Goal: Information Seeking & Learning: Learn about a topic

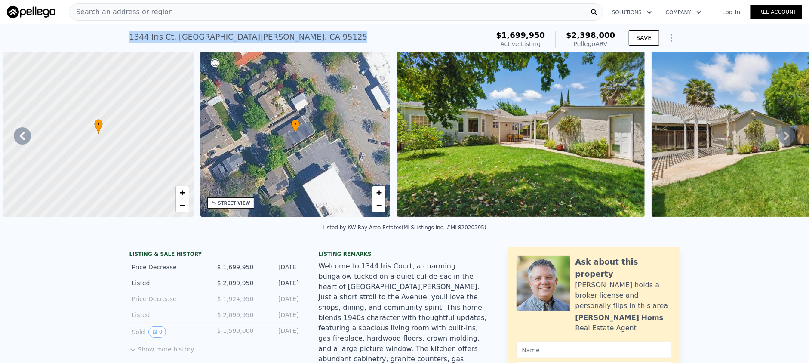
scroll to position [0, 199]
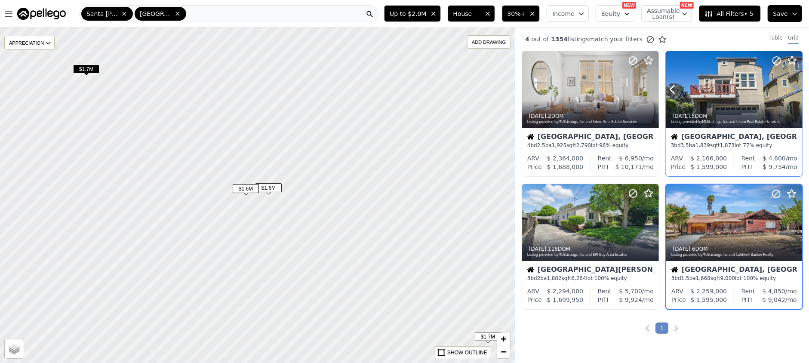
drag, startPoint x: 792, startPoint y: 82, endPoint x: 790, endPoint y: 88, distance: 6.4
click at [790, 88] on icon at bounding box center [796, 90] width 14 height 14
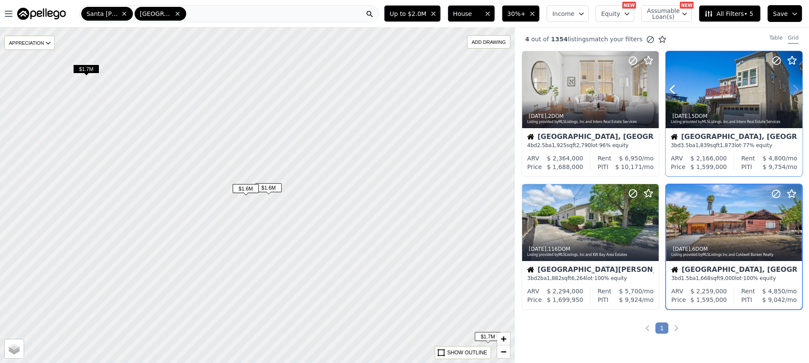
click at [790, 88] on icon at bounding box center [796, 90] width 14 height 14
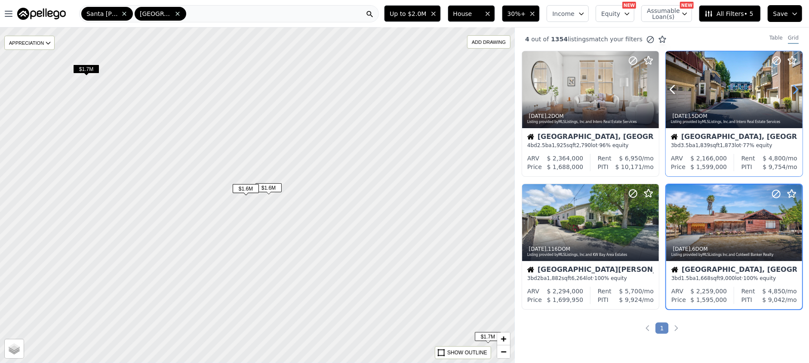
click at [790, 88] on icon at bounding box center [796, 90] width 14 height 14
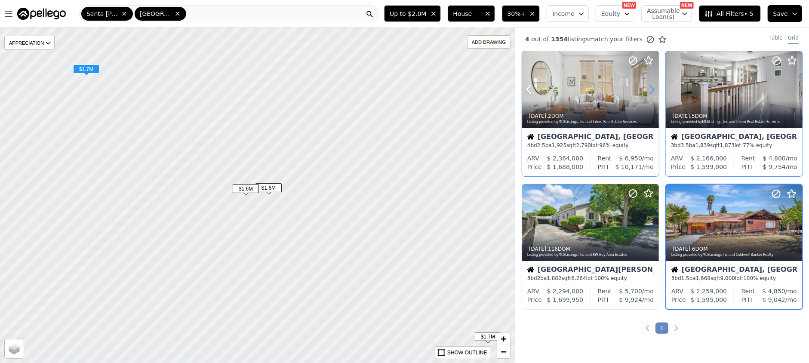
click at [646, 88] on icon at bounding box center [652, 90] width 14 height 14
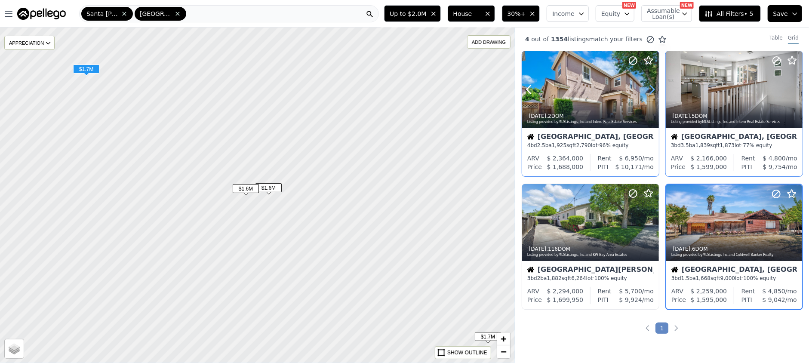
click at [646, 88] on icon at bounding box center [652, 90] width 14 height 14
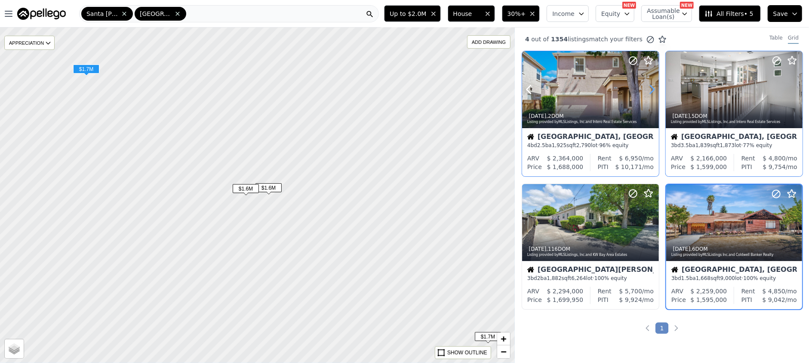
click at [646, 88] on icon at bounding box center [652, 90] width 14 height 14
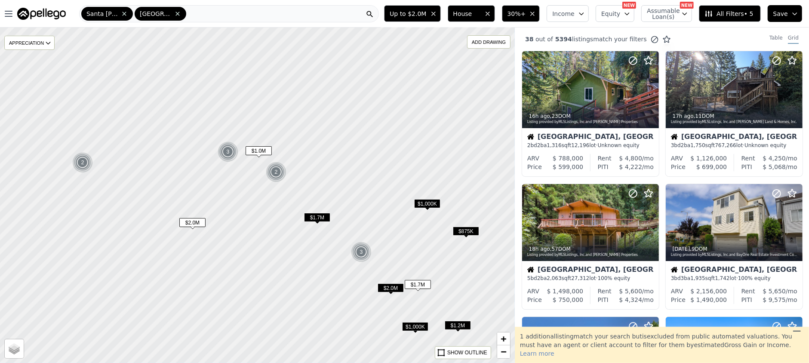
drag, startPoint x: 276, startPoint y: 149, endPoint x: 314, endPoint y: 267, distance: 123.3
click at [314, 267] on div at bounding box center [256, 195] width 617 height 402
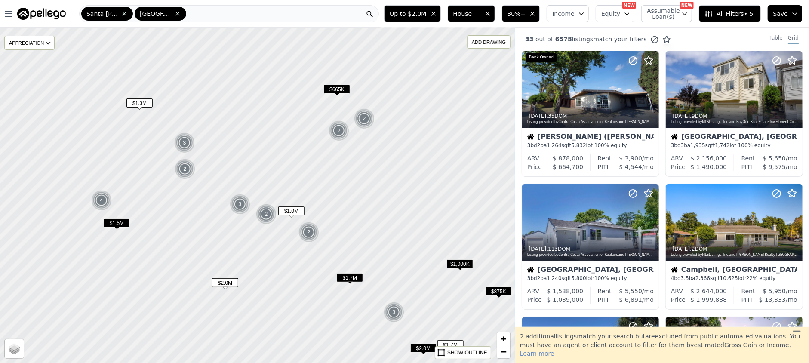
drag, startPoint x: 238, startPoint y: 202, endPoint x: 271, endPoint y: 262, distance: 68.1
click at [271, 262] on div at bounding box center [256, 195] width 617 height 402
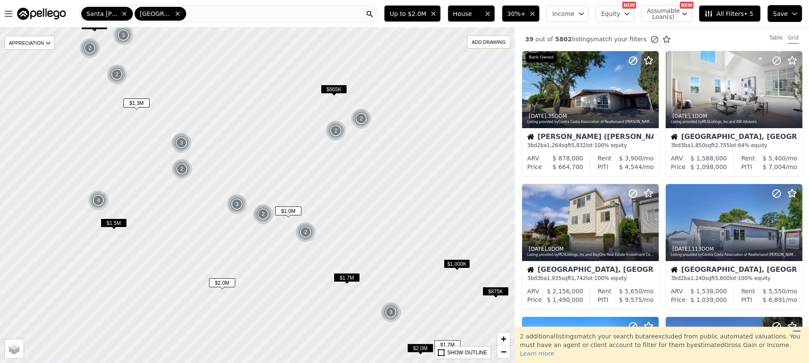
click at [271, 249] on div at bounding box center [256, 195] width 617 height 402
click at [649, 90] on icon at bounding box center [652, 90] width 14 height 14
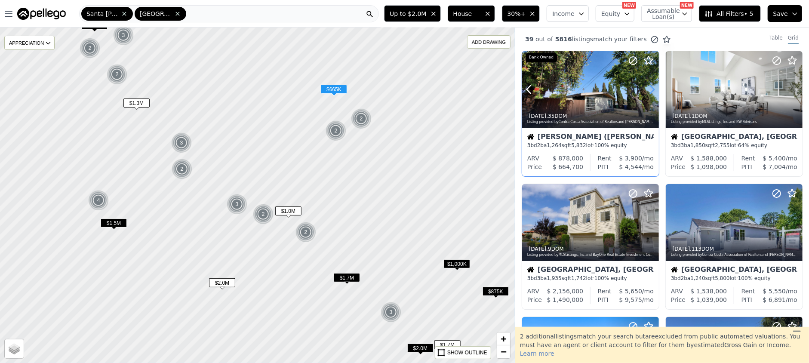
click at [649, 90] on icon at bounding box center [652, 90] width 14 height 14
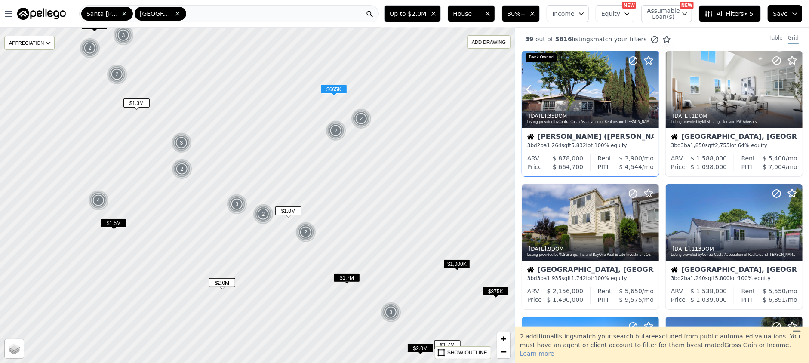
click at [649, 90] on icon at bounding box center [652, 90] width 14 height 14
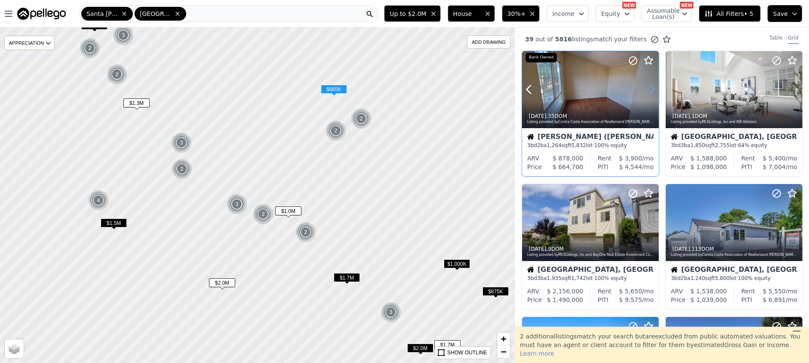
click at [649, 90] on icon at bounding box center [652, 90] width 14 height 14
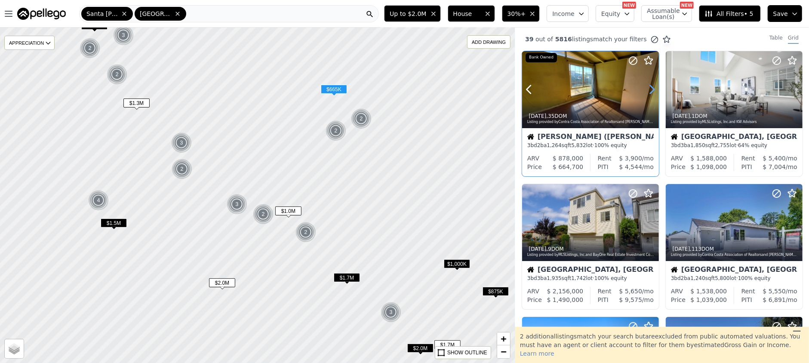
click at [649, 90] on icon at bounding box center [652, 90] width 14 height 14
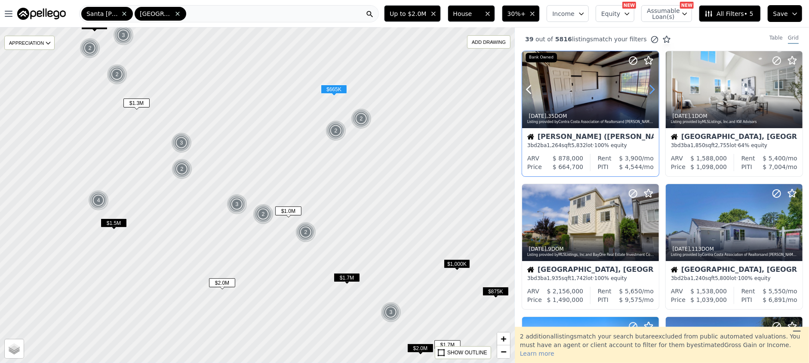
click at [649, 90] on icon at bounding box center [652, 90] width 14 height 14
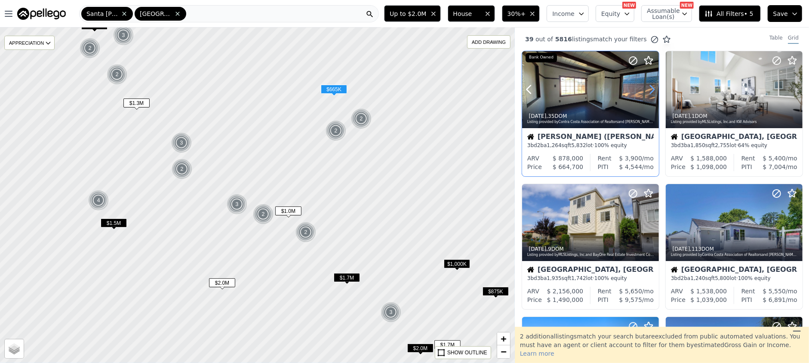
click at [649, 90] on icon at bounding box center [652, 90] width 14 height 14
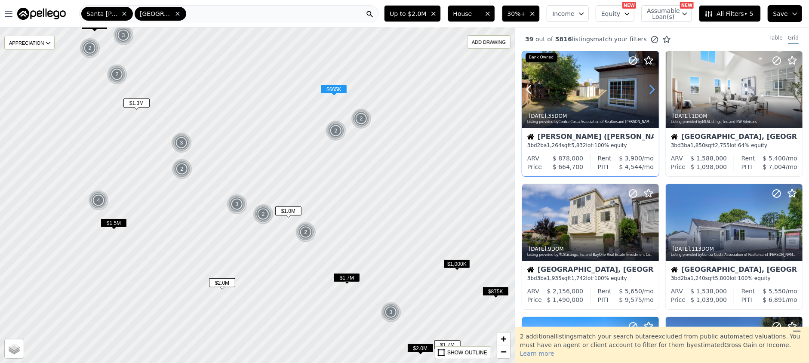
click at [649, 90] on icon at bounding box center [652, 90] width 14 height 14
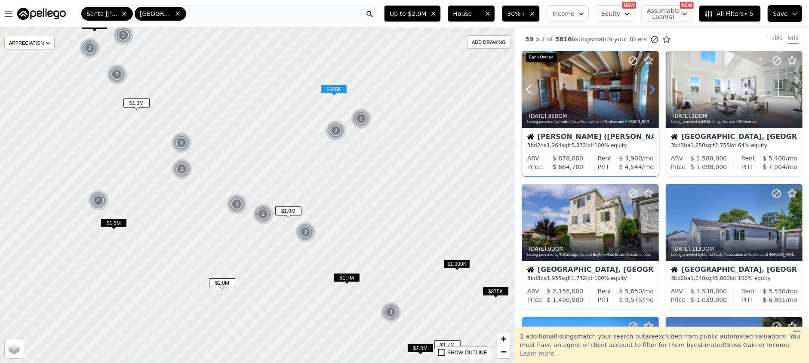
click at [649, 90] on icon at bounding box center [652, 90] width 14 height 14
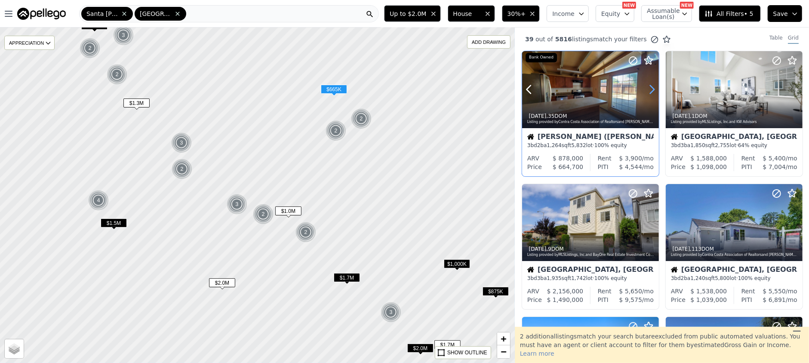
click at [649, 90] on icon at bounding box center [652, 90] width 14 height 14
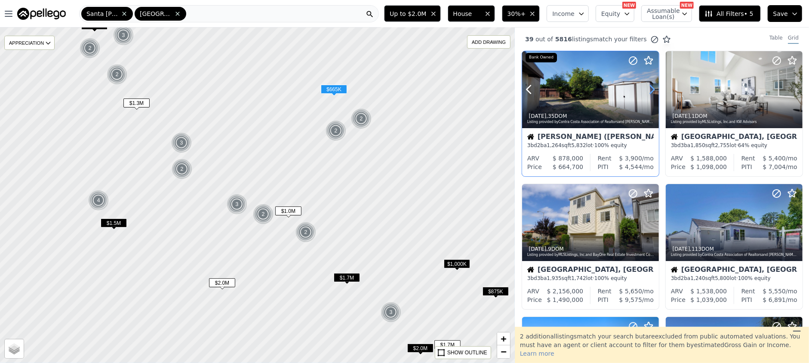
click at [649, 90] on icon at bounding box center [652, 90] width 14 height 14
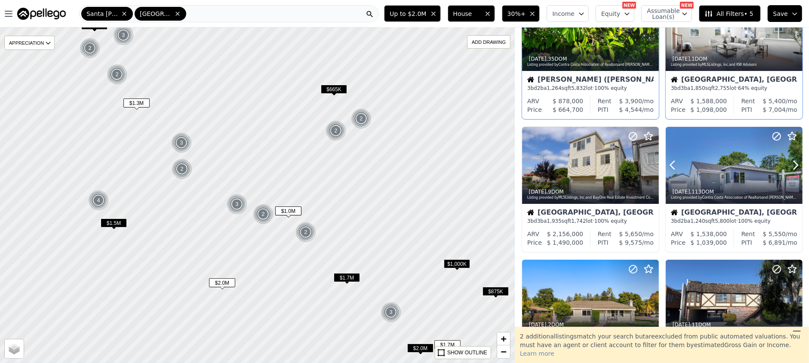
scroll to position [114, 0]
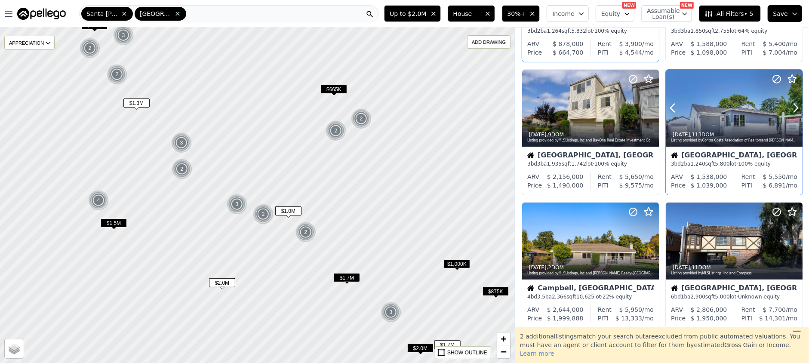
click at [712, 132] on div "2d ago , 113 DOM" at bounding box center [734, 134] width 127 height 7
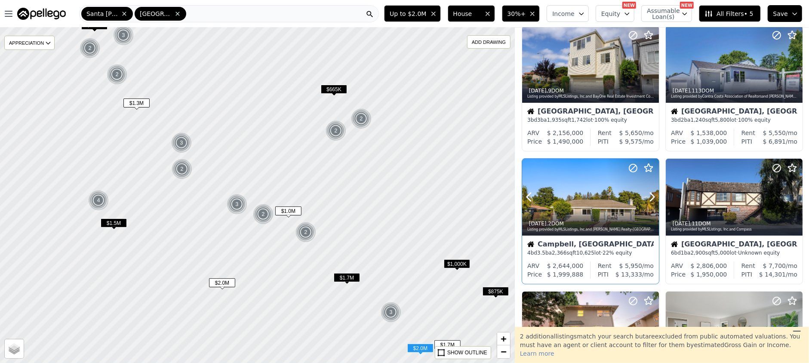
scroll to position [172, 0]
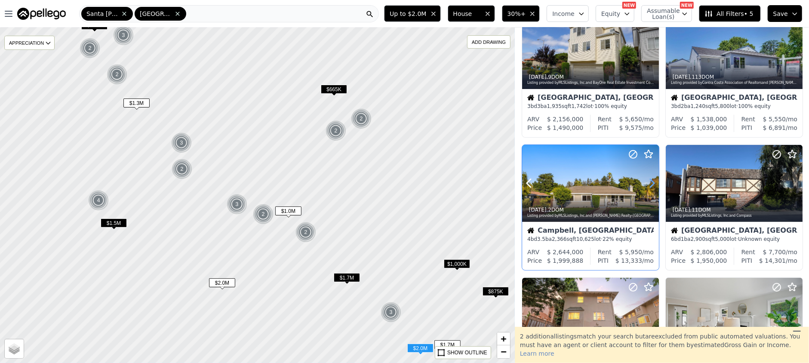
click at [652, 184] on icon at bounding box center [652, 183] width 14 height 14
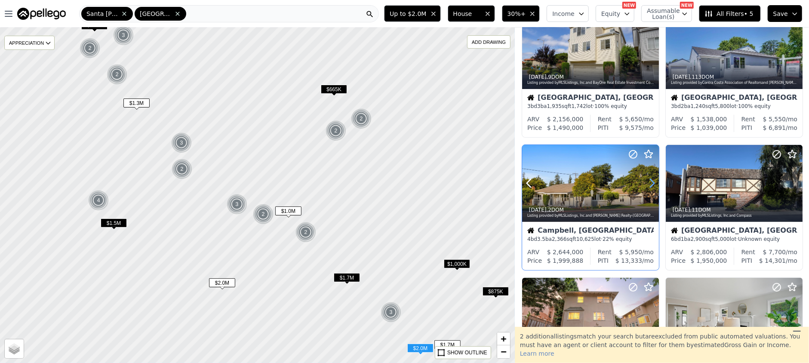
click at [652, 184] on icon at bounding box center [652, 183] width 14 height 14
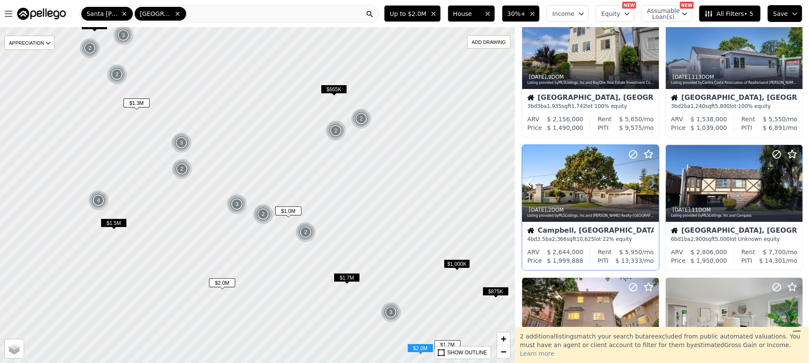
click at [652, 184] on icon at bounding box center [652, 183] width 14 height 14
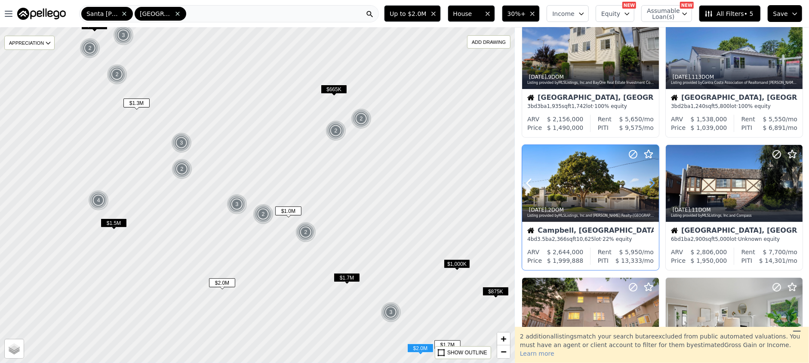
click at [652, 184] on icon at bounding box center [652, 183] width 14 height 14
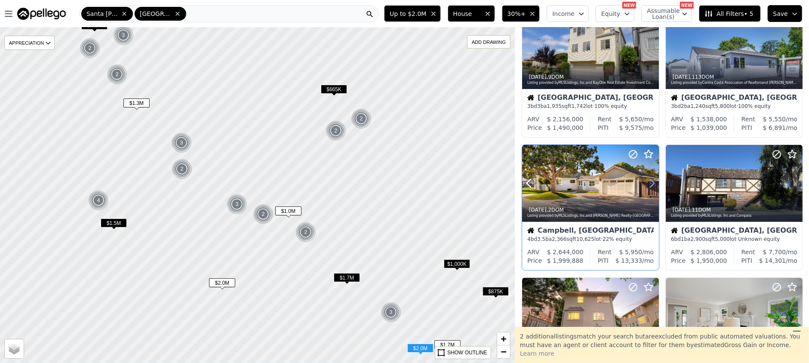
click at [652, 184] on icon at bounding box center [652, 183] width 14 height 14
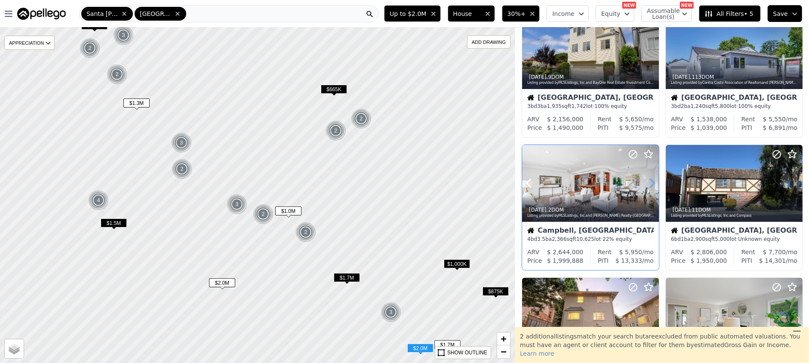
click at [652, 184] on icon at bounding box center [652, 183] width 14 height 14
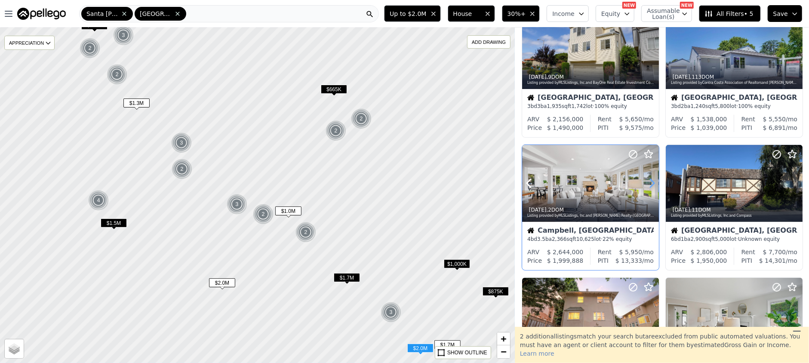
click at [652, 184] on icon at bounding box center [652, 183] width 14 height 14
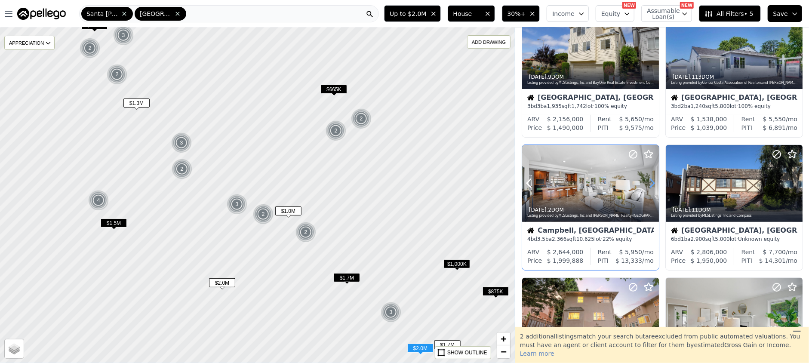
click at [652, 184] on icon at bounding box center [652, 183] width 14 height 14
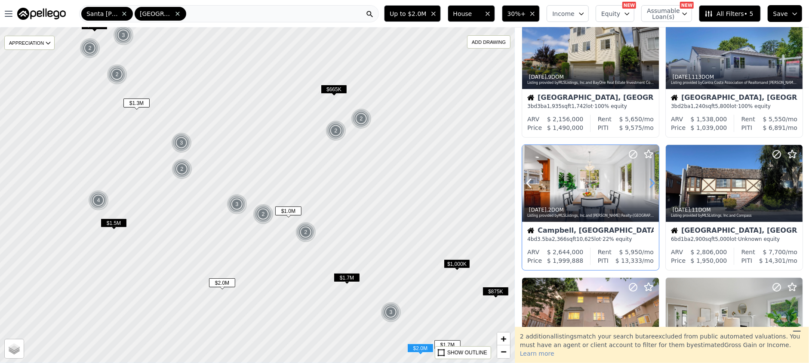
click at [652, 184] on icon at bounding box center [652, 183] width 14 height 14
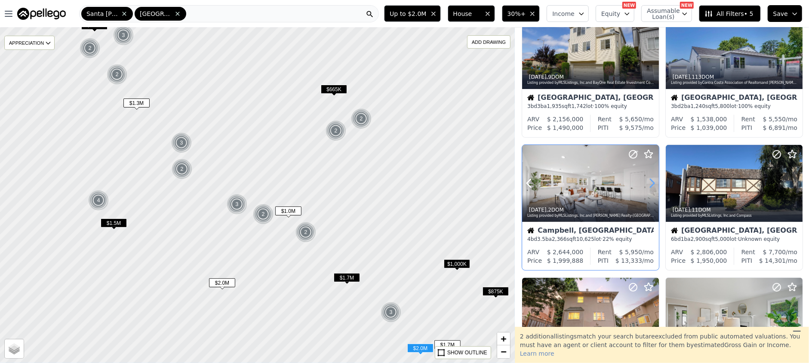
click at [652, 184] on icon at bounding box center [652, 183] width 14 height 14
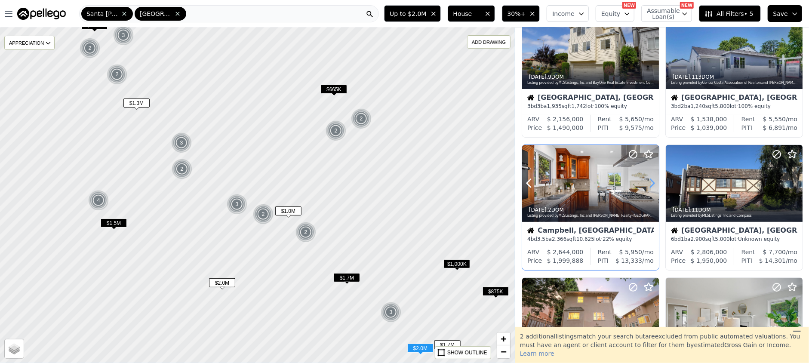
click at [652, 184] on icon at bounding box center [652, 183] width 14 height 14
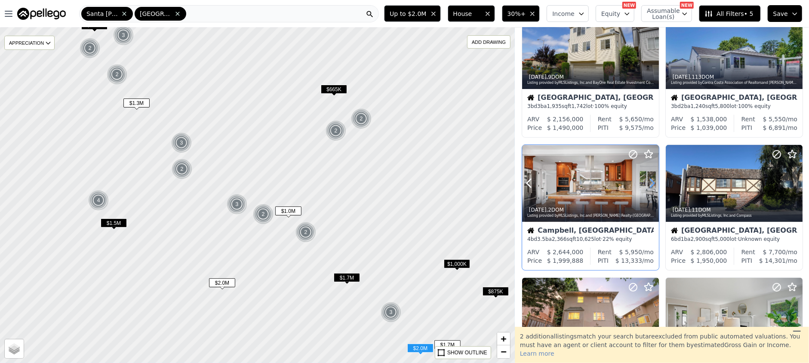
click at [652, 184] on icon at bounding box center [652, 183] width 14 height 14
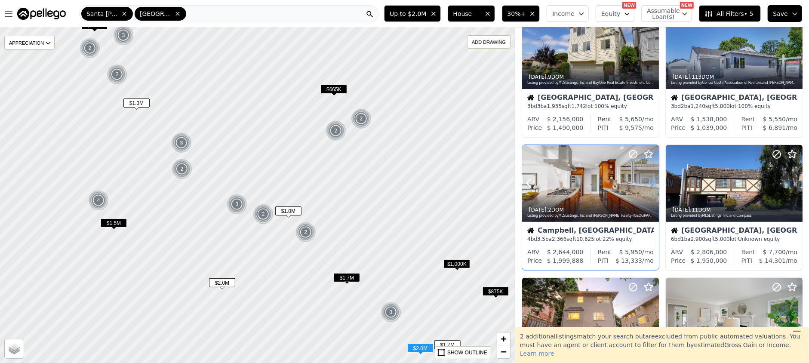
click at [652, 184] on icon at bounding box center [652, 183] width 14 height 14
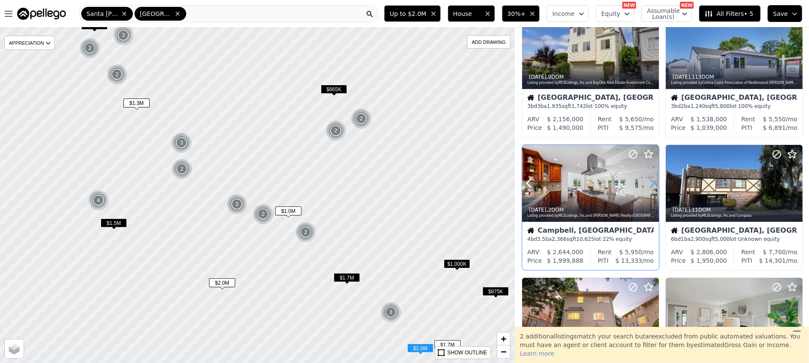
click at [652, 184] on icon at bounding box center [652, 183] width 14 height 14
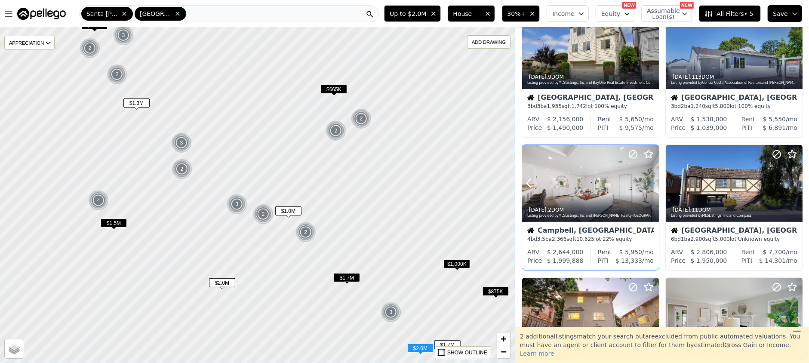
click at [652, 184] on icon at bounding box center [652, 183] width 14 height 14
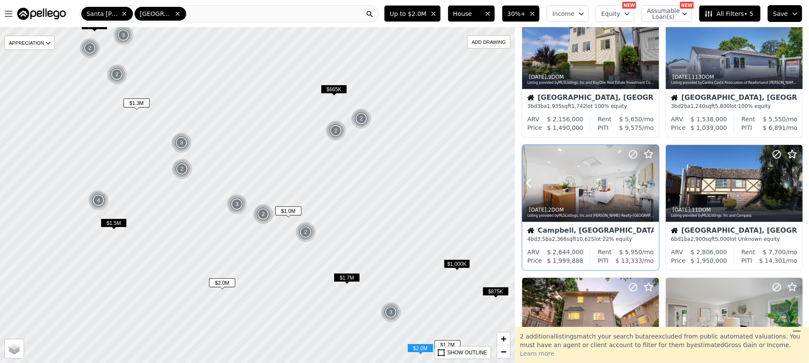
click at [652, 184] on icon at bounding box center [652, 183] width 14 height 14
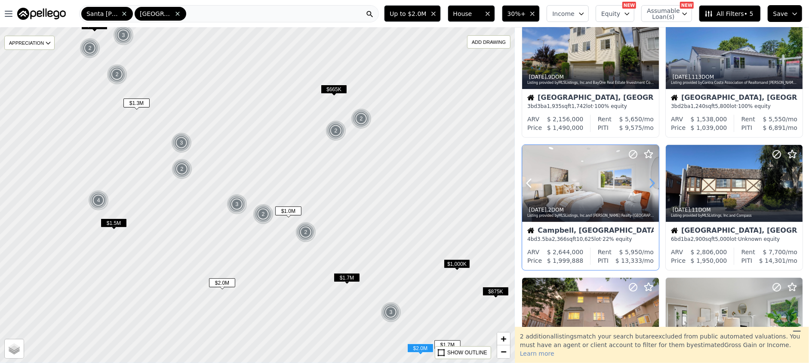
click at [652, 184] on icon at bounding box center [652, 183] width 14 height 14
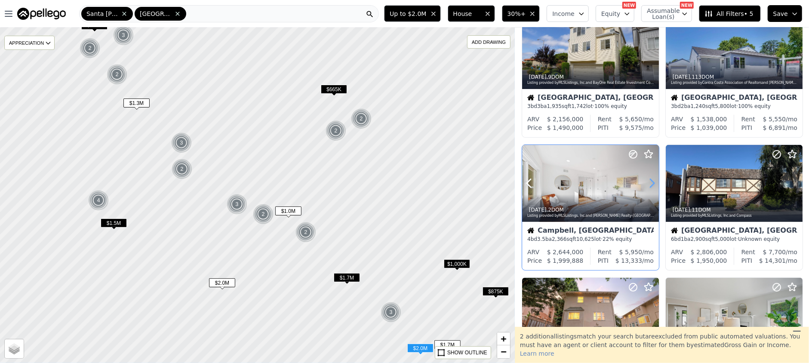
click at [652, 184] on icon at bounding box center [652, 183] width 14 height 14
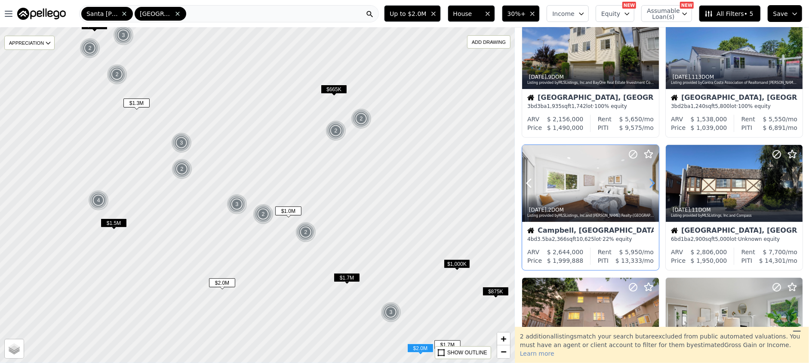
click at [652, 184] on icon at bounding box center [652, 183] width 14 height 14
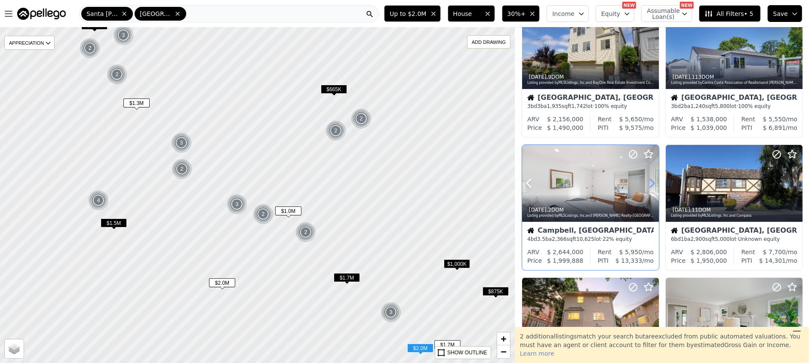
click at [652, 184] on icon at bounding box center [652, 183] width 14 height 14
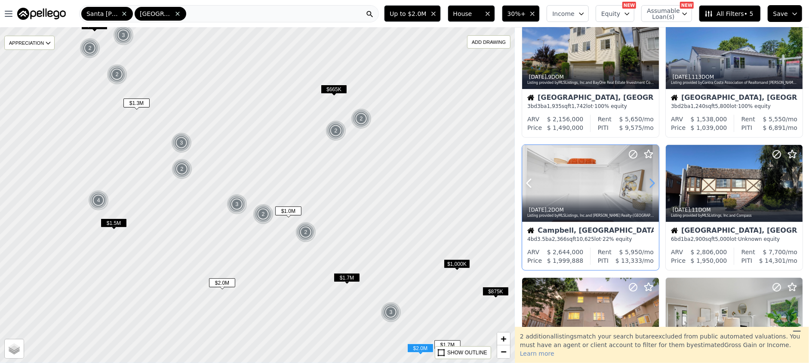
click at [652, 184] on icon at bounding box center [652, 183] width 14 height 14
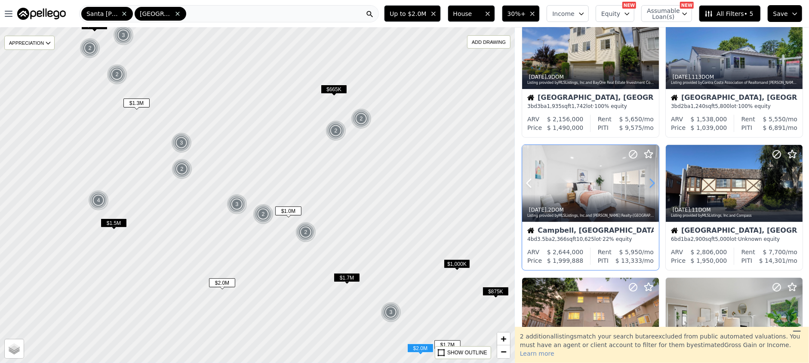
click at [652, 184] on icon at bounding box center [652, 183] width 14 height 14
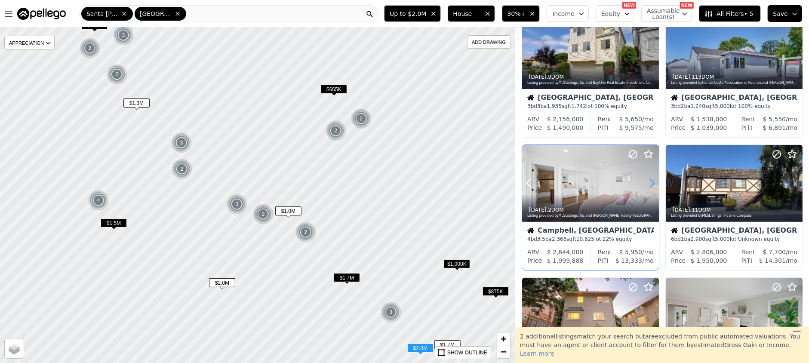
click at [652, 184] on icon at bounding box center [652, 183] width 14 height 14
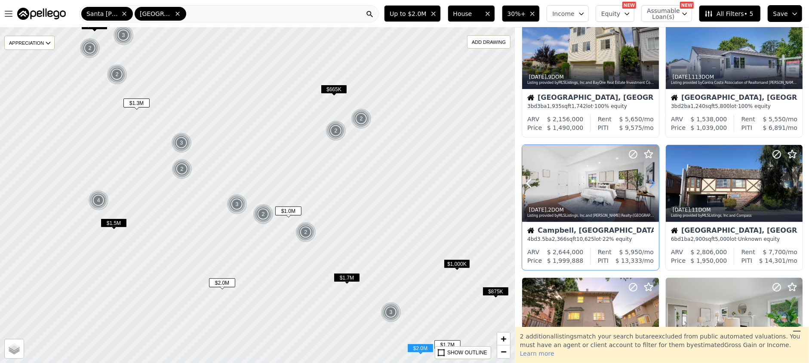
click at [652, 184] on icon at bounding box center [652, 183] width 14 height 14
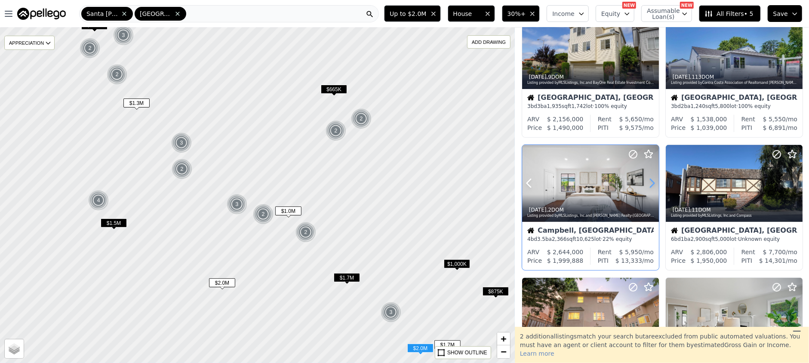
click at [652, 184] on icon at bounding box center [652, 183] width 14 height 14
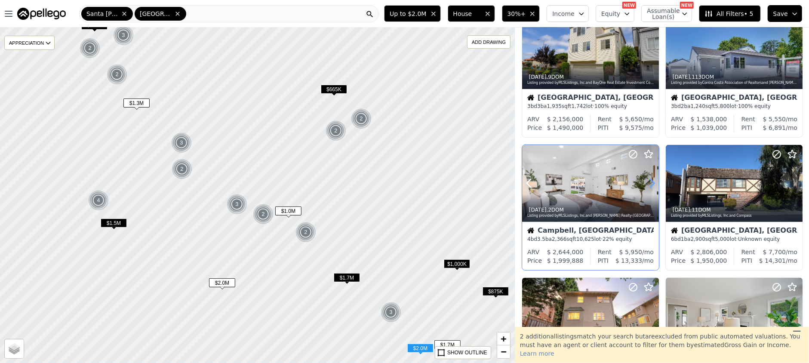
click at [652, 184] on icon at bounding box center [652, 183] width 14 height 14
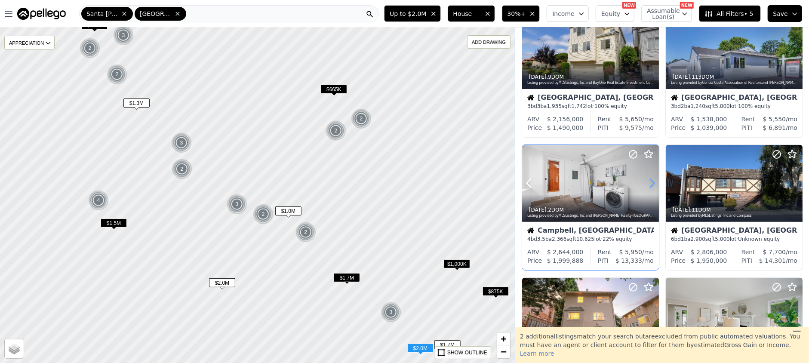
click at [652, 184] on icon at bounding box center [652, 183] width 14 height 14
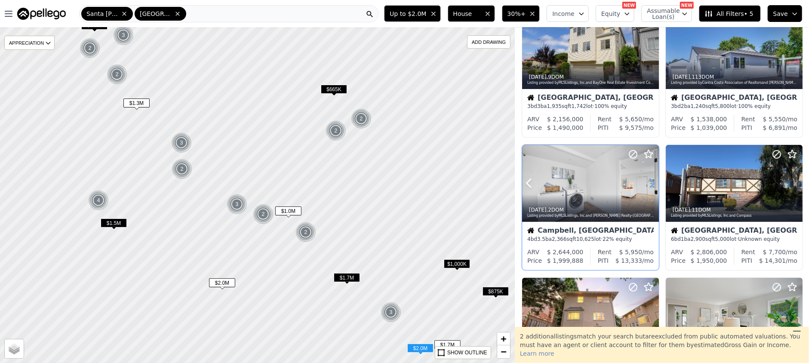
click at [652, 184] on icon at bounding box center [652, 183] width 14 height 14
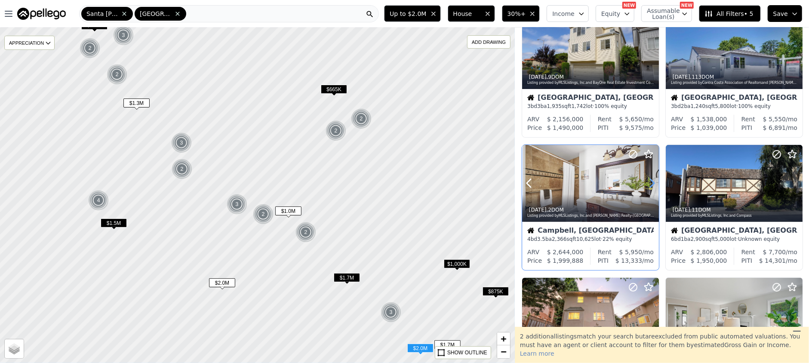
click at [652, 184] on icon at bounding box center [652, 183] width 14 height 14
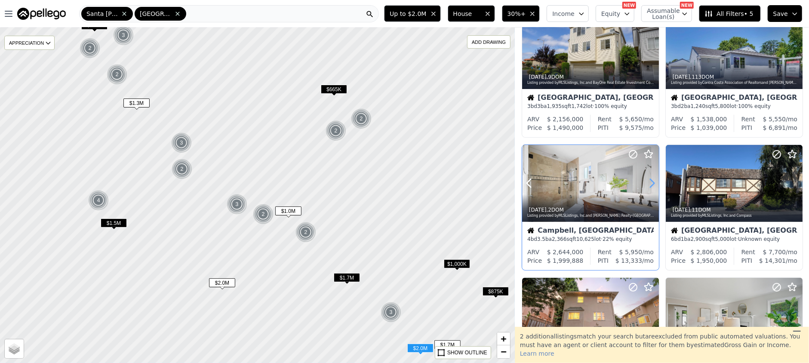
click at [652, 184] on icon at bounding box center [652, 183] width 14 height 14
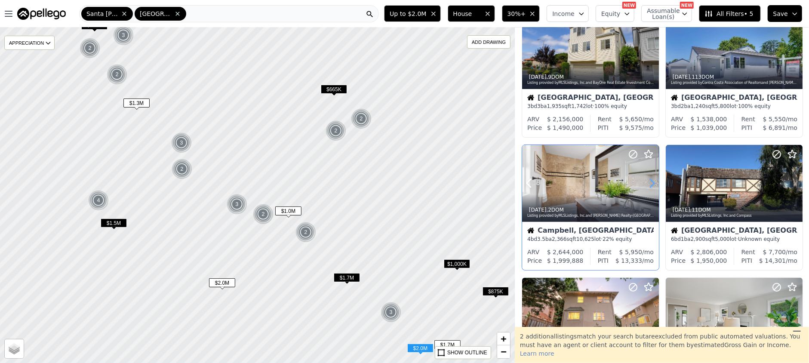
click at [652, 184] on icon at bounding box center [652, 183] width 14 height 14
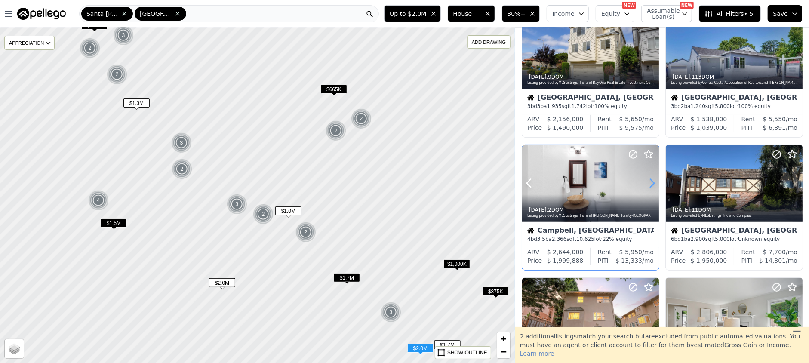
click at [652, 184] on icon at bounding box center [652, 183] width 14 height 14
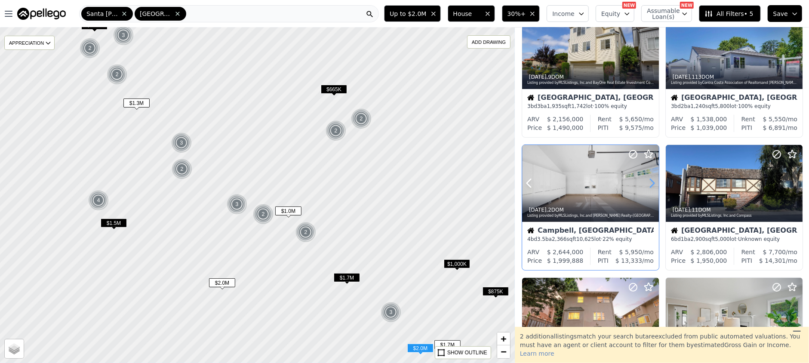
click at [652, 184] on icon at bounding box center [652, 183] width 14 height 14
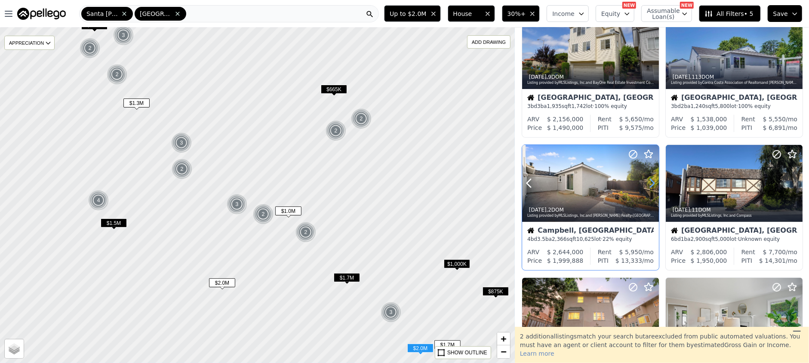
click at [652, 184] on icon at bounding box center [652, 183] width 14 height 14
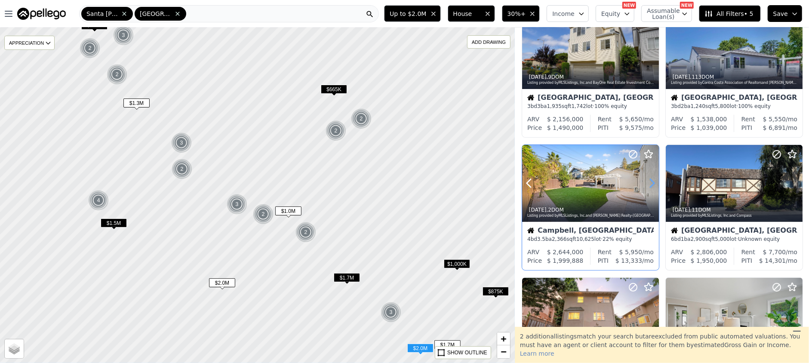
click at [652, 184] on icon at bounding box center [652, 183] width 14 height 14
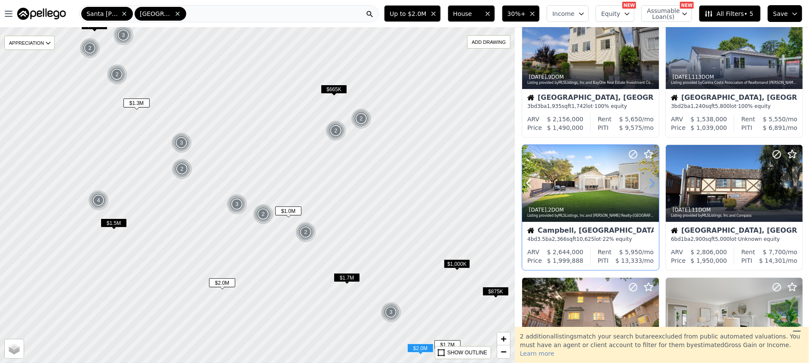
click at [652, 184] on icon at bounding box center [652, 183] width 14 height 14
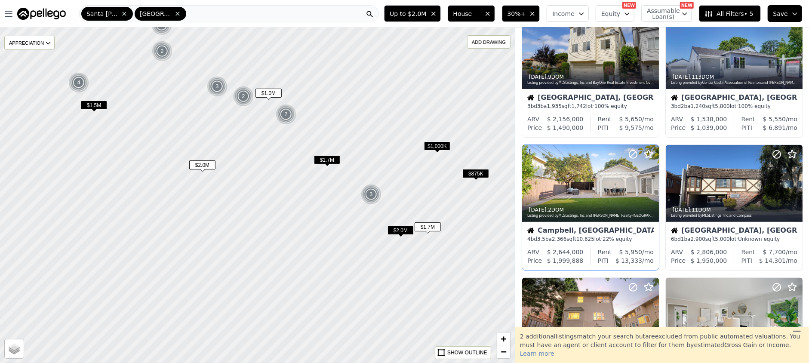
drag, startPoint x: 434, startPoint y: 285, endPoint x: 408, endPoint y: 145, distance: 142.1
click at [408, 145] on div at bounding box center [256, 195] width 617 height 402
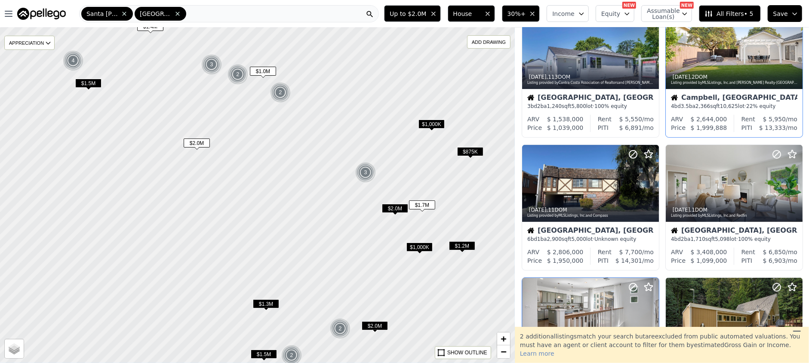
scroll to position [39, 0]
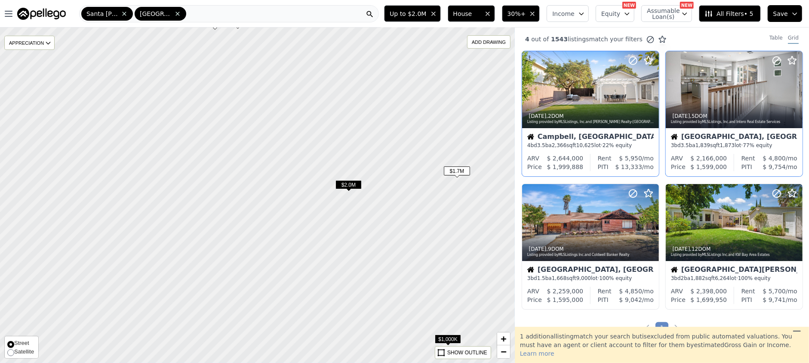
click at [16, 353] on span "Satellite" at bounding box center [24, 351] width 20 height 6
click at [14, 353] on input "Satellite" at bounding box center [10, 352] width 7 height 7
radio input "true"
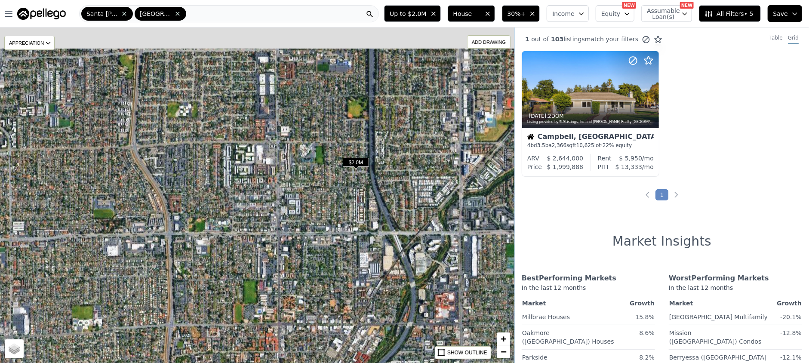
drag, startPoint x: 332, startPoint y: 69, endPoint x: 344, endPoint y: 246, distance: 176.7
click at [344, 246] on div "$2.0M APPRECIATION None 3M 1Y 3Y ADD DRAWING REMOVE ALL DRAWINGS Street Satelli…" at bounding box center [257, 195] width 515 height 335
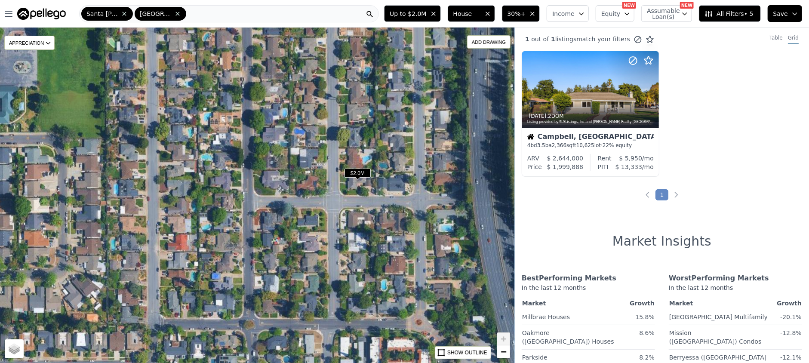
drag, startPoint x: 397, startPoint y: 160, endPoint x: 346, endPoint y: 242, distance: 96.8
click at [346, 242] on div "$2.0M APPRECIATION None 3M 1Y 3Y ADD DRAWING REMOVE ALL DRAWINGS Street Satelli…" at bounding box center [257, 195] width 515 height 335
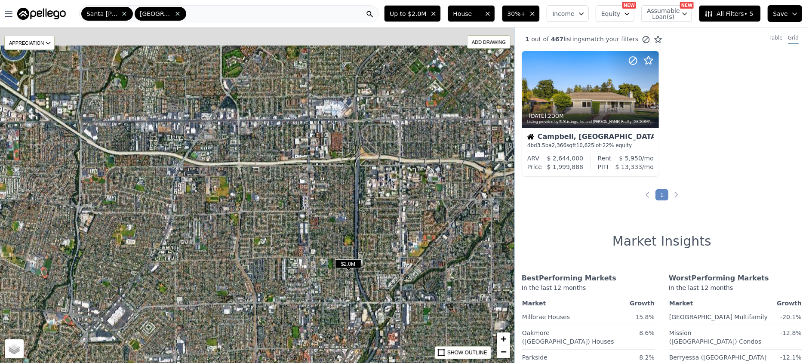
drag, startPoint x: 281, startPoint y: 183, endPoint x: 292, endPoint y: 242, distance: 60.0
click at [292, 242] on div "$2.0M APPRECIATION None 3M 1Y 3Y ADD DRAWING REMOVE ALL DRAWINGS Street Satelli…" at bounding box center [257, 195] width 515 height 335
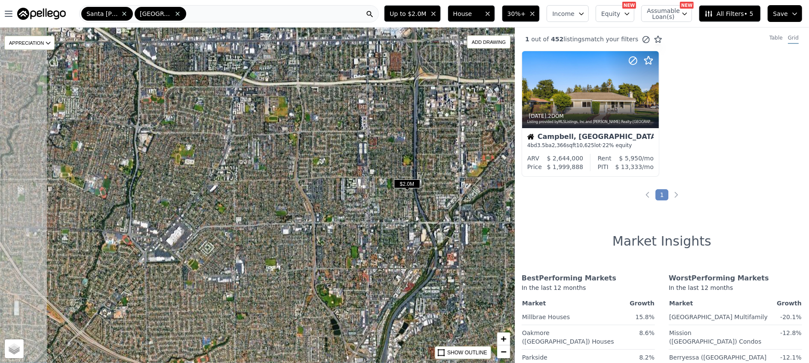
drag, startPoint x: 264, startPoint y: 260, endPoint x: 323, endPoint y: 180, distance: 99.1
click at [323, 180] on div "$2.0M APPRECIATION None 3M 1Y 3Y ADD DRAWING REMOVE ALL DRAWINGS Street Satelli…" at bounding box center [257, 195] width 515 height 335
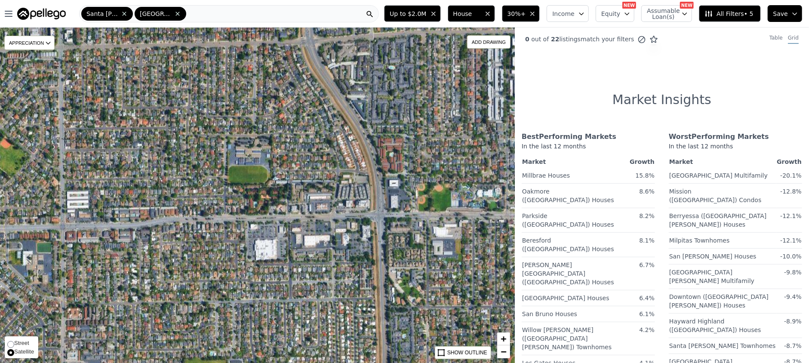
click at [20, 345] on span "Street" at bounding box center [21, 343] width 15 height 6
click at [14, 345] on input "Street" at bounding box center [10, 344] width 7 height 7
radio input "true"
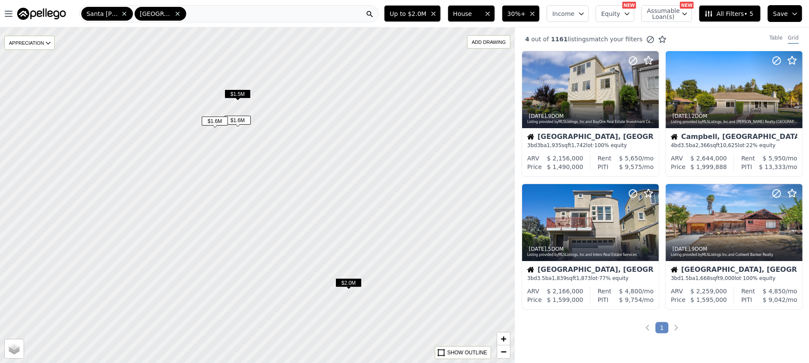
drag, startPoint x: 390, startPoint y: 252, endPoint x: 313, endPoint y: 258, distance: 77.7
click at [312, 306] on div at bounding box center [256, 195] width 617 height 402
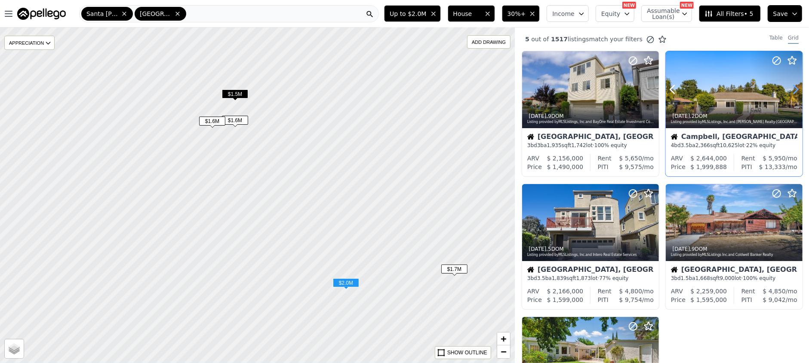
click at [794, 91] on icon at bounding box center [796, 90] width 4 height 8
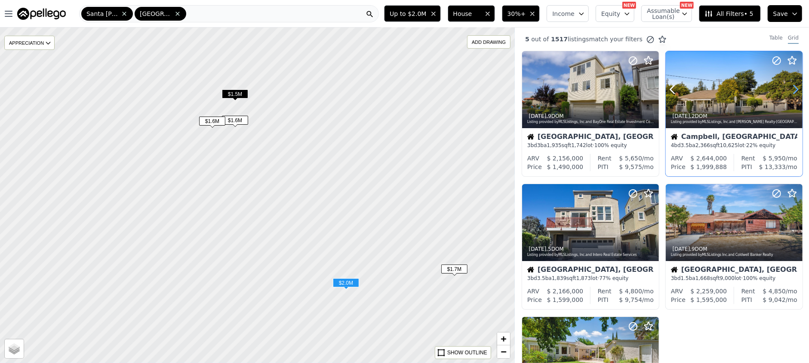
click at [794, 91] on icon at bounding box center [796, 90] width 4 height 8
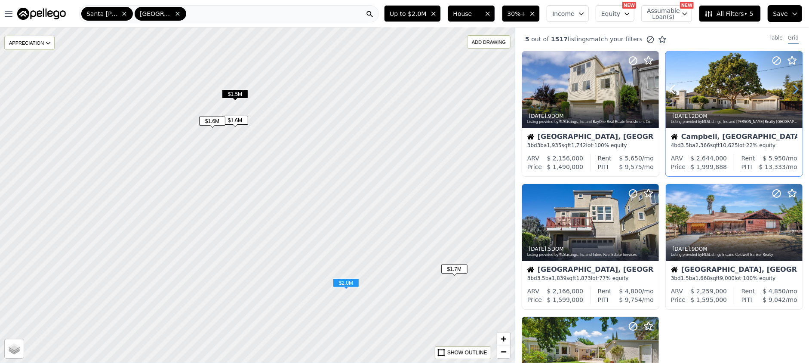
click at [794, 91] on icon at bounding box center [796, 90] width 4 height 8
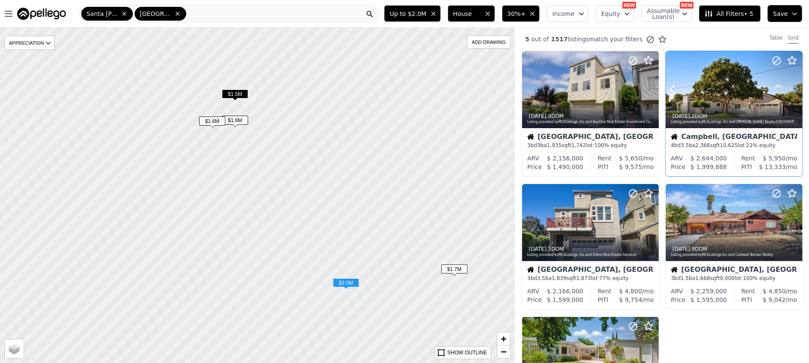
click at [794, 91] on icon at bounding box center [796, 90] width 4 height 8
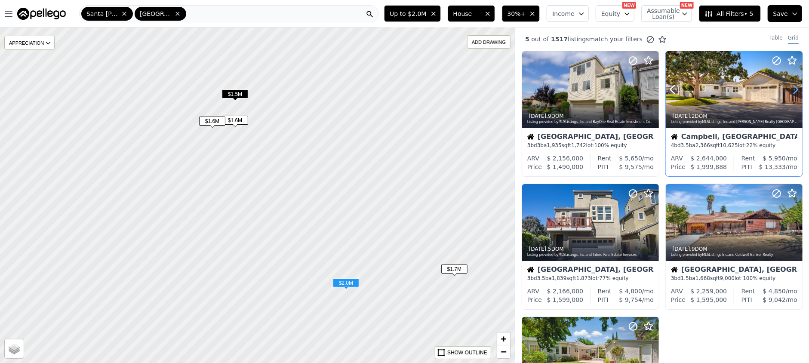
click at [794, 91] on icon at bounding box center [796, 90] width 4 height 8
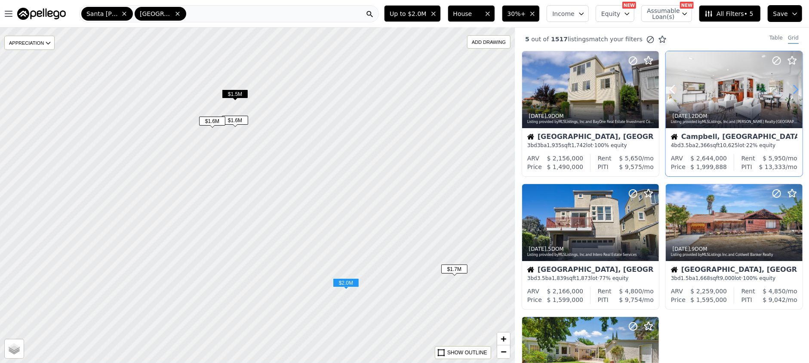
click at [794, 91] on icon at bounding box center [796, 90] width 4 height 8
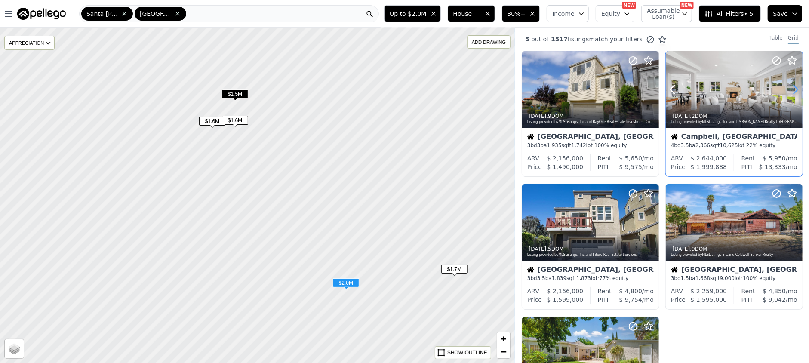
click at [794, 91] on icon at bounding box center [796, 90] width 4 height 8
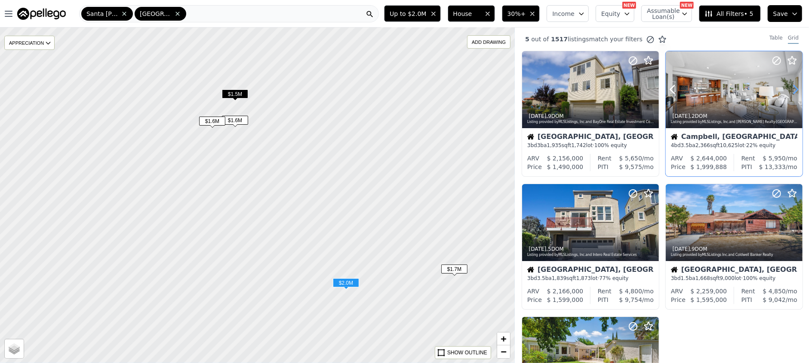
click at [794, 91] on icon at bounding box center [796, 90] width 4 height 8
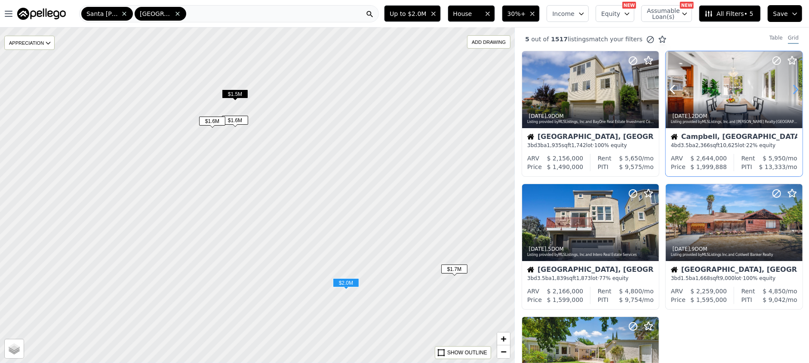
click at [794, 91] on icon at bounding box center [796, 90] width 4 height 8
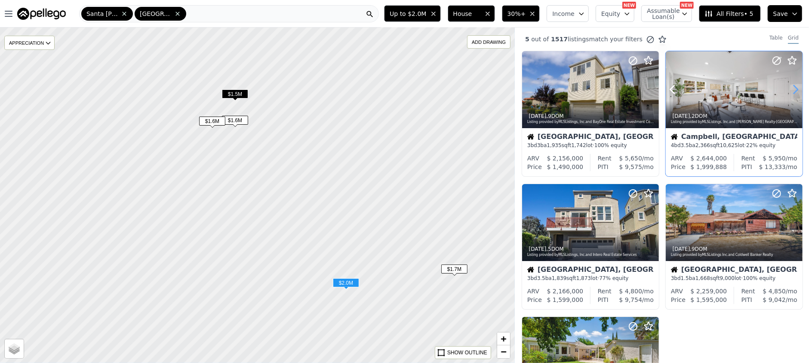
click at [794, 91] on icon at bounding box center [796, 90] width 4 height 8
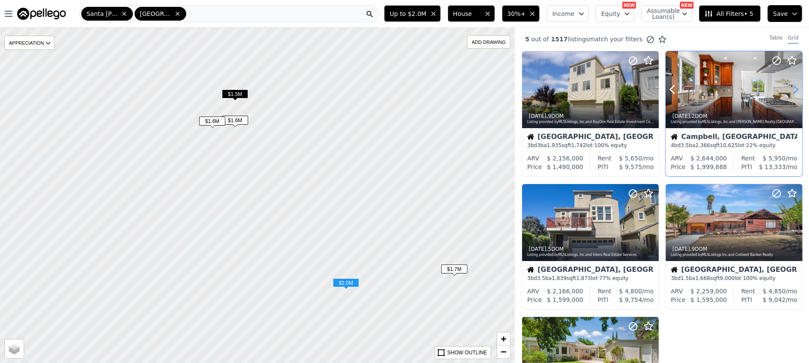
click at [794, 91] on icon at bounding box center [796, 90] width 4 height 8
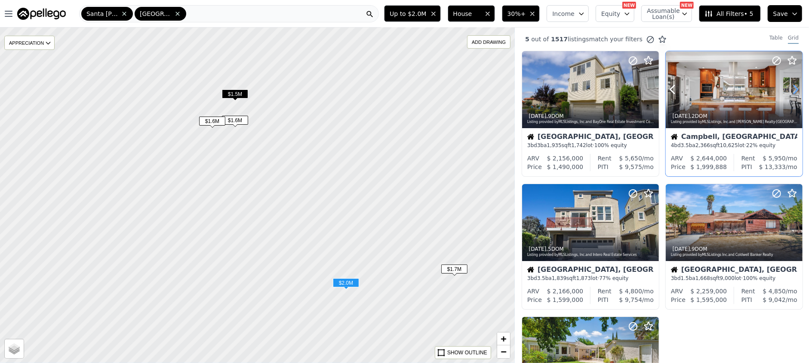
click at [794, 91] on icon at bounding box center [796, 90] width 4 height 8
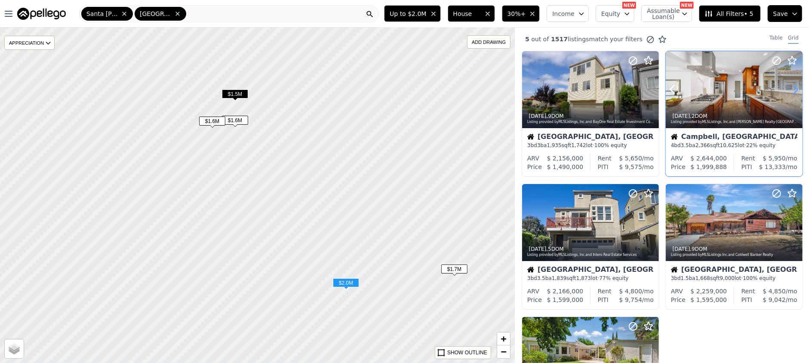
click at [794, 91] on icon at bounding box center [796, 90] width 4 height 8
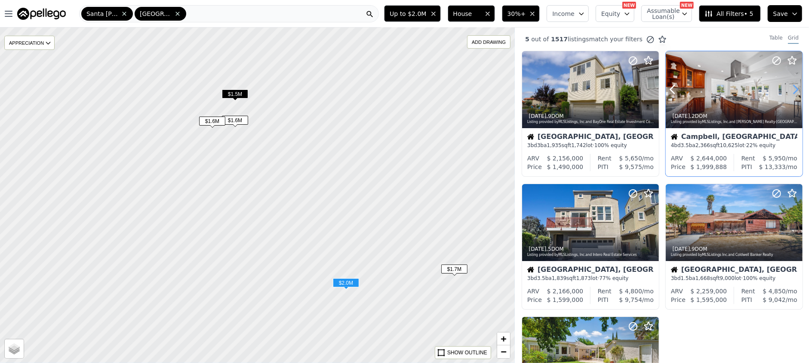
click at [794, 91] on icon at bounding box center [796, 90] width 4 height 8
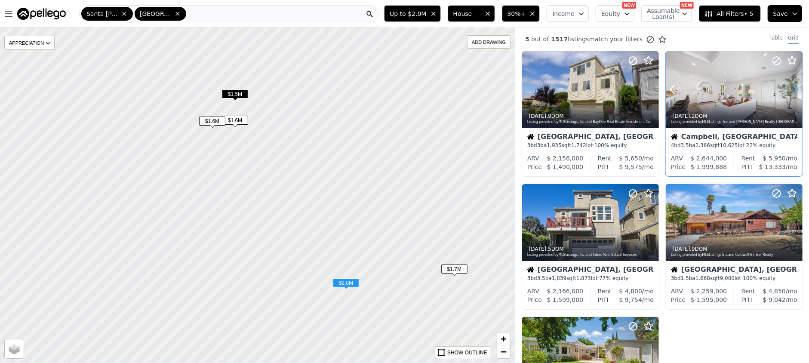
click at [794, 91] on icon at bounding box center [796, 90] width 4 height 8
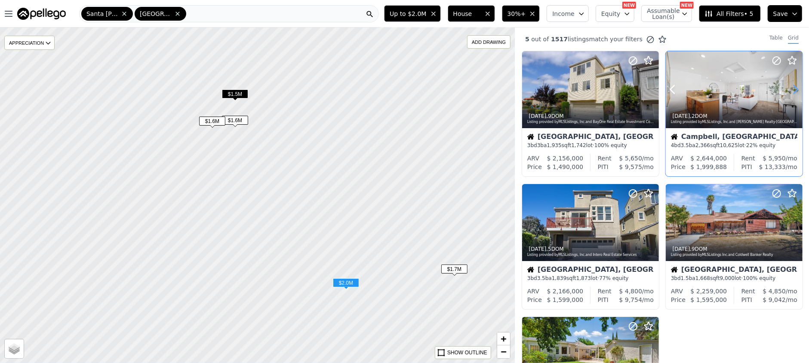
click at [794, 91] on icon at bounding box center [796, 90] width 4 height 8
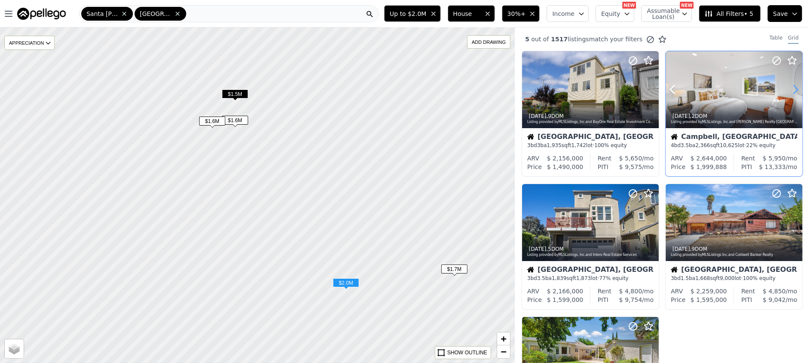
click at [794, 91] on icon at bounding box center [796, 90] width 4 height 8
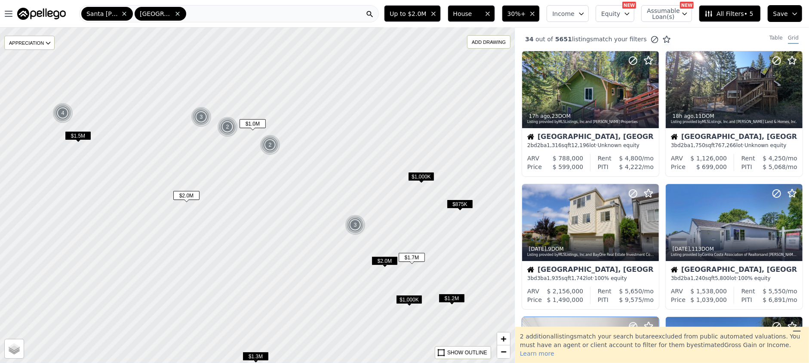
drag, startPoint x: 275, startPoint y: 175, endPoint x: 330, endPoint y: 233, distance: 80.6
click at [328, 242] on div at bounding box center [259, 198] width 617 height 402
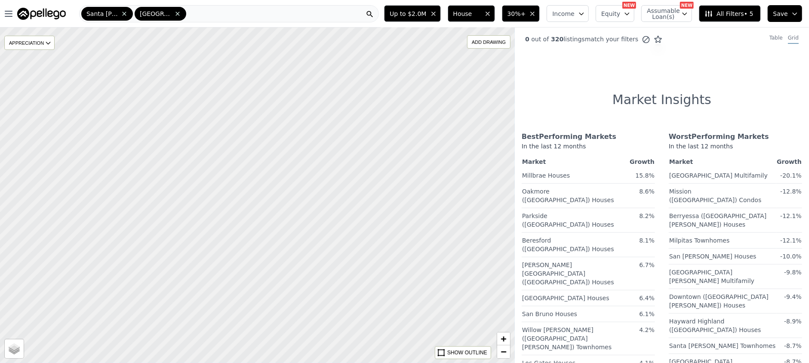
drag, startPoint x: 256, startPoint y: 132, endPoint x: 348, endPoint y: 271, distance: 166.2
click at [348, 270] on div at bounding box center [256, 195] width 617 height 402
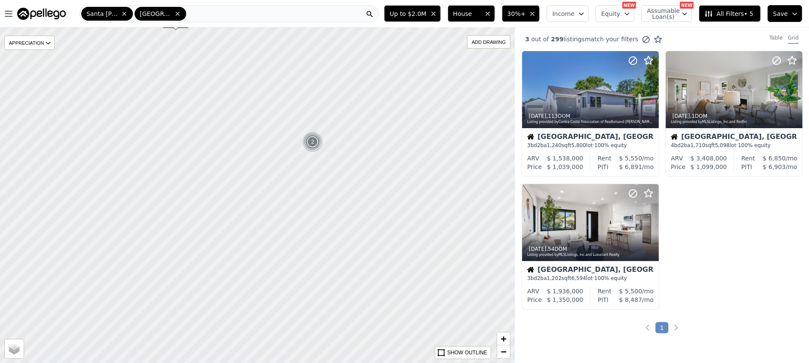
click at [315, 144] on img at bounding box center [312, 142] width 21 height 21
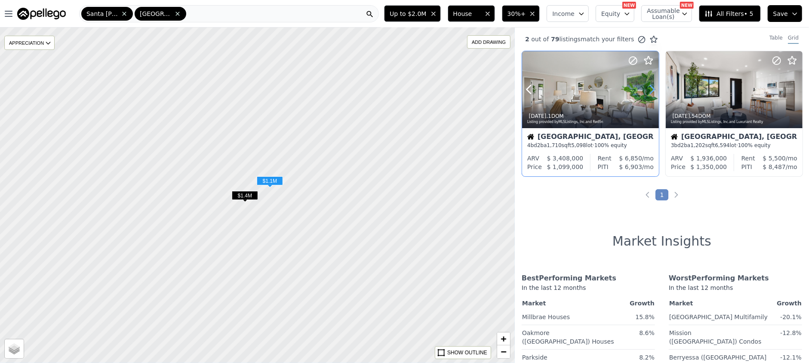
click at [650, 89] on icon at bounding box center [652, 90] width 14 height 14
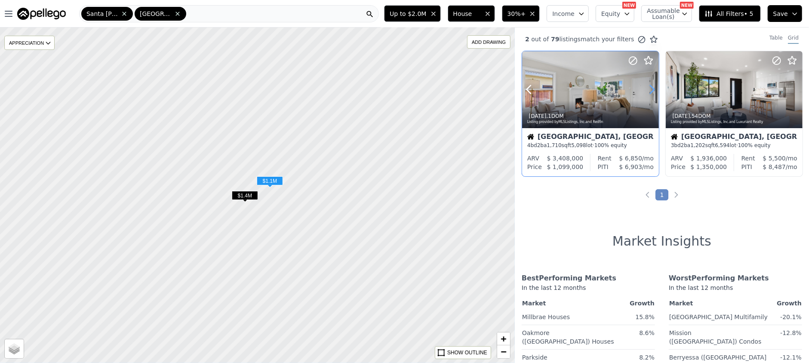
click at [650, 89] on icon at bounding box center [652, 90] width 14 height 14
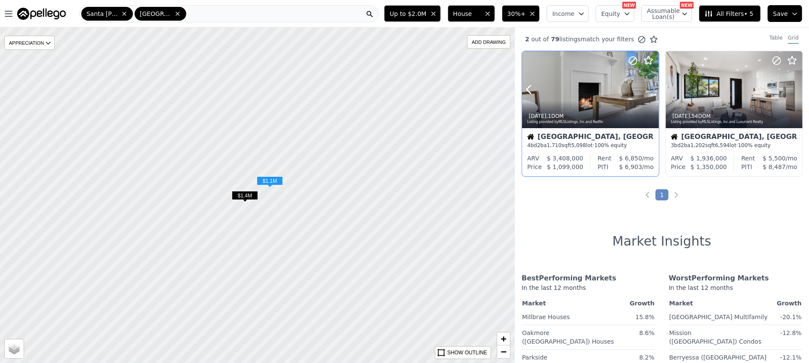
click at [650, 89] on icon at bounding box center [652, 90] width 14 height 14
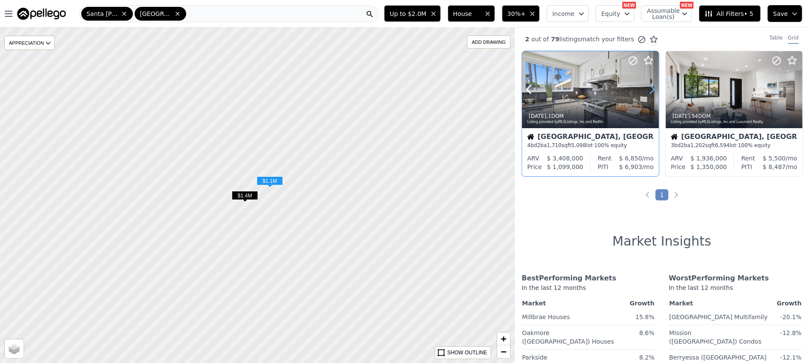
click at [650, 89] on icon at bounding box center [652, 90] width 14 height 14
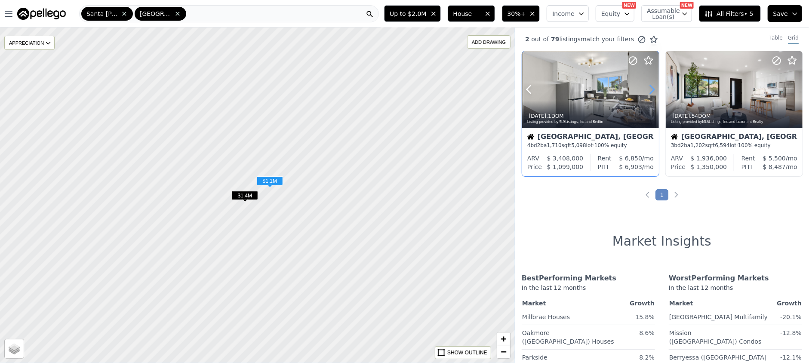
click at [650, 89] on icon at bounding box center [652, 90] width 14 height 14
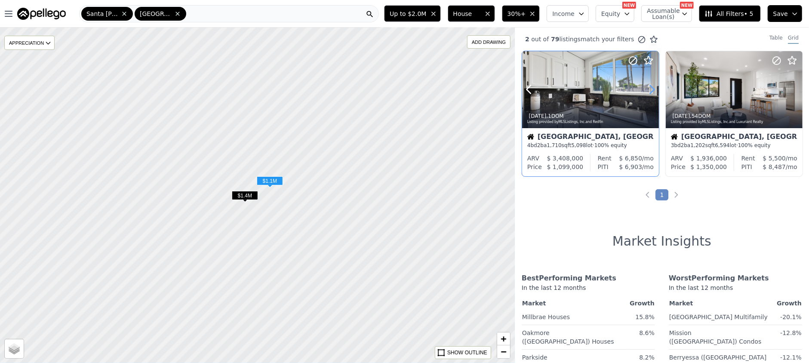
click at [650, 89] on icon at bounding box center [652, 90] width 14 height 14
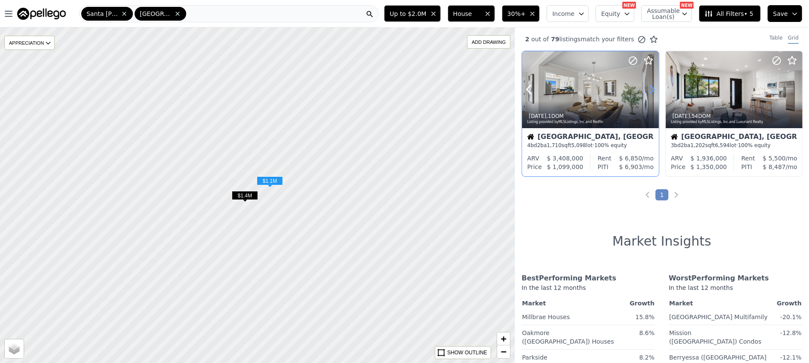
click at [650, 89] on icon at bounding box center [652, 90] width 14 height 14
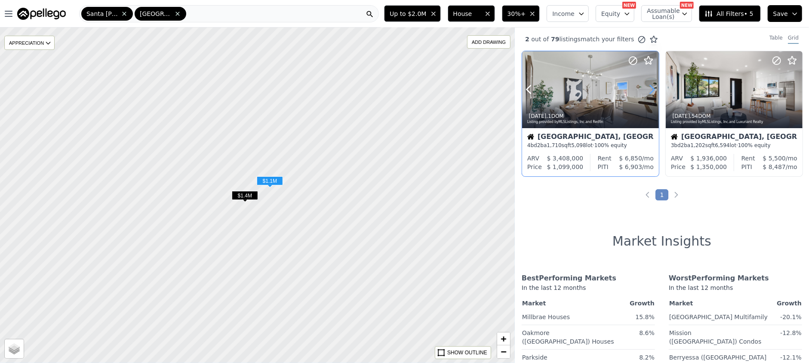
click at [650, 89] on icon at bounding box center [652, 90] width 14 height 14
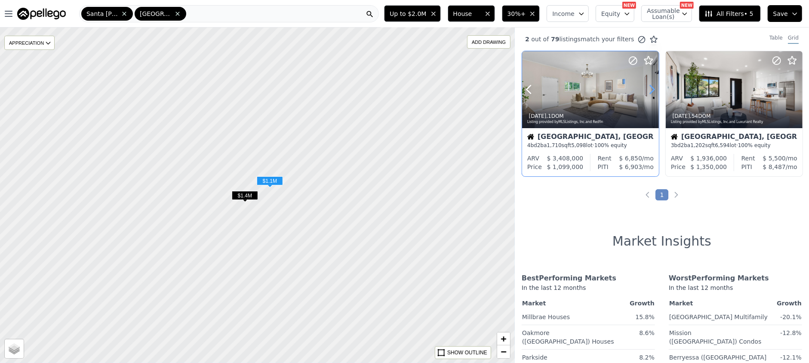
click at [650, 89] on icon at bounding box center [652, 90] width 14 height 14
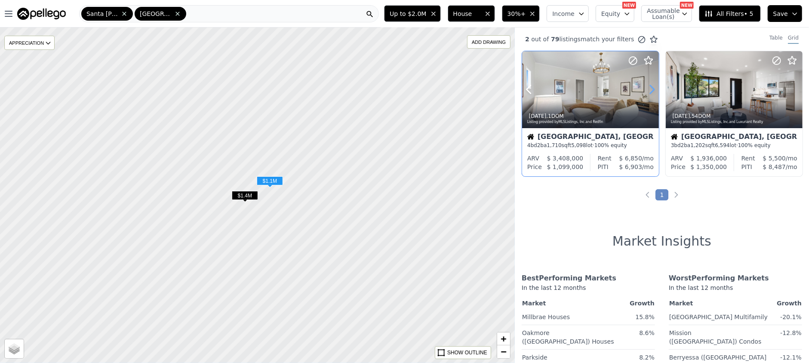
click at [650, 89] on icon at bounding box center [652, 90] width 14 height 14
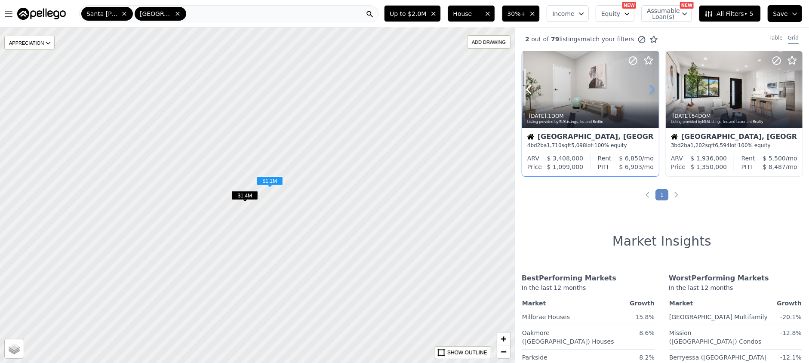
click at [650, 89] on icon at bounding box center [652, 90] width 14 height 14
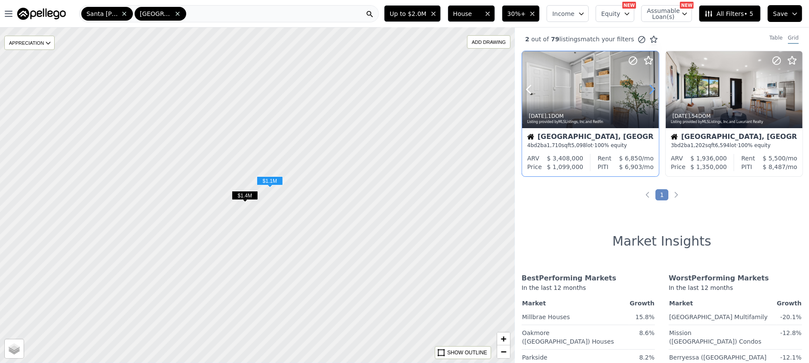
click at [650, 89] on icon at bounding box center [652, 90] width 14 height 14
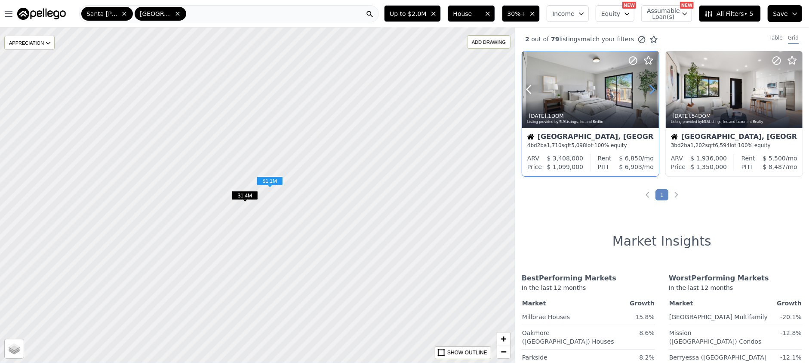
click at [650, 89] on icon at bounding box center [652, 90] width 14 height 14
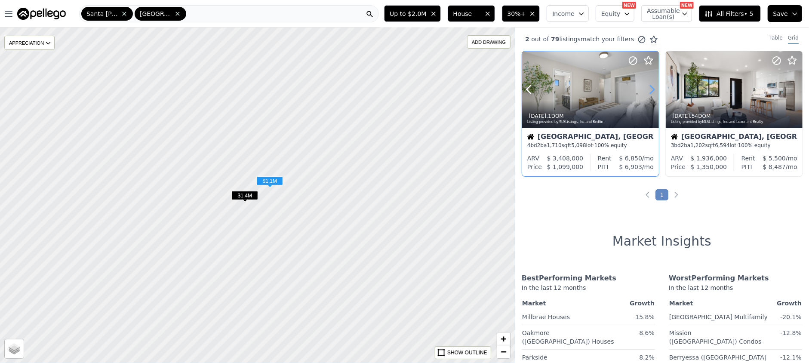
click at [650, 89] on icon at bounding box center [652, 90] width 14 height 14
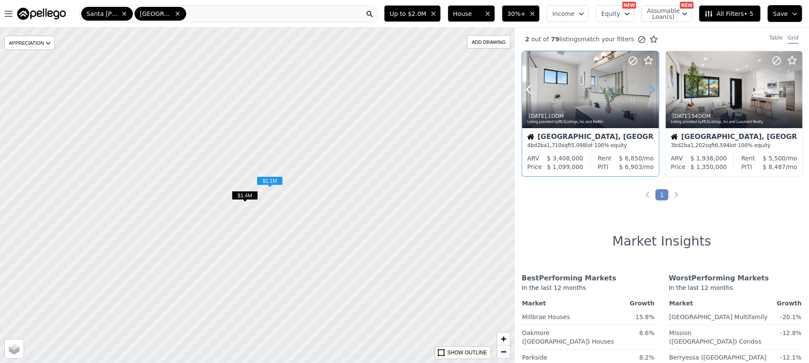
click at [650, 89] on icon at bounding box center [652, 90] width 14 height 14
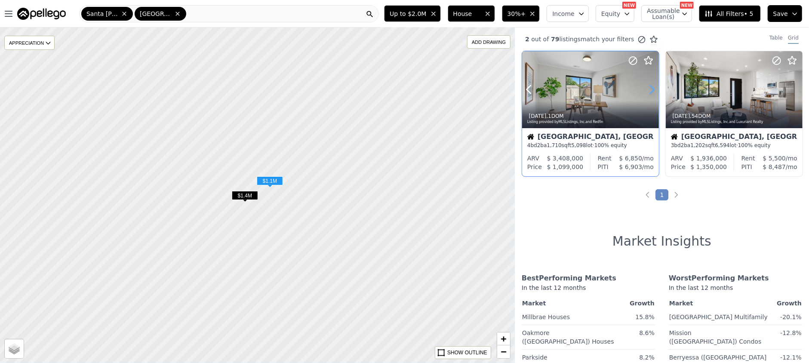
click at [650, 89] on icon at bounding box center [652, 90] width 14 height 14
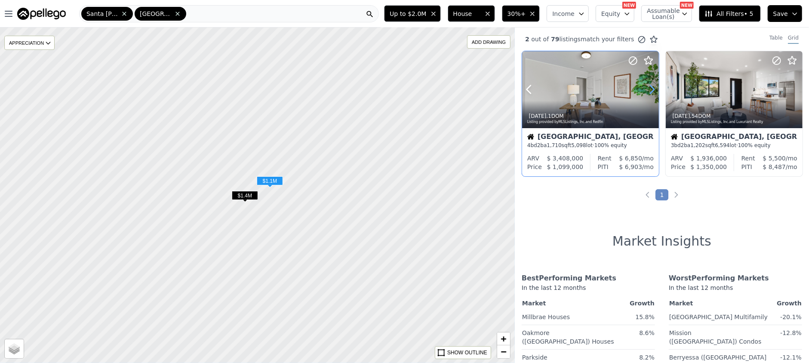
click at [650, 89] on icon at bounding box center [652, 90] width 14 height 14
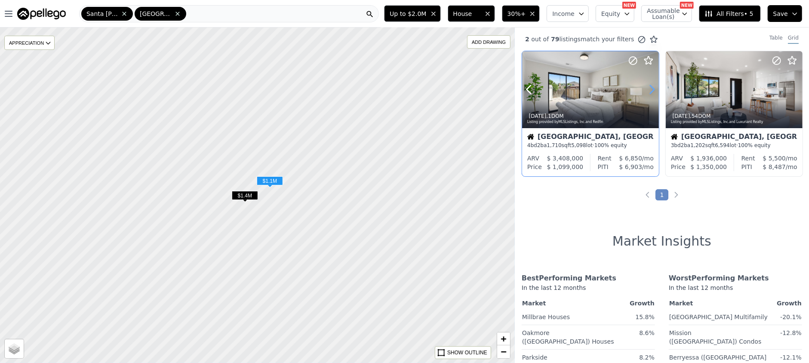
click at [650, 89] on icon at bounding box center [652, 90] width 14 height 14
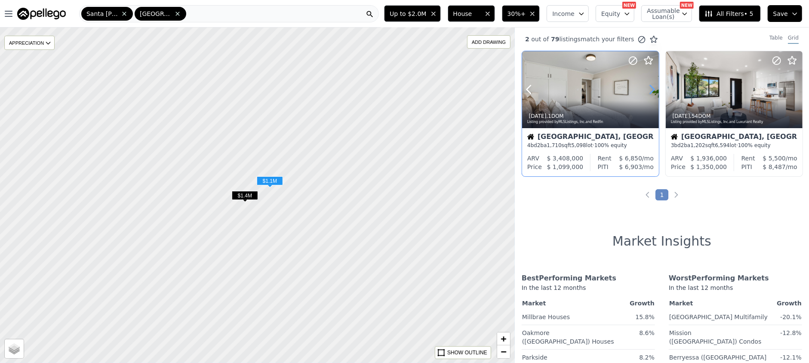
click at [650, 89] on icon at bounding box center [652, 90] width 14 height 14
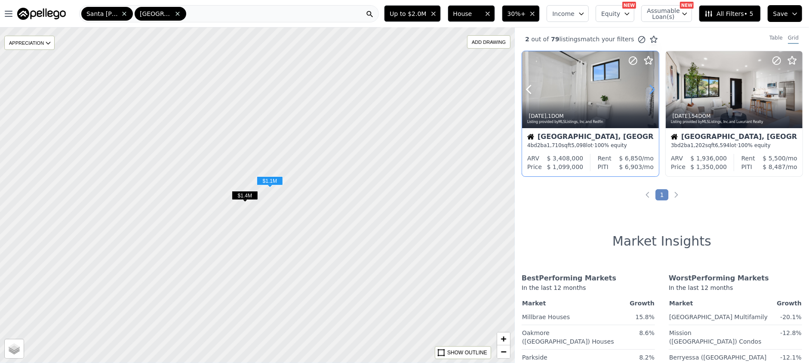
click at [650, 89] on icon at bounding box center [652, 90] width 14 height 14
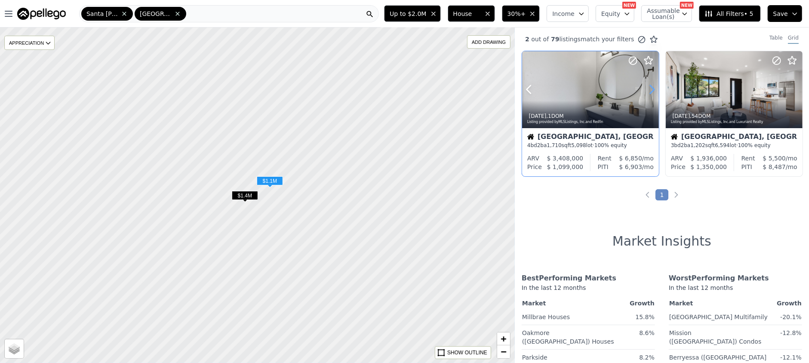
click at [650, 89] on icon at bounding box center [652, 90] width 14 height 14
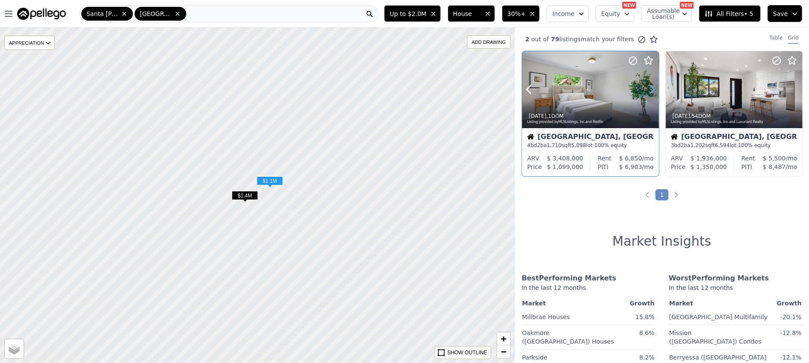
click at [650, 89] on icon at bounding box center [652, 90] width 14 height 14
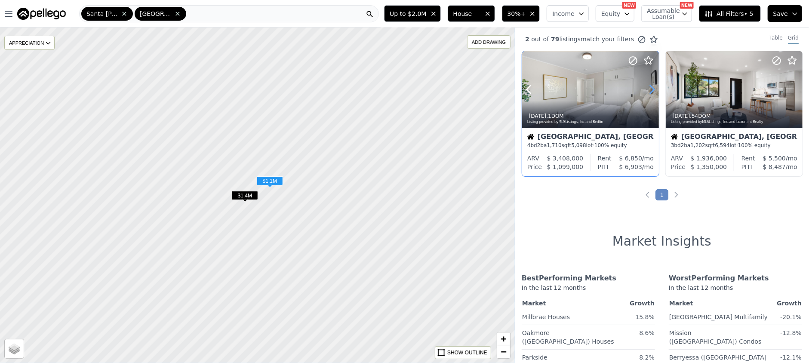
click at [650, 89] on icon at bounding box center [652, 90] width 14 height 14
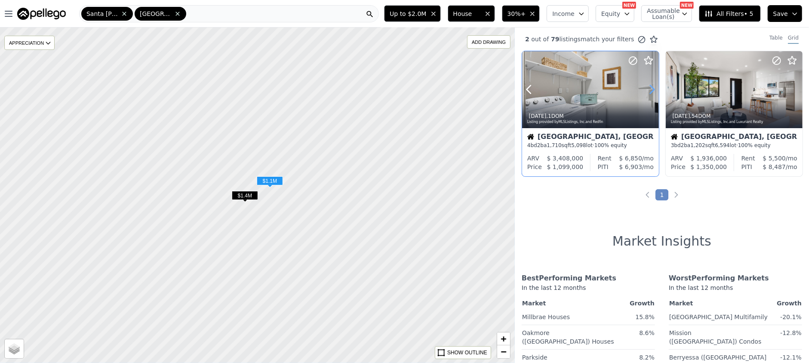
click at [650, 89] on icon at bounding box center [652, 90] width 14 height 14
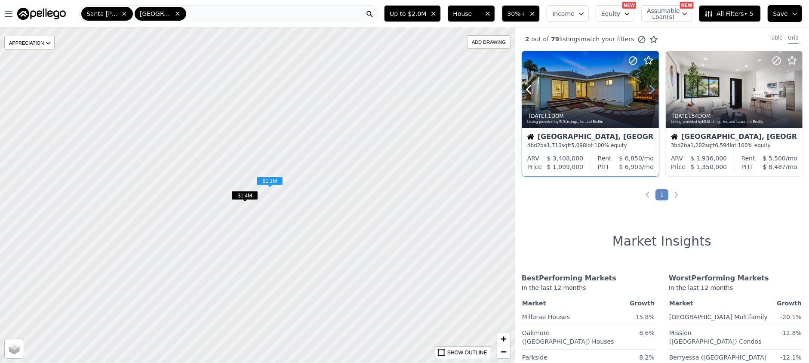
click at [650, 89] on icon at bounding box center [652, 90] width 14 height 14
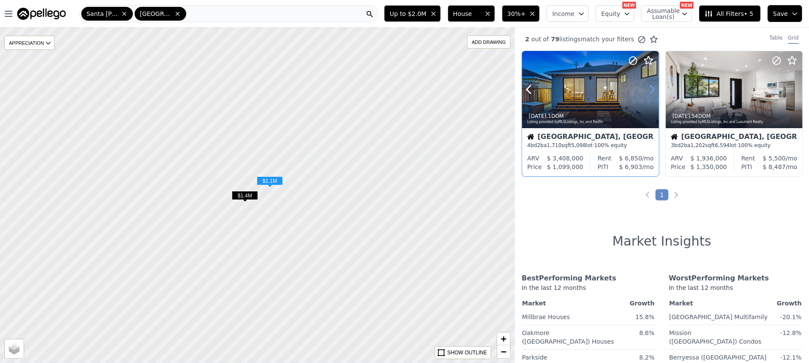
click at [650, 89] on icon at bounding box center [652, 90] width 14 height 14
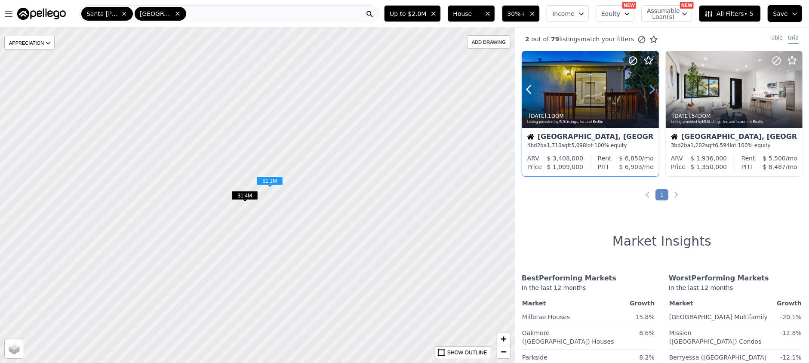
click at [650, 89] on icon at bounding box center [652, 90] width 14 height 14
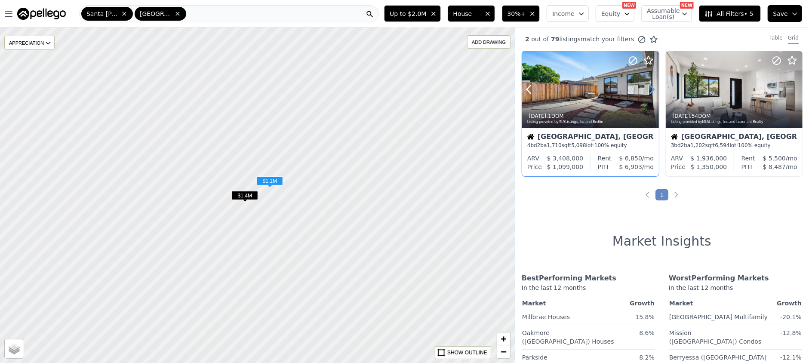
click at [651, 89] on icon at bounding box center [652, 90] width 14 height 14
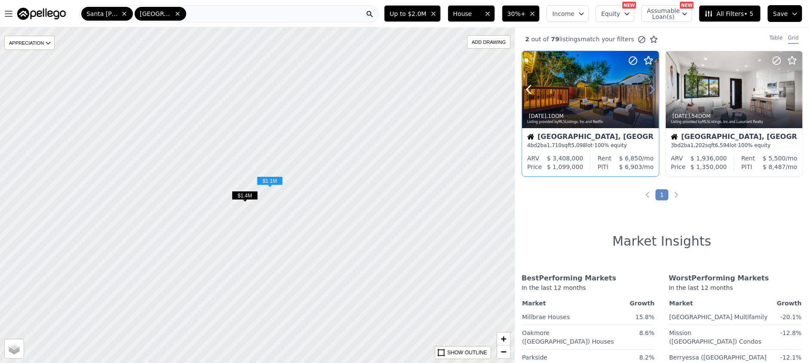
click at [651, 89] on icon at bounding box center [652, 90] width 14 height 14
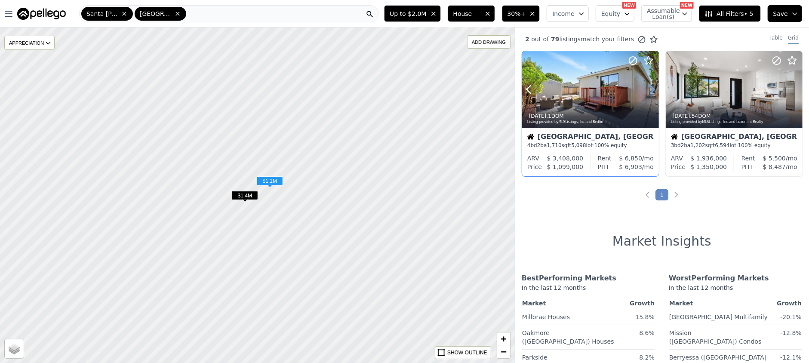
click at [651, 89] on icon at bounding box center [652, 90] width 14 height 14
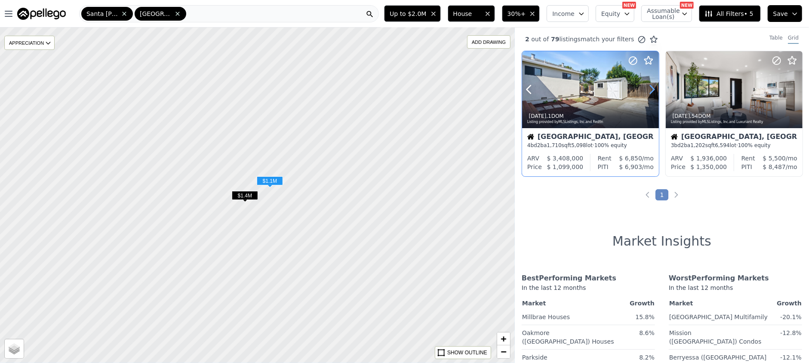
click at [651, 89] on icon at bounding box center [652, 90] width 14 height 14
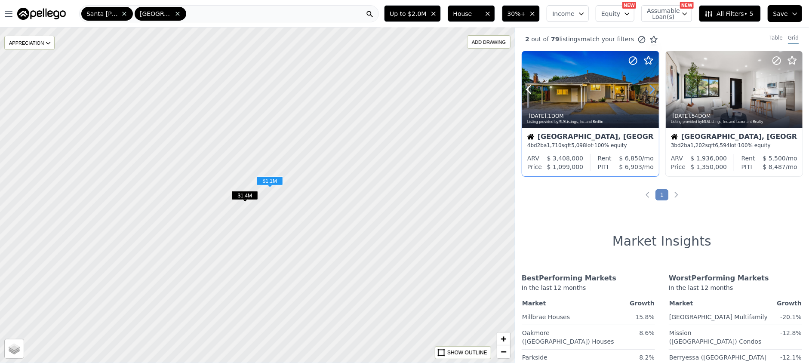
click at [651, 89] on icon at bounding box center [652, 90] width 14 height 14
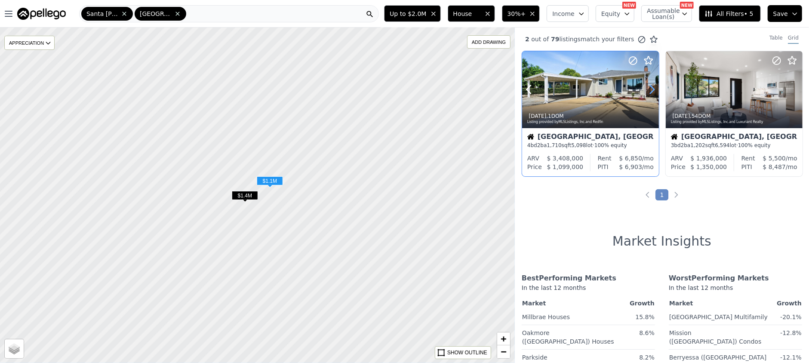
click at [651, 89] on icon at bounding box center [652, 90] width 14 height 14
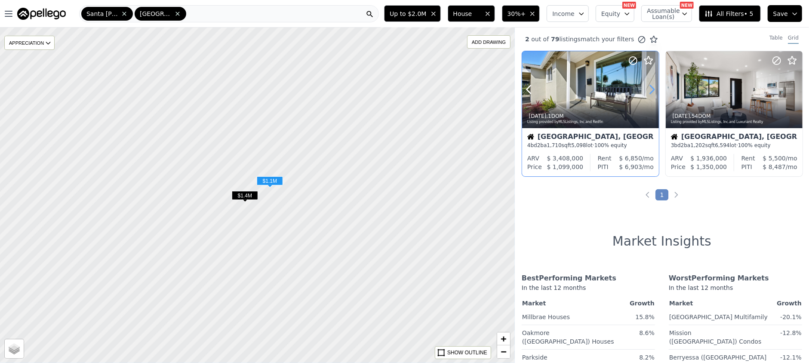
click at [651, 89] on icon at bounding box center [652, 90] width 14 height 14
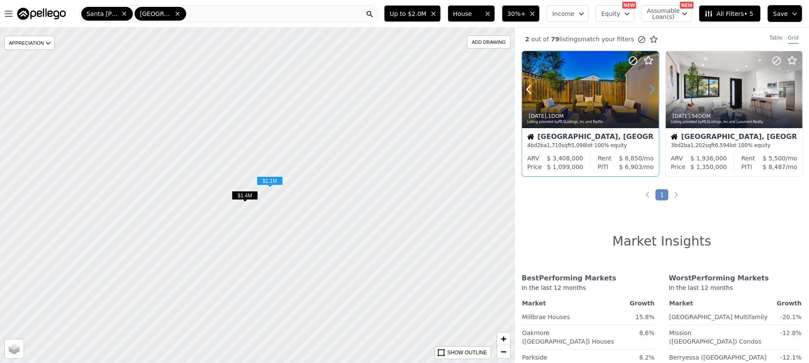
click at [651, 89] on icon at bounding box center [652, 90] width 14 height 14
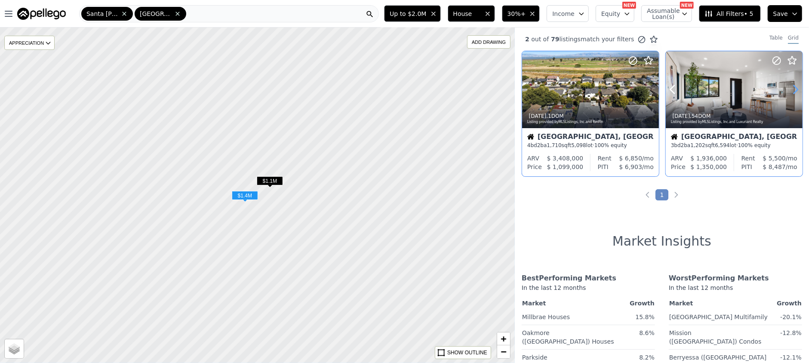
click at [789, 88] on icon at bounding box center [796, 90] width 14 height 14
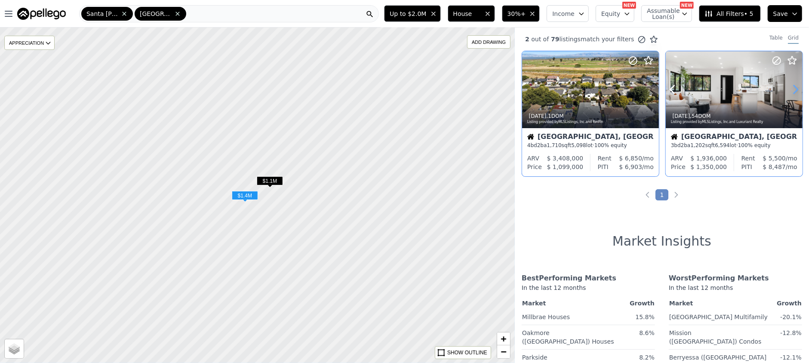
click at [789, 88] on icon at bounding box center [796, 90] width 14 height 14
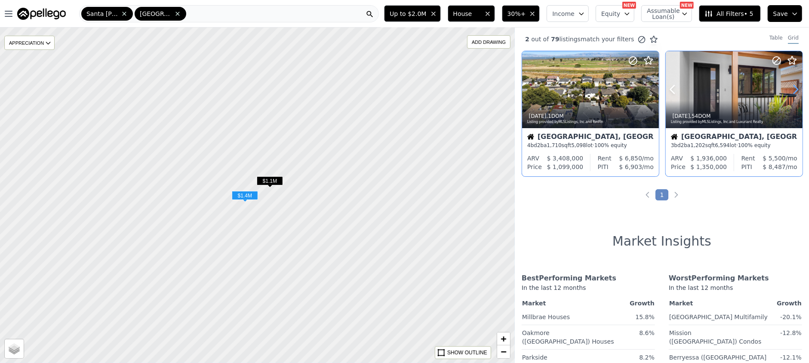
click at [789, 88] on icon at bounding box center [796, 90] width 14 height 14
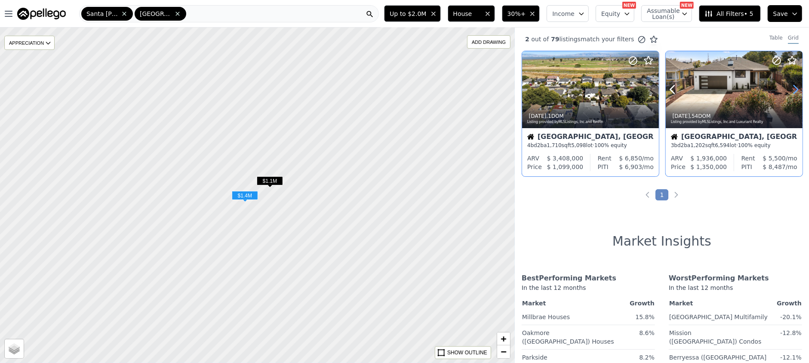
click at [789, 88] on icon at bounding box center [796, 90] width 14 height 14
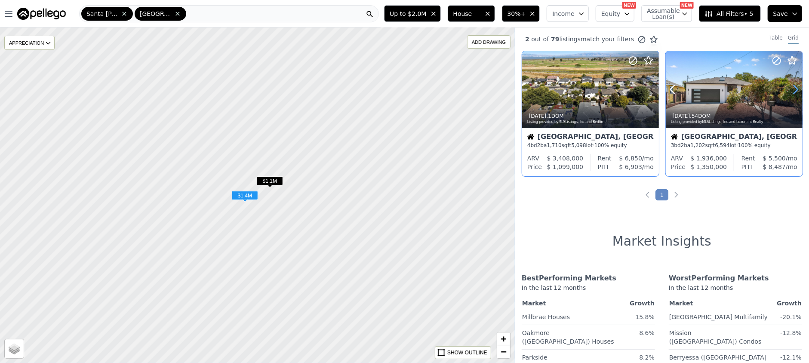
click at [789, 88] on icon at bounding box center [796, 90] width 14 height 14
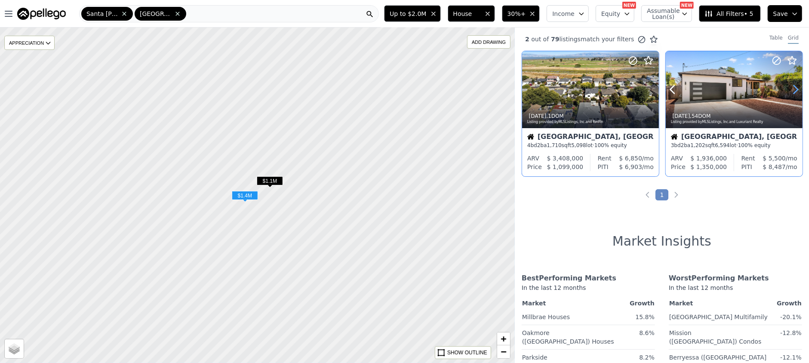
click at [789, 88] on icon at bounding box center [796, 90] width 14 height 14
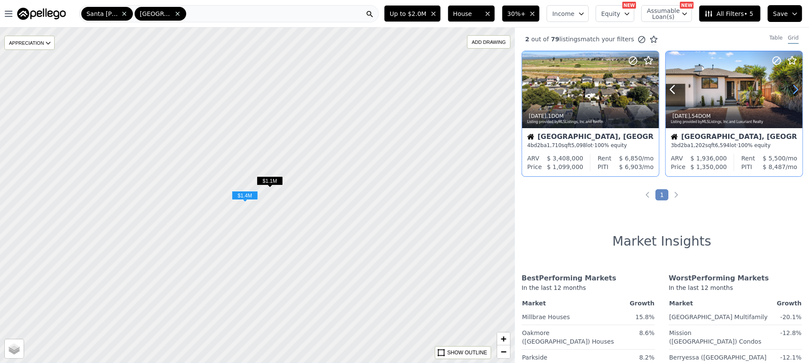
click at [789, 88] on icon at bounding box center [796, 90] width 14 height 14
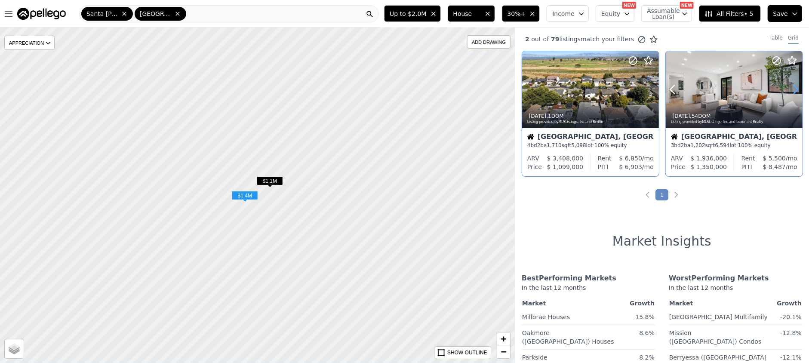
click at [789, 88] on icon at bounding box center [796, 90] width 14 height 14
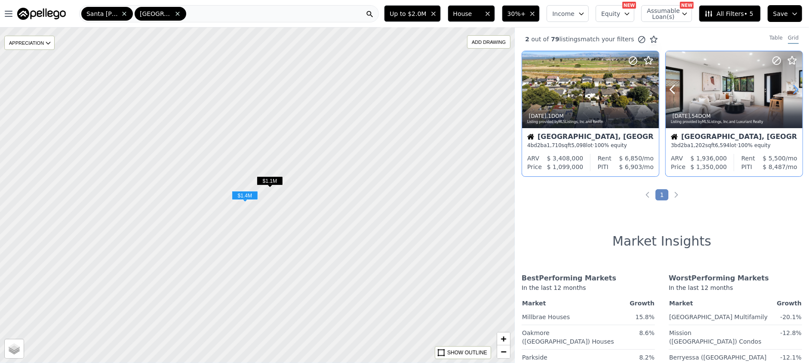
click at [789, 88] on icon at bounding box center [796, 90] width 14 height 14
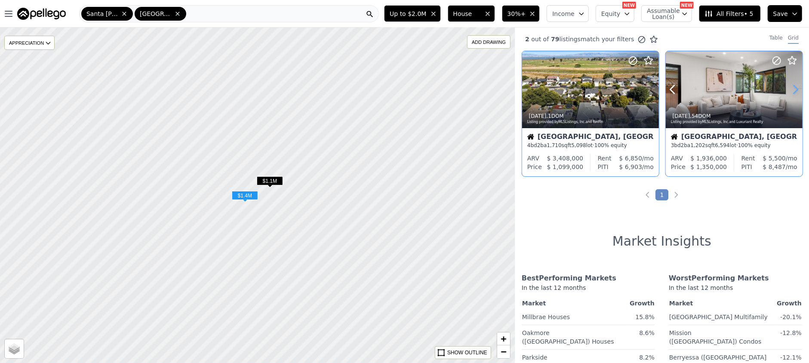
click at [789, 88] on icon at bounding box center [796, 90] width 14 height 14
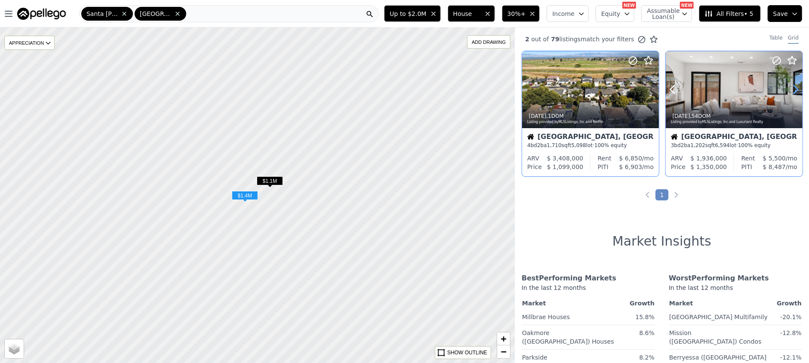
click at [789, 88] on icon at bounding box center [796, 90] width 14 height 14
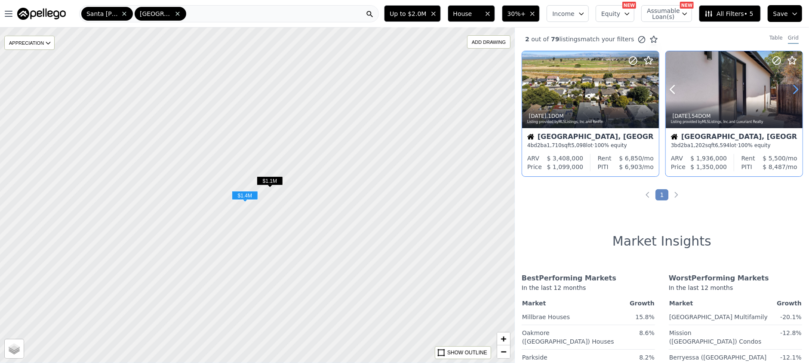
click at [789, 88] on icon at bounding box center [796, 90] width 14 height 14
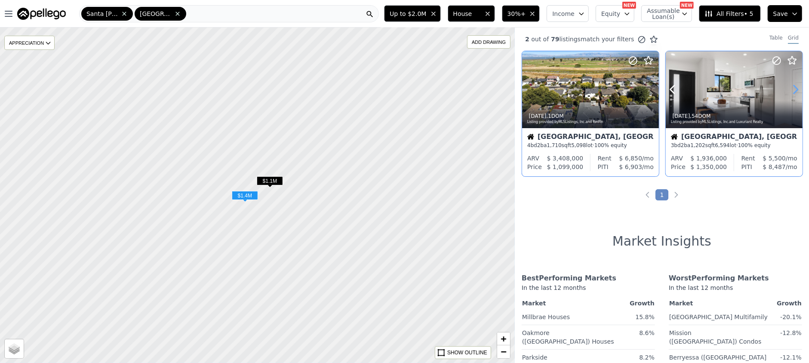
click at [789, 88] on icon at bounding box center [796, 90] width 14 height 14
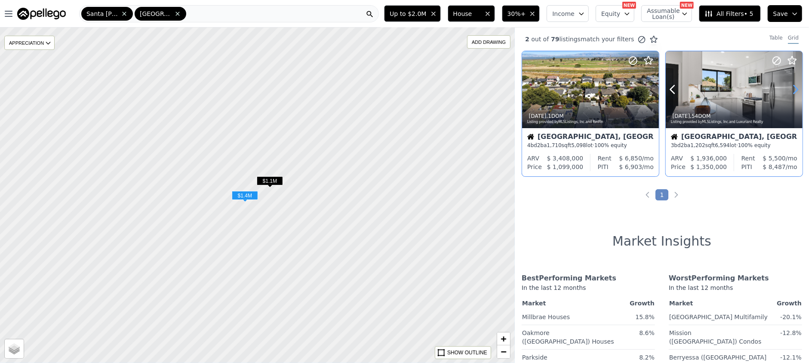
click at [789, 88] on icon at bounding box center [796, 90] width 14 height 14
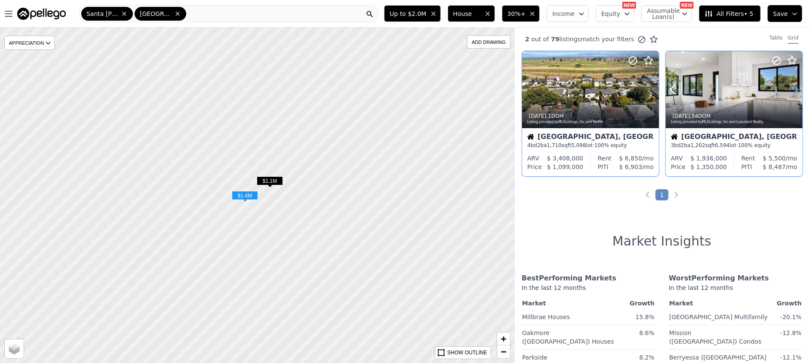
click at [789, 88] on icon at bounding box center [796, 90] width 14 height 14
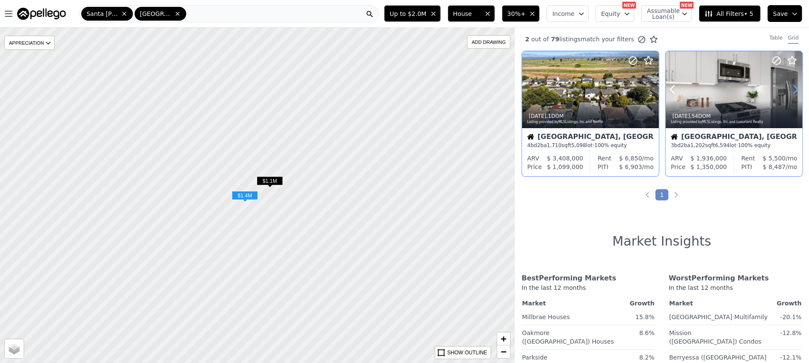
click at [789, 88] on icon at bounding box center [796, 90] width 14 height 14
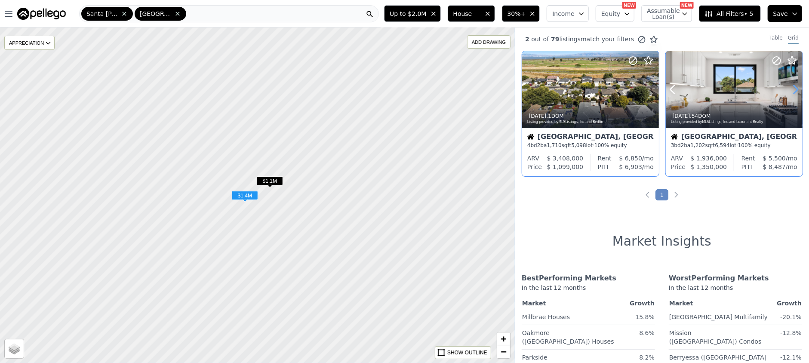
click at [789, 88] on icon at bounding box center [796, 90] width 14 height 14
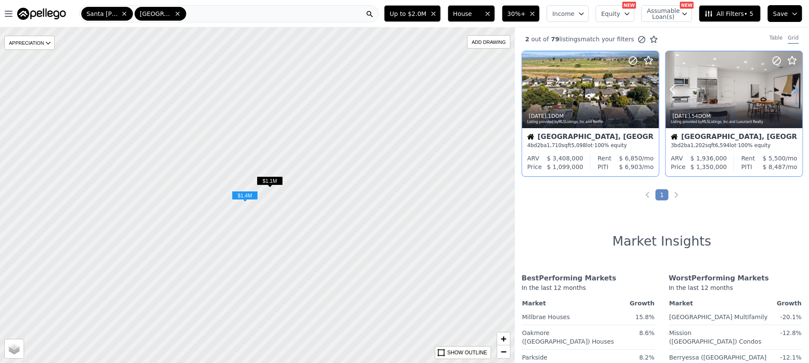
click at [789, 88] on icon at bounding box center [796, 90] width 14 height 14
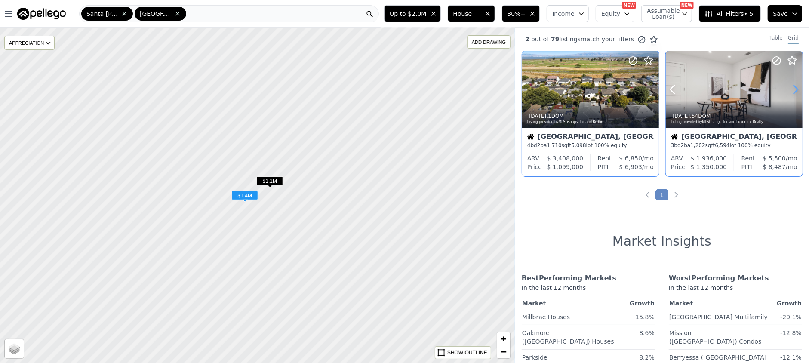
click at [789, 88] on icon at bounding box center [796, 90] width 14 height 14
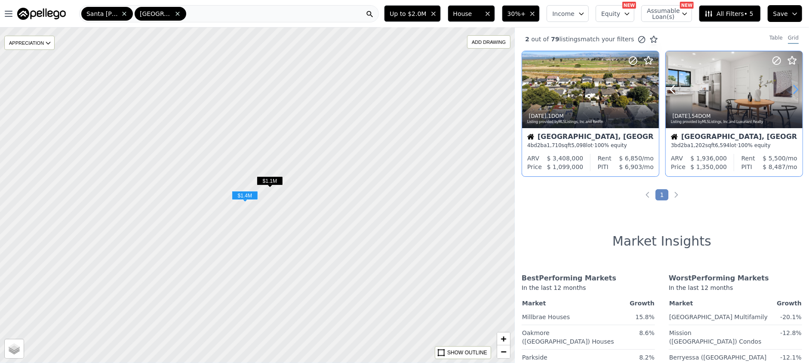
click at [789, 88] on icon at bounding box center [796, 90] width 14 height 14
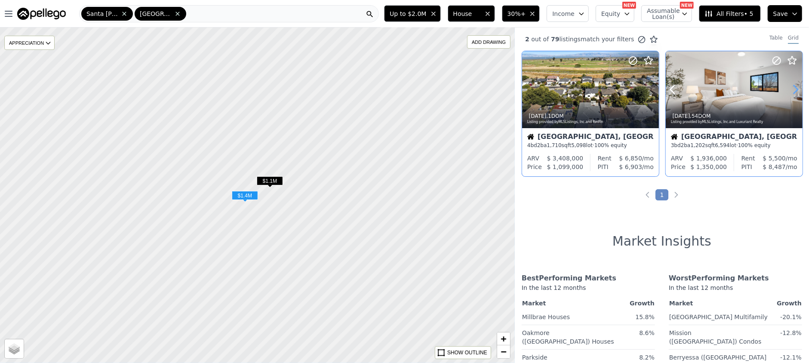
click at [789, 88] on icon at bounding box center [796, 90] width 14 height 14
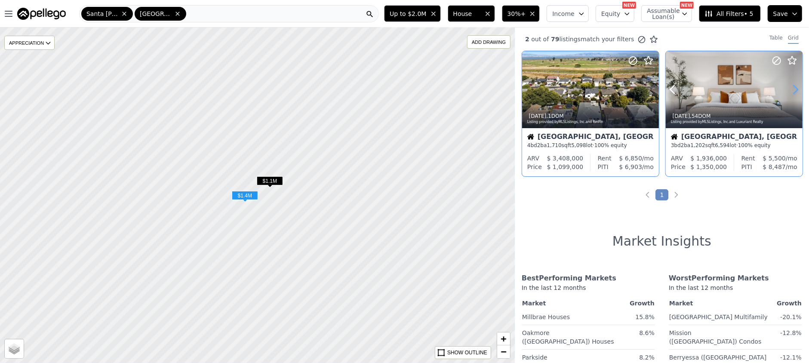
click at [789, 88] on icon at bounding box center [796, 90] width 14 height 14
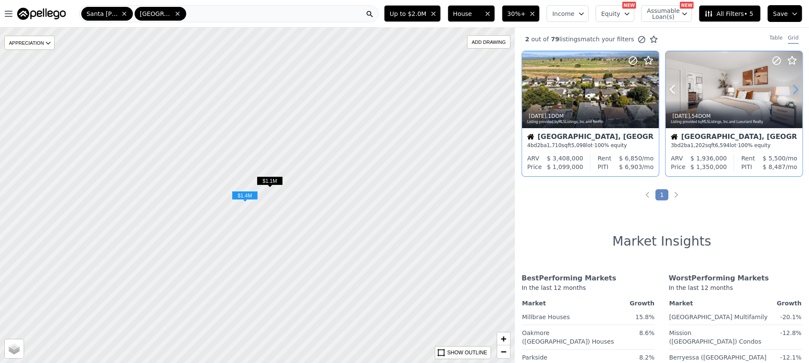
click at [789, 88] on icon at bounding box center [796, 90] width 14 height 14
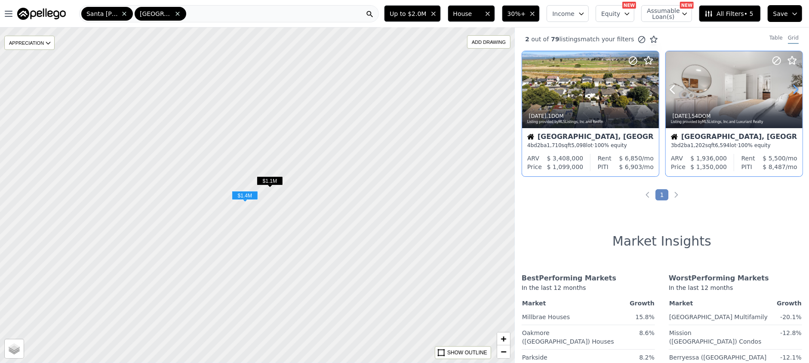
click at [789, 88] on icon at bounding box center [796, 90] width 14 height 14
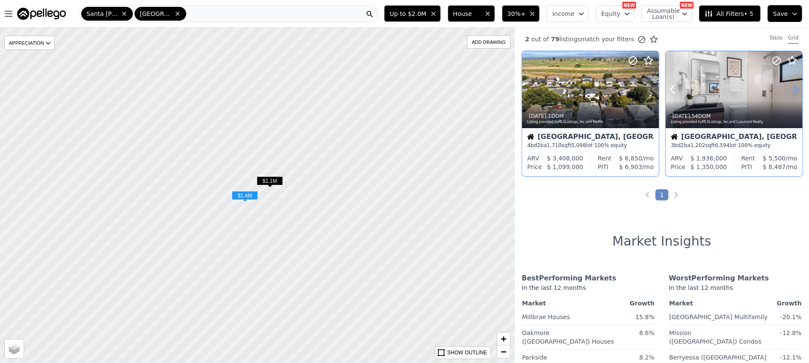
click at [789, 88] on icon at bounding box center [796, 90] width 14 height 14
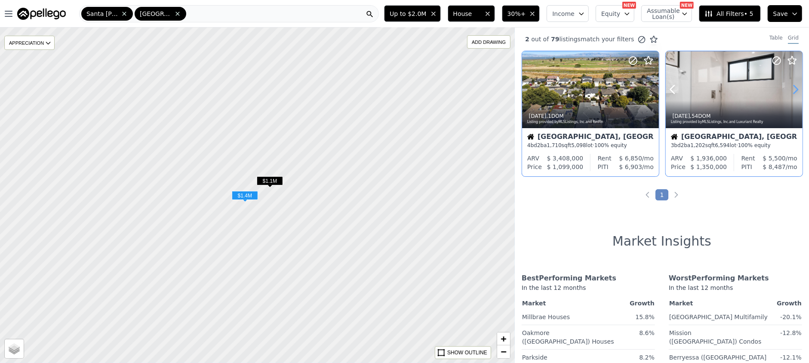
click at [789, 88] on icon at bounding box center [796, 90] width 14 height 14
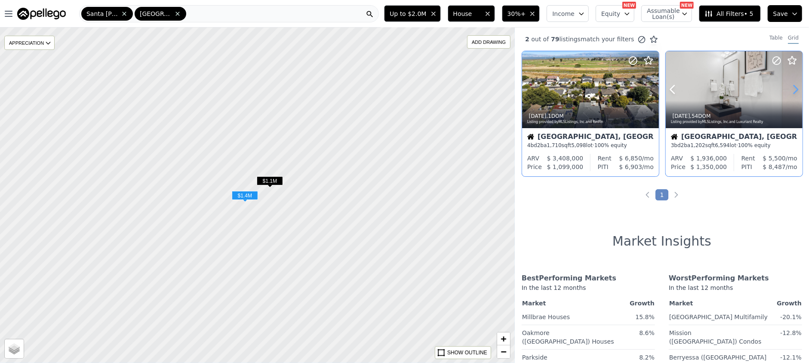
click at [789, 88] on icon at bounding box center [796, 90] width 14 height 14
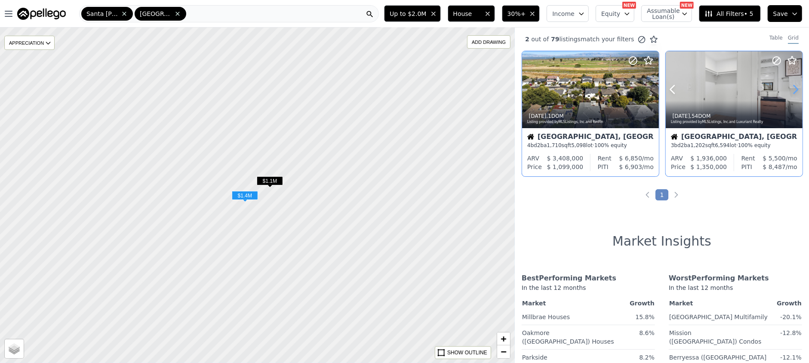
click at [789, 88] on icon at bounding box center [796, 90] width 14 height 14
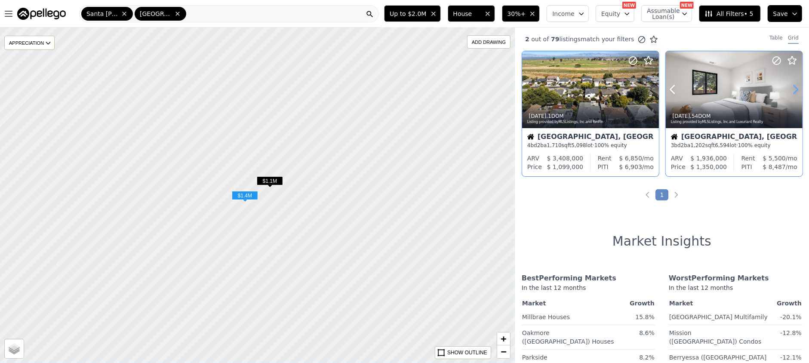
click at [789, 88] on icon at bounding box center [796, 90] width 14 height 14
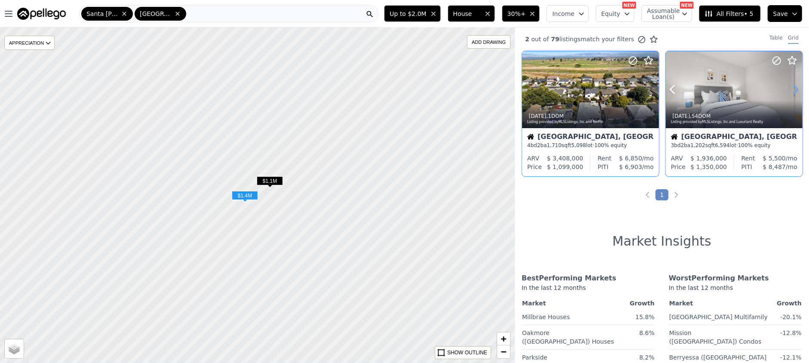
click at [789, 88] on icon at bounding box center [796, 90] width 14 height 14
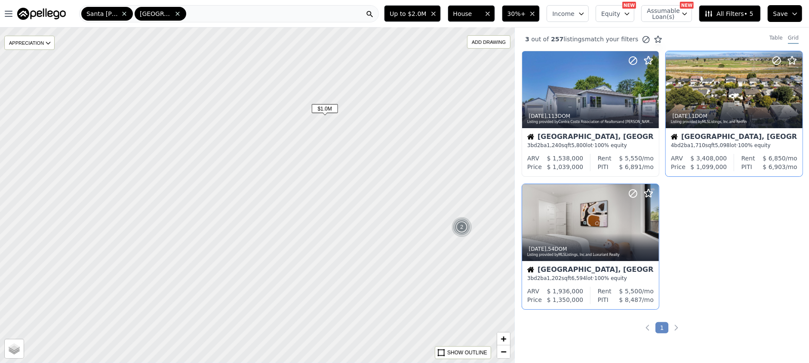
drag, startPoint x: 188, startPoint y: 203, endPoint x: 372, endPoint y: 226, distance: 185.4
click at [372, 226] on div at bounding box center [256, 195] width 617 height 402
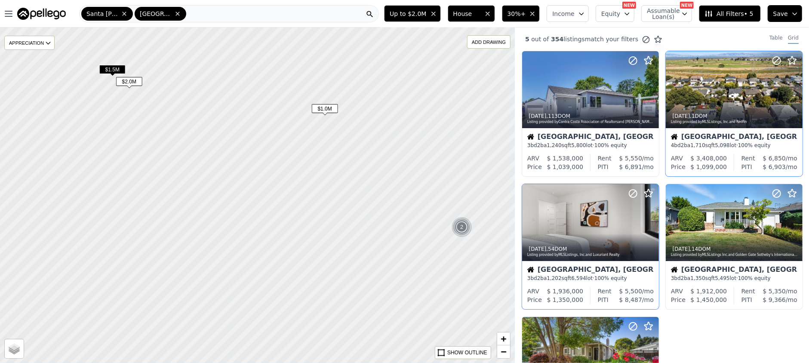
click at [330, 108] on span "$1.0M" at bounding box center [325, 108] width 26 height 9
click at [648, 91] on icon at bounding box center [652, 90] width 14 height 14
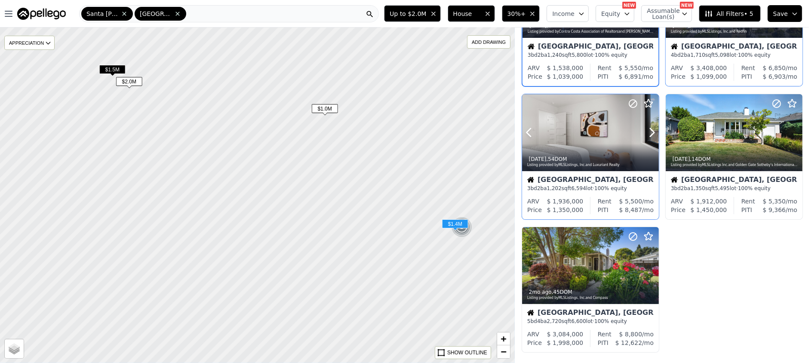
scroll to position [229, 0]
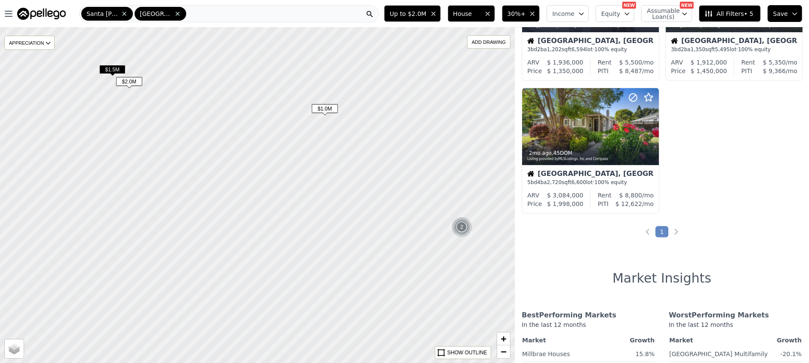
click at [114, 68] on span "$1.5M" at bounding box center [112, 69] width 26 height 9
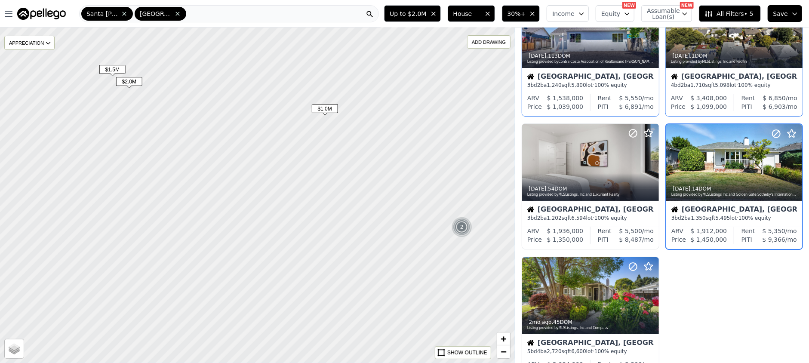
scroll to position [37, 0]
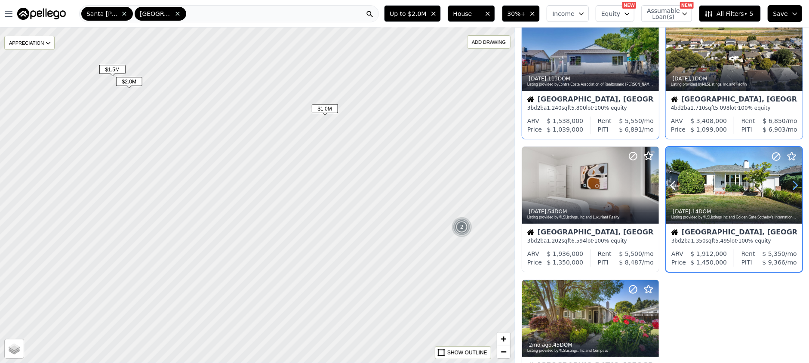
click at [793, 183] on icon at bounding box center [795, 185] width 4 height 8
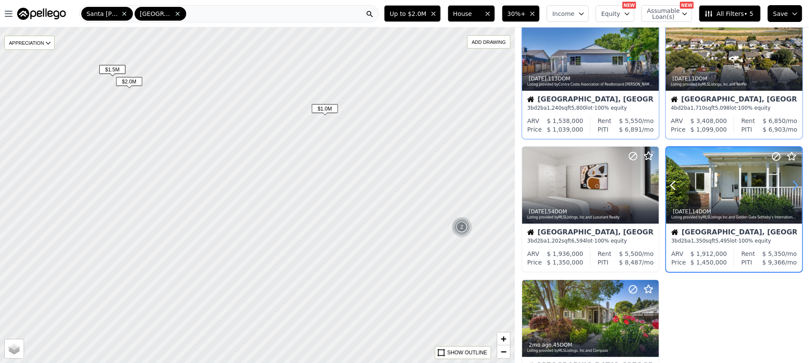
click at [793, 183] on icon at bounding box center [795, 185] width 4 height 8
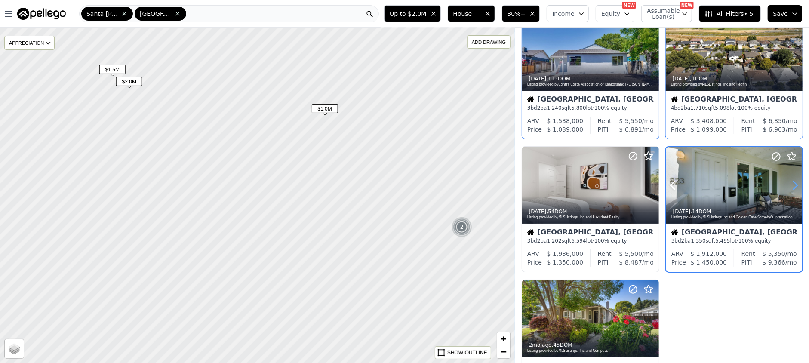
click at [793, 183] on icon at bounding box center [795, 185] width 4 height 8
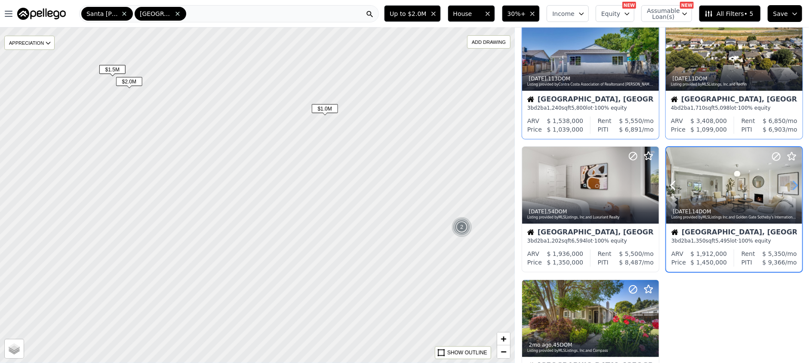
click at [793, 183] on icon at bounding box center [795, 185] width 4 height 8
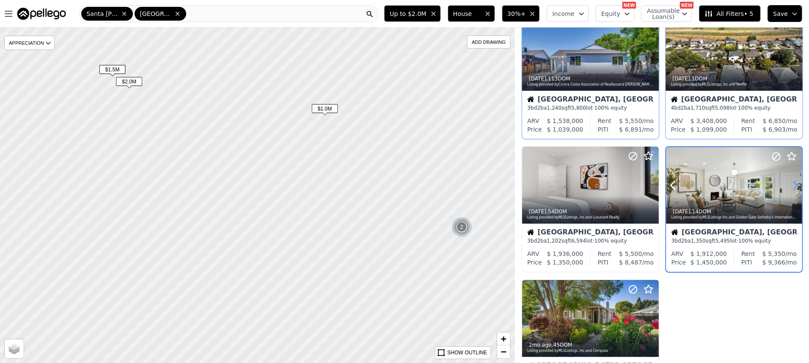
click at [793, 183] on icon at bounding box center [795, 185] width 4 height 8
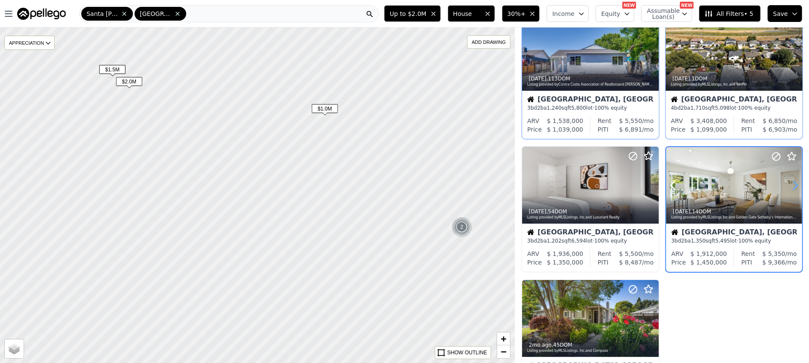
click at [793, 183] on icon at bounding box center [795, 185] width 4 height 8
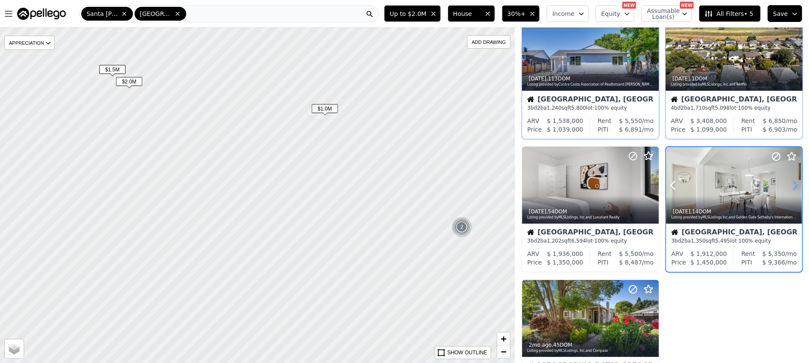
click at [793, 183] on icon at bounding box center [795, 185] width 4 height 8
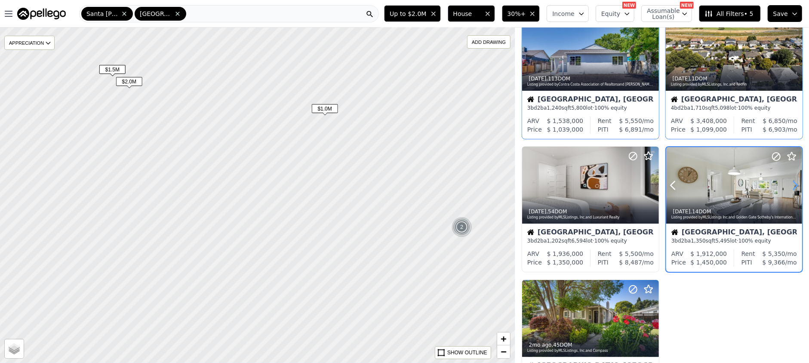
click at [793, 183] on icon at bounding box center [795, 185] width 4 height 8
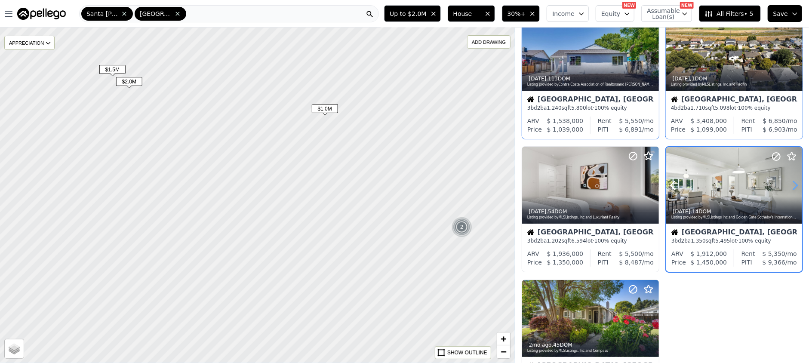
click at [793, 183] on icon at bounding box center [795, 185] width 4 height 8
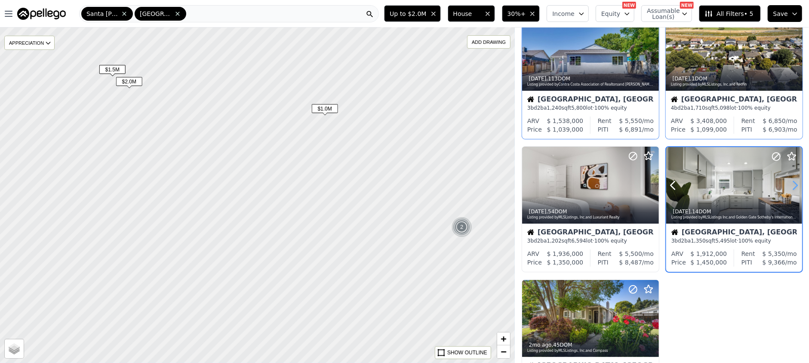
click at [793, 183] on icon at bounding box center [795, 185] width 4 height 8
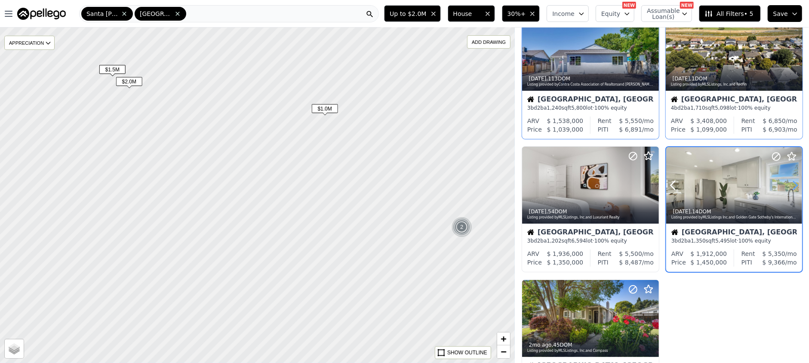
click at [793, 183] on icon at bounding box center [795, 185] width 4 height 8
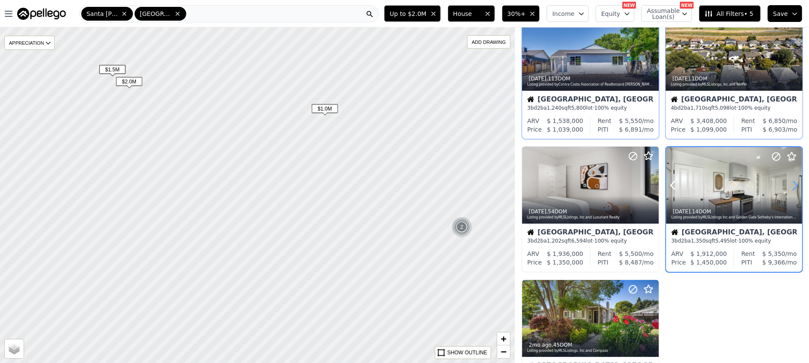
click at [793, 183] on icon at bounding box center [795, 185] width 4 height 8
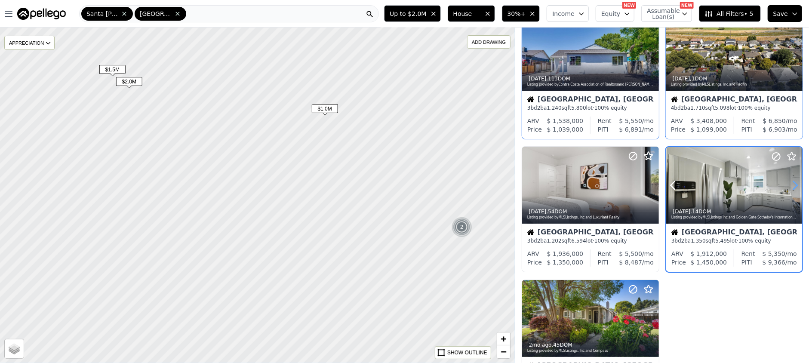
click at [793, 183] on icon at bounding box center [795, 185] width 4 height 8
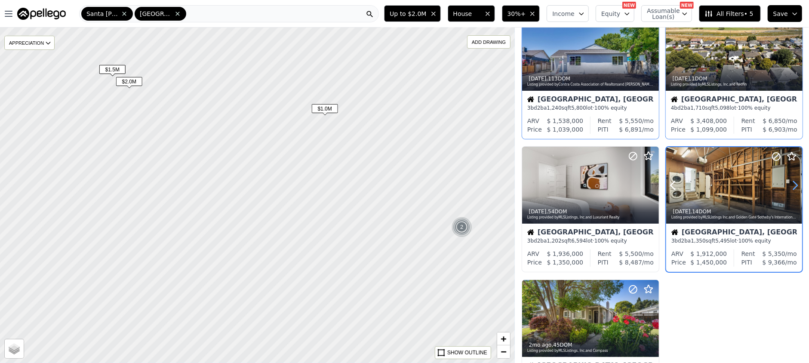
click at [793, 183] on icon at bounding box center [795, 185] width 4 height 8
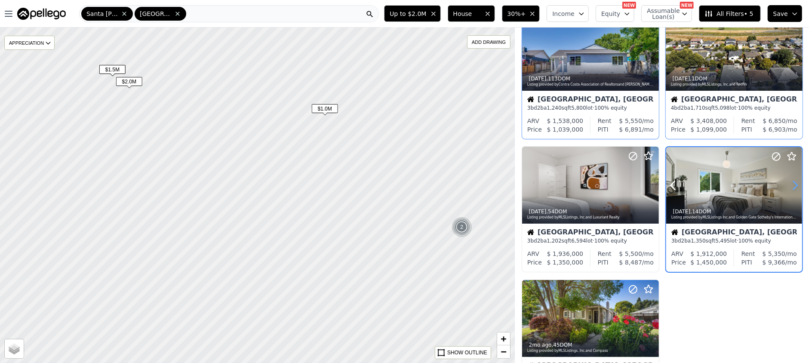
click at [793, 183] on icon at bounding box center [795, 185] width 4 height 8
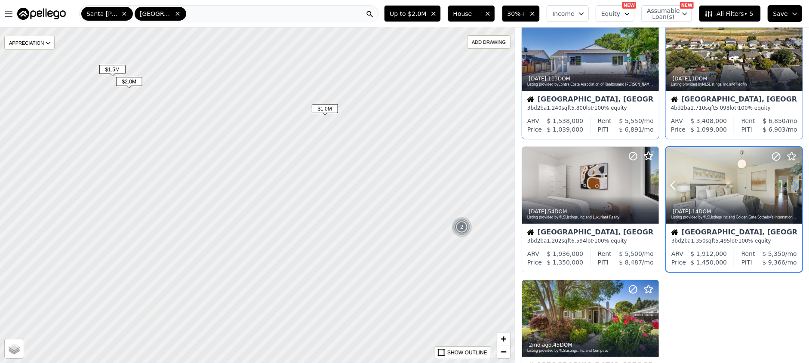
click at [793, 183] on icon at bounding box center [795, 185] width 4 height 8
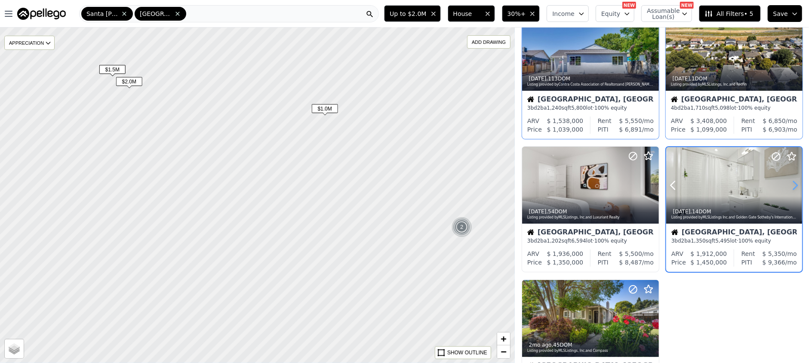
click at [793, 183] on icon at bounding box center [795, 185] width 4 height 8
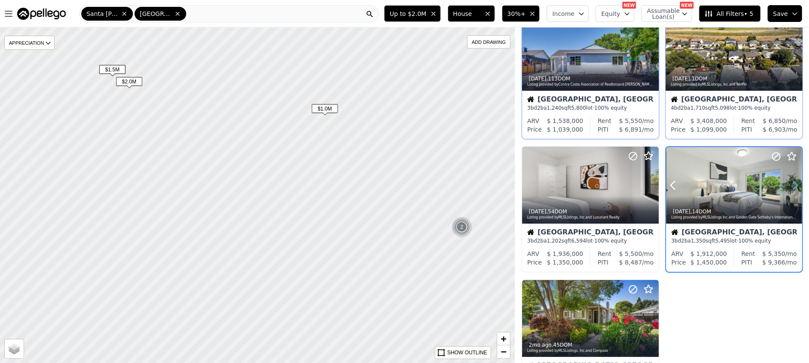
click at [793, 183] on icon at bounding box center [795, 185] width 4 height 8
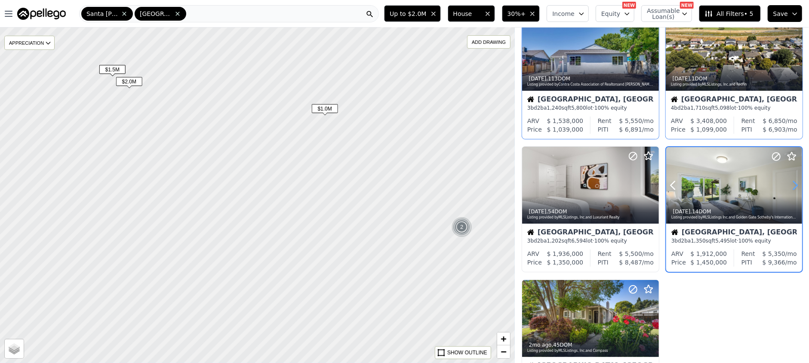
click at [793, 183] on icon at bounding box center [795, 185] width 4 height 8
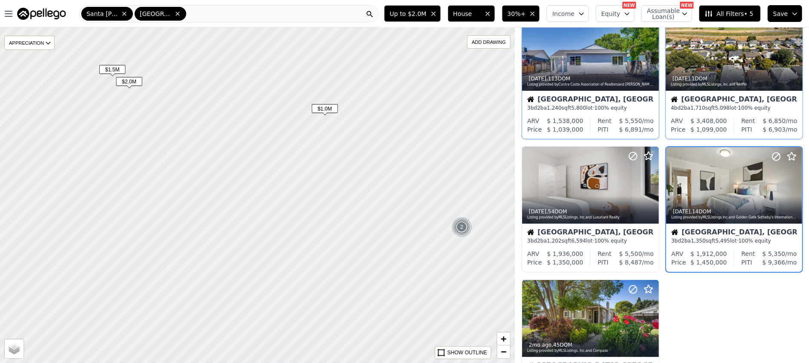
click at [133, 83] on span "$2.0M" at bounding box center [129, 81] width 26 height 9
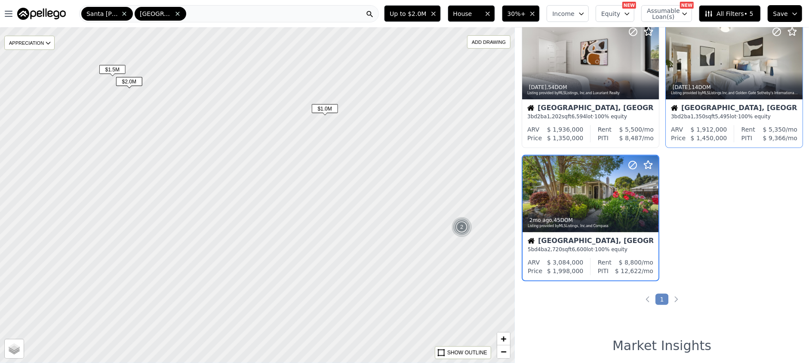
scroll to position [170, 0]
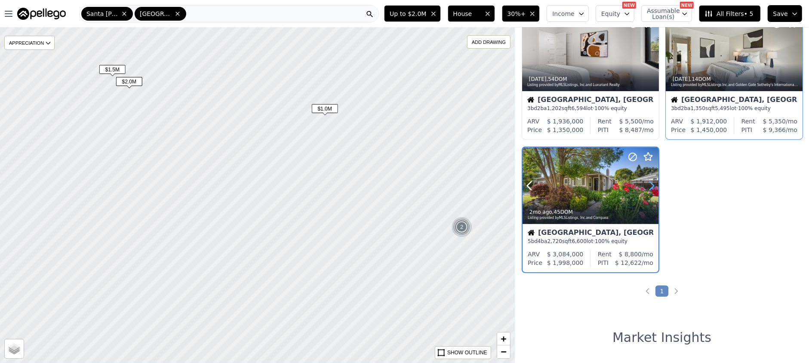
click at [652, 185] on icon at bounding box center [652, 186] width 14 height 14
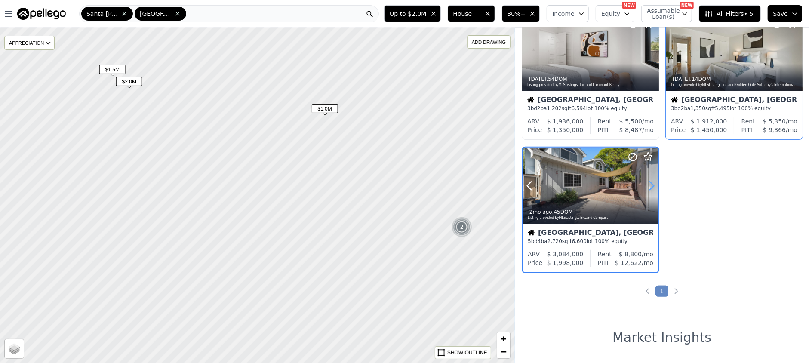
click at [652, 185] on icon at bounding box center [652, 186] width 14 height 14
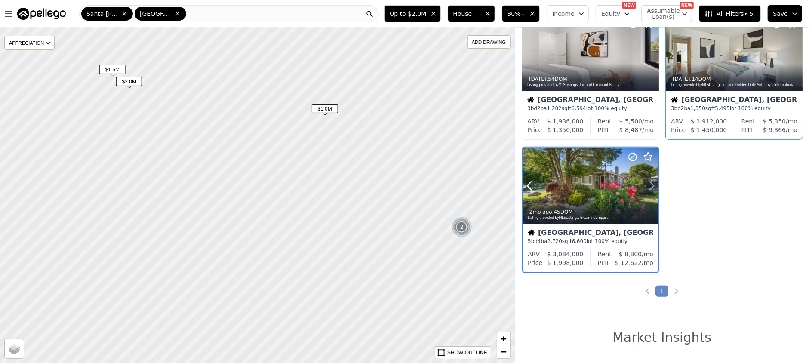
click at [652, 185] on icon at bounding box center [652, 186] width 14 height 14
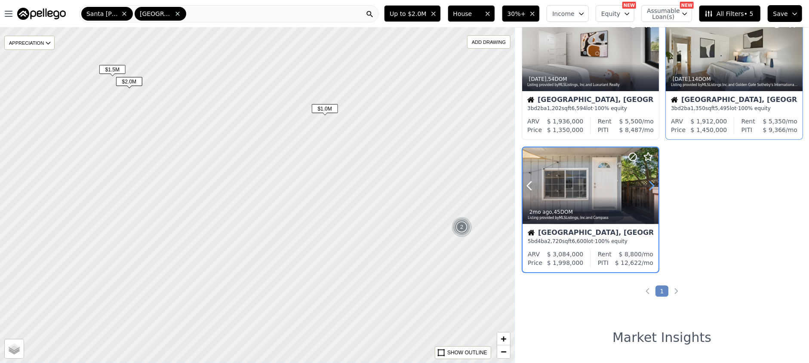
click at [652, 185] on icon at bounding box center [652, 186] width 14 height 14
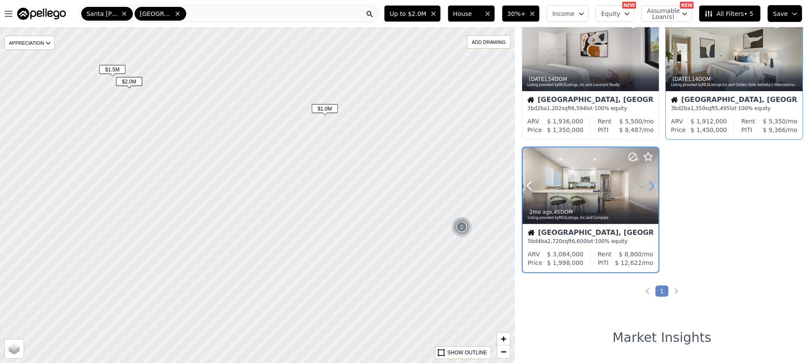
click at [652, 185] on icon at bounding box center [652, 186] width 14 height 14
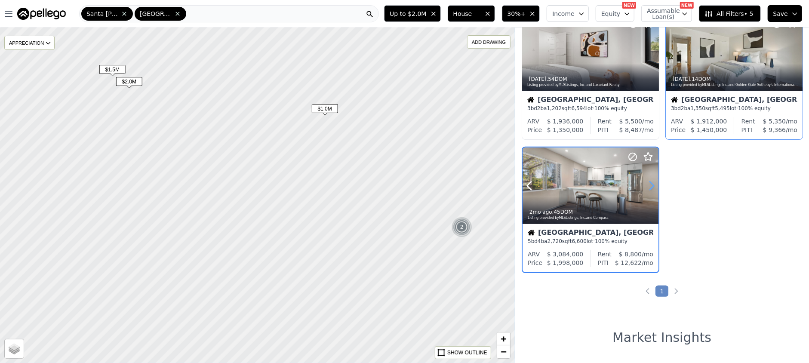
click at [652, 185] on icon at bounding box center [652, 186] width 14 height 14
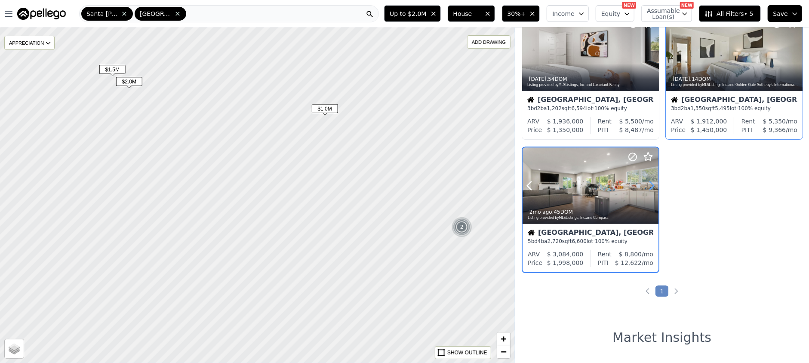
click at [652, 185] on icon at bounding box center [652, 186] width 14 height 14
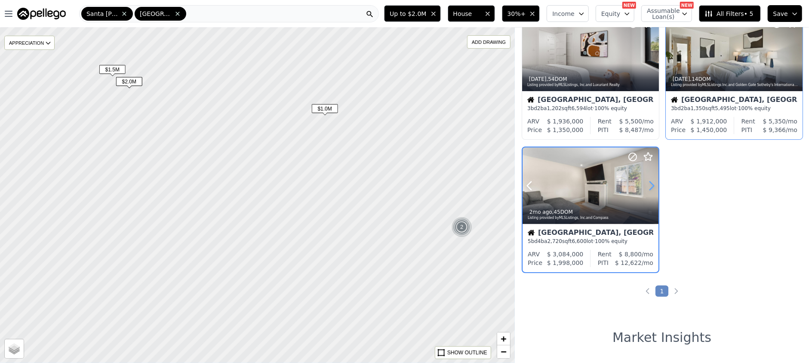
click at [652, 185] on icon at bounding box center [652, 186] width 14 height 14
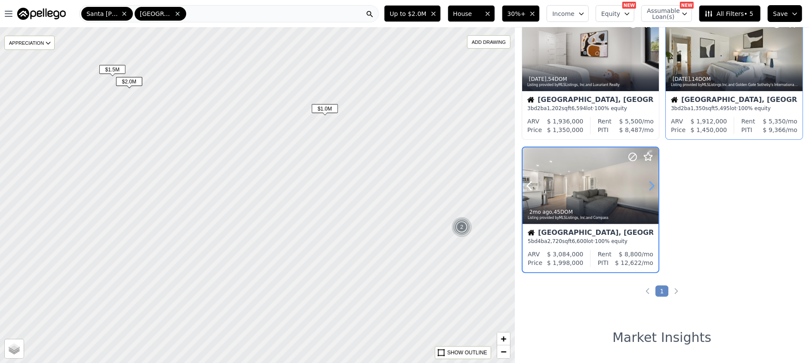
click at [652, 185] on icon at bounding box center [652, 186] width 14 height 14
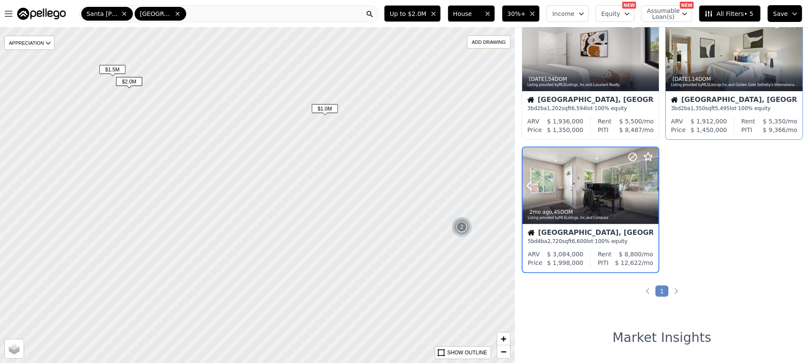
click at [652, 185] on icon at bounding box center [652, 186] width 14 height 14
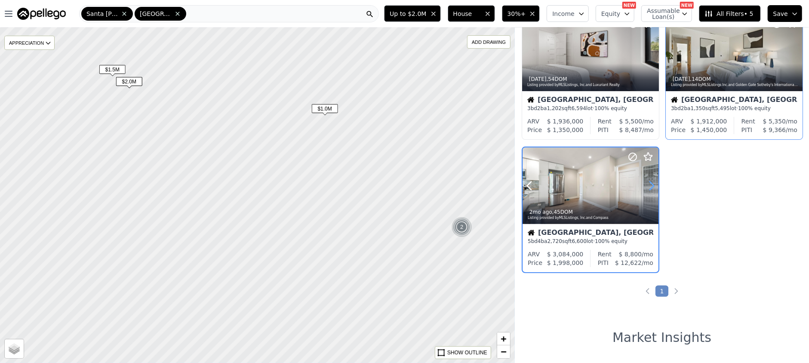
click at [652, 185] on icon at bounding box center [652, 186] width 14 height 14
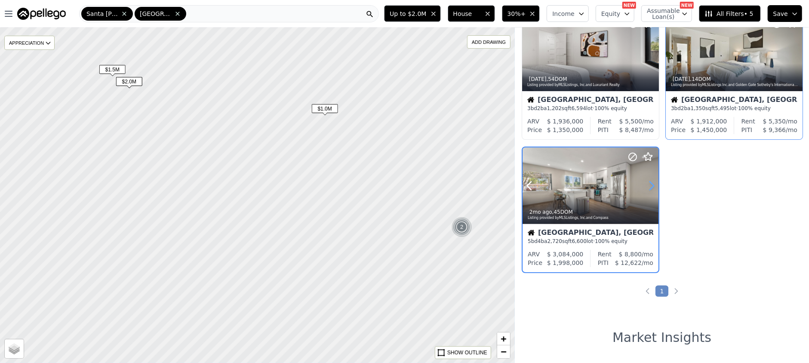
click at [652, 185] on icon at bounding box center [652, 186] width 14 height 14
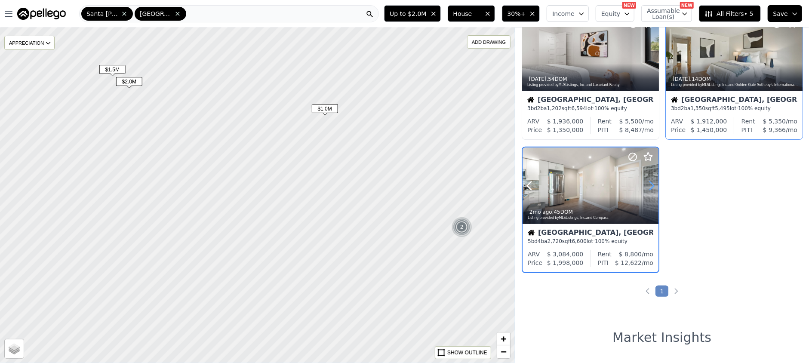
click at [652, 185] on icon at bounding box center [652, 186] width 14 height 14
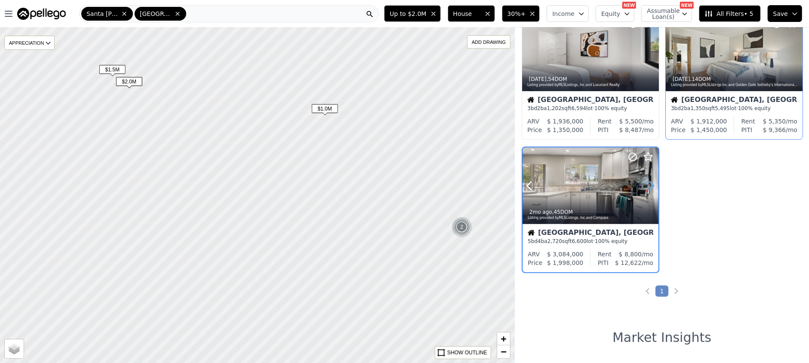
click at [652, 185] on icon at bounding box center [652, 186] width 14 height 14
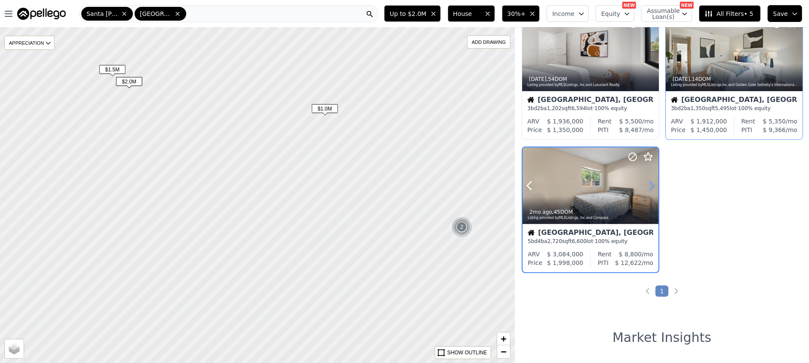
click at [652, 185] on icon at bounding box center [652, 186] width 14 height 14
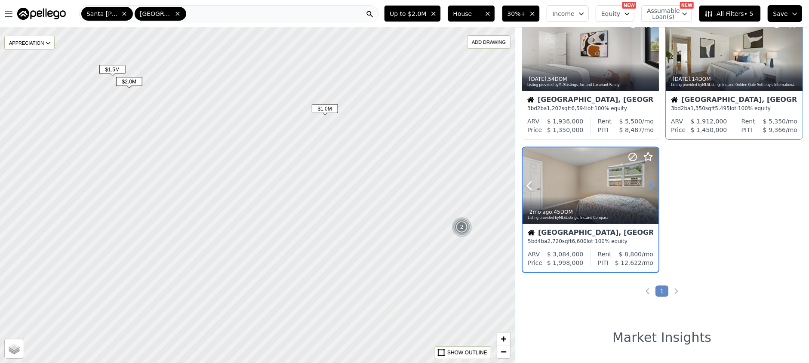
click at [652, 185] on icon at bounding box center [652, 186] width 14 height 14
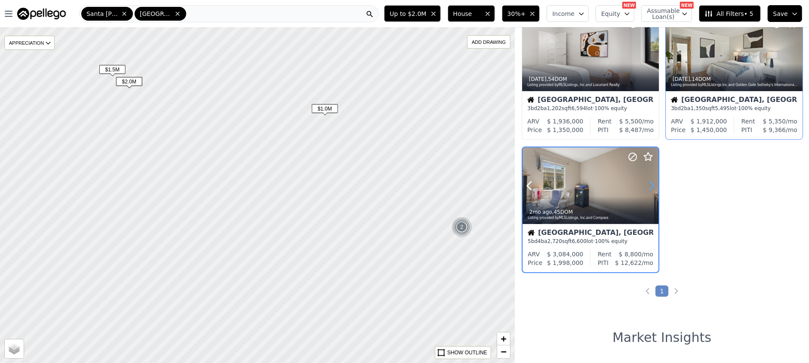
click at [652, 185] on icon at bounding box center [652, 186] width 14 height 14
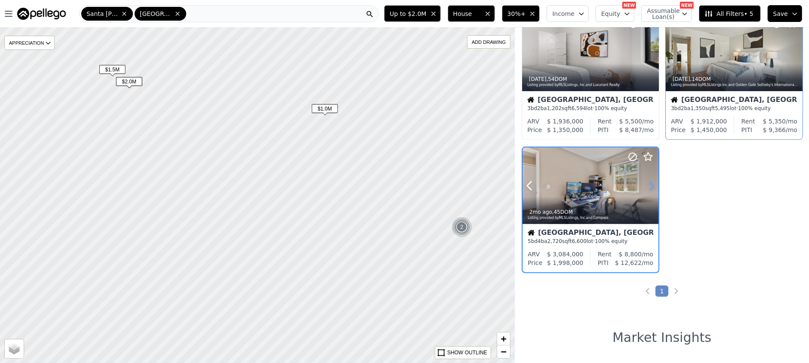
click at [652, 184] on icon at bounding box center [652, 186] width 14 height 14
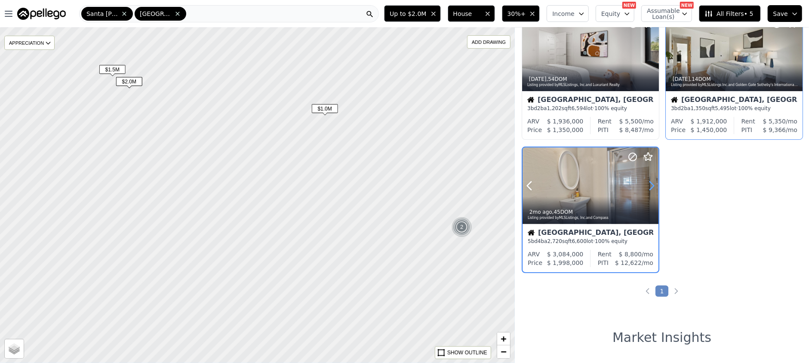
click at [652, 184] on icon at bounding box center [652, 186] width 14 height 14
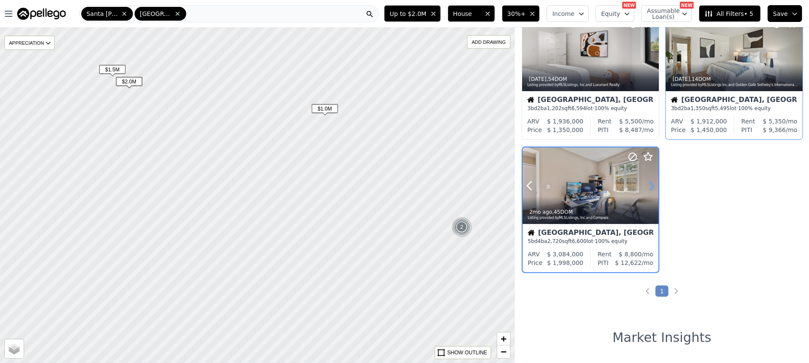
click at [652, 184] on icon at bounding box center [652, 186] width 14 height 14
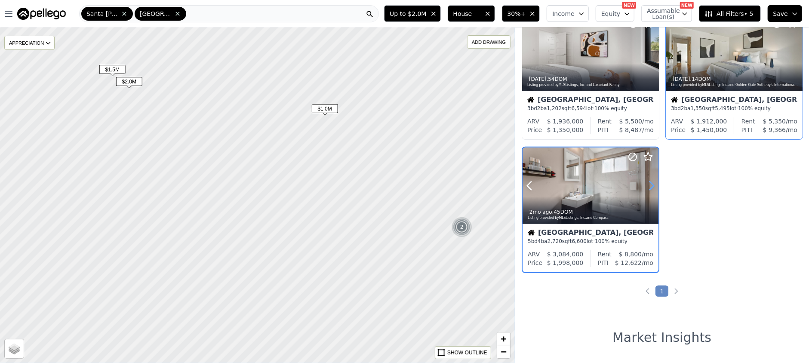
click at [652, 184] on icon at bounding box center [652, 186] width 14 height 14
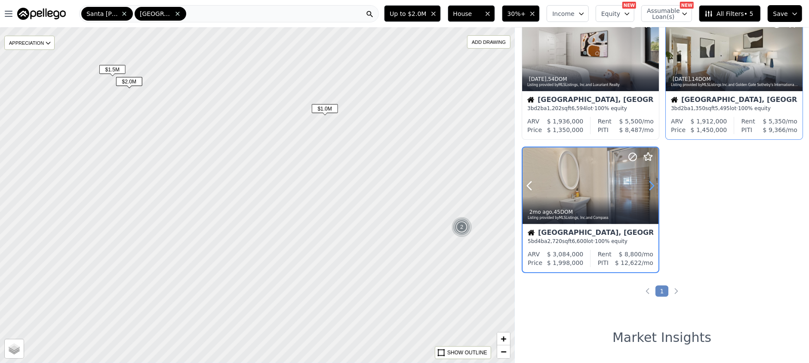
click at [652, 184] on icon at bounding box center [652, 186] width 14 height 14
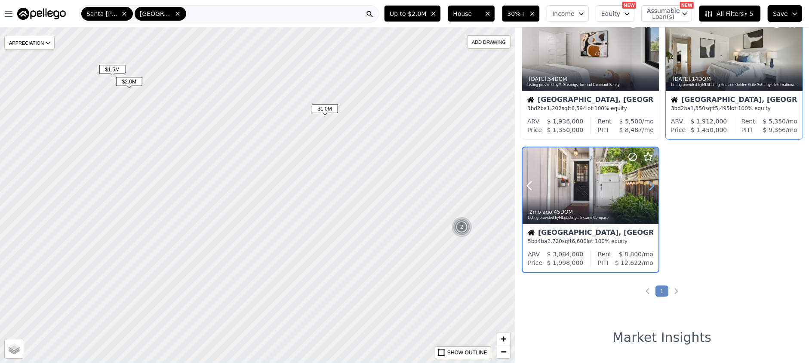
click at [652, 184] on icon at bounding box center [652, 186] width 14 height 14
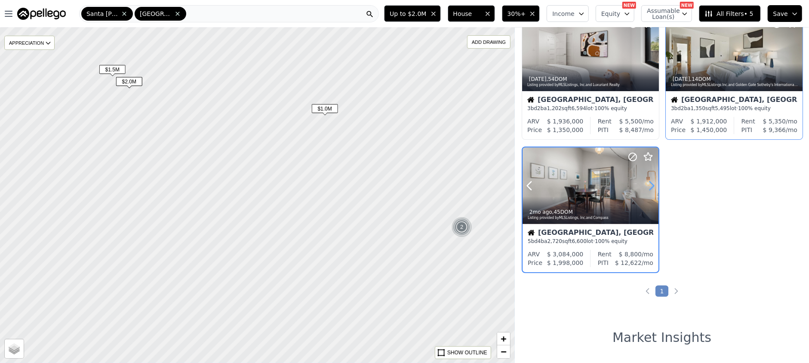
click at [652, 184] on icon at bounding box center [652, 186] width 14 height 14
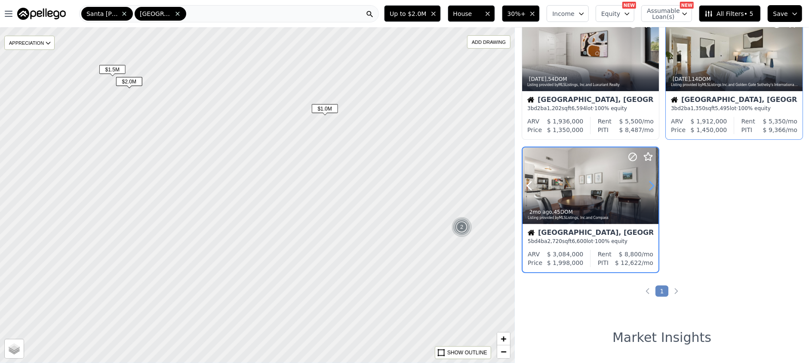
click at [652, 182] on icon at bounding box center [652, 185] width 4 height 8
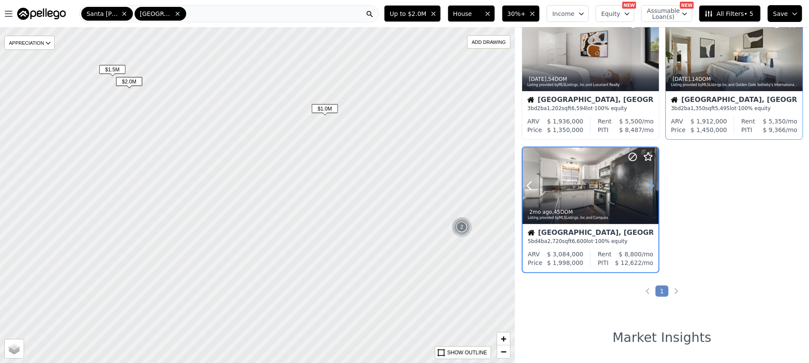
click at [652, 182] on icon at bounding box center [652, 185] width 4 height 8
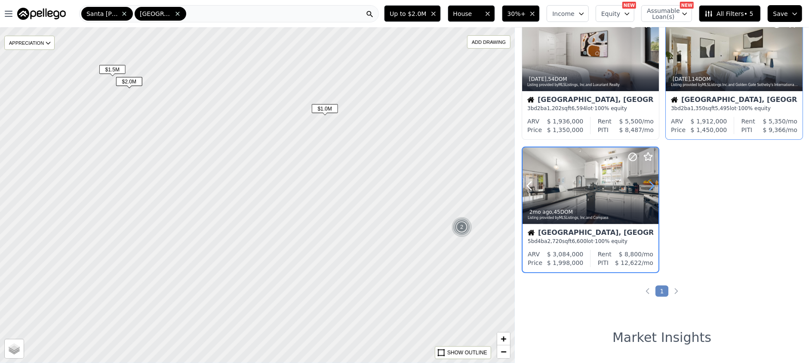
click at [652, 182] on icon at bounding box center [652, 185] width 4 height 8
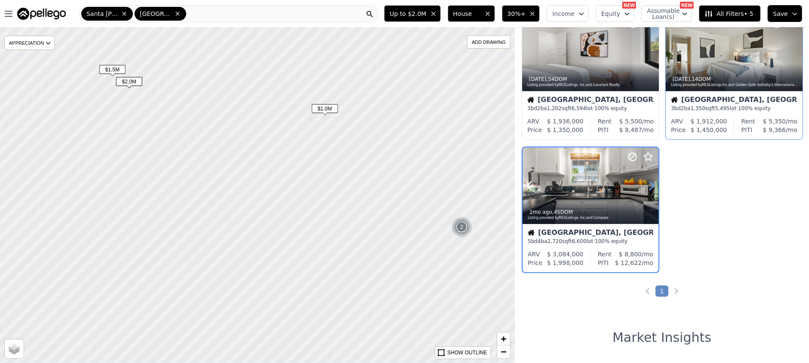
click at [652, 182] on icon at bounding box center [652, 185] width 4 height 8
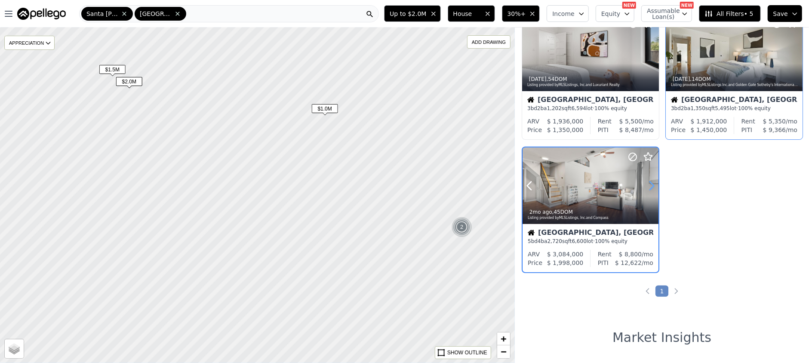
click at [652, 182] on icon at bounding box center [652, 185] width 4 height 8
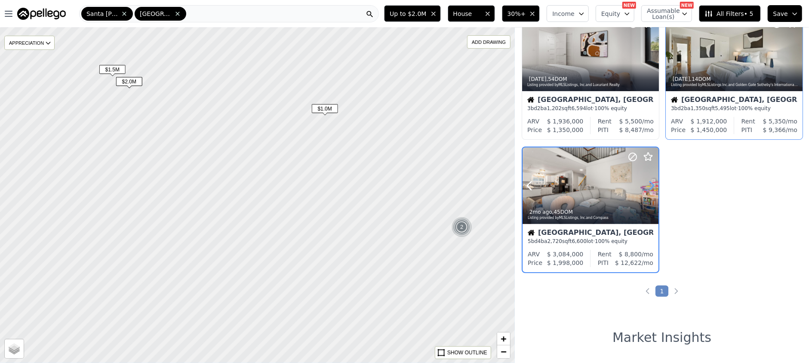
click at [652, 182] on icon at bounding box center [652, 185] width 4 height 8
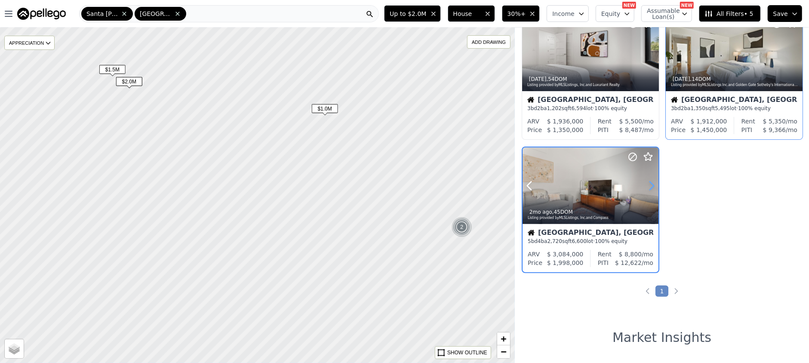
click at [652, 182] on icon at bounding box center [652, 185] width 4 height 8
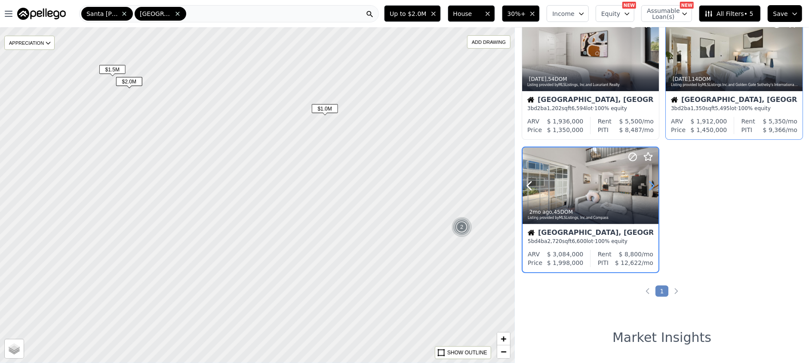
click at [652, 182] on icon at bounding box center [652, 185] width 4 height 8
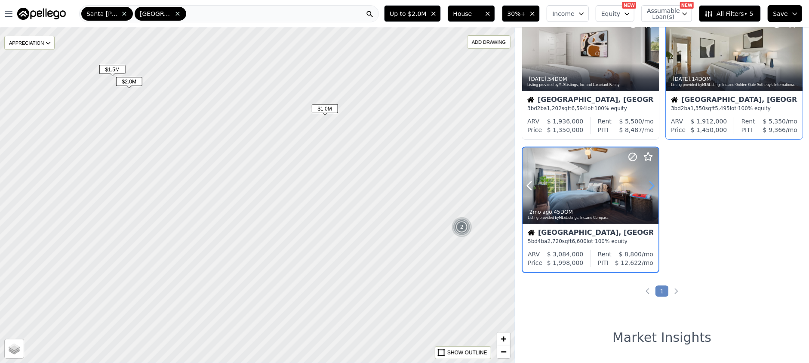
click at [652, 182] on icon at bounding box center [652, 185] width 4 height 8
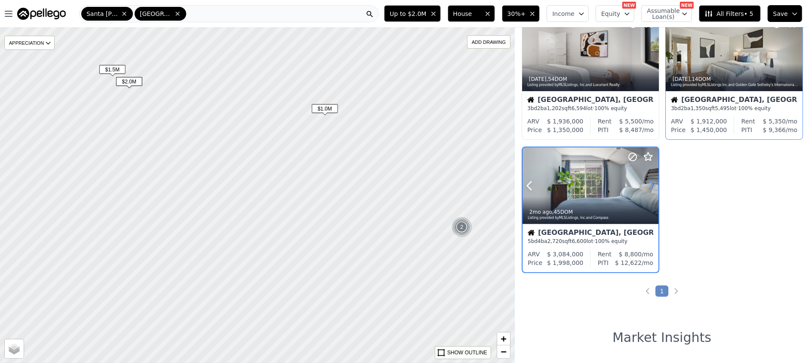
click at [652, 182] on icon at bounding box center [652, 185] width 4 height 8
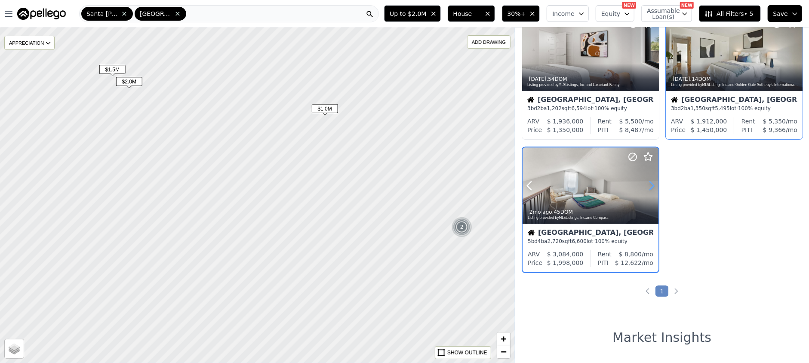
click at [653, 184] on icon at bounding box center [652, 185] width 4 height 8
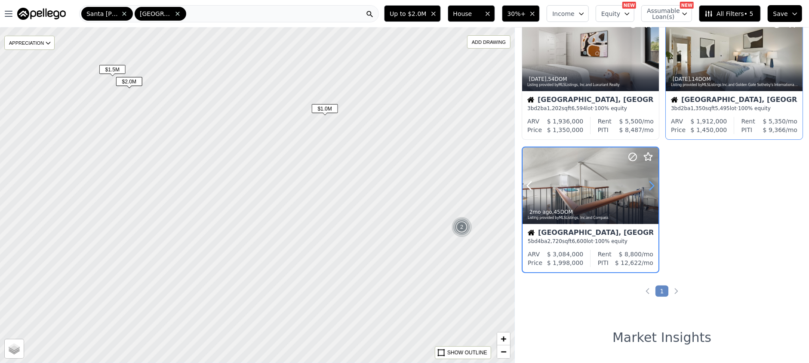
click at [653, 184] on icon at bounding box center [652, 185] width 4 height 8
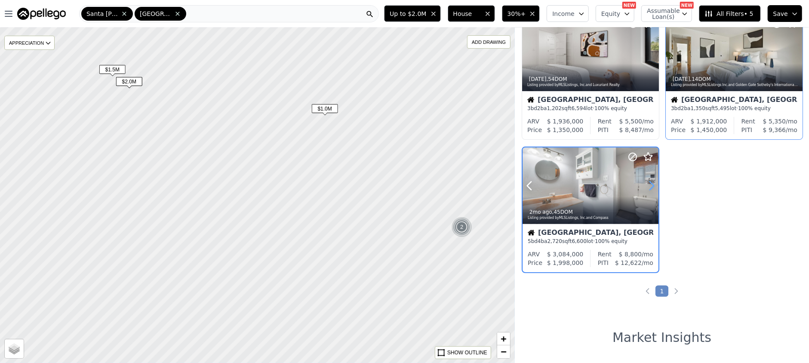
click at [653, 184] on icon at bounding box center [652, 185] width 4 height 8
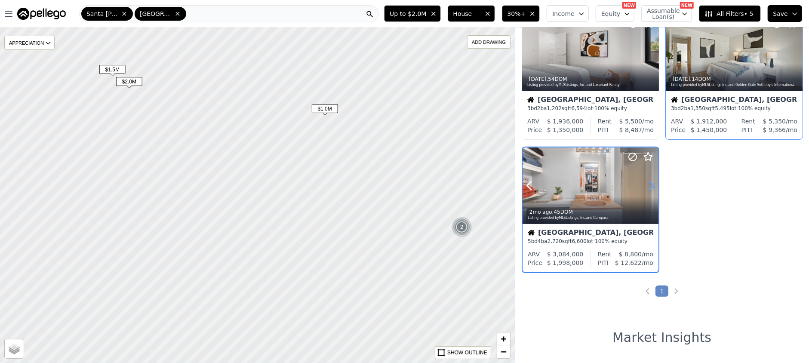
click at [653, 184] on icon at bounding box center [652, 185] width 4 height 8
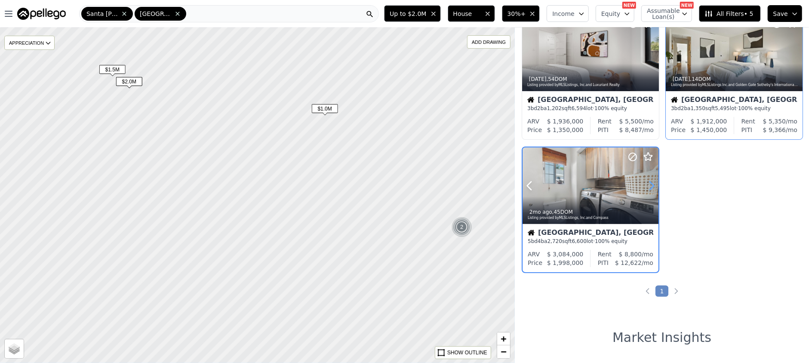
click at [653, 184] on icon at bounding box center [652, 185] width 4 height 8
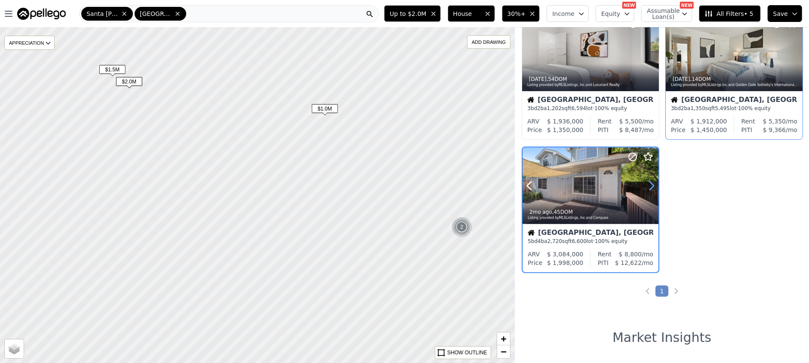
click at [653, 184] on icon at bounding box center [652, 185] width 4 height 8
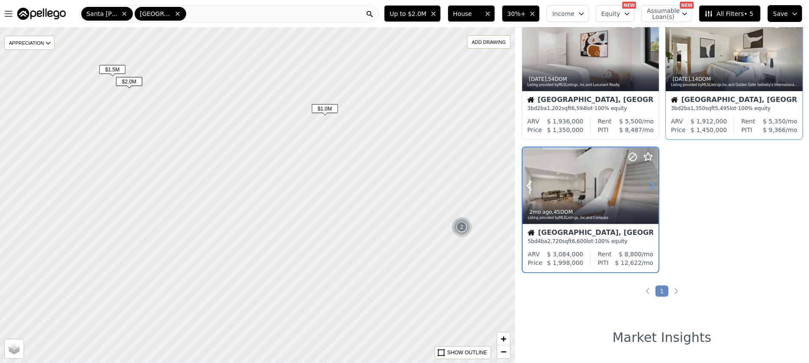
click at [653, 184] on icon at bounding box center [652, 185] width 4 height 8
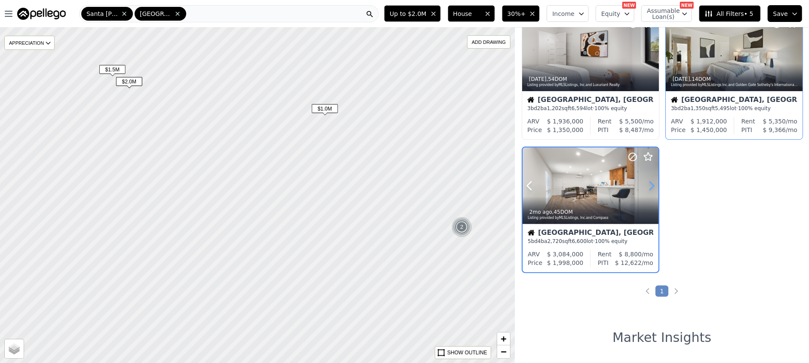
click at [653, 184] on icon at bounding box center [652, 185] width 4 height 8
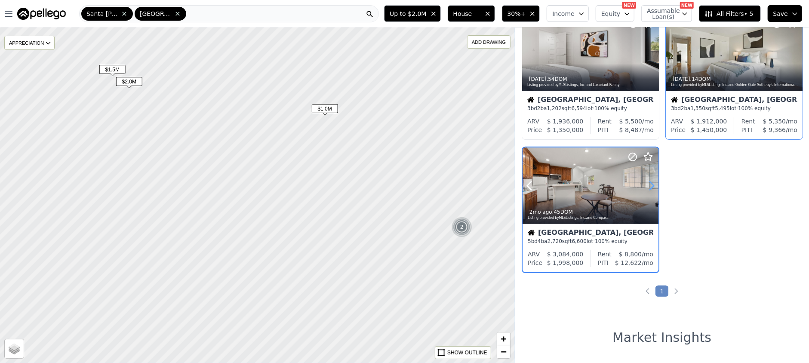
click at [653, 184] on icon at bounding box center [652, 185] width 4 height 8
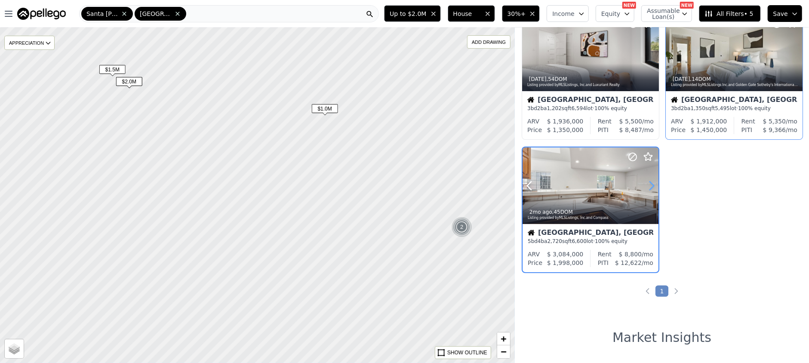
click at [653, 184] on icon at bounding box center [652, 185] width 4 height 8
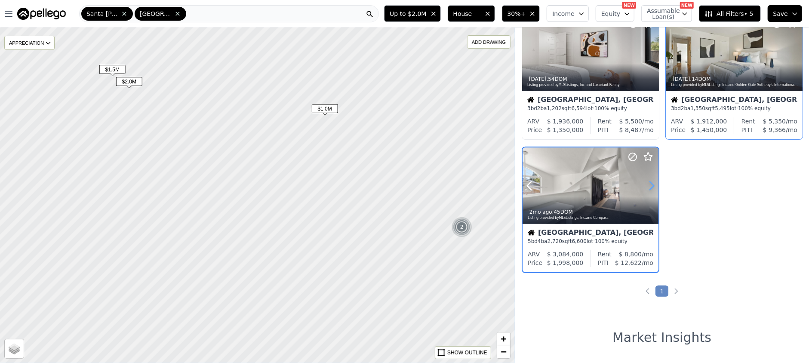
click at [653, 184] on icon at bounding box center [652, 185] width 4 height 8
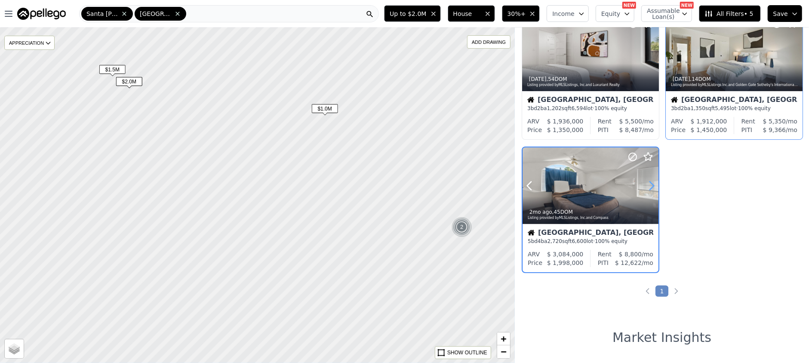
click at [653, 184] on icon at bounding box center [652, 185] width 4 height 8
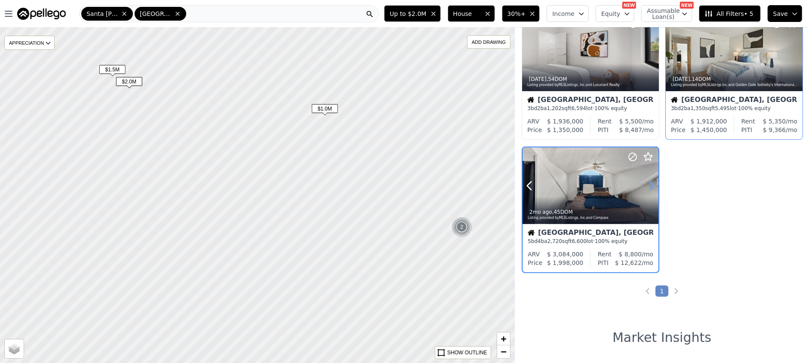
click at [653, 184] on icon at bounding box center [652, 185] width 4 height 8
click at [654, 185] on icon at bounding box center [652, 185] width 4 height 8
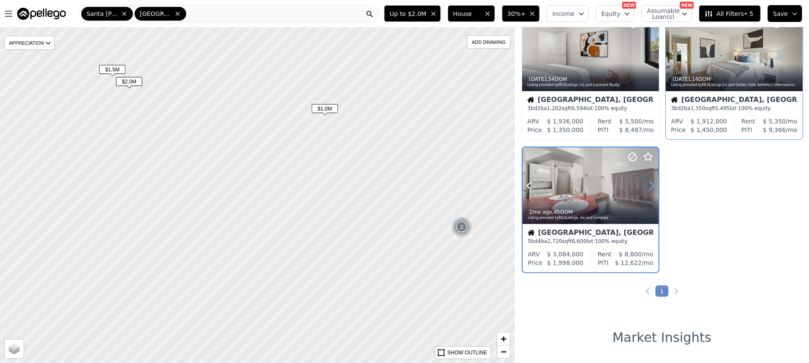
click at [654, 185] on icon at bounding box center [652, 185] width 4 height 8
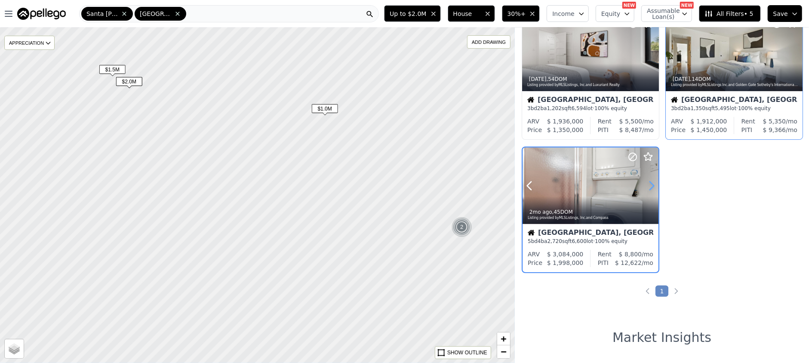
click at [654, 185] on icon at bounding box center [652, 185] width 4 height 8
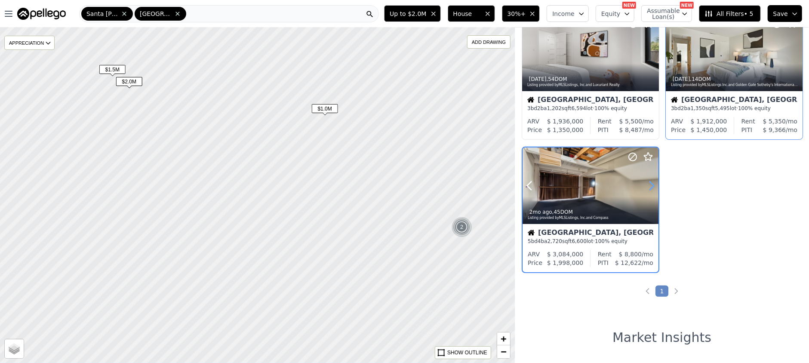
click at [654, 185] on icon at bounding box center [652, 185] width 4 height 8
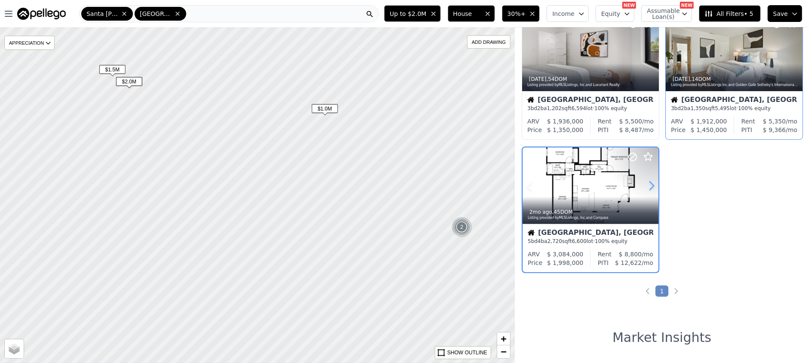
click at [654, 185] on icon at bounding box center [652, 185] width 4 height 8
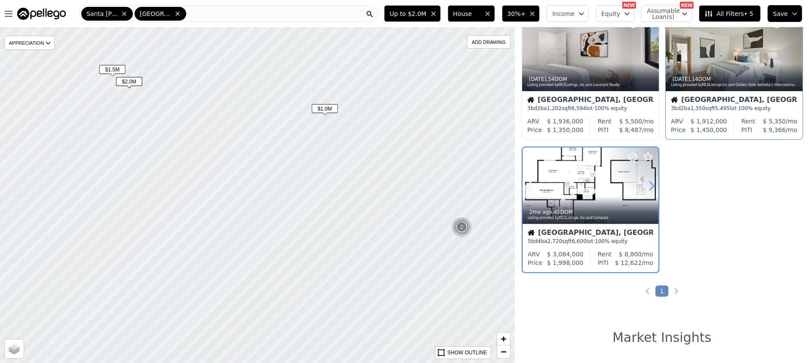
click at [654, 185] on icon at bounding box center [652, 185] width 4 height 8
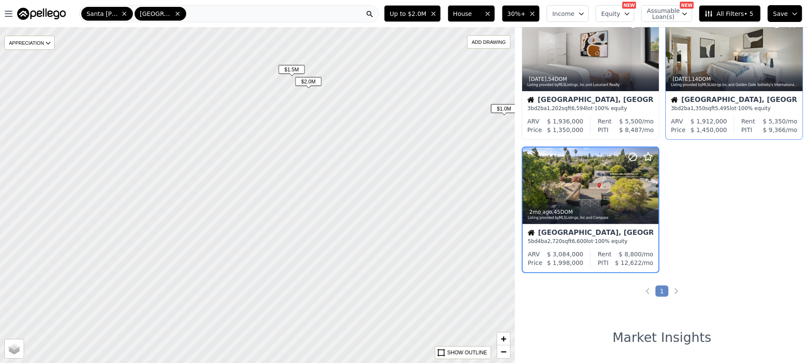
drag, startPoint x: 247, startPoint y: 207, endPoint x: 426, endPoint y: 207, distance: 179.3
click at [426, 207] on div at bounding box center [256, 195] width 617 height 402
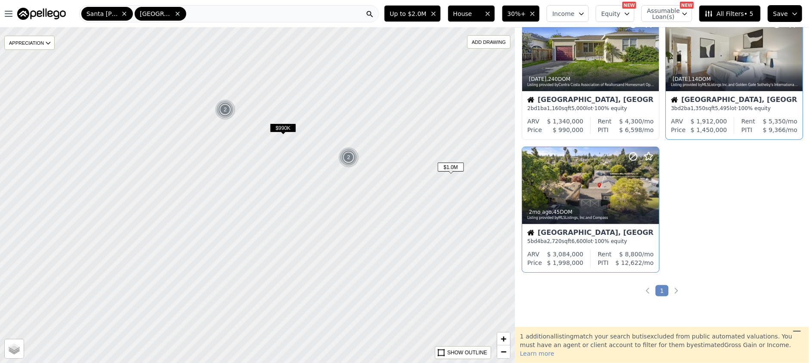
click at [282, 125] on span "$990K" at bounding box center [283, 127] width 26 height 9
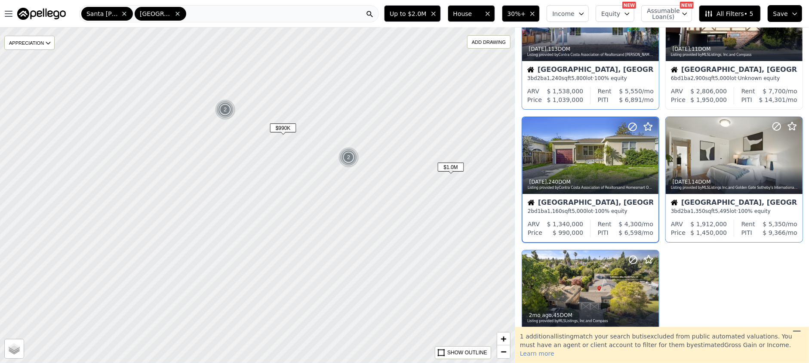
scroll to position [65, 0]
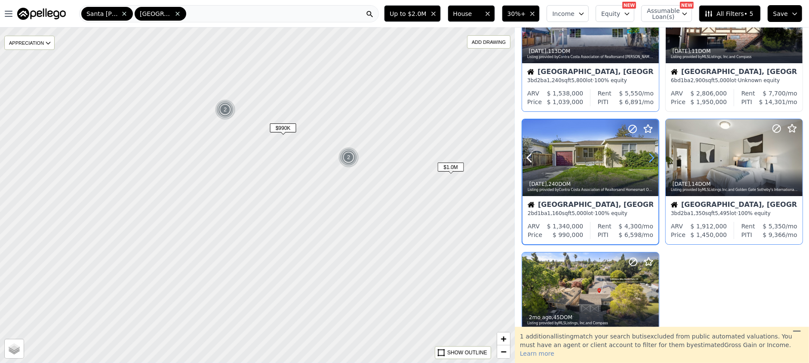
click at [651, 157] on icon at bounding box center [652, 158] width 14 height 14
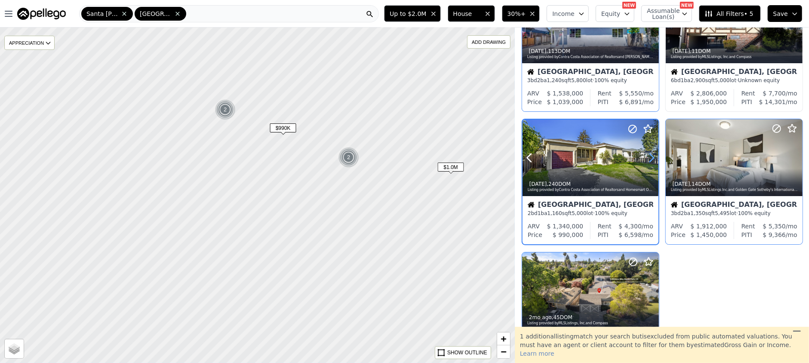
click at [651, 157] on icon at bounding box center [652, 158] width 14 height 14
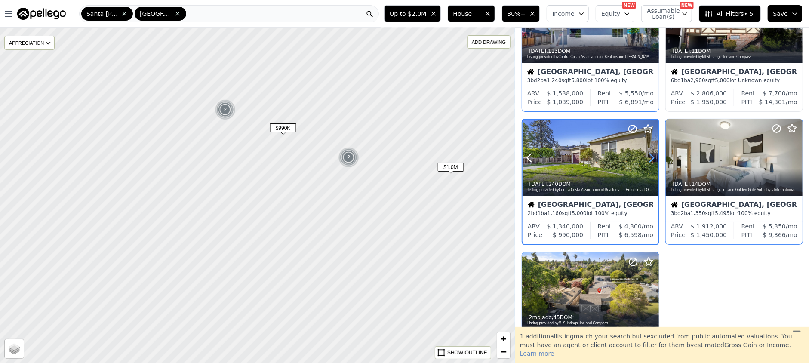
click at [651, 157] on icon at bounding box center [652, 158] width 14 height 14
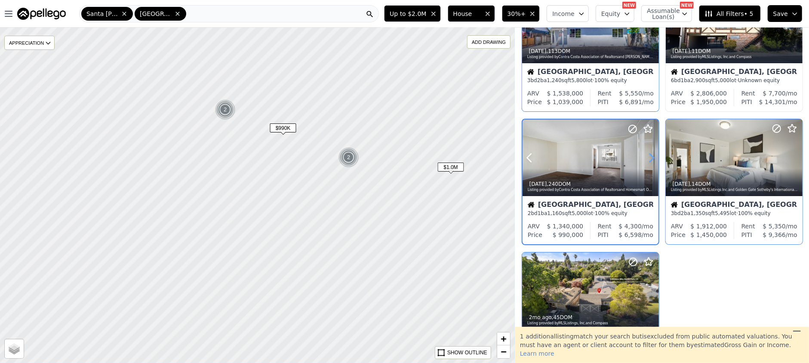
click at [651, 157] on icon at bounding box center [652, 158] width 14 height 14
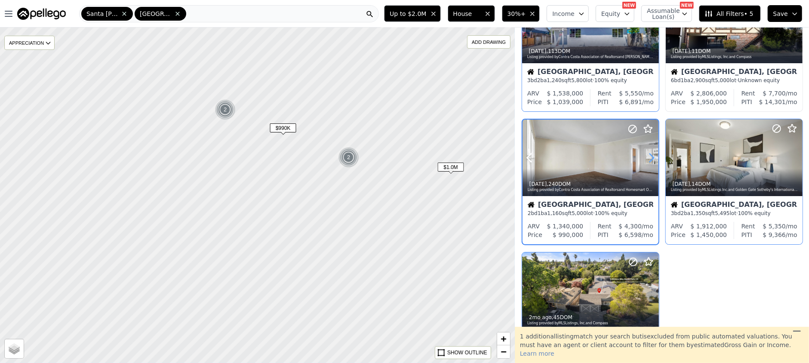
click at [651, 156] on icon at bounding box center [652, 158] width 14 height 14
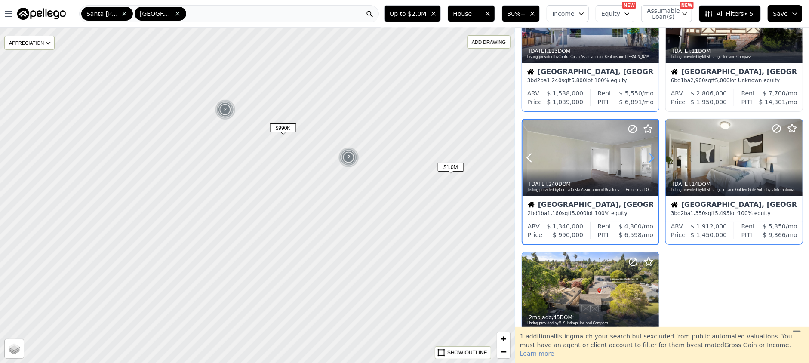
click at [651, 156] on icon at bounding box center [652, 158] width 14 height 14
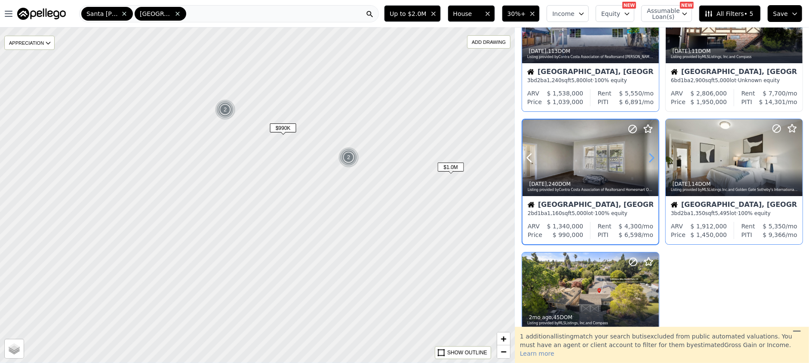
click at [651, 156] on icon at bounding box center [652, 158] width 14 height 14
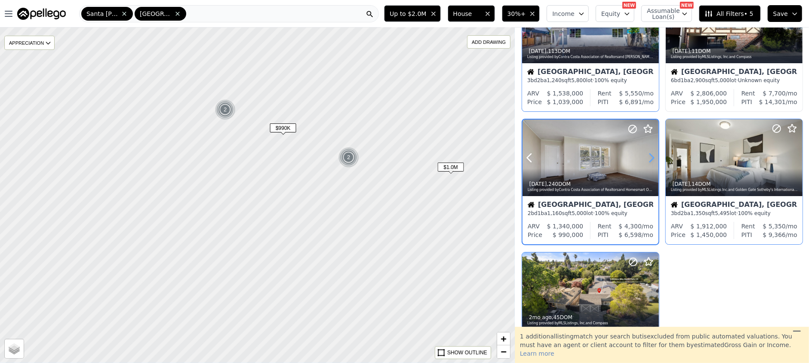
click at [651, 156] on icon at bounding box center [652, 158] width 14 height 14
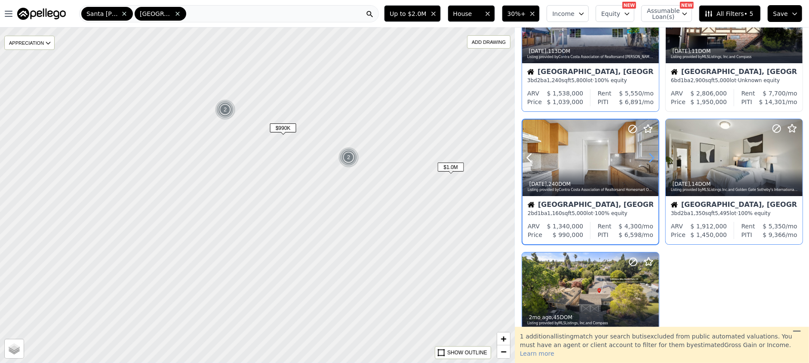
click at [651, 156] on icon at bounding box center [652, 158] width 14 height 14
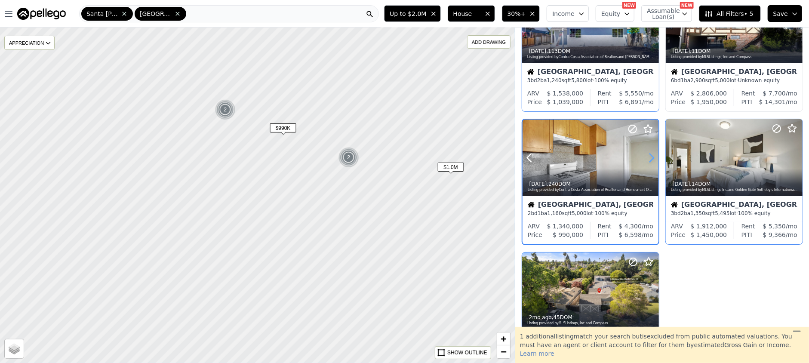
click at [653, 156] on icon at bounding box center [652, 158] width 14 height 14
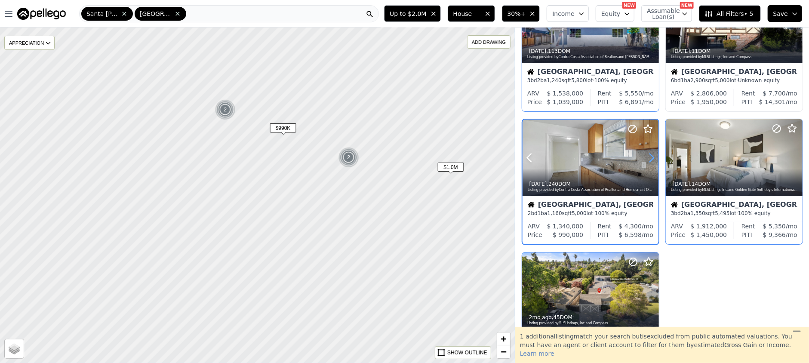
click at [653, 156] on icon at bounding box center [652, 158] width 14 height 14
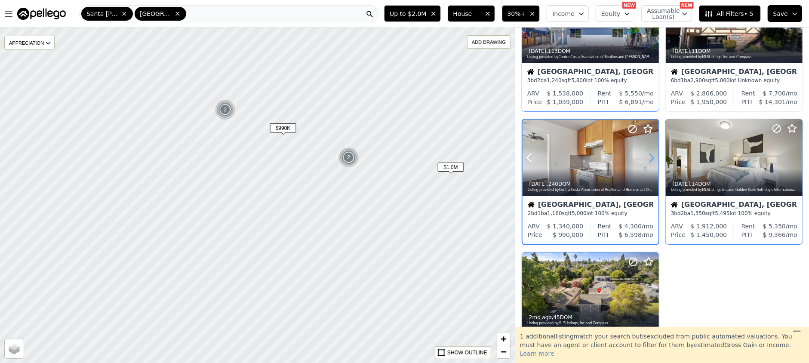
click at [653, 156] on icon at bounding box center [652, 158] width 14 height 14
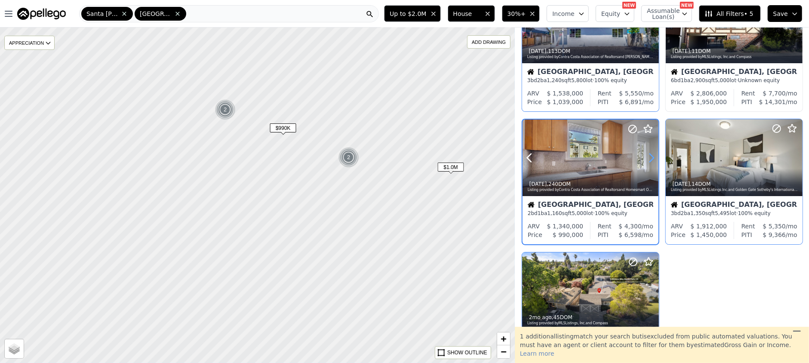
click at [653, 156] on icon at bounding box center [652, 158] width 14 height 14
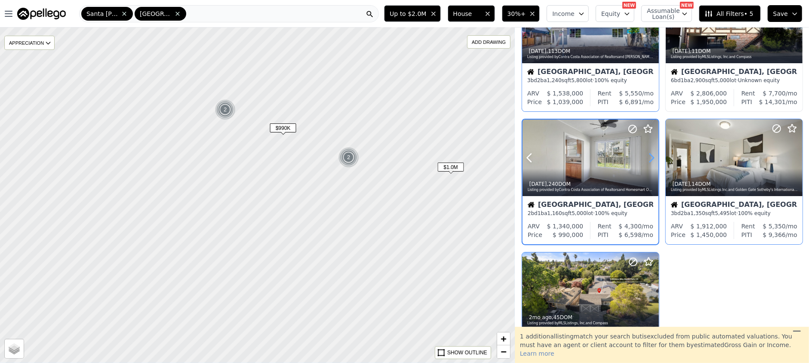
click at [653, 156] on icon at bounding box center [652, 158] width 14 height 14
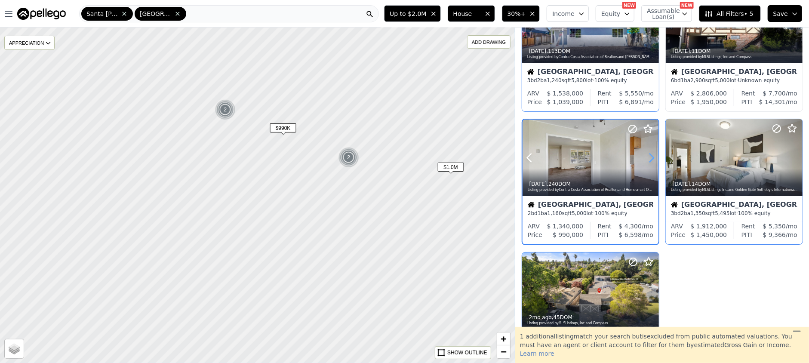
click at [653, 156] on icon at bounding box center [652, 158] width 14 height 14
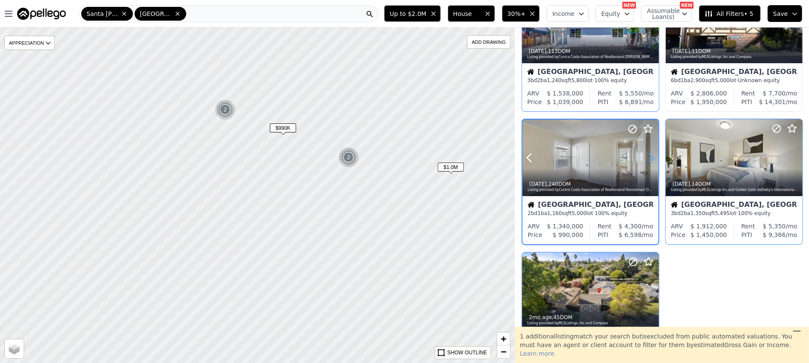
click at [653, 156] on icon at bounding box center [652, 158] width 14 height 14
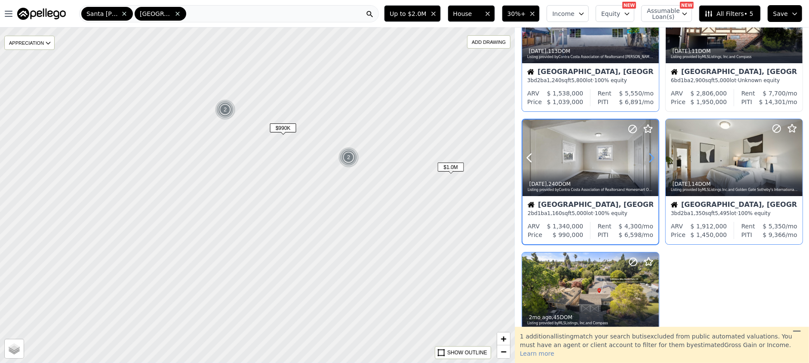
click at [653, 156] on icon at bounding box center [652, 158] width 14 height 14
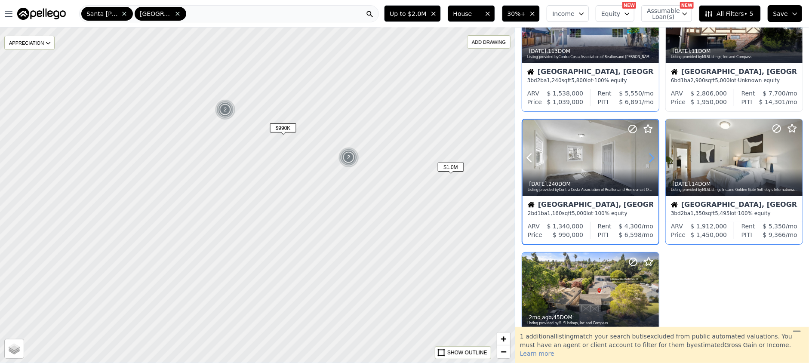
click at [653, 156] on icon at bounding box center [652, 158] width 14 height 14
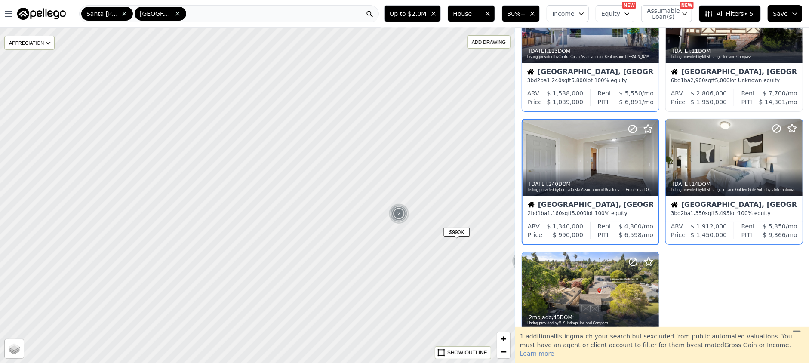
drag, startPoint x: 224, startPoint y: 161, endPoint x: 398, endPoint y: 264, distance: 202.3
click at [398, 264] on div at bounding box center [256, 195] width 617 height 402
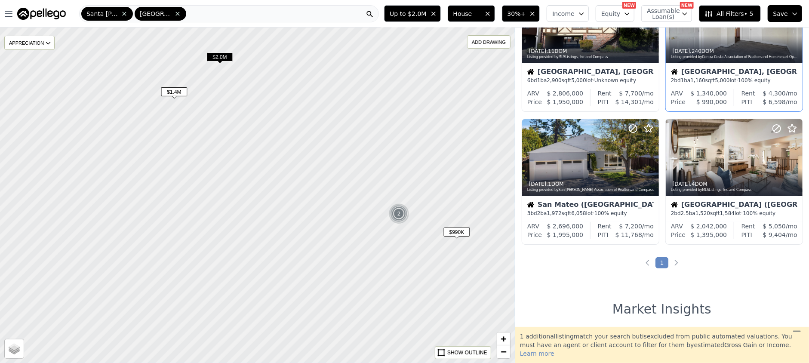
click at [174, 94] on span "$1.4M" at bounding box center [174, 91] width 26 height 9
click at [790, 160] on icon at bounding box center [795, 158] width 14 height 14
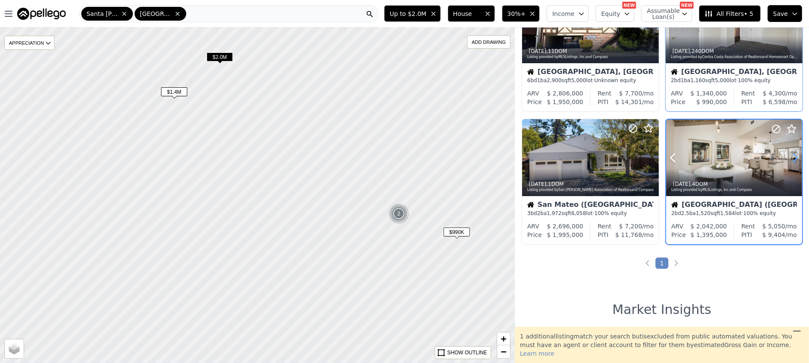
click at [790, 160] on icon at bounding box center [795, 158] width 14 height 14
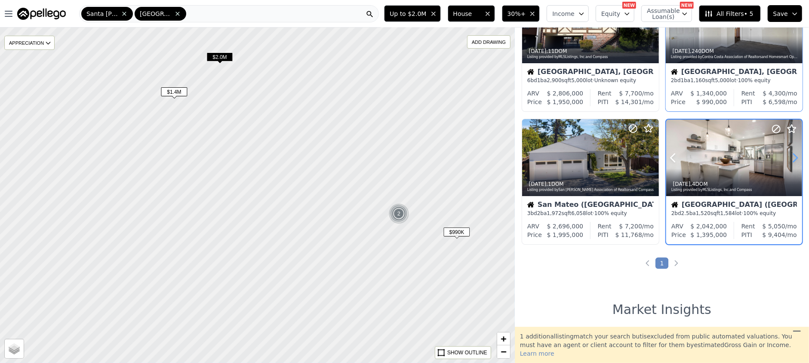
click at [790, 160] on icon at bounding box center [795, 158] width 14 height 14
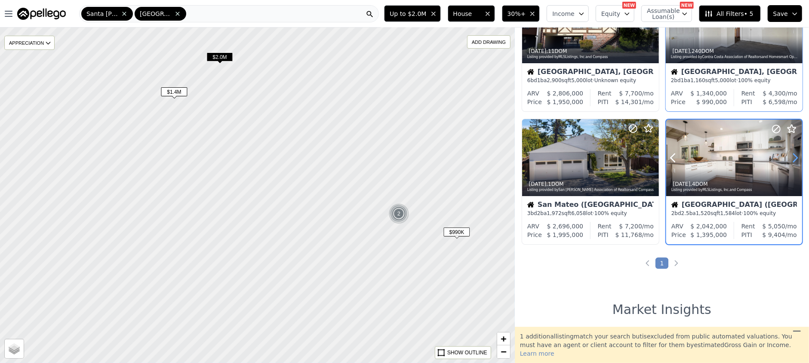
click at [790, 160] on icon at bounding box center [795, 158] width 14 height 14
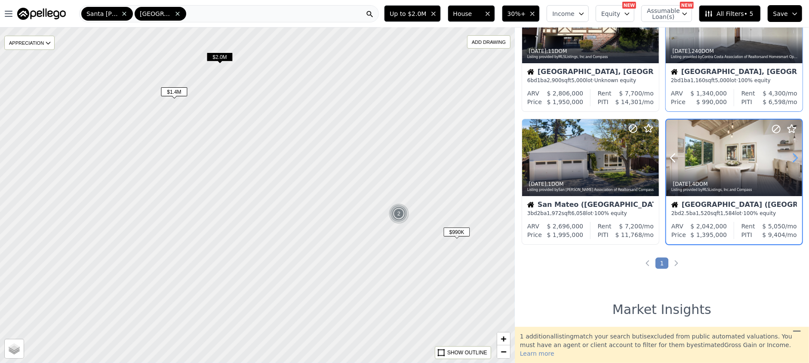
click at [790, 160] on icon at bounding box center [795, 158] width 14 height 14
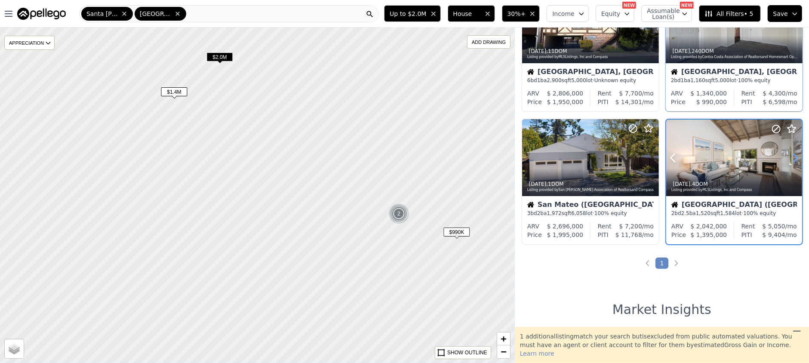
click at [790, 160] on icon at bounding box center [795, 158] width 14 height 14
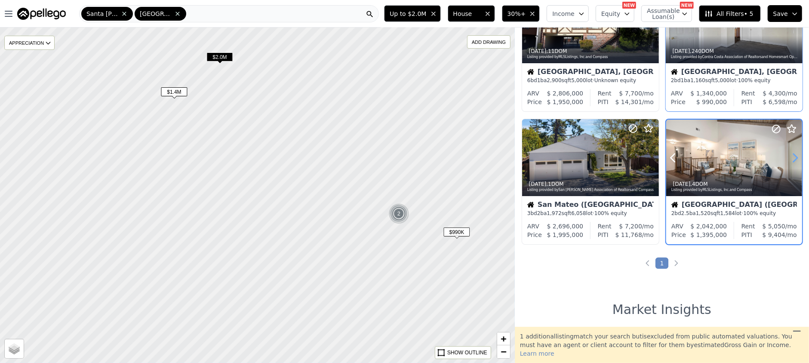
click at [790, 160] on icon at bounding box center [795, 158] width 14 height 14
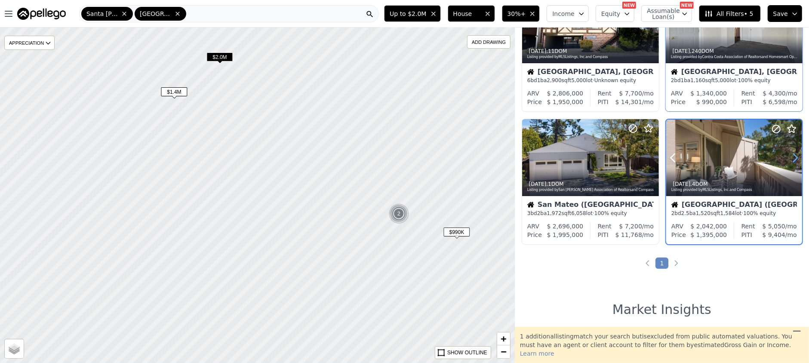
click at [790, 160] on icon at bounding box center [795, 158] width 14 height 14
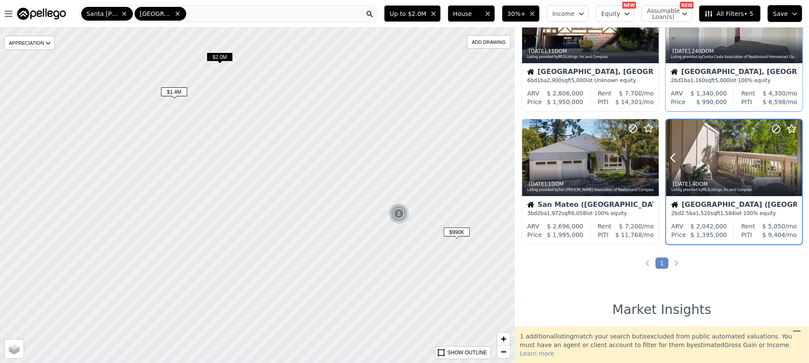
click at [790, 160] on icon at bounding box center [795, 158] width 14 height 14
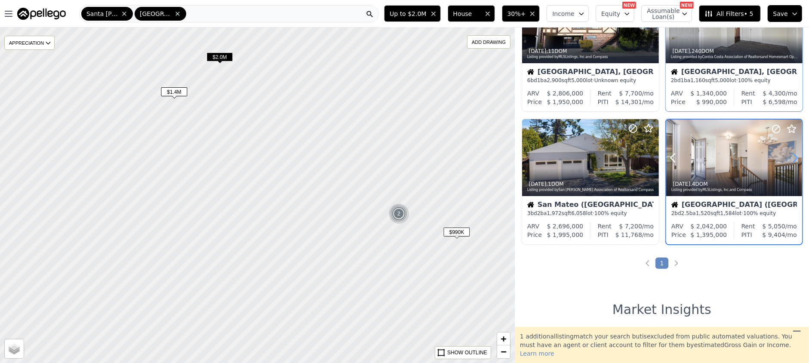
click at [790, 160] on icon at bounding box center [795, 158] width 14 height 14
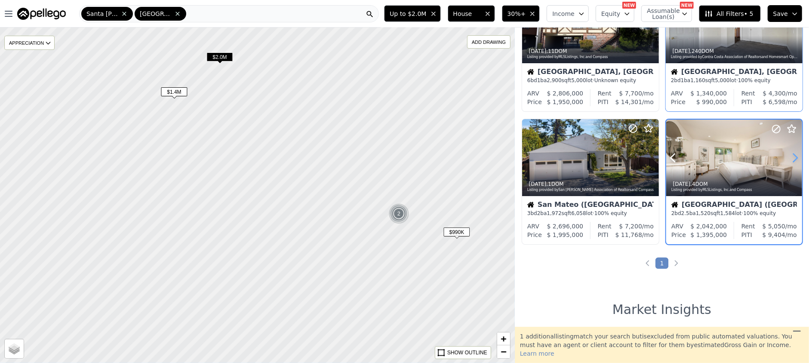
click at [790, 160] on icon at bounding box center [795, 158] width 14 height 14
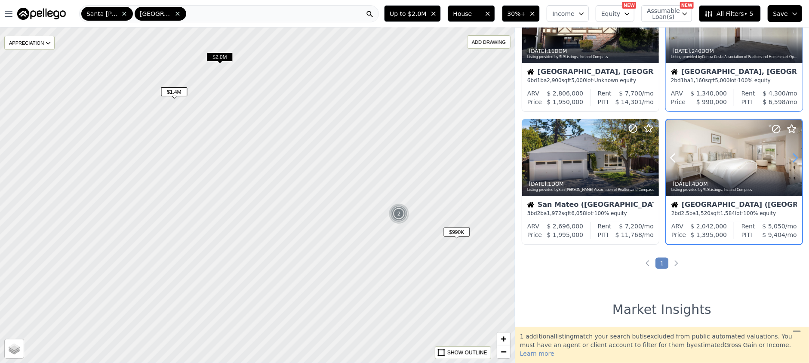
click at [790, 160] on icon at bounding box center [795, 158] width 14 height 14
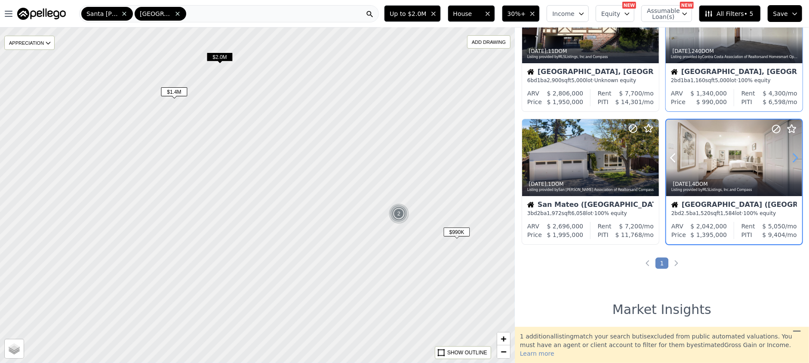
click at [790, 160] on icon at bounding box center [795, 158] width 14 height 14
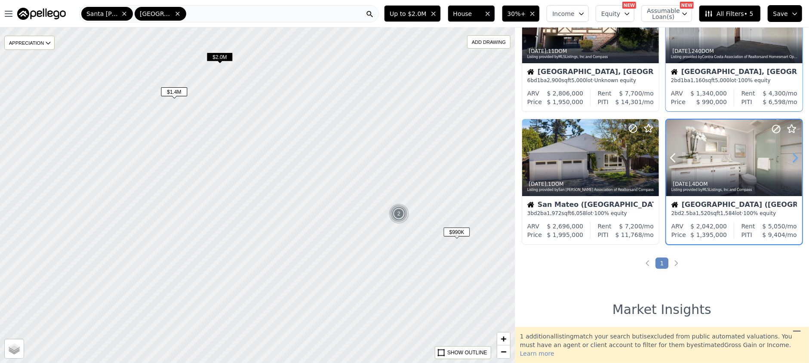
click at [790, 160] on icon at bounding box center [795, 158] width 14 height 14
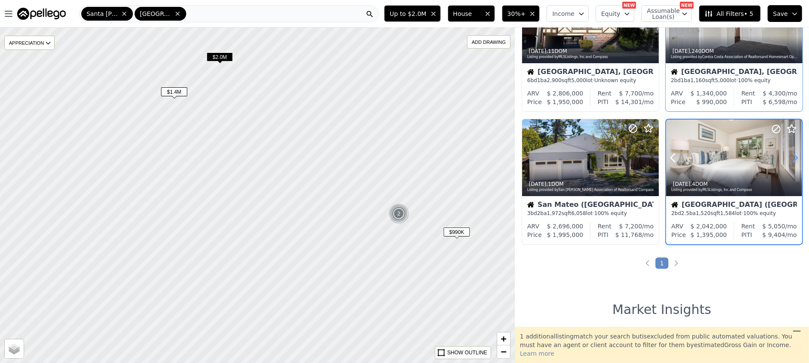
click at [790, 160] on icon at bounding box center [795, 158] width 14 height 14
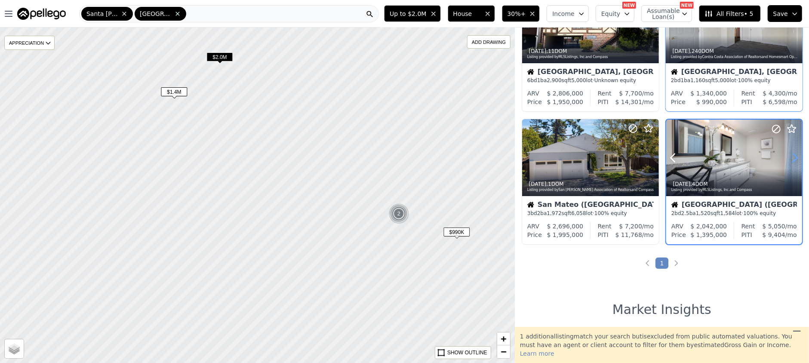
click at [790, 160] on icon at bounding box center [795, 158] width 14 height 14
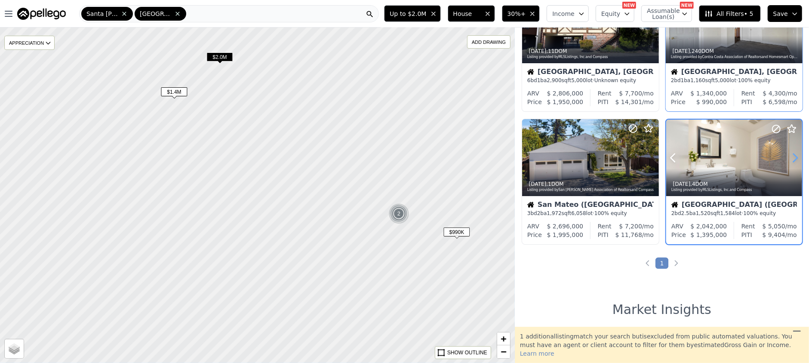
click at [790, 160] on icon at bounding box center [795, 158] width 14 height 14
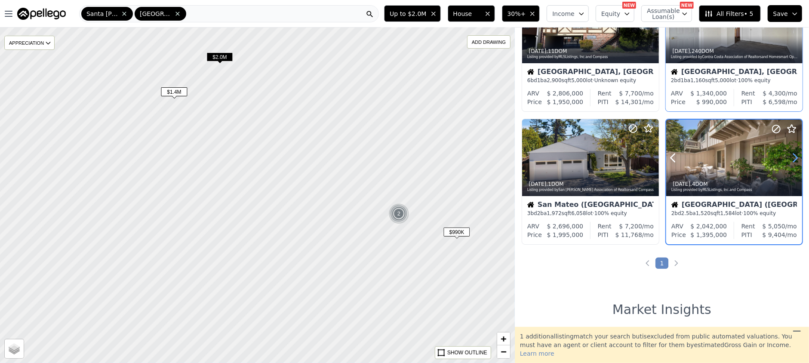
click at [790, 160] on icon at bounding box center [795, 158] width 14 height 14
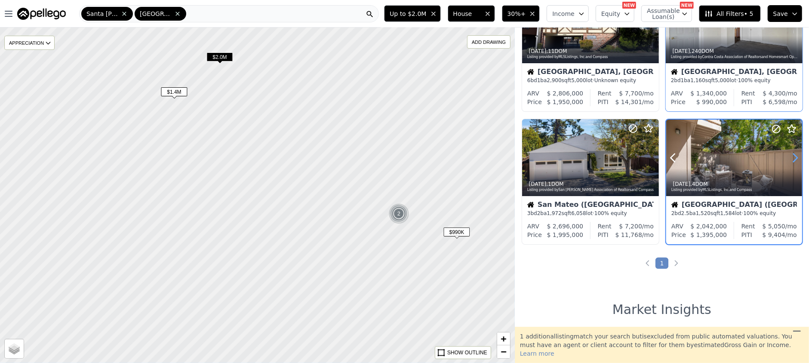
click at [790, 160] on icon at bounding box center [795, 158] width 14 height 14
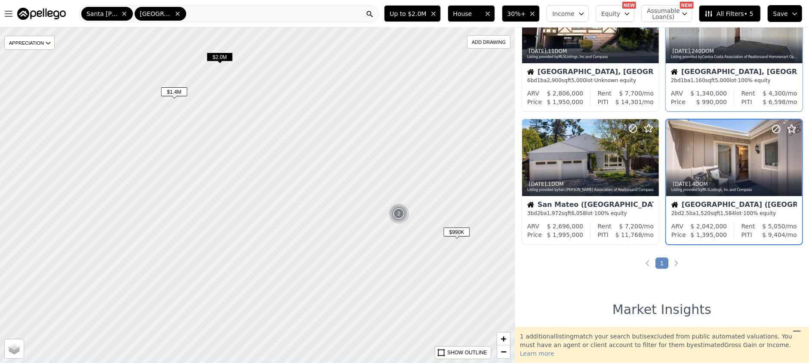
click at [220, 60] on span "$2.0M" at bounding box center [220, 56] width 26 height 9
click at [649, 160] on icon at bounding box center [652, 158] width 14 height 14
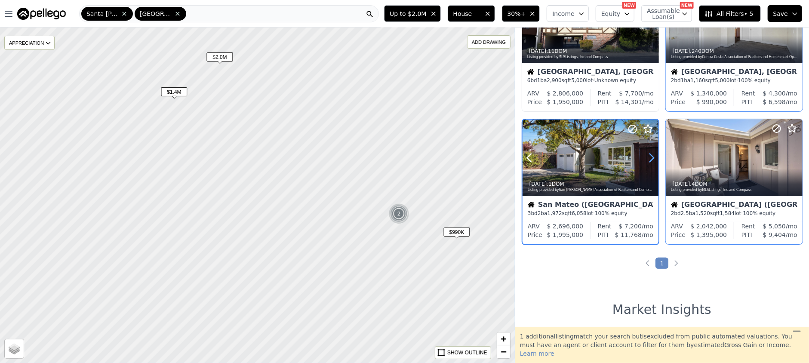
click at [649, 160] on icon at bounding box center [652, 158] width 14 height 14
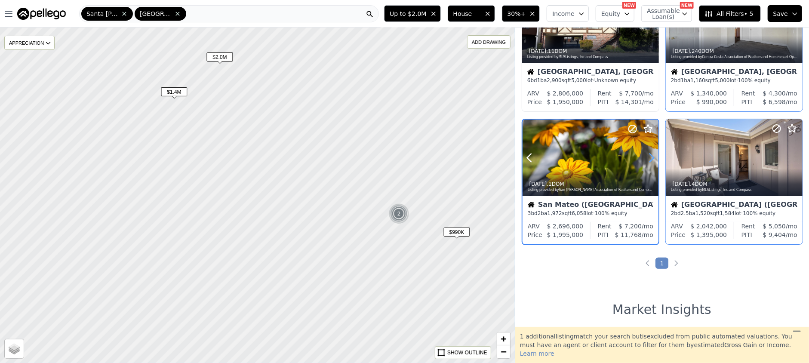
click at [649, 160] on icon at bounding box center [652, 158] width 14 height 14
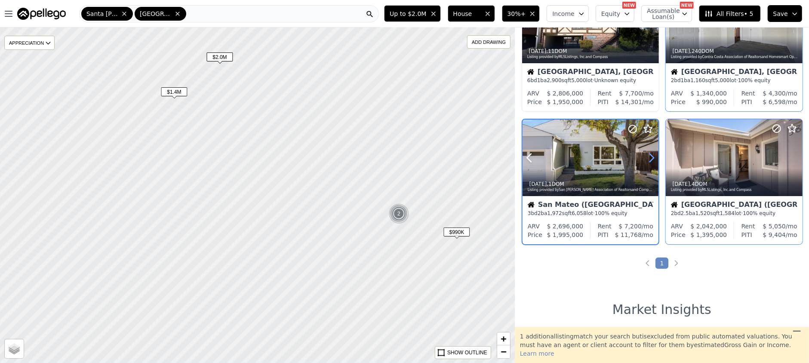
click at [649, 160] on icon at bounding box center [652, 158] width 14 height 14
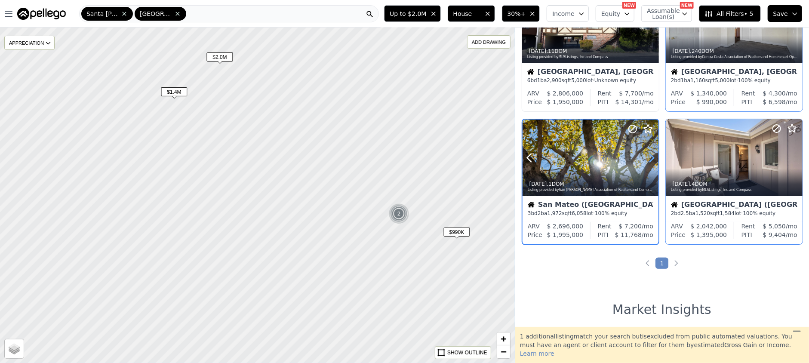
click at [649, 160] on icon at bounding box center [652, 158] width 14 height 14
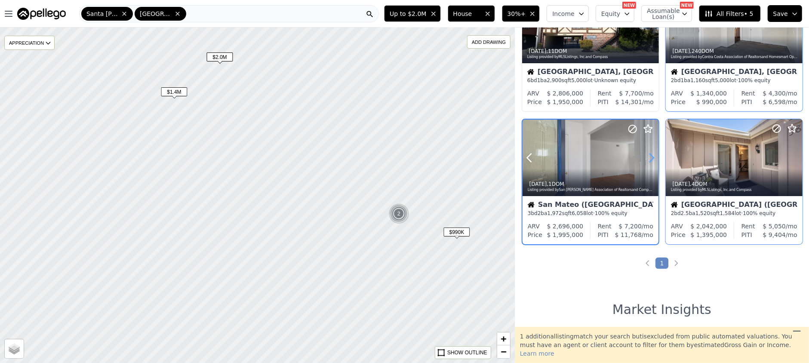
click at [649, 160] on icon at bounding box center [652, 158] width 14 height 14
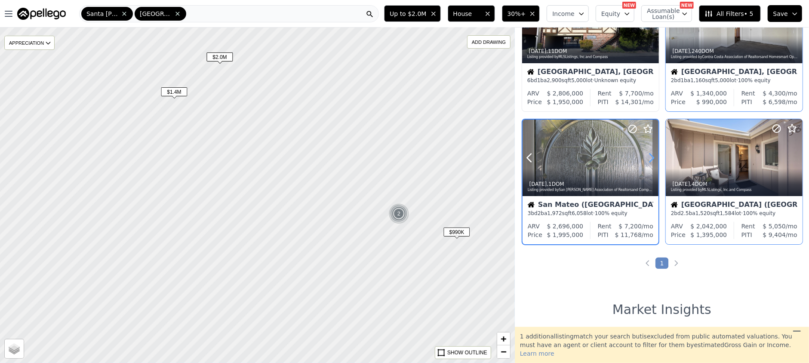
click at [649, 160] on icon at bounding box center [652, 158] width 14 height 14
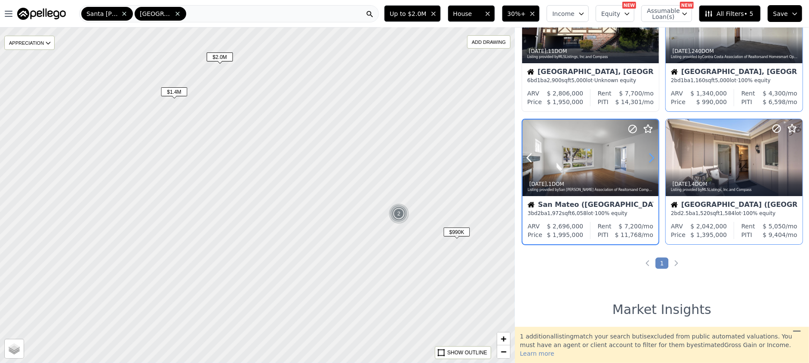
click at [649, 160] on icon at bounding box center [652, 158] width 14 height 14
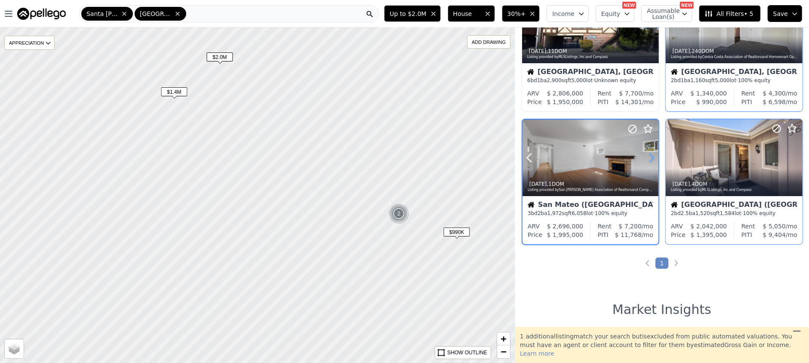
click at [649, 160] on icon at bounding box center [652, 158] width 14 height 14
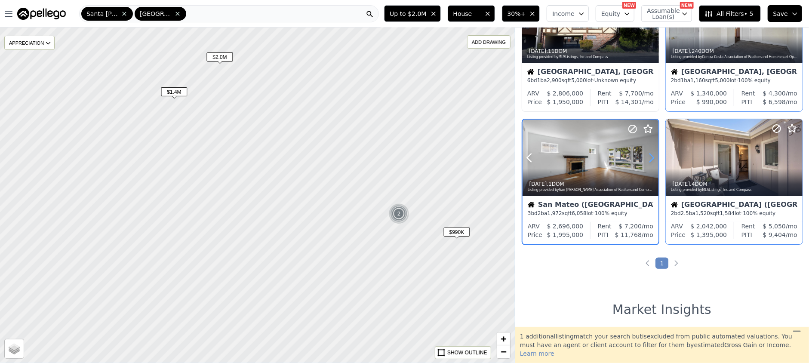
click at [649, 160] on icon at bounding box center [652, 158] width 14 height 14
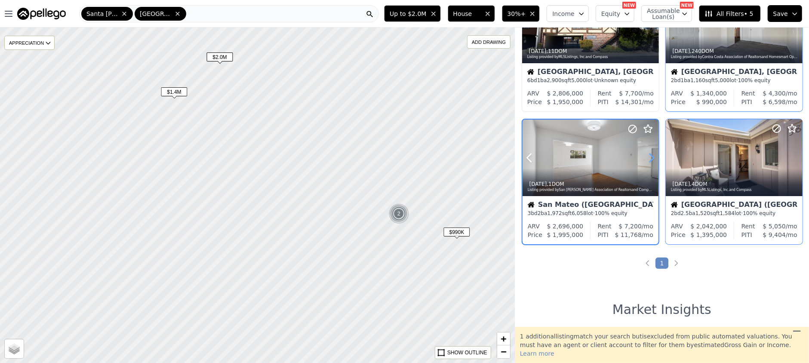
click at [649, 160] on icon at bounding box center [652, 158] width 14 height 14
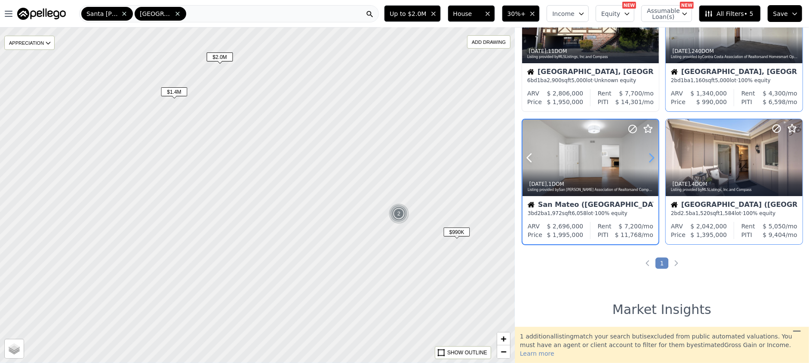
click at [649, 160] on icon at bounding box center [652, 158] width 14 height 14
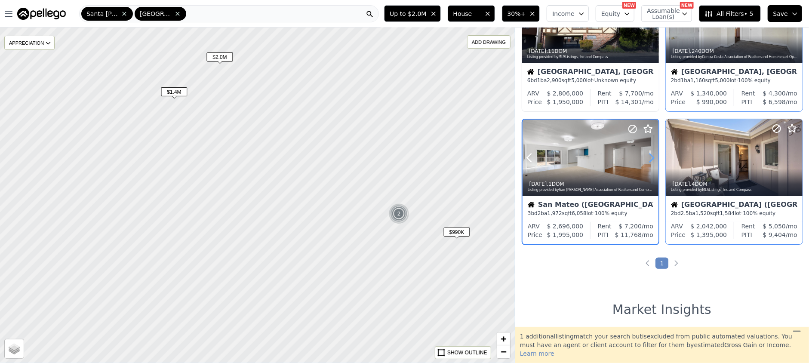
click at [652, 159] on icon at bounding box center [652, 158] width 4 height 8
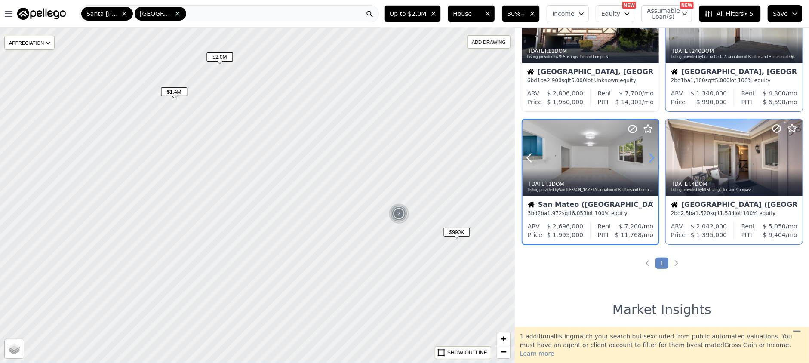
click at [652, 159] on icon at bounding box center [652, 158] width 4 height 8
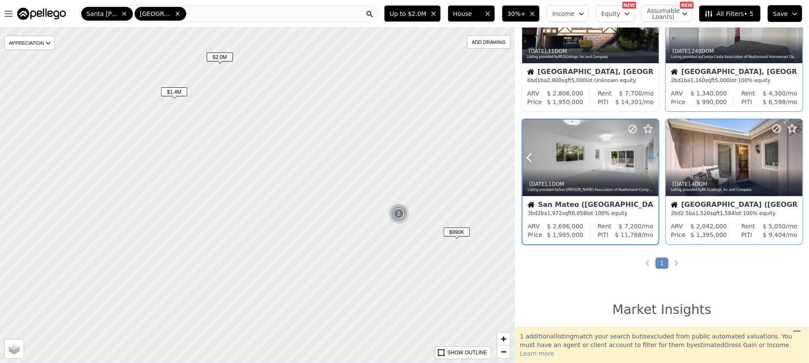
click at [652, 159] on icon at bounding box center [652, 158] width 4 height 8
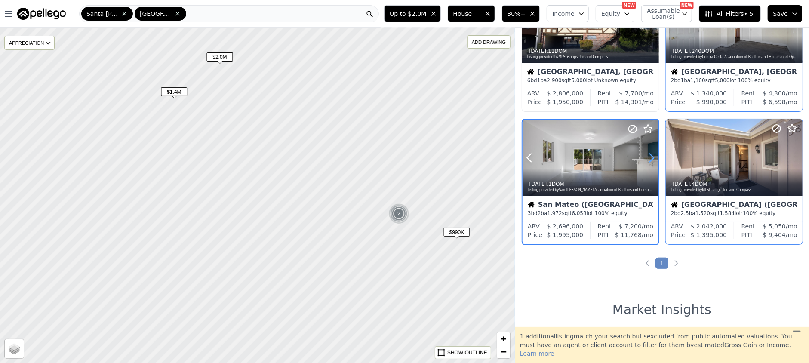
click at [652, 159] on icon at bounding box center [652, 158] width 4 height 8
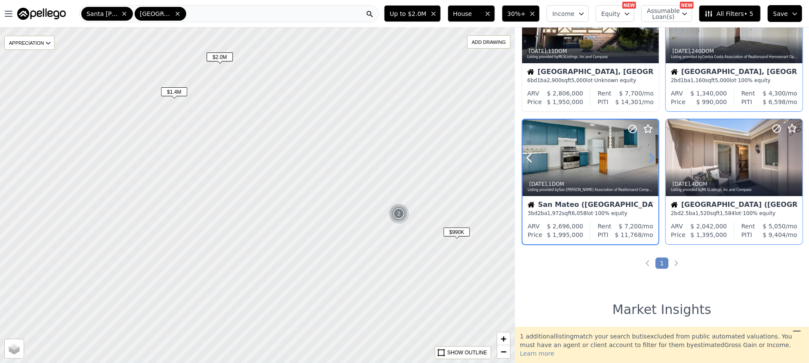
click at [652, 159] on icon at bounding box center [652, 158] width 4 height 8
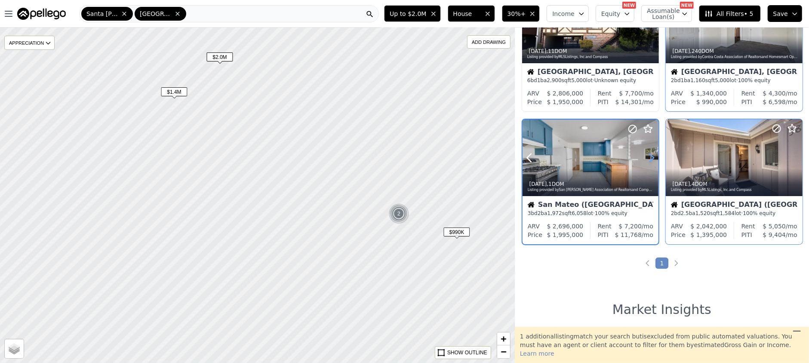
click at [652, 159] on icon at bounding box center [652, 158] width 4 height 8
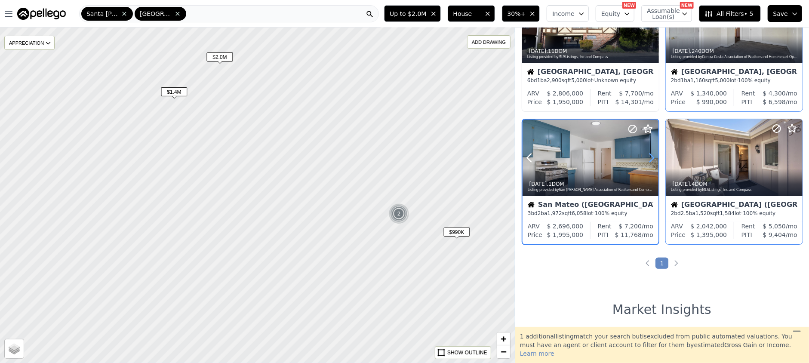
click at [652, 159] on icon at bounding box center [652, 158] width 4 height 8
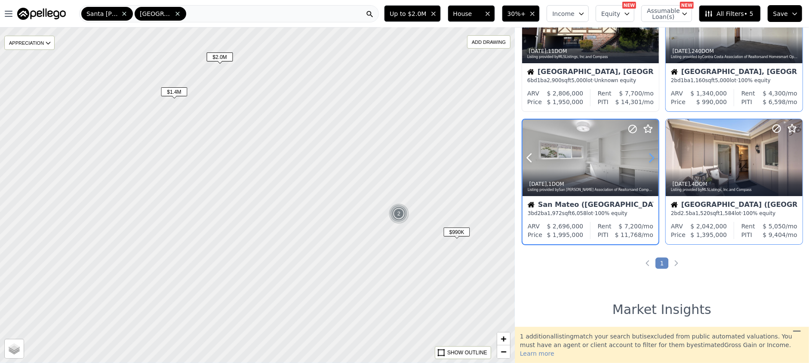
click at [652, 159] on icon at bounding box center [652, 158] width 4 height 8
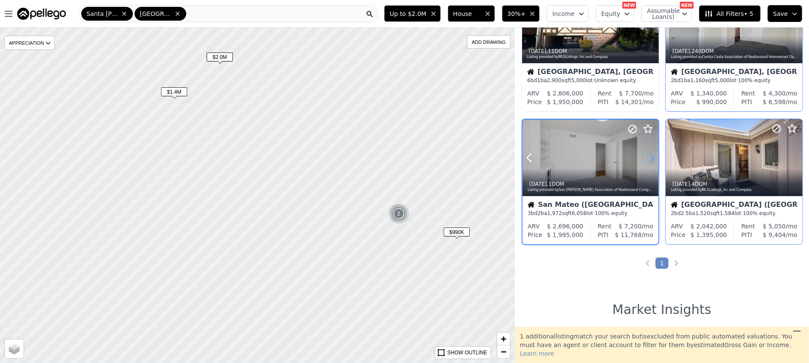
click at [652, 159] on icon at bounding box center [652, 158] width 4 height 8
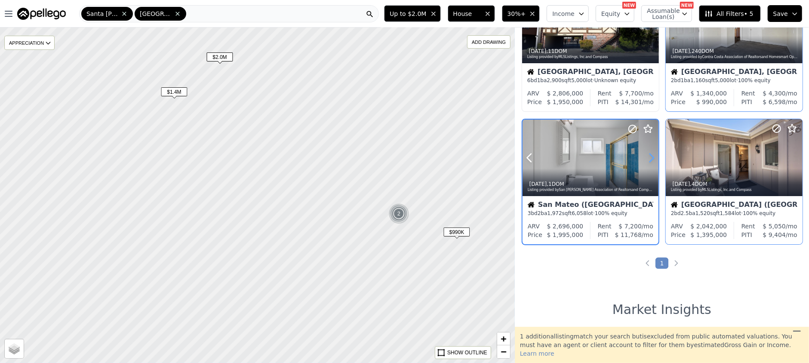
click at [652, 159] on icon at bounding box center [652, 158] width 4 height 8
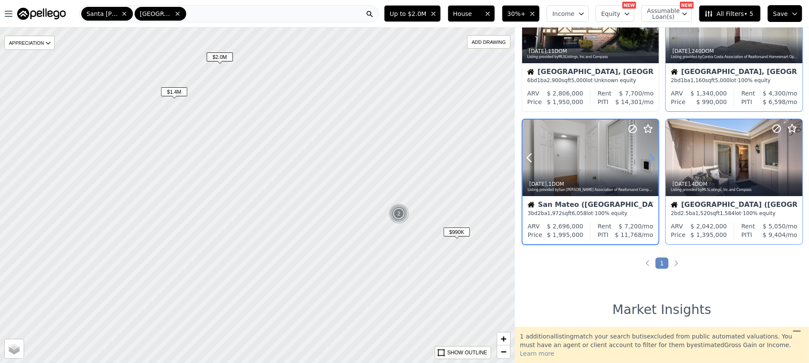
click at [652, 159] on icon at bounding box center [652, 158] width 4 height 8
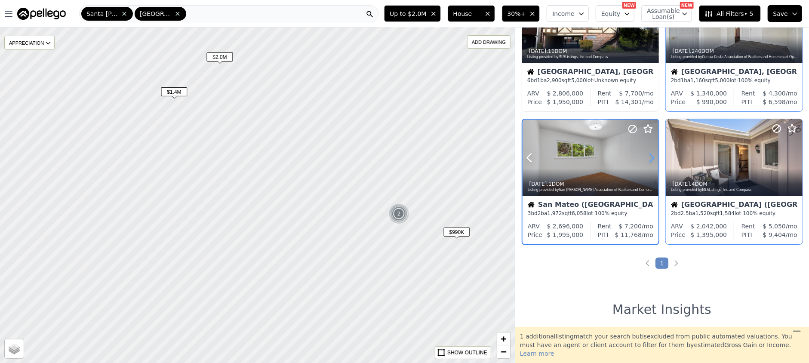
click at [652, 159] on icon at bounding box center [652, 158] width 4 height 8
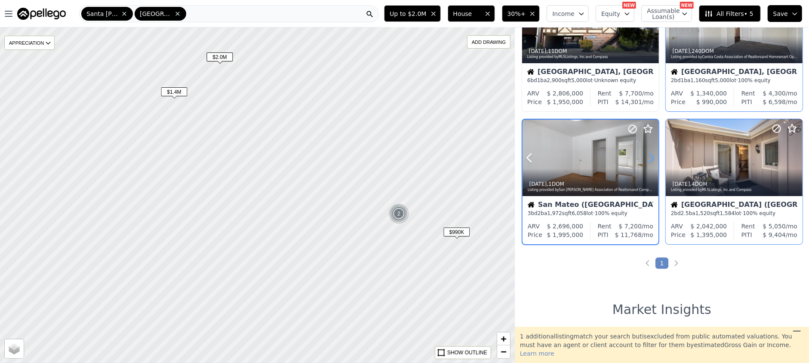
click at [652, 159] on icon at bounding box center [652, 158] width 4 height 8
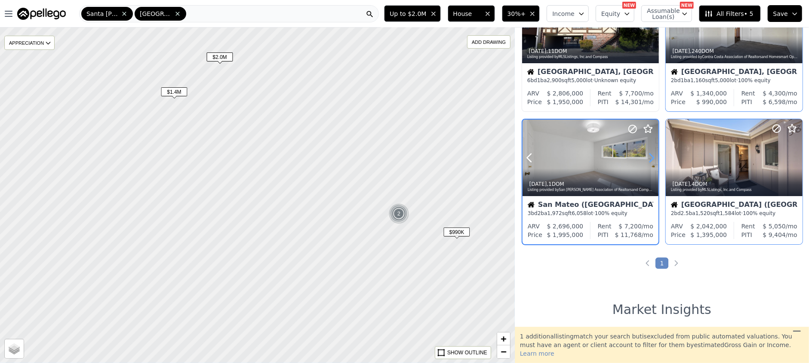
click at [652, 159] on icon at bounding box center [652, 158] width 4 height 8
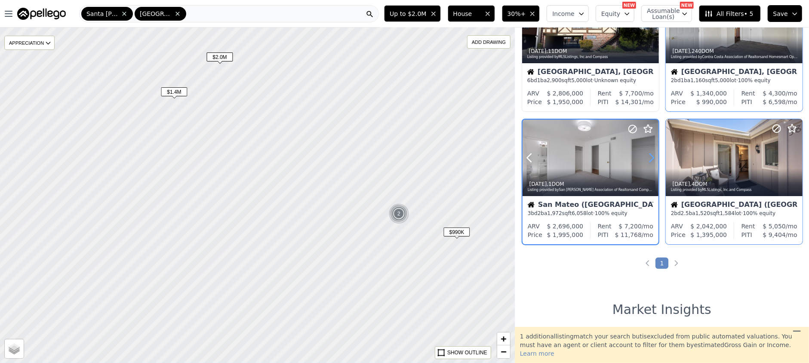
click at [652, 159] on icon at bounding box center [652, 158] width 4 height 8
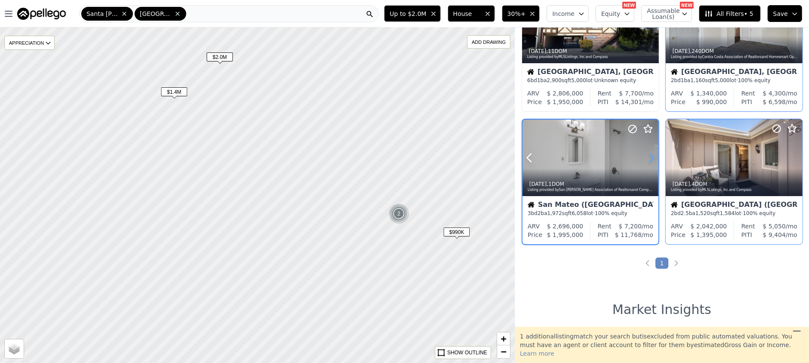
click at [652, 159] on icon at bounding box center [652, 158] width 4 height 8
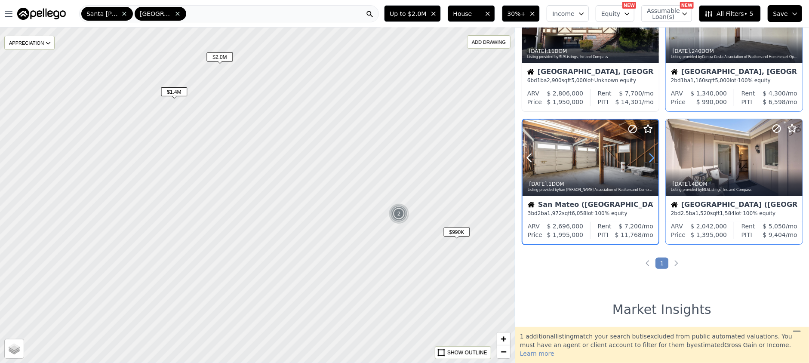
click at [652, 159] on icon at bounding box center [652, 158] width 4 height 8
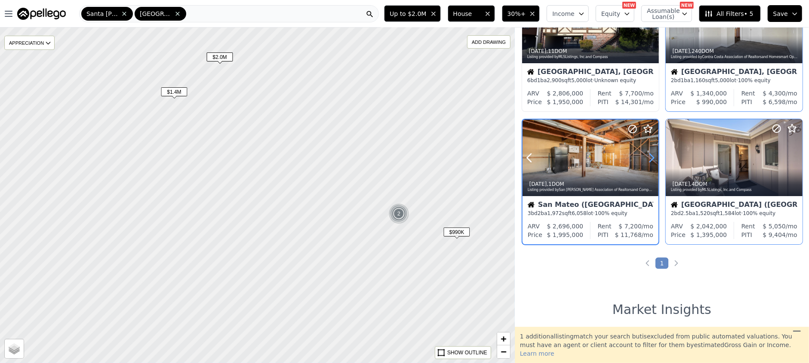
click at [652, 159] on icon at bounding box center [652, 158] width 4 height 8
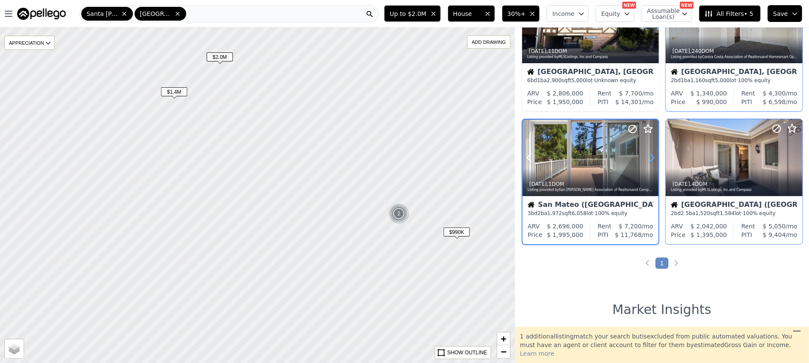
click at [652, 159] on icon at bounding box center [652, 158] width 4 height 8
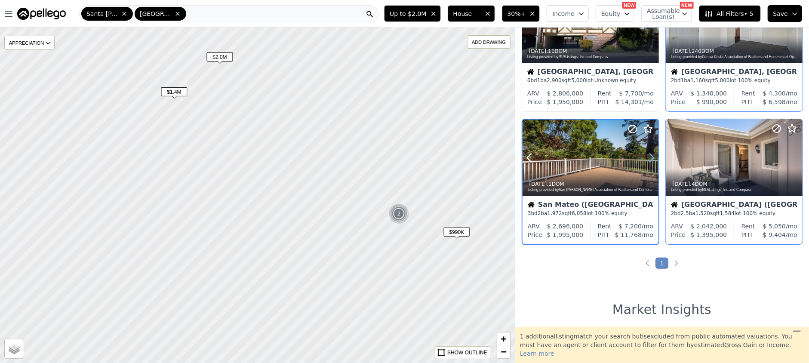
click at [652, 159] on icon at bounding box center [652, 158] width 4 height 8
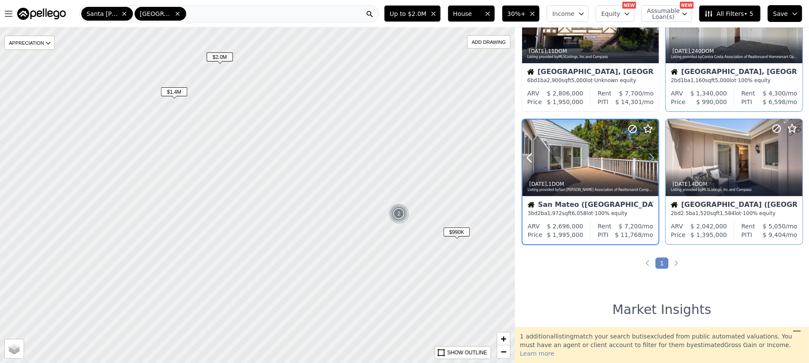
click at [652, 159] on icon at bounding box center [652, 158] width 4 height 8
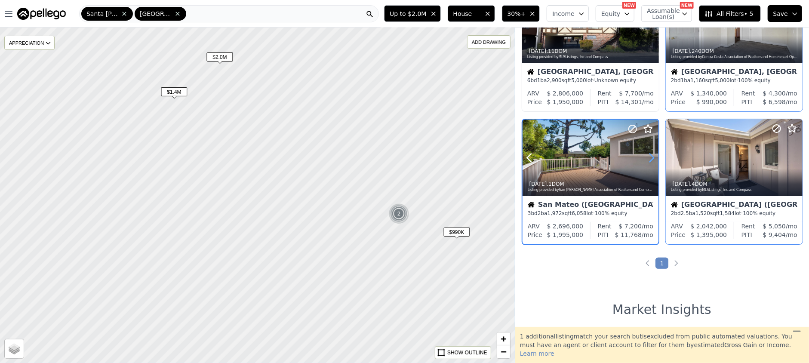
click at [652, 159] on icon at bounding box center [652, 158] width 4 height 8
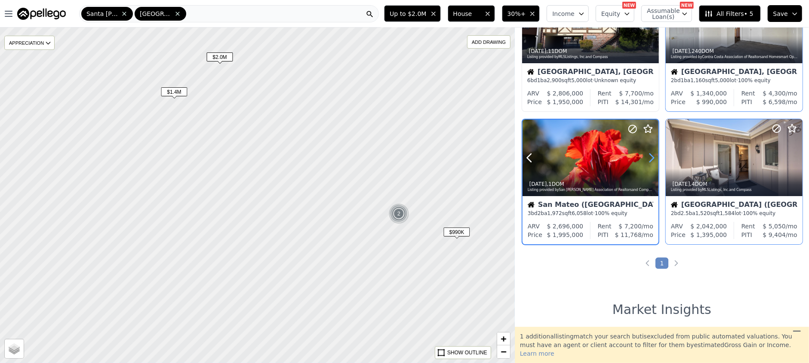
click at [652, 159] on icon at bounding box center [652, 158] width 4 height 8
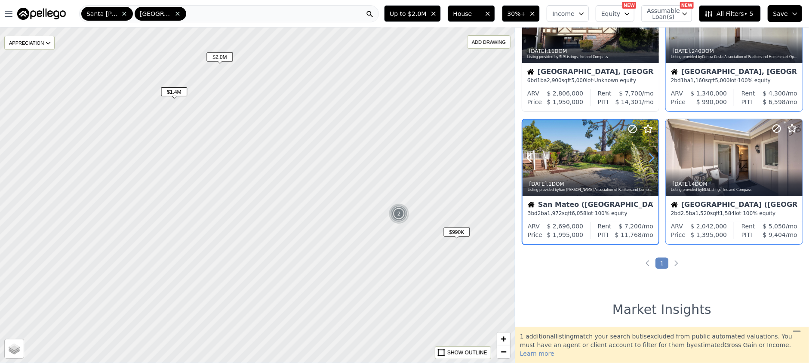
click at [652, 159] on icon at bounding box center [652, 158] width 4 height 8
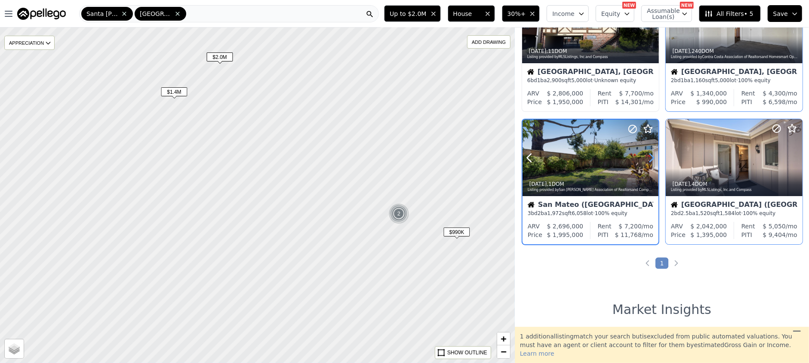
click at [652, 159] on icon at bounding box center [652, 158] width 4 height 8
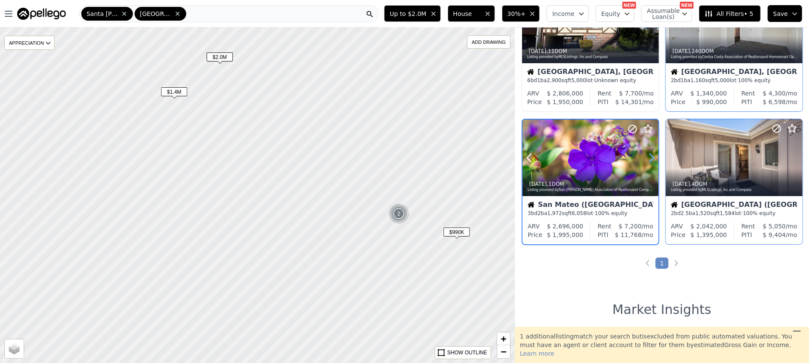
click at [652, 159] on icon at bounding box center [652, 158] width 4 height 8
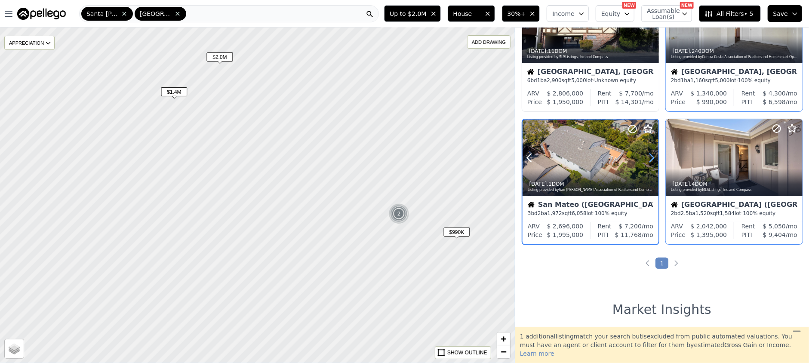
click at [652, 158] on icon at bounding box center [652, 158] width 4 height 8
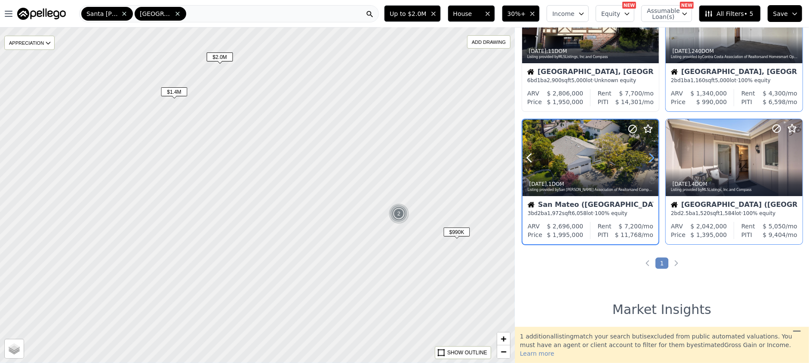
click at [652, 158] on icon at bounding box center [652, 158] width 4 height 8
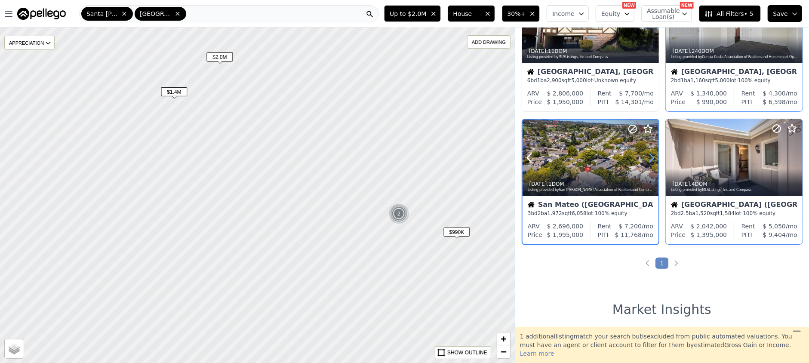
click at [652, 158] on icon at bounding box center [652, 158] width 4 height 8
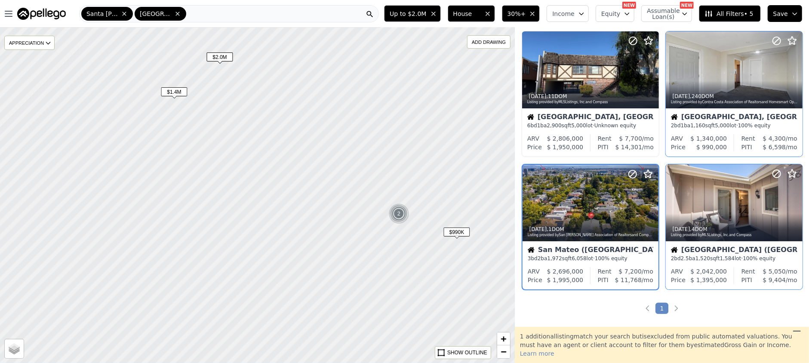
scroll to position [8, 0]
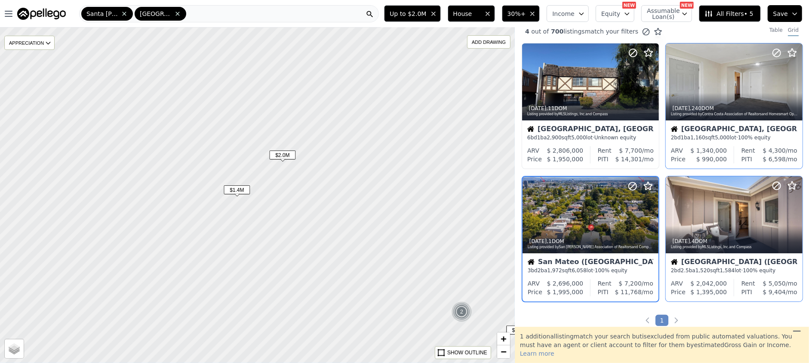
drag, startPoint x: 298, startPoint y: 163, endPoint x: 360, endPoint y: 261, distance: 116.4
click at [360, 261] on div at bounding box center [256, 195] width 617 height 402
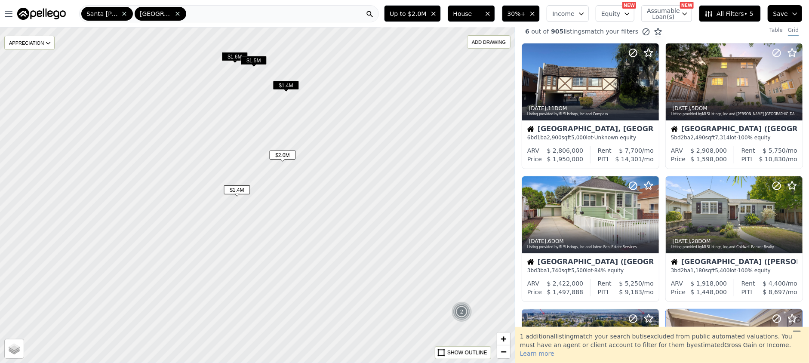
click at [286, 154] on span "$2.0M" at bounding box center [282, 154] width 26 height 9
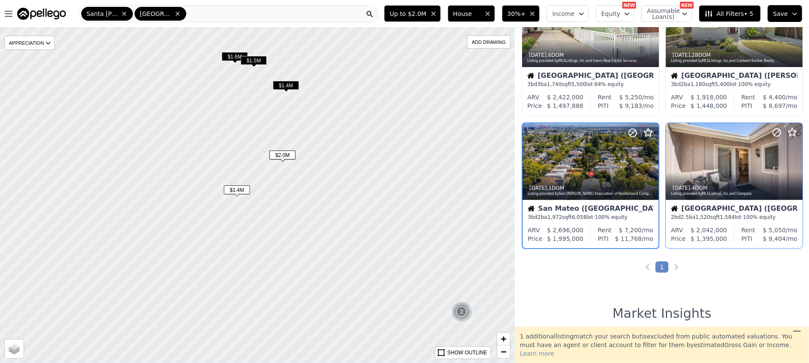
scroll to position [197, 0]
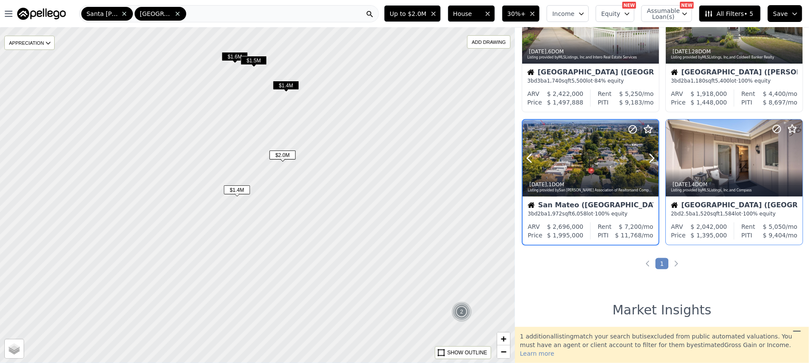
click at [651, 129] on icon at bounding box center [648, 129] width 8 height 8
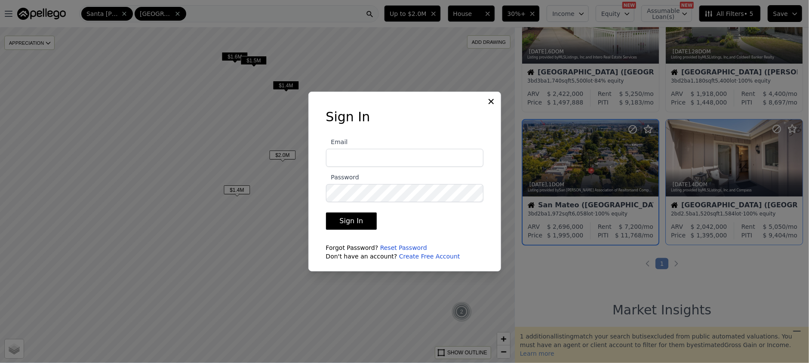
type input "hpmginvest@gmail.com"
click at [369, 219] on button "Sign In" at bounding box center [351, 220] width 51 height 17
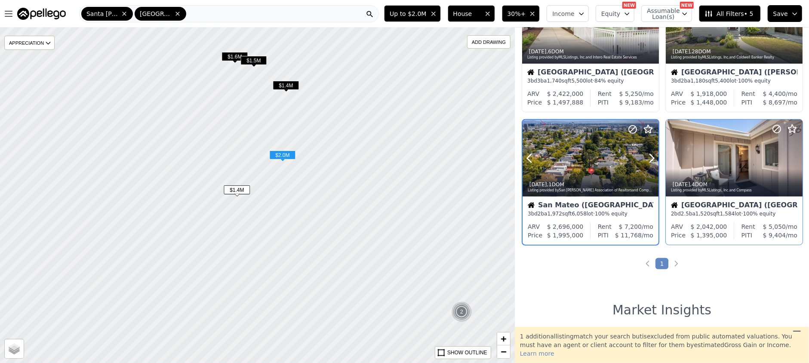
click at [645, 129] on icon at bounding box center [648, 129] width 10 height 10
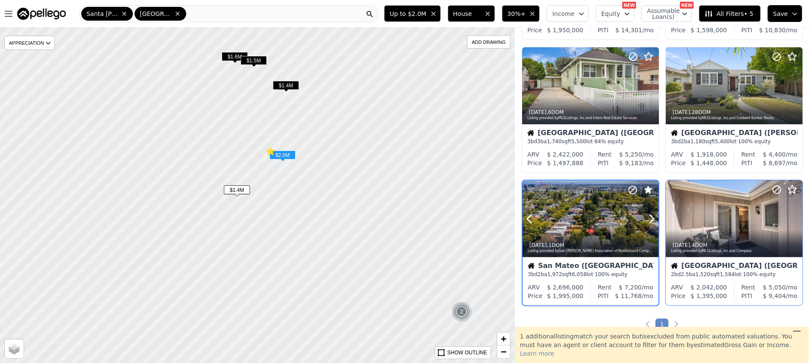
scroll to position [83, 0]
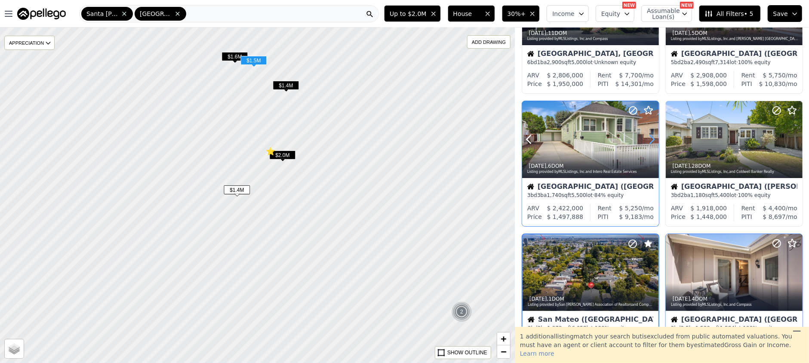
click at [652, 138] on icon at bounding box center [652, 139] width 14 height 14
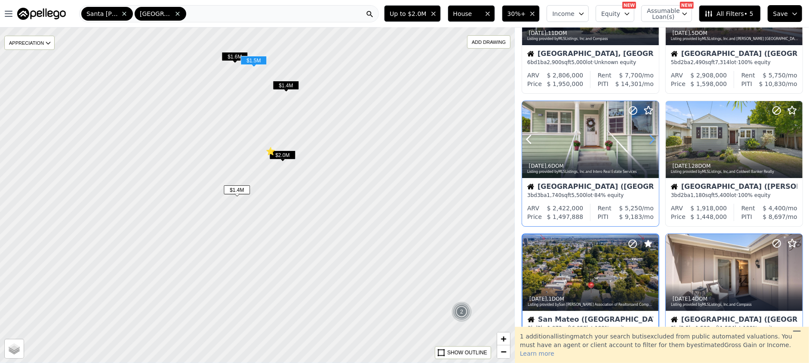
click at [652, 138] on icon at bounding box center [652, 139] width 14 height 14
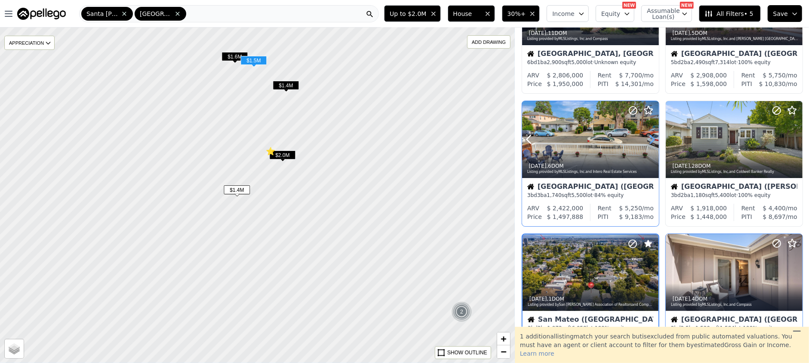
click at [652, 138] on icon at bounding box center [652, 139] width 14 height 14
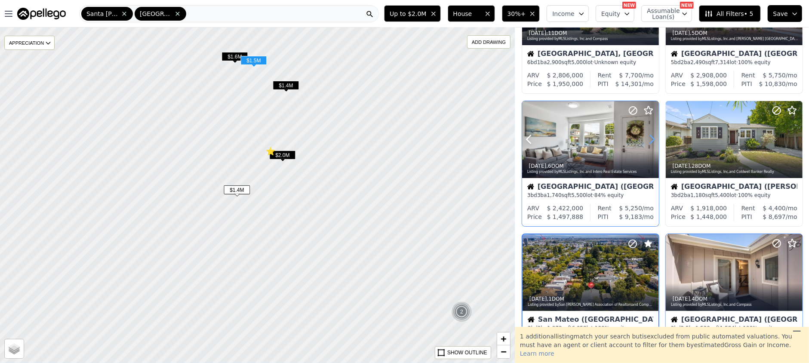
click at [652, 138] on icon at bounding box center [652, 139] width 14 height 14
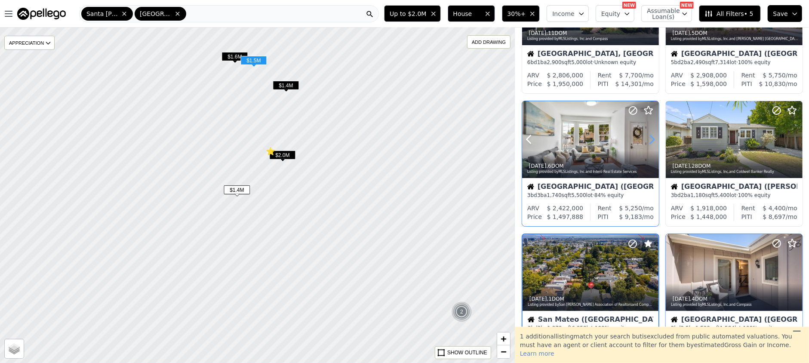
click at [652, 138] on icon at bounding box center [652, 139] width 14 height 14
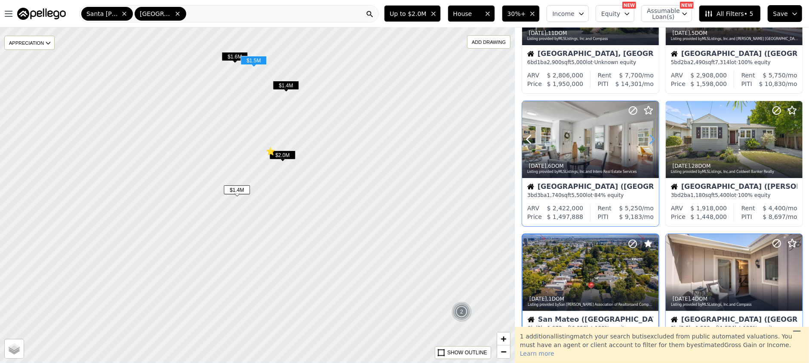
click at [652, 138] on icon at bounding box center [652, 139] width 14 height 14
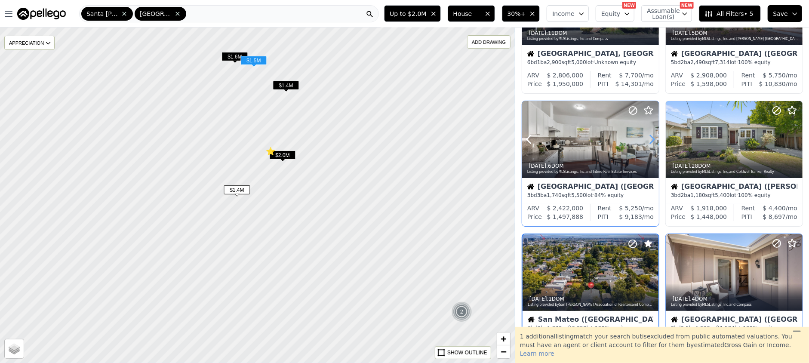
click at [652, 138] on icon at bounding box center [652, 139] width 14 height 14
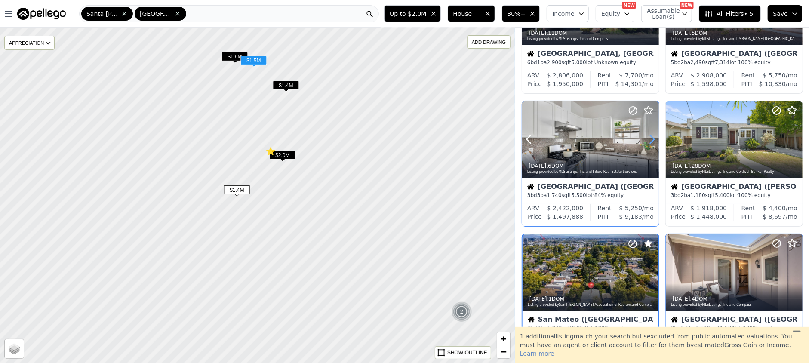
click at [652, 138] on icon at bounding box center [652, 139] width 14 height 14
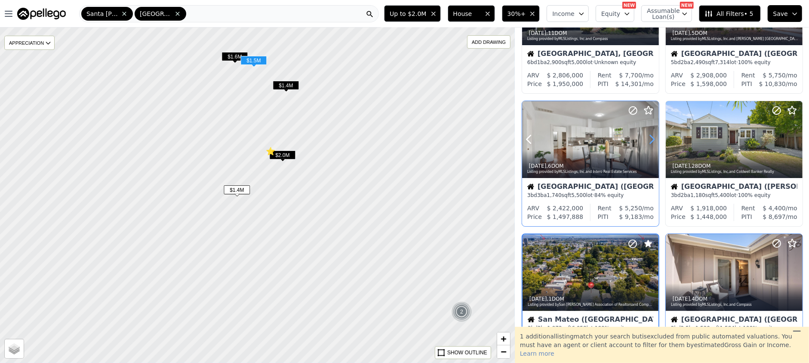
click at [652, 138] on icon at bounding box center [652, 139] width 14 height 14
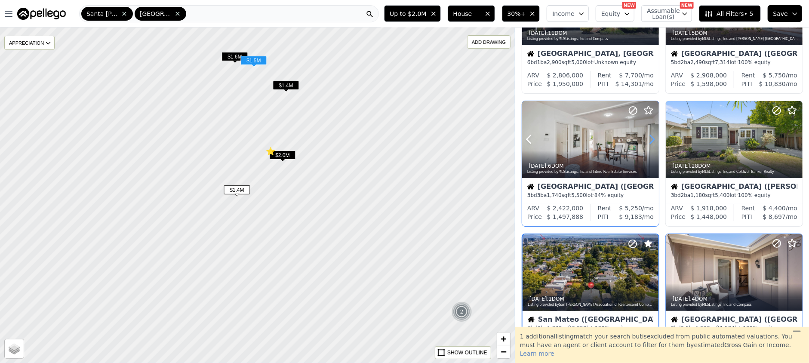
click at [652, 138] on icon at bounding box center [652, 139] width 14 height 14
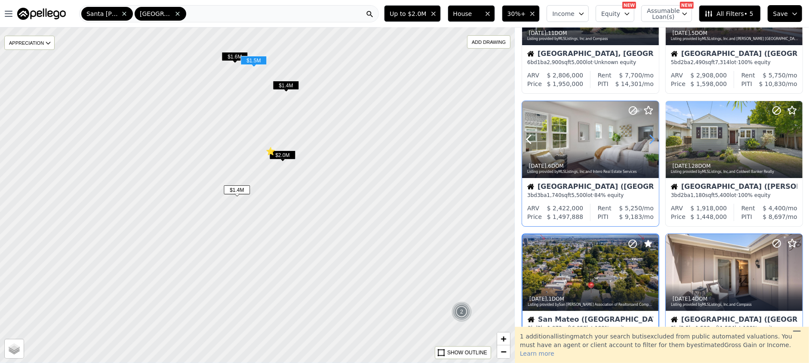
click at [652, 138] on icon at bounding box center [652, 139] width 14 height 14
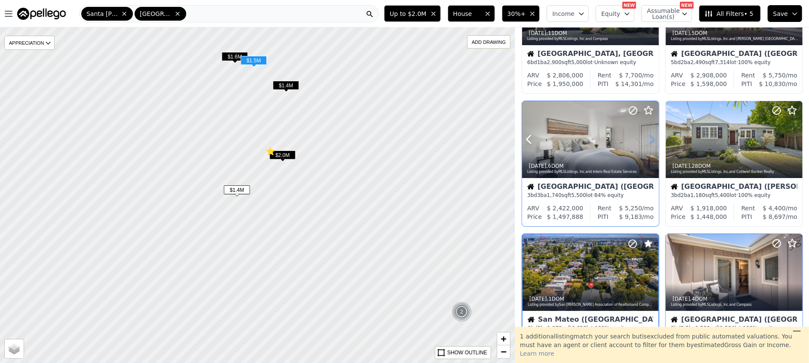
click at [652, 138] on icon at bounding box center [652, 139] width 14 height 14
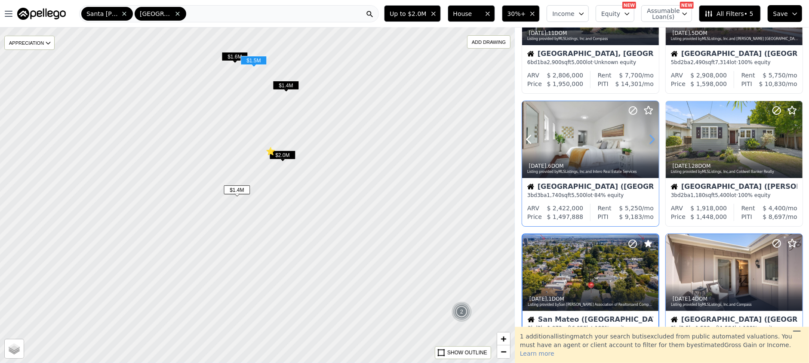
click at [652, 138] on icon at bounding box center [652, 139] width 14 height 14
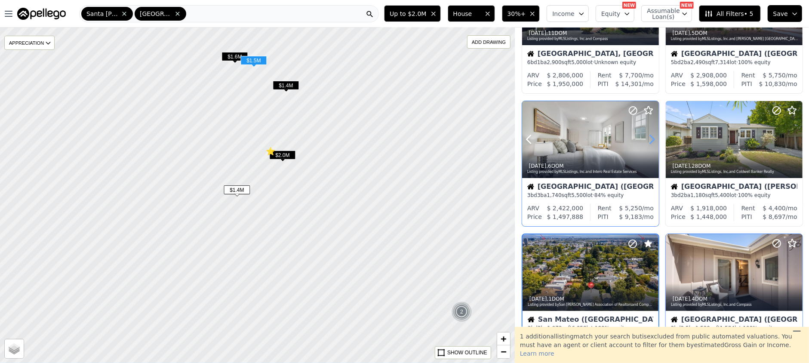
click at [652, 138] on icon at bounding box center [652, 139] width 14 height 14
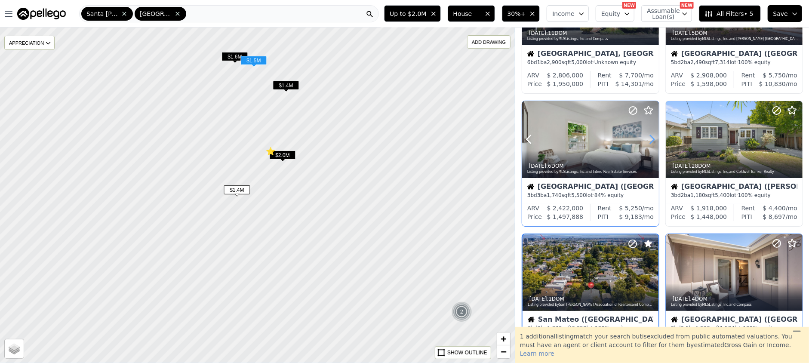
click at [652, 138] on icon at bounding box center [652, 139] width 14 height 14
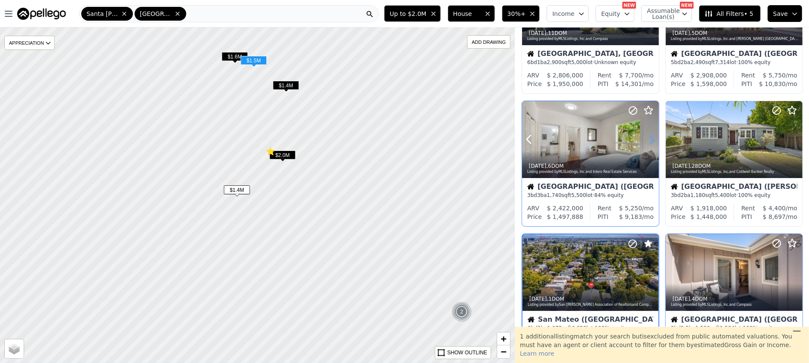
click at [652, 138] on icon at bounding box center [652, 139] width 14 height 14
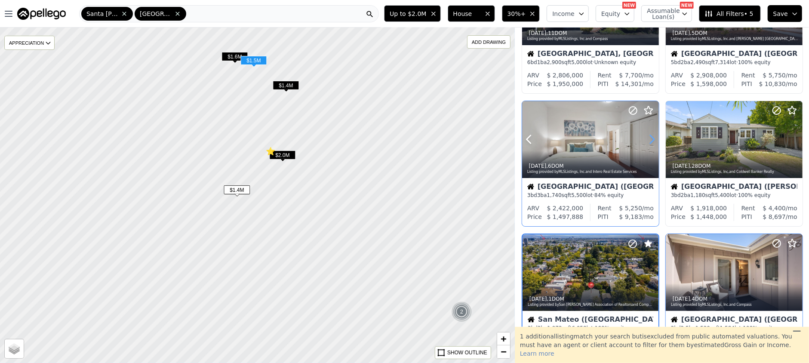
click at [652, 138] on icon at bounding box center [652, 139] width 14 height 14
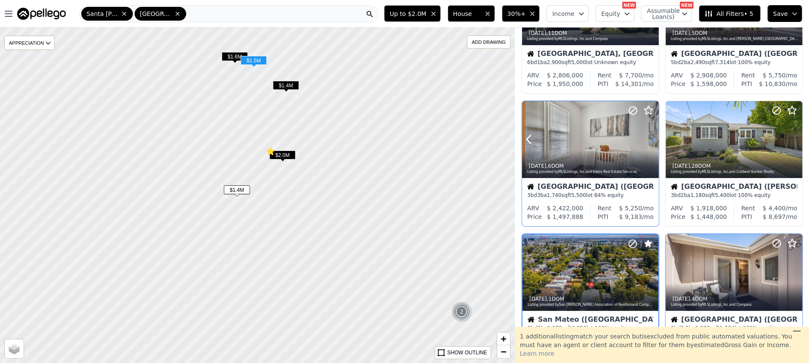
click at [652, 138] on icon at bounding box center [652, 139] width 14 height 14
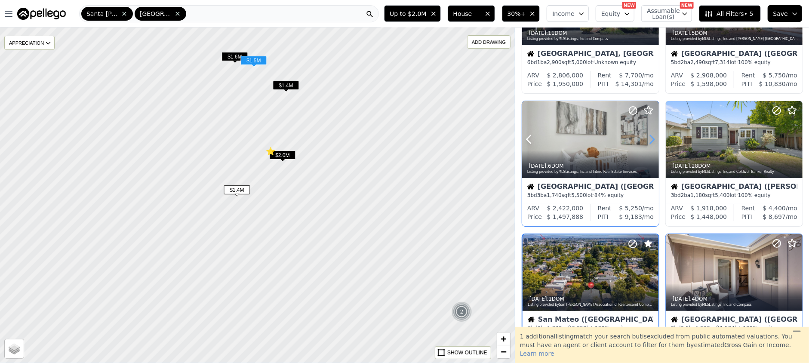
click at [652, 138] on icon at bounding box center [652, 139] width 14 height 14
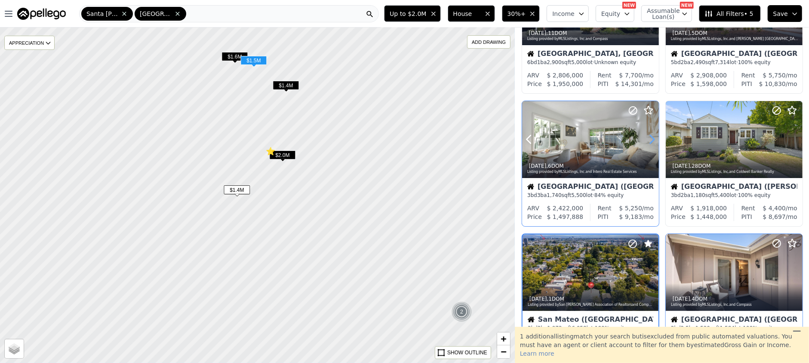
click at [652, 138] on icon at bounding box center [652, 139] width 14 height 14
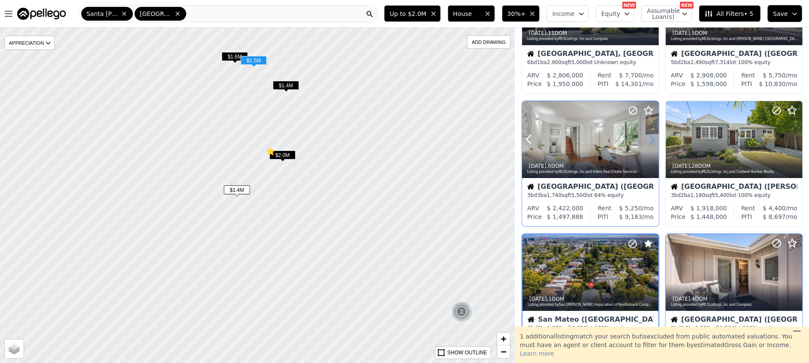
click at [652, 138] on icon at bounding box center [652, 139] width 14 height 14
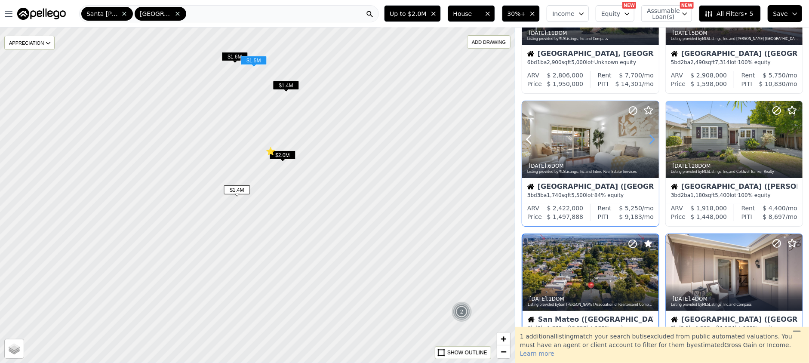
click at [652, 138] on icon at bounding box center [652, 139] width 14 height 14
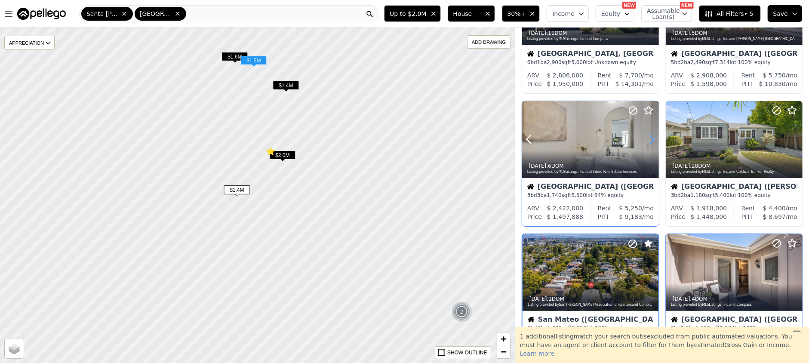
click at [652, 138] on icon at bounding box center [652, 139] width 14 height 14
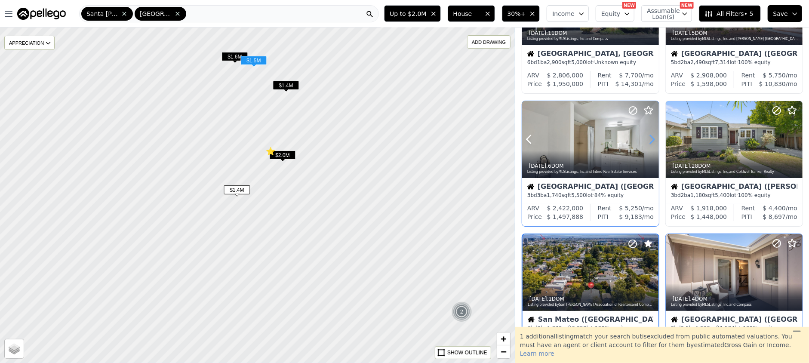
click at [652, 138] on icon at bounding box center [652, 139] width 14 height 14
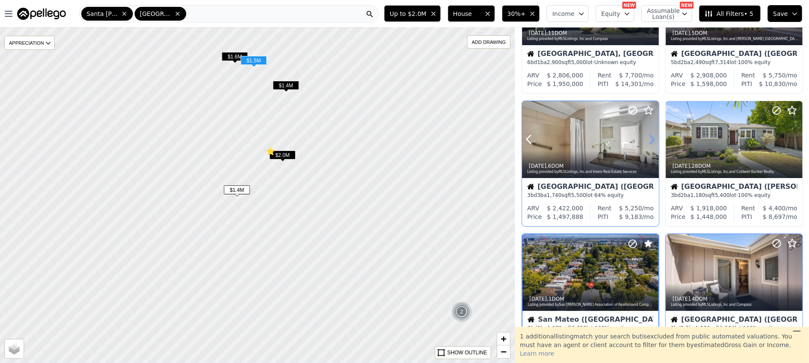
click at [652, 138] on icon at bounding box center [652, 139] width 14 height 14
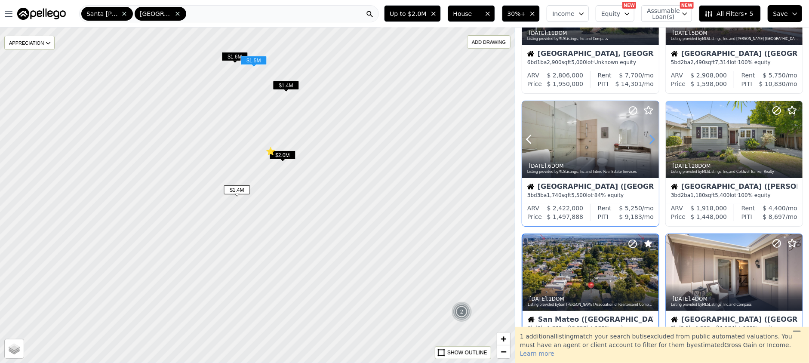
click at [652, 138] on icon at bounding box center [652, 139] width 14 height 14
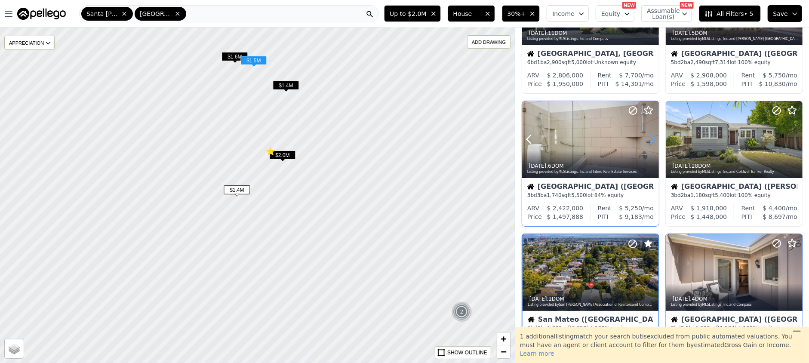
click at [652, 138] on icon at bounding box center [652, 139] width 14 height 14
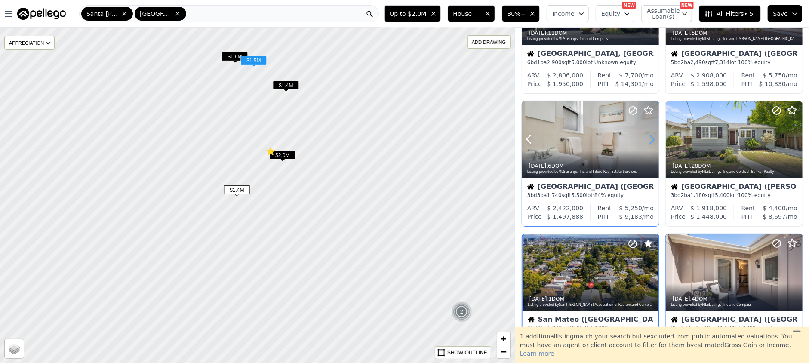
click at [652, 138] on icon at bounding box center [652, 139] width 14 height 14
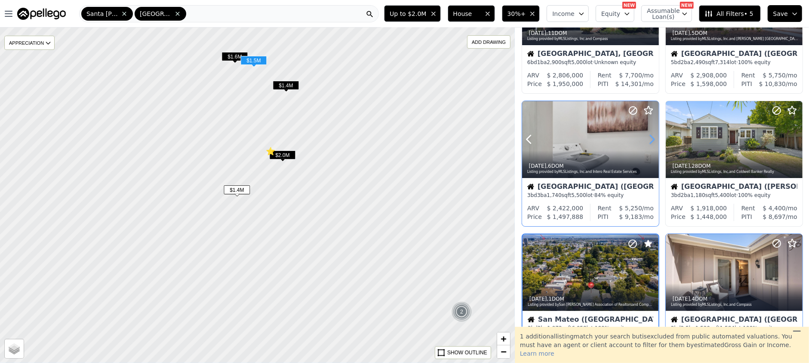
click at [652, 138] on icon at bounding box center [652, 139] width 14 height 14
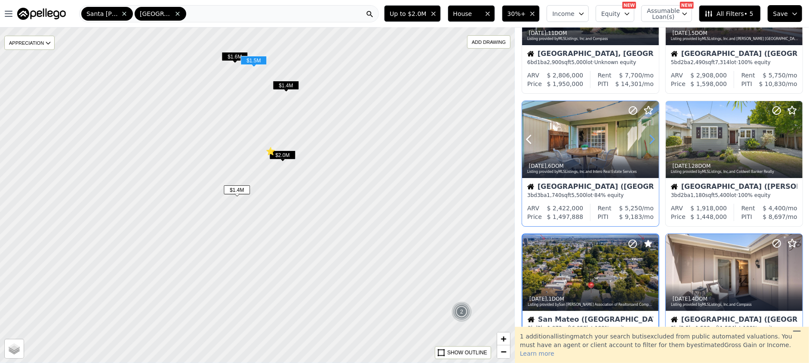
click at [652, 138] on icon at bounding box center [652, 139] width 14 height 14
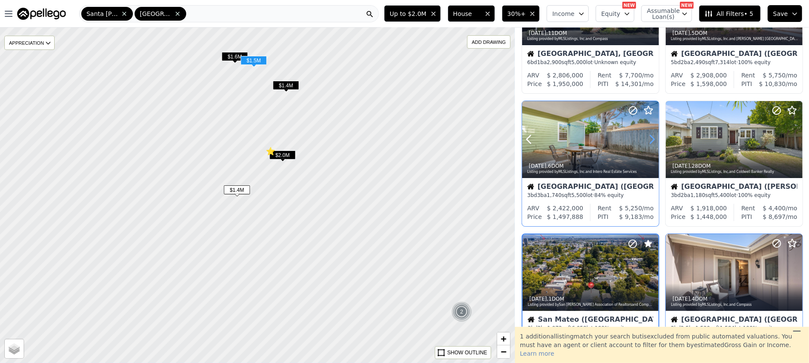
click at [652, 138] on icon at bounding box center [652, 139] width 14 height 14
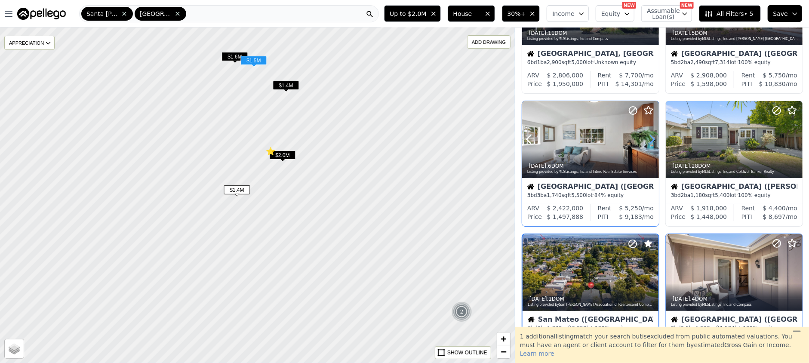
click at [652, 138] on icon at bounding box center [652, 139] width 14 height 14
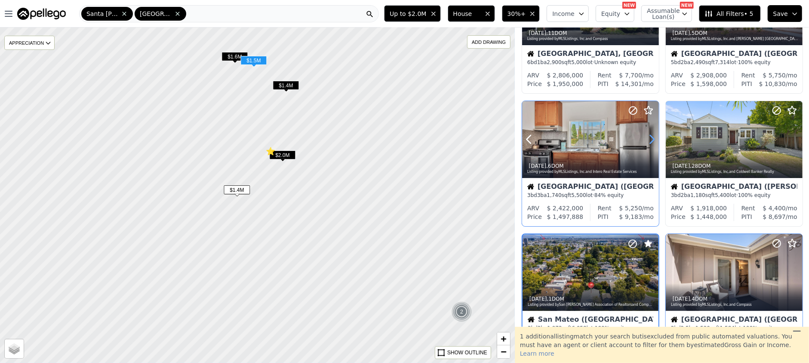
click at [652, 138] on icon at bounding box center [652, 139] width 14 height 14
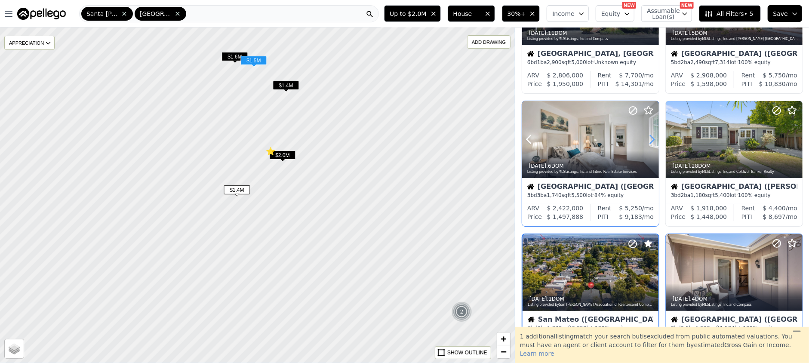
click at [652, 138] on icon at bounding box center [652, 139] width 14 height 14
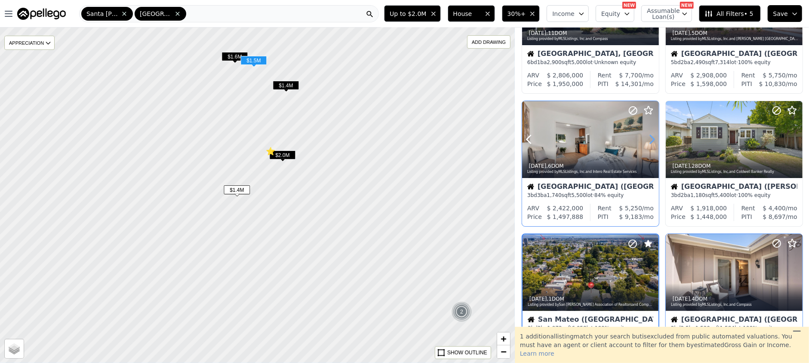
click at [652, 138] on icon at bounding box center [652, 139] width 14 height 14
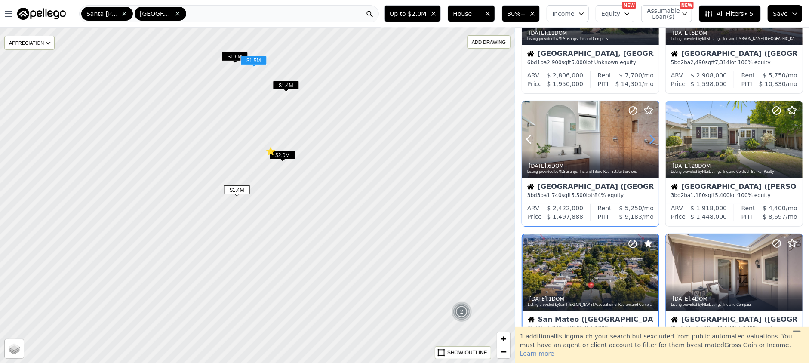
click at [652, 138] on icon at bounding box center [652, 139] width 14 height 14
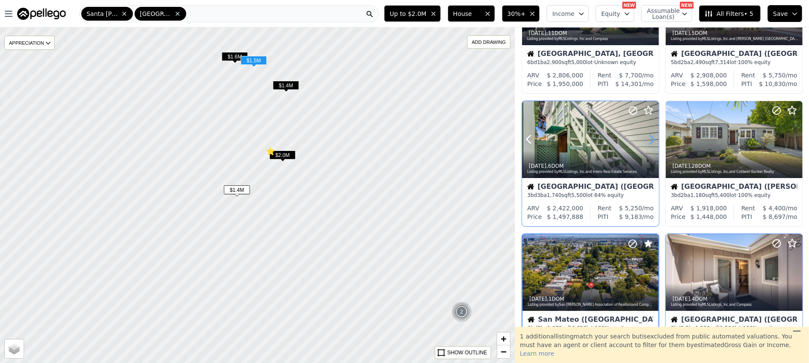
click at [652, 138] on icon at bounding box center [652, 139] width 14 height 14
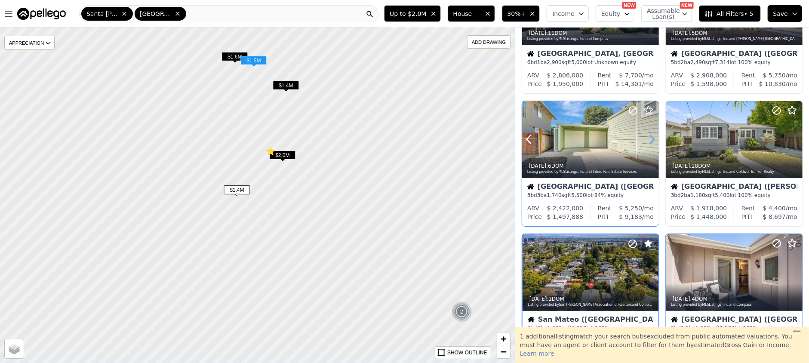
click at [652, 138] on icon at bounding box center [652, 139] width 14 height 14
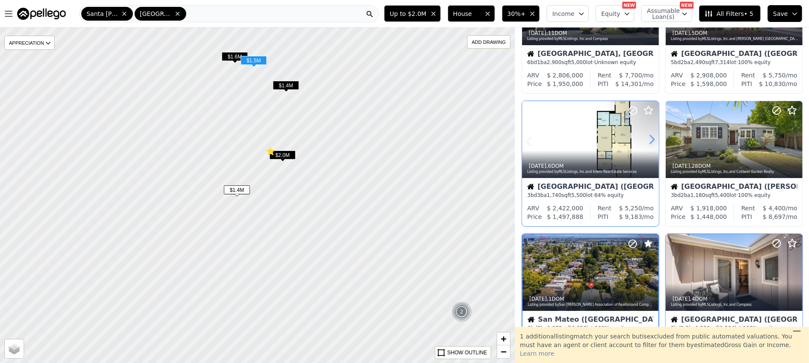
click at [652, 138] on icon at bounding box center [652, 139] width 14 height 14
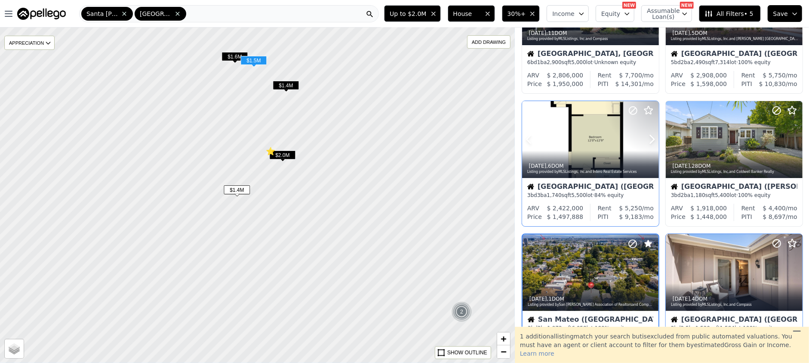
click at [648, 110] on icon at bounding box center [648, 110] width 10 height 10
click at [789, 140] on icon at bounding box center [796, 139] width 14 height 14
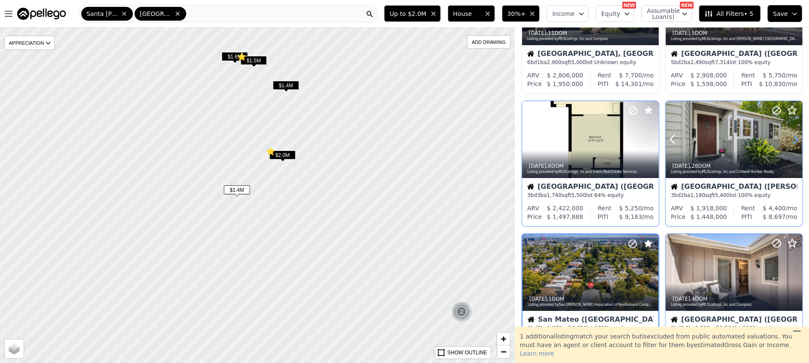
click at [789, 140] on icon at bounding box center [796, 139] width 14 height 14
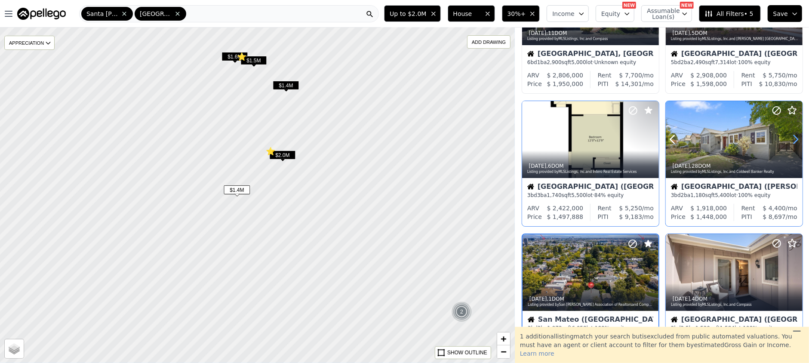
click at [789, 140] on icon at bounding box center [796, 139] width 14 height 14
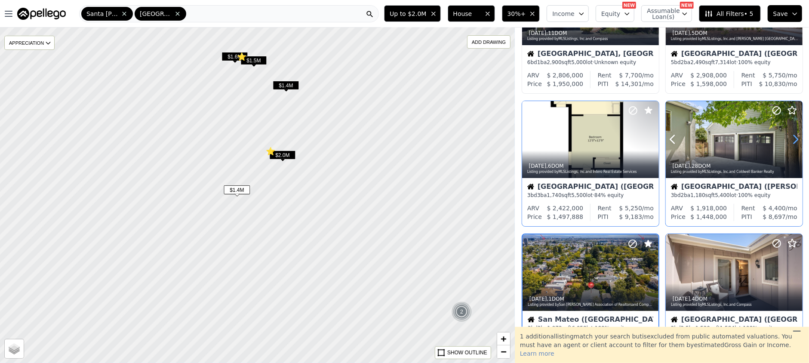
click at [789, 140] on icon at bounding box center [796, 139] width 14 height 14
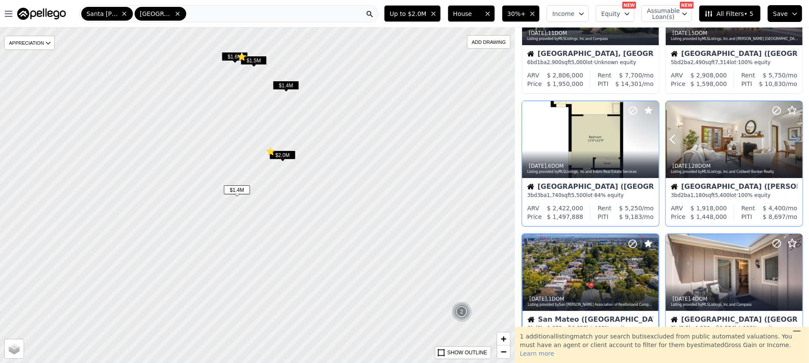
click at [789, 140] on icon at bounding box center [796, 139] width 14 height 14
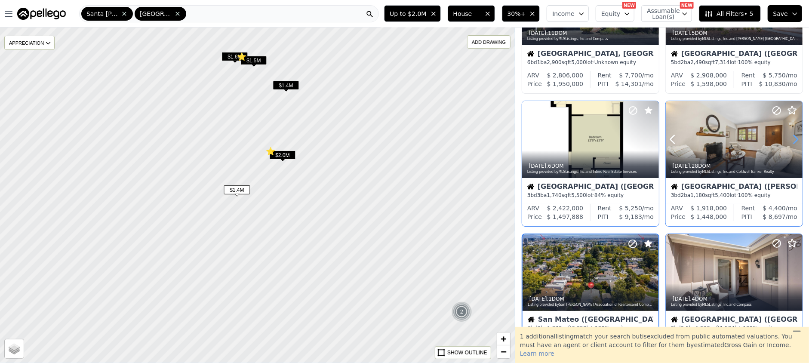
click at [789, 140] on icon at bounding box center [796, 139] width 14 height 14
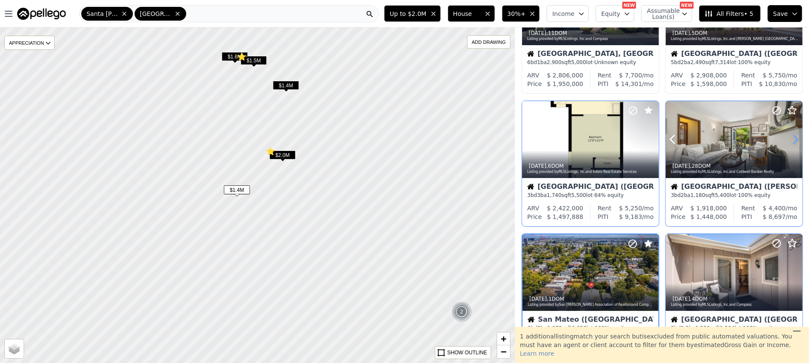
click at [789, 140] on icon at bounding box center [796, 139] width 14 height 14
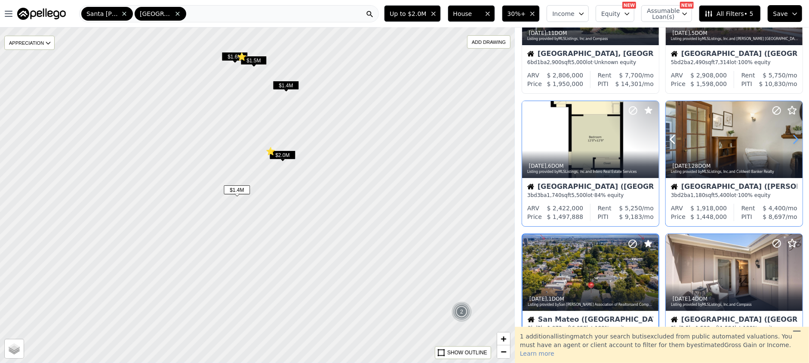
click at [789, 140] on icon at bounding box center [796, 139] width 14 height 14
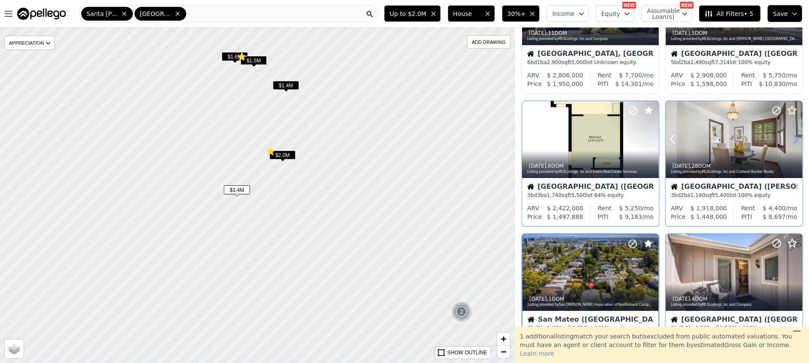
click at [789, 140] on icon at bounding box center [796, 139] width 14 height 14
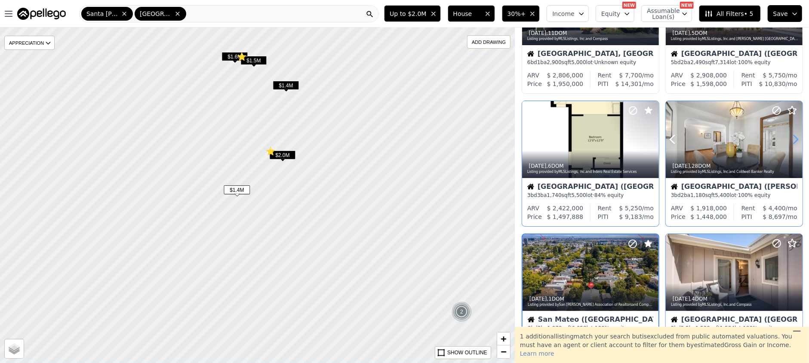
click at [789, 140] on icon at bounding box center [796, 139] width 14 height 14
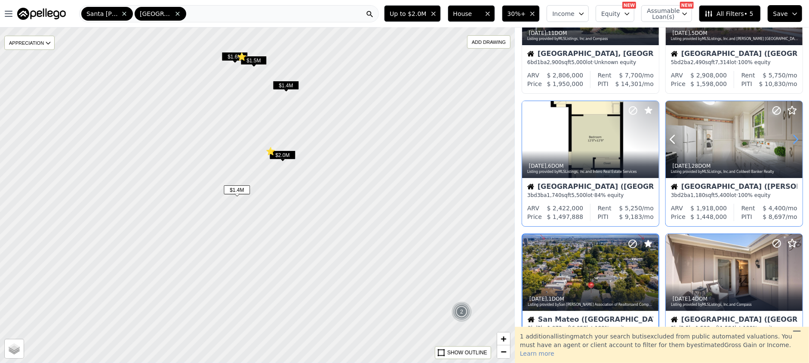
click at [789, 140] on icon at bounding box center [796, 139] width 14 height 14
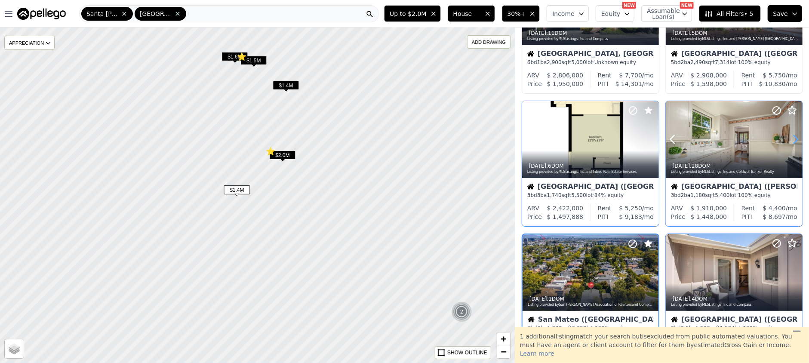
click at [789, 140] on icon at bounding box center [796, 139] width 14 height 14
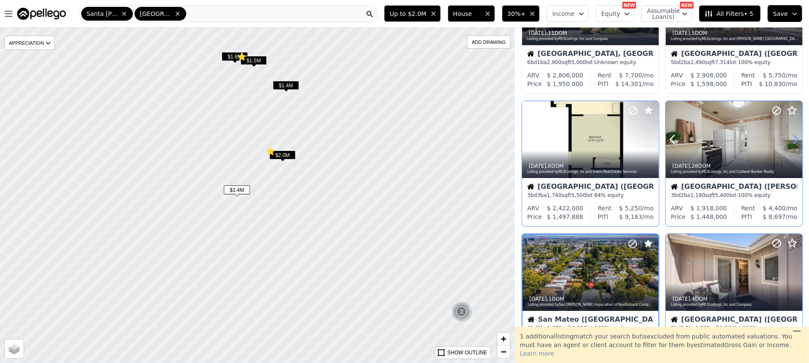
click at [789, 140] on icon at bounding box center [796, 139] width 14 height 14
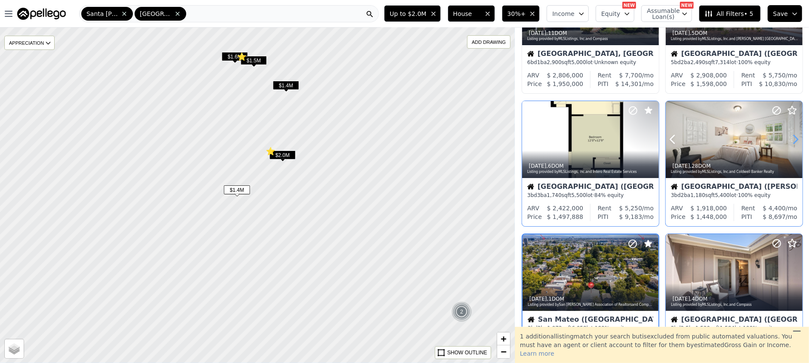
click at [789, 140] on icon at bounding box center [796, 139] width 14 height 14
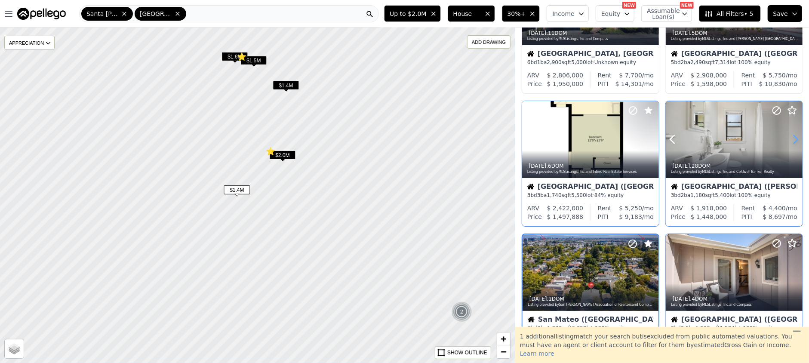
click at [789, 140] on icon at bounding box center [796, 139] width 14 height 14
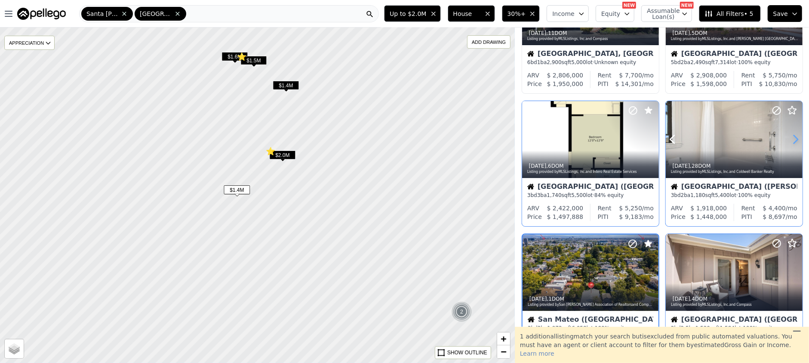
click at [789, 140] on icon at bounding box center [796, 139] width 14 height 14
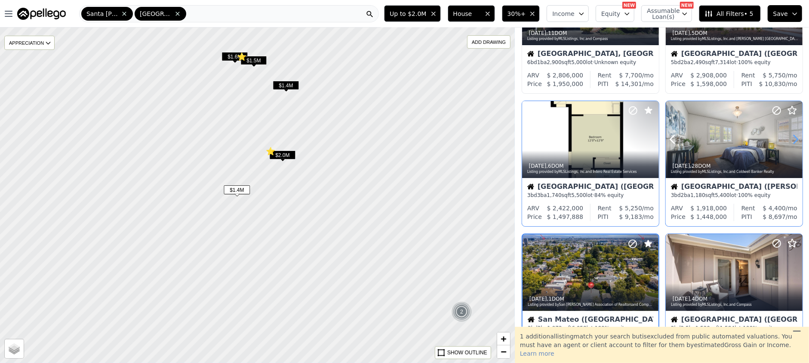
click at [789, 140] on icon at bounding box center [796, 139] width 14 height 14
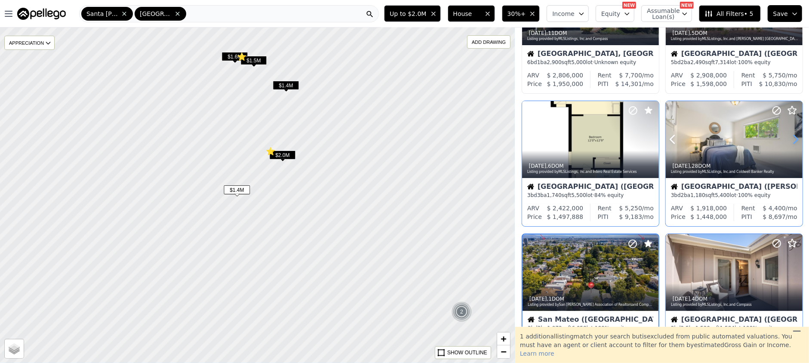
click at [789, 140] on icon at bounding box center [796, 139] width 14 height 14
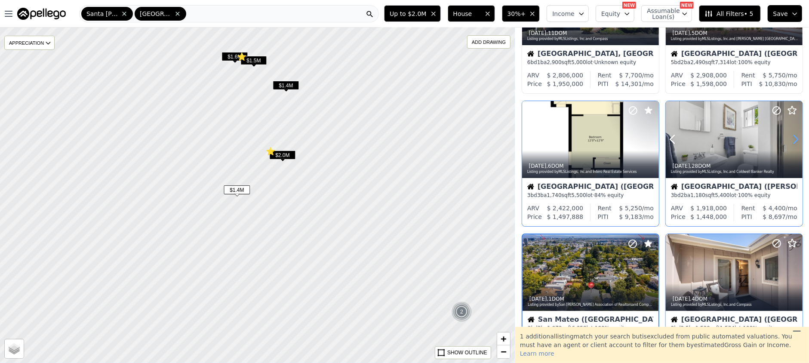
click at [790, 139] on icon at bounding box center [796, 139] width 14 height 14
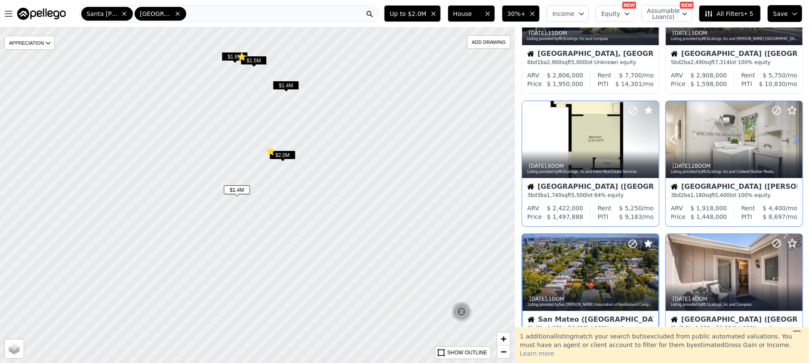
click at [790, 139] on icon at bounding box center [796, 139] width 14 height 14
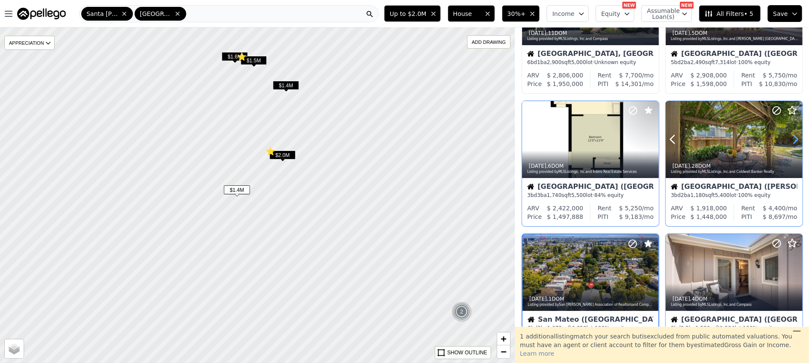
click at [790, 139] on icon at bounding box center [796, 139] width 14 height 14
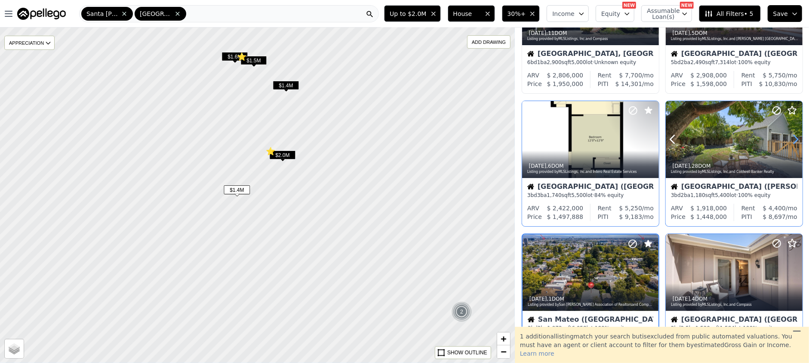
click at [790, 139] on icon at bounding box center [796, 139] width 14 height 14
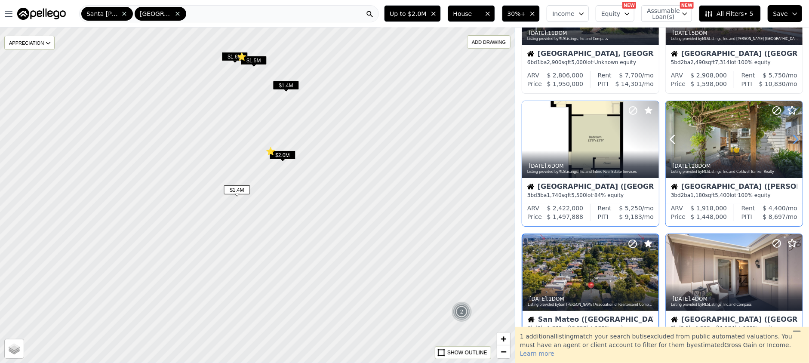
click at [790, 139] on icon at bounding box center [796, 139] width 14 height 14
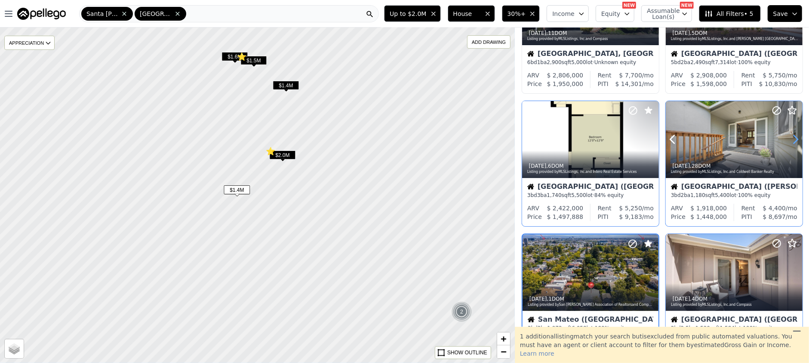
click at [790, 139] on icon at bounding box center [796, 139] width 14 height 14
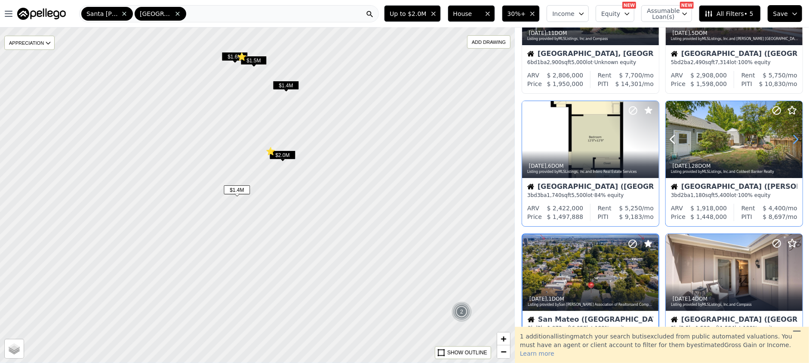
click at [790, 139] on icon at bounding box center [796, 139] width 14 height 14
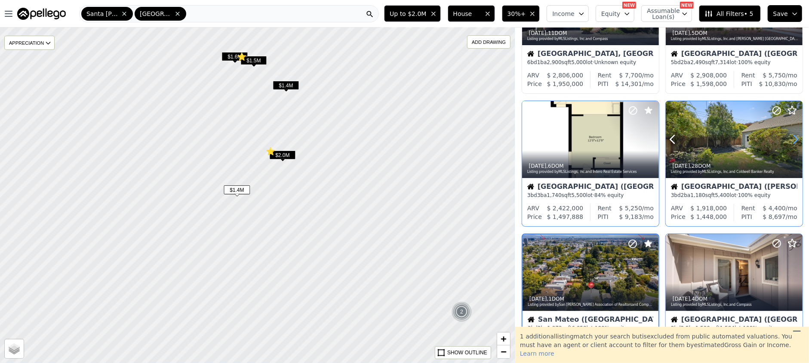
click at [790, 139] on icon at bounding box center [796, 139] width 14 height 14
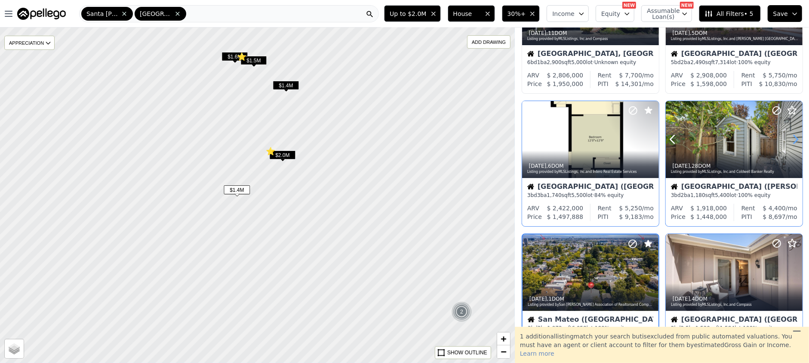
click at [790, 139] on icon at bounding box center [796, 139] width 14 height 14
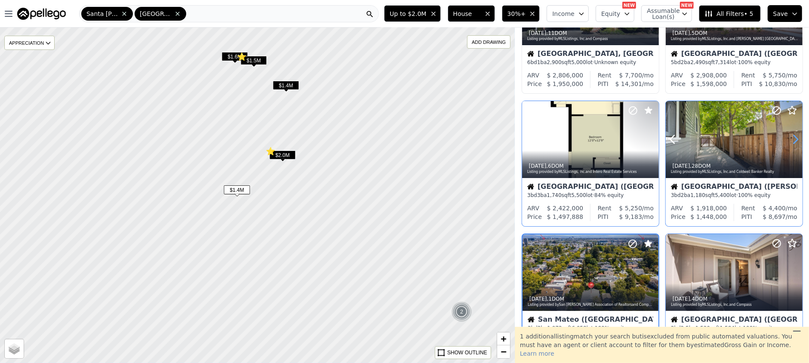
click at [790, 139] on icon at bounding box center [796, 139] width 14 height 14
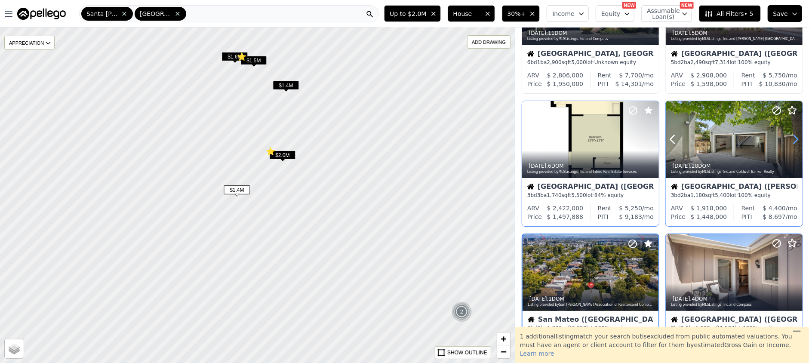
click at [790, 139] on icon at bounding box center [796, 139] width 14 height 14
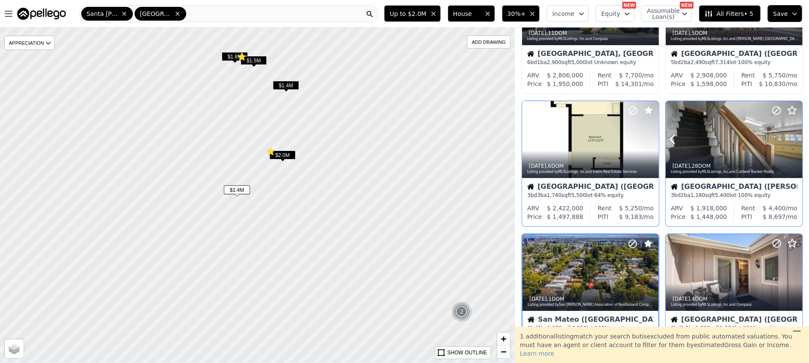
click at [790, 139] on icon at bounding box center [796, 139] width 14 height 14
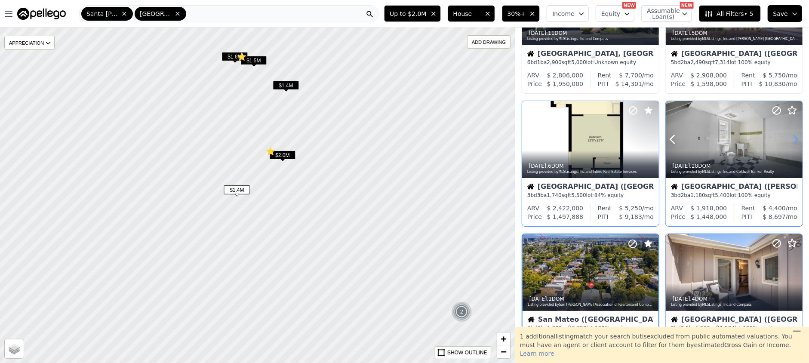
click at [790, 138] on icon at bounding box center [796, 139] width 14 height 14
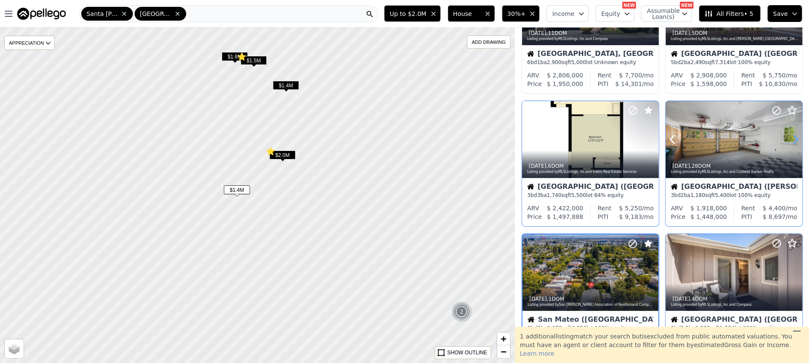
click at [791, 139] on icon at bounding box center [796, 139] width 14 height 14
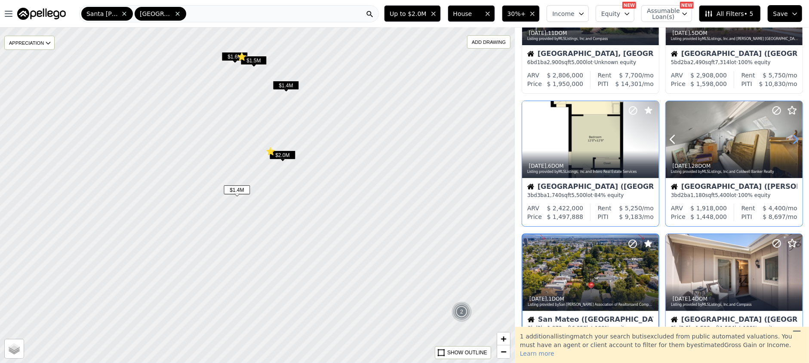
click at [791, 139] on icon at bounding box center [796, 139] width 14 height 14
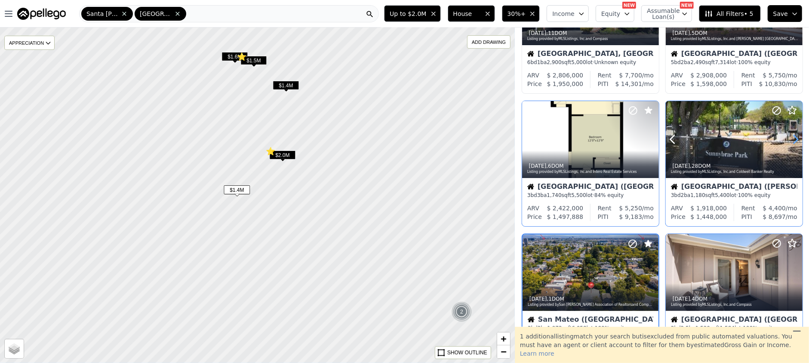
click at [791, 139] on icon at bounding box center [796, 139] width 14 height 14
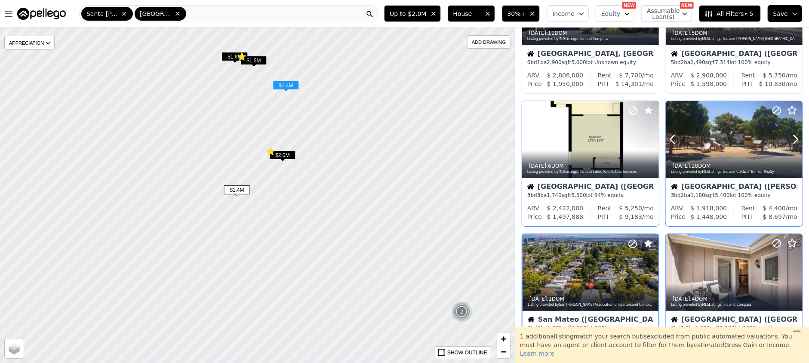
click at [790, 111] on icon at bounding box center [792, 110] width 8 height 8
click at [231, 53] on span "$1.6M" at bounding box center [234, 56] width 26 height 9
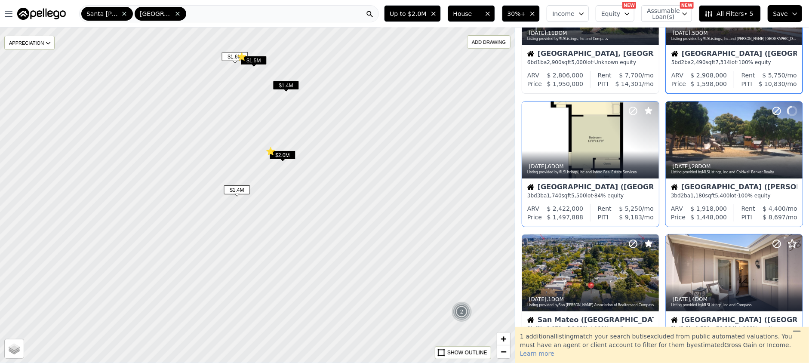
scroll to position [0, 0]
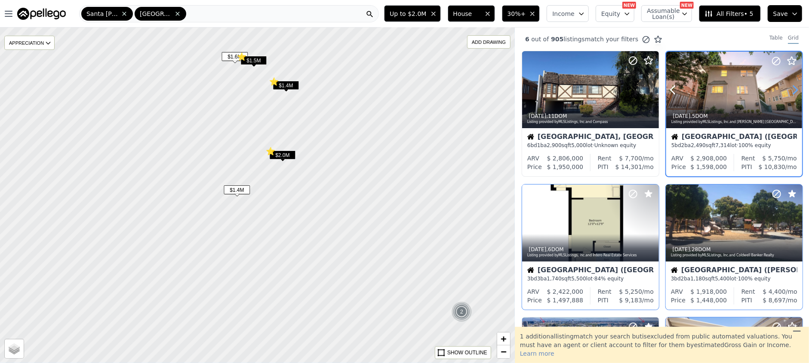
click at [791, 89] on icon at bounding box center [795, 90] width 14 height 14
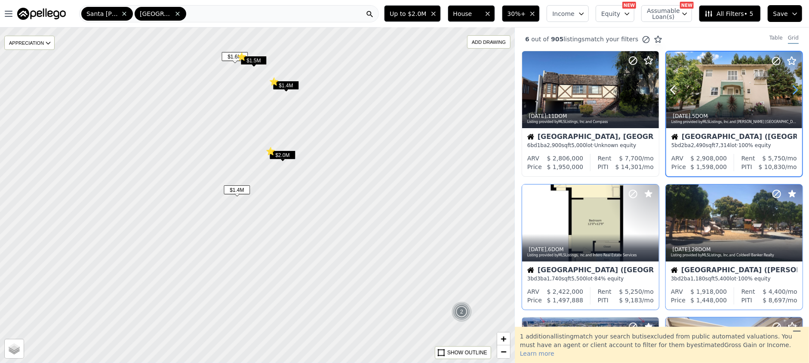
click at [791, 89] on icon at bounding box center [795, 90] width 14 height 14
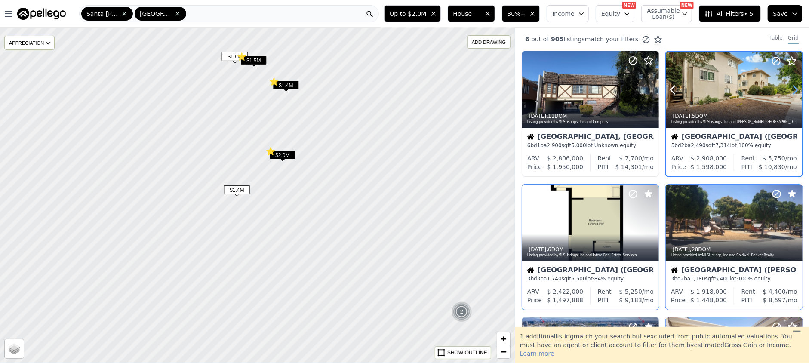
click at [791, 89] on icon at bounding box center [795, 90] width 14 height 14
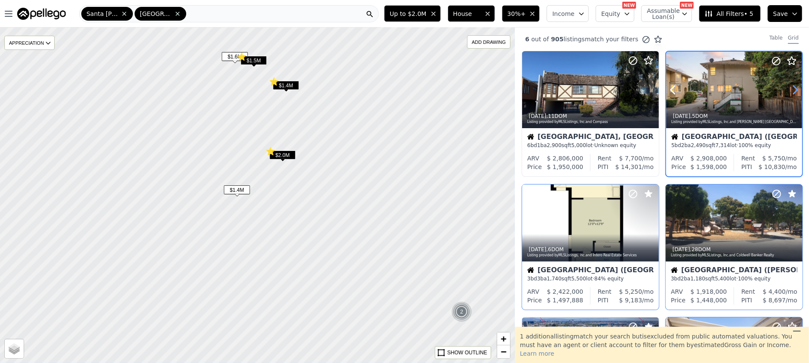
click at [791, 89] on icon at bounding box center [795, 90] width 14 height 14
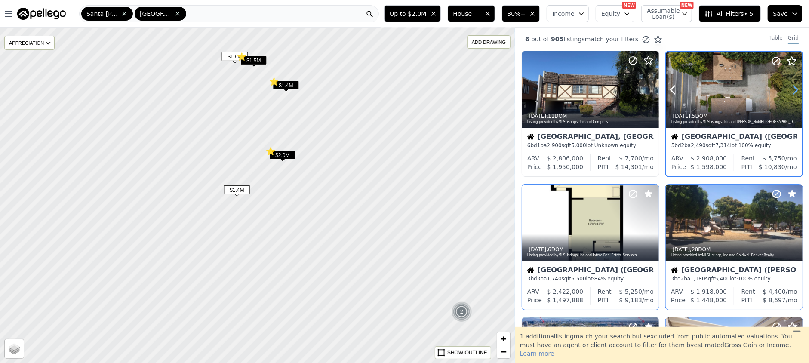
click at [791, 89] on icon at bounding box center [795, 90] width 14 height 14
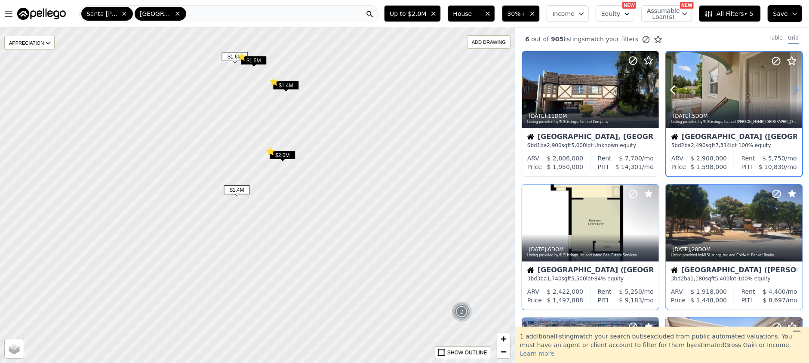
click at [791, 89] on icon at bounding box center [795, 90] width 14 height 14
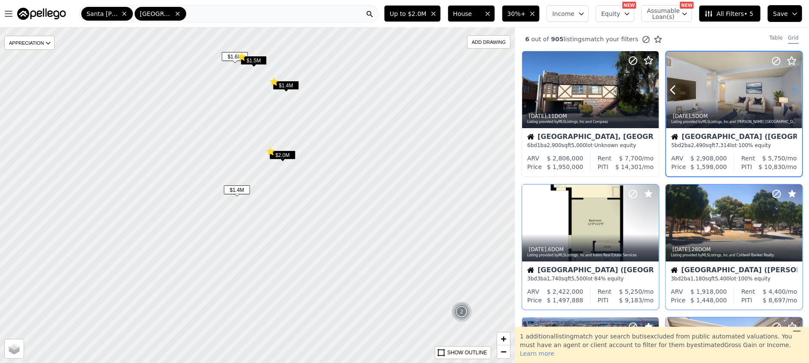
click at [791, 89] on icon at bounding box center [795, 90] width 14 height 14
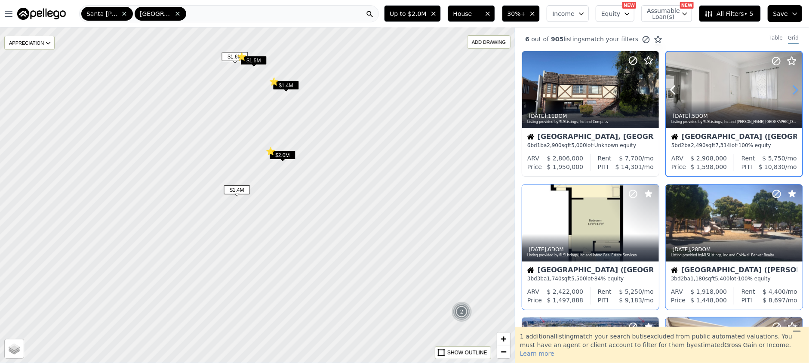
click at [791, 89] on icon at bounding box center [795, 90] width 14 height 14
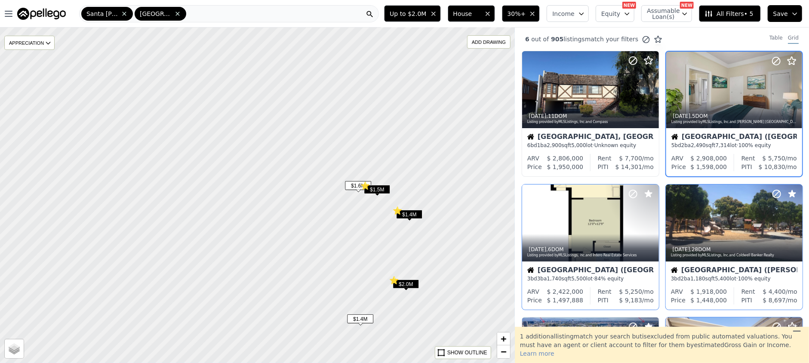
drag, startPoint x: 240, startPoint y: 122, endPoint x: 377, endPoint y: 273, distance: 203.4
click at [377, 273] on div at bounding box center [269, 211] width 617 height 402
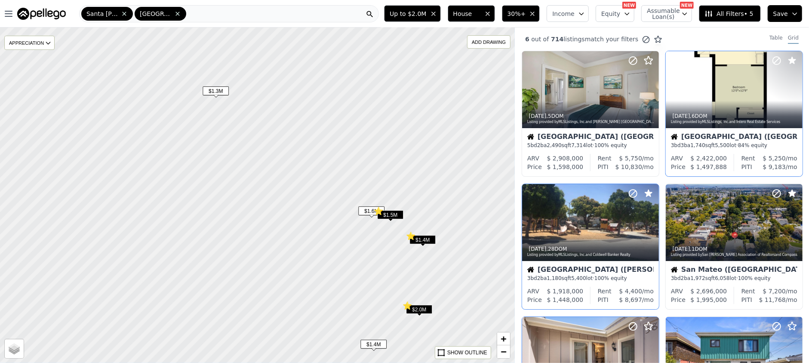
click at [226, 92] on span "$1.3M" at bounding box center [216, 90] width 26 height 9
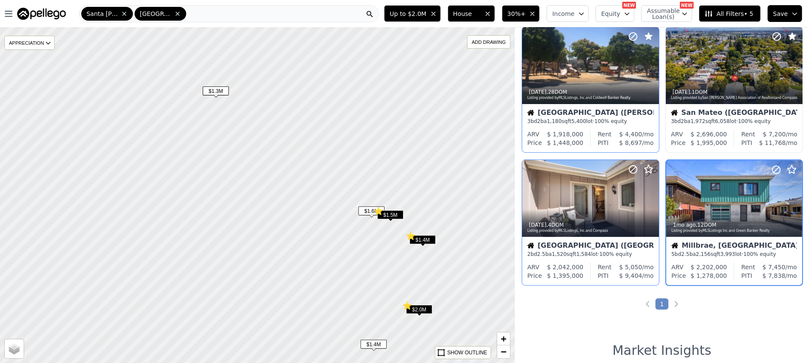
scroll to position [170, 0]
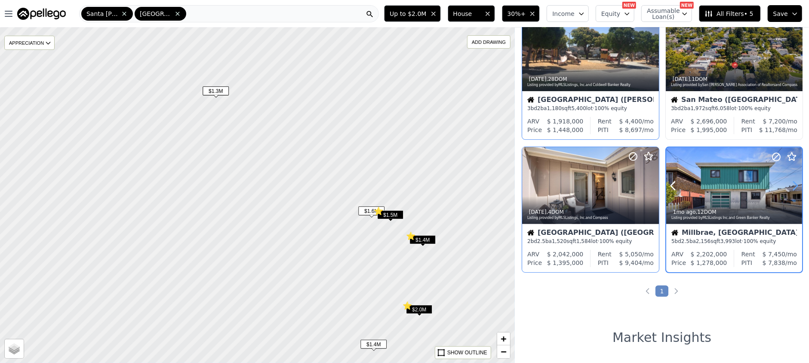
click at [790, 184] on icon at bounding box center [795, 186] width 14 height 14
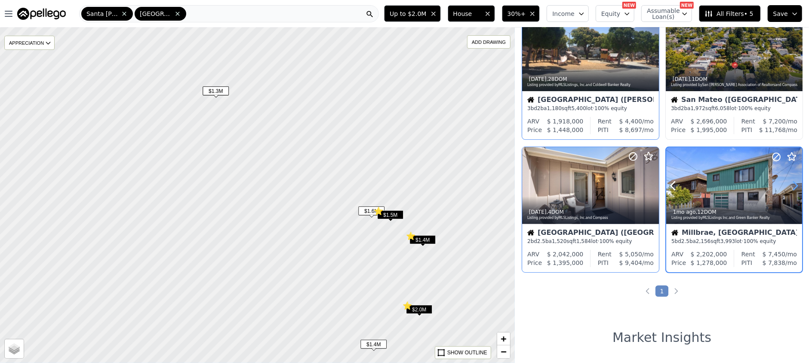
click at [790, 184] on icon at bounding box center [795, 186] width 14 height 14
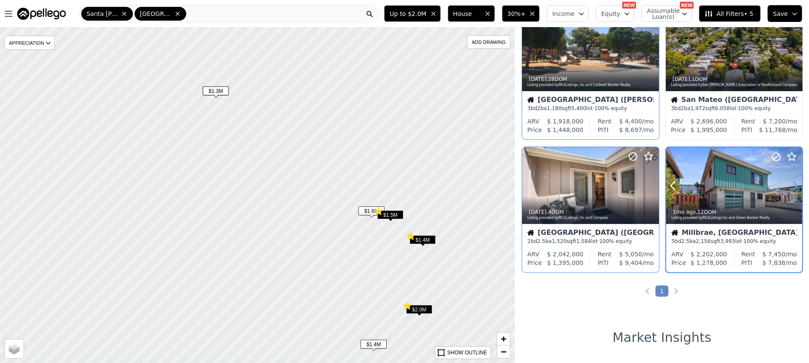
click at [790, 184] on icon at bounding box center [795, 186] width 14 height 14
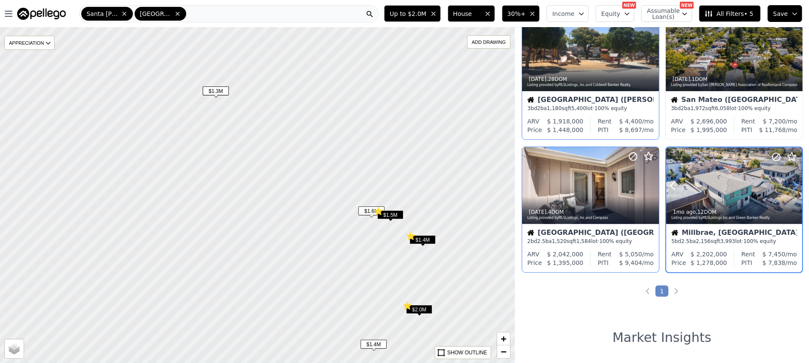
click at [790, 184] on icon at bounding box center [795, 186] width 14 height 14
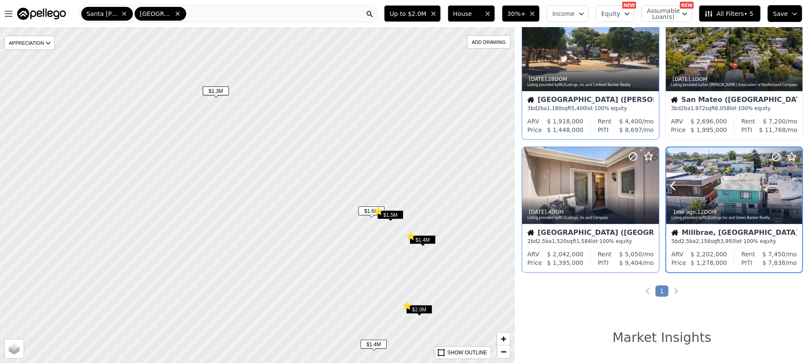
click at [790, 184] on icon at bounding box center [795, 186] width 14 height 14
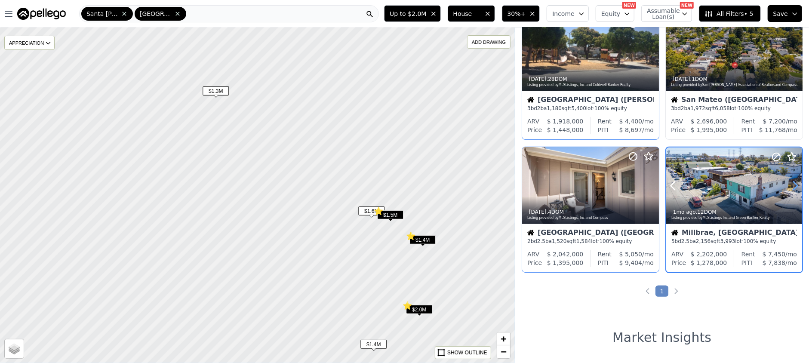
click at [790, 184] on icon at bounding box center [795, 186] width 14 height 14
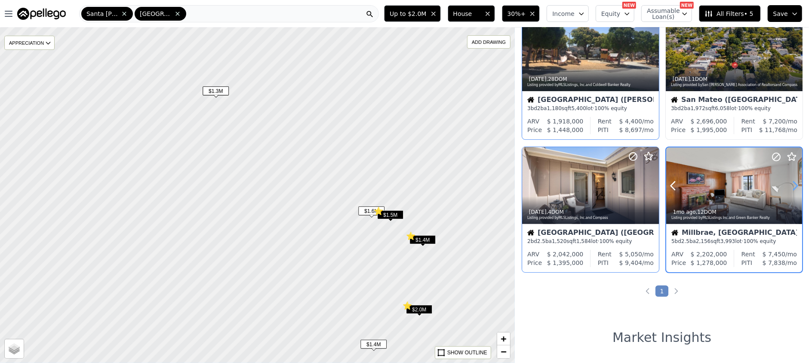
click at [790, 184] on icon at bounding box center [795, 186] width 14 height 14
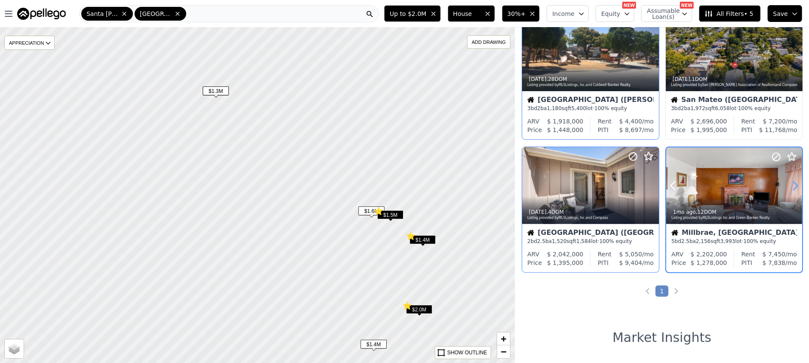
click at [790, 184] on icon at bounding box center [795, 186] width 14 height 14
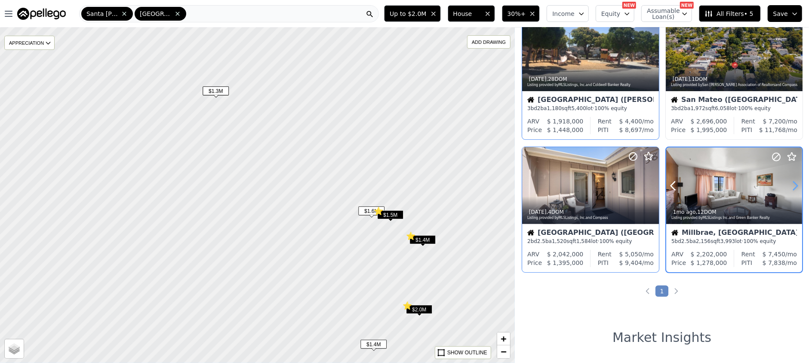
click at [790, 184] on icon at bounding box center [795, 186] width 14 height 14
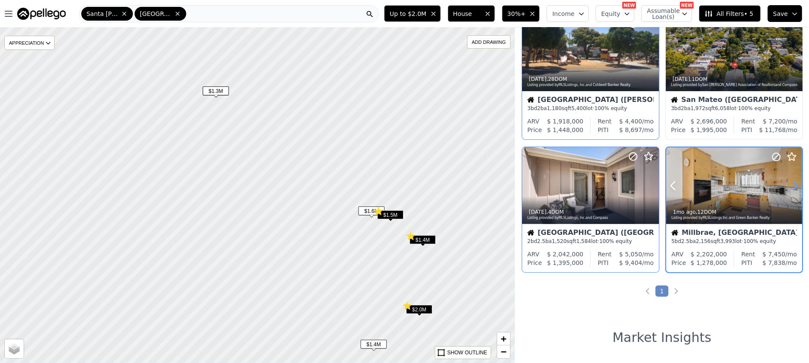
click at [790, 184] on icon at bounding box center [795, 186] width 14 height 14
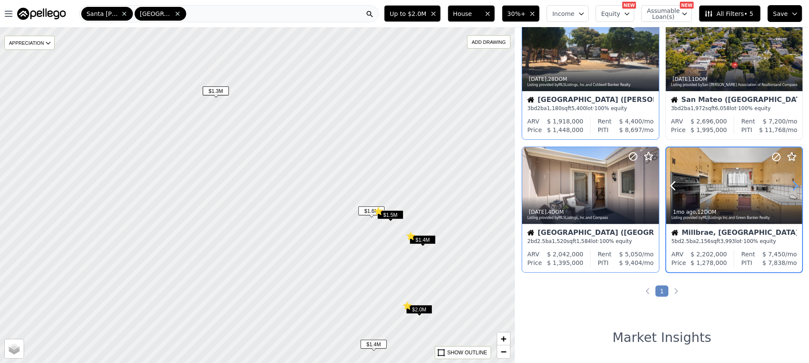
click at [790, 184] on icon at bounding box center [795, 186] width 14 height 14
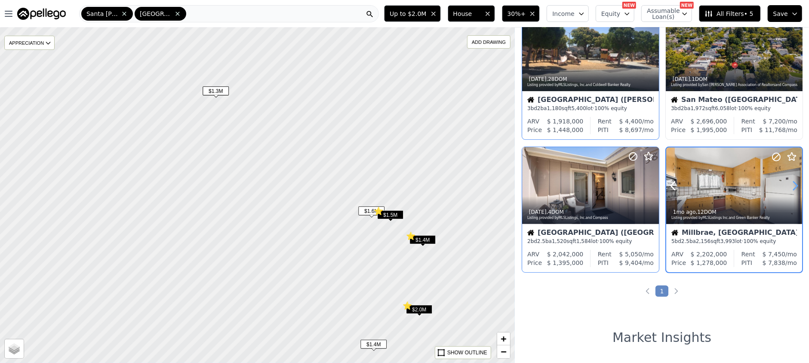
click at [790, 184] on icon at bounding box center [795, 186] width 14 height 14
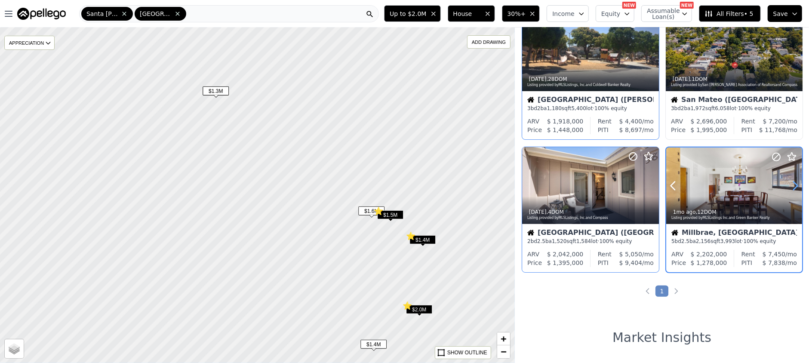
click at [790, 184] on icon at bounding box center [795, 186] width 14 height 14
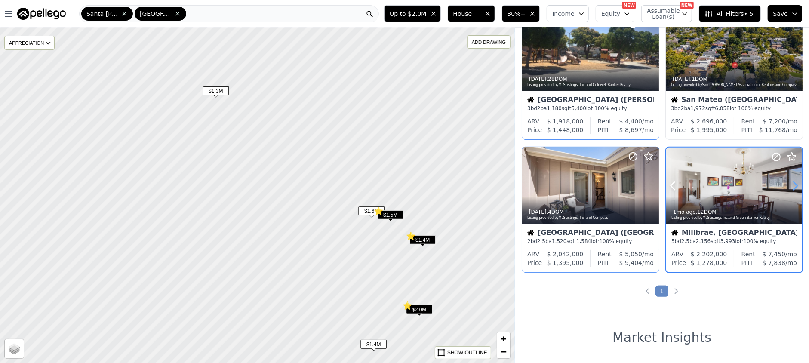
click at [790, 184] on icon at bounding box center [795, 186] width 14 height 14
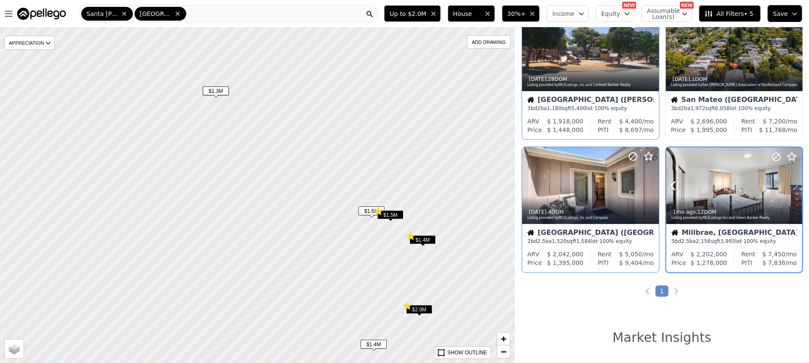
click at [790, 184] on icon at bounding box center [795, 186] width 14 height 14
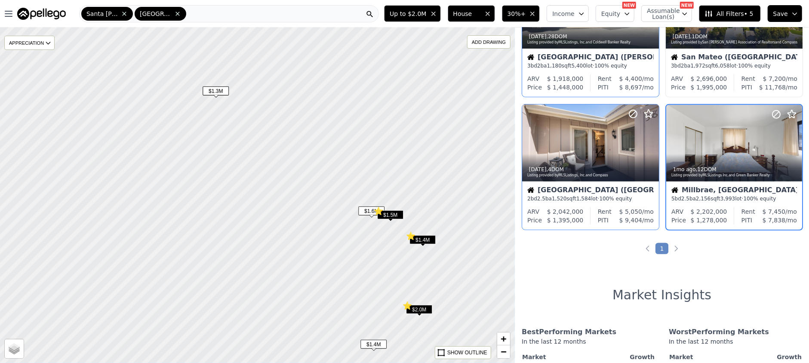
scroll to position [227, 0]
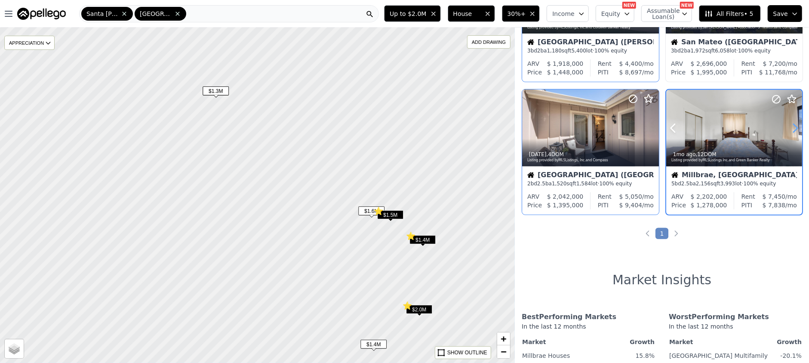
click at [788, 132] on icon at bounding box center [795, 128] width 14 height 14
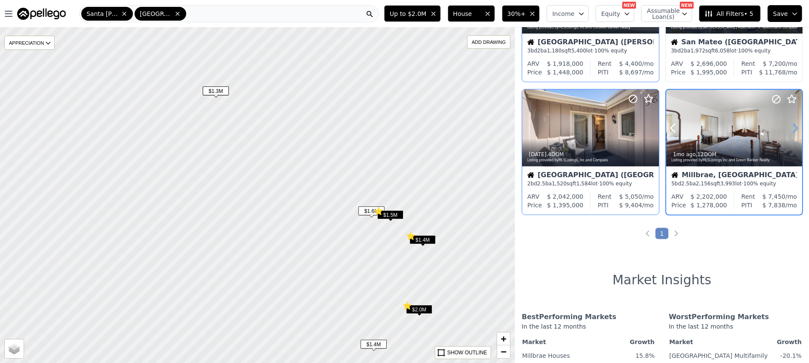
click at [788, 132] on icon at bounding box center [795, 128] width 14 height 14
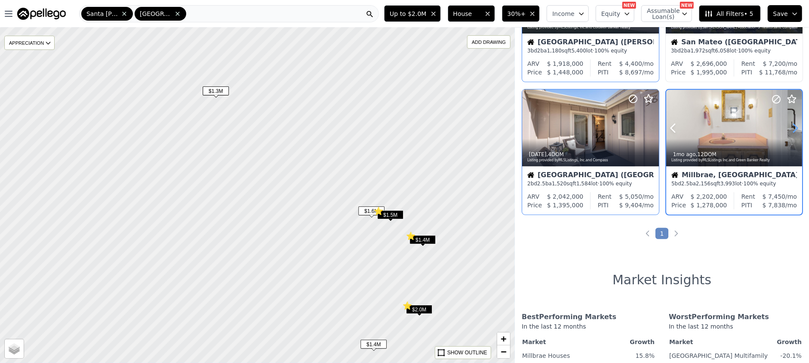
click at [788, 132] on icon at bounding box center [795, 128] width 14 height 14
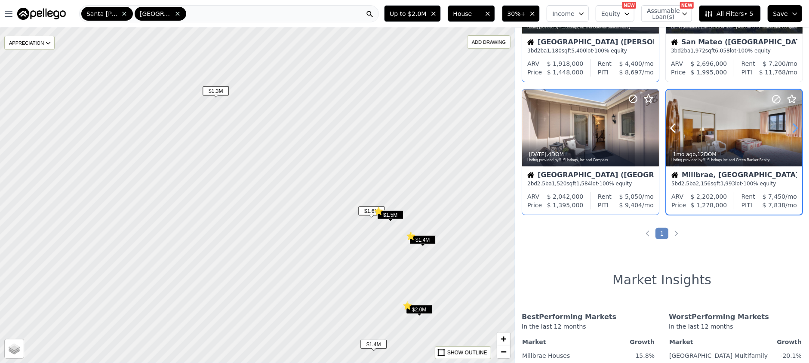
click at [788, 132] on icon at bounding box center [795, 128] width 14 height 14
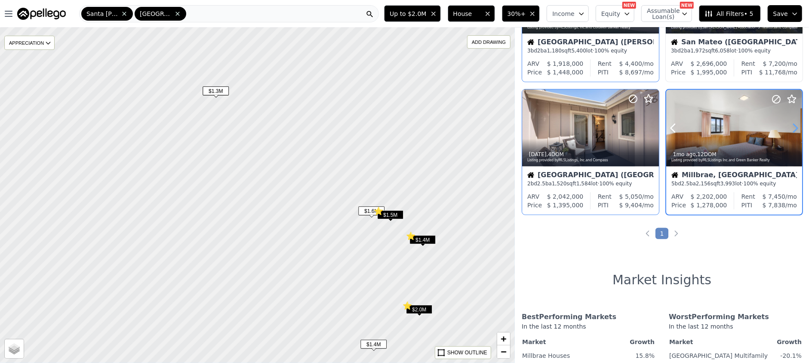
click at [788, 132] on icon at bounding box center [795, 128] width 14 height 14
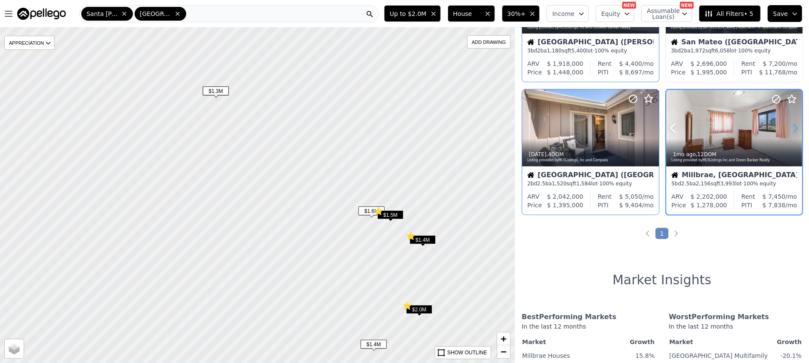
click at [791, 124] on icon at bounding box center [795, 128] width 14 height 14
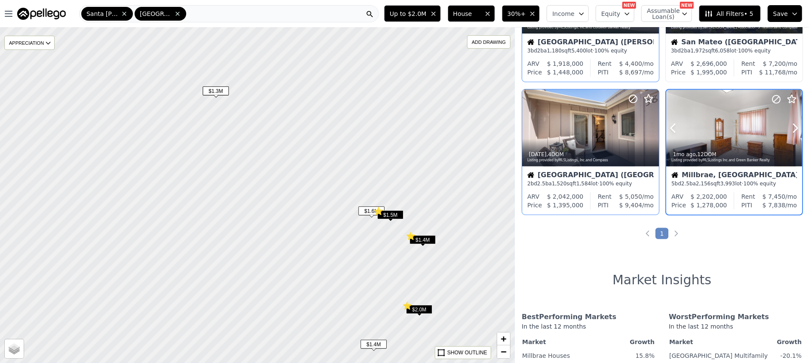
click at [790, 98] on icon at bounding box center [792, 99] width 8 height 8
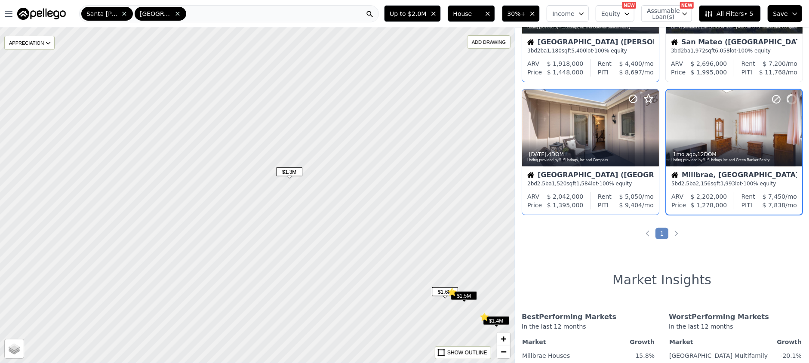
drag, startPoint x: 215, startPoint y: 117, endPoint x: 329, endPoint y: 249, distance: 174.6
click at [329, 249] on div at bounding box center [260, 200] width 617 height 402
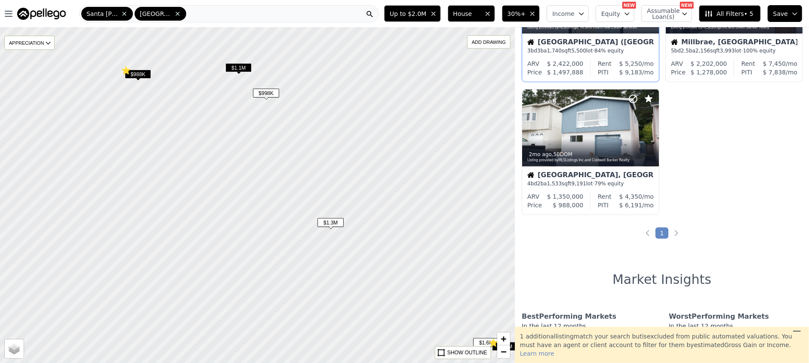
scroll to position [95, 0]
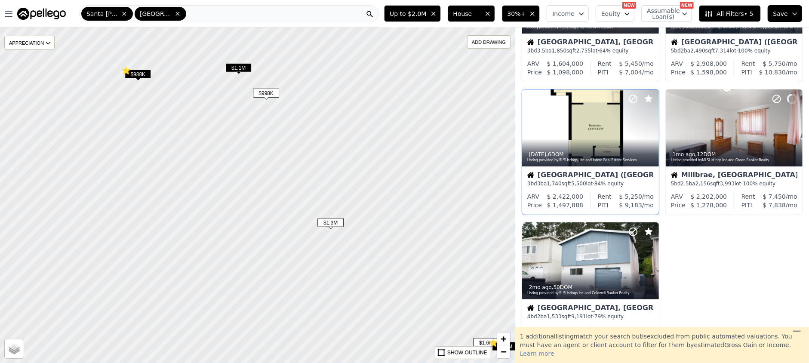
click at [338, 223] on span "$1.3M" at bounding box center [330, 222] width 26 height 9
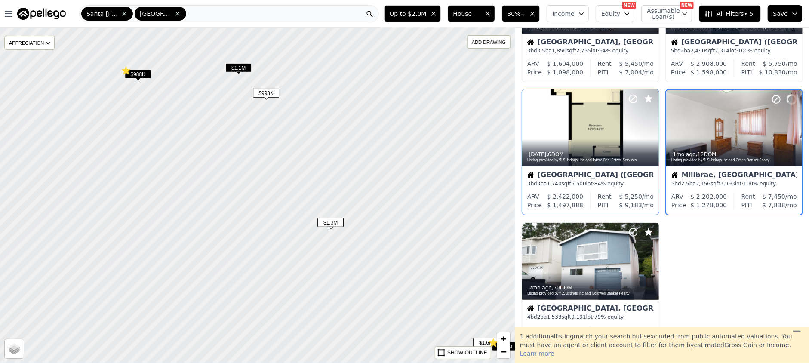
scroll to position [65, 0]
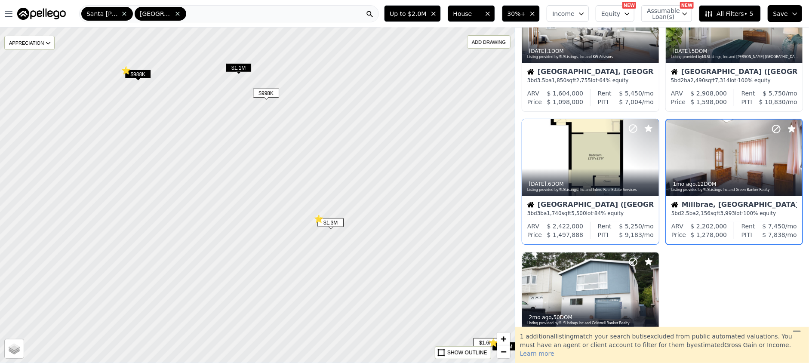
click at [273, 91] on span "$998K" at bounding box center [266, 93] width 26 height 9
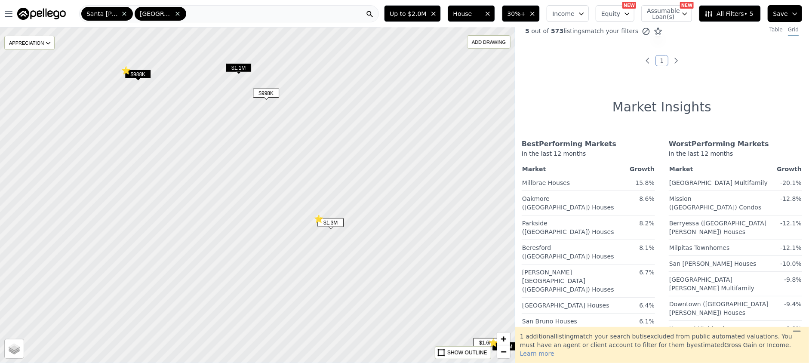
scroll to position [0, 0]
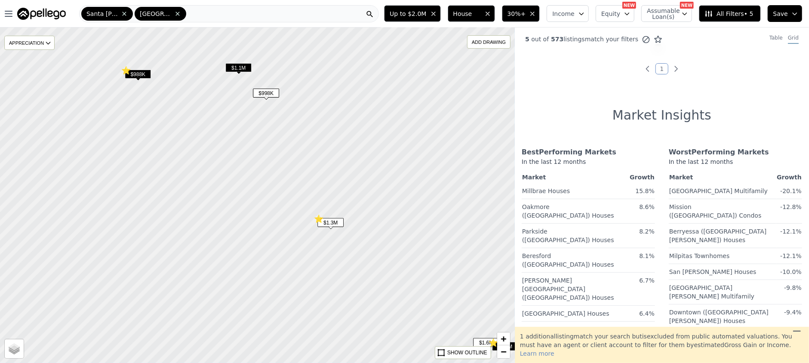
click at [241, 67] on span "$1.1M" at bounding box center [238, 67] width 26 height 9
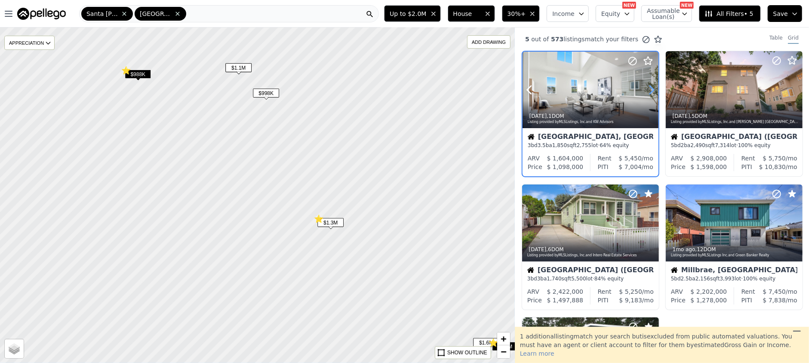
click at [648, 92] on icon at bounding box center [652, 90] width 14 height 14
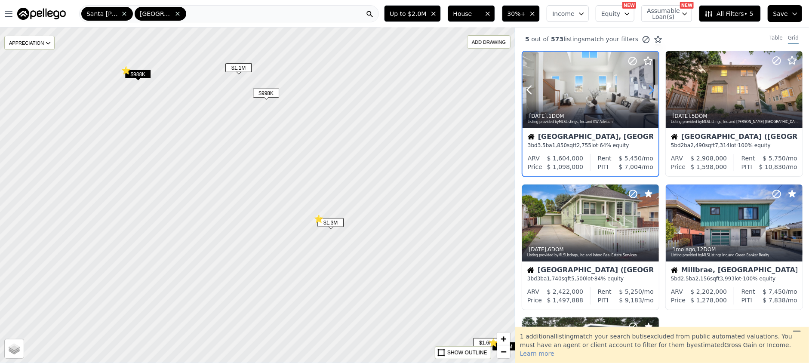
click at [648, 92] on icon at bounding box center [652, 90] width 14 height 14
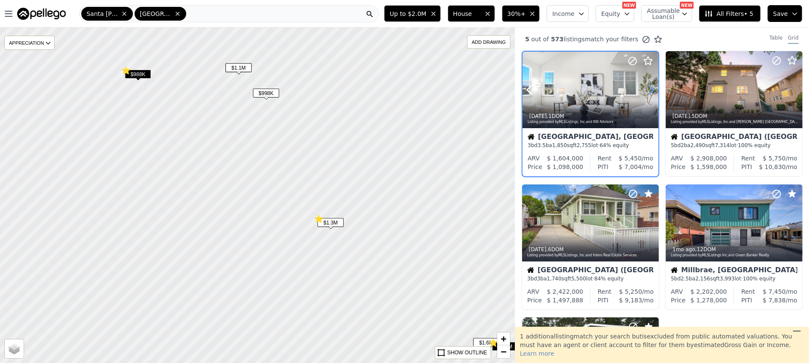
click at [648, 92] on icon at bounding box center [652, 90] width 14 height 14
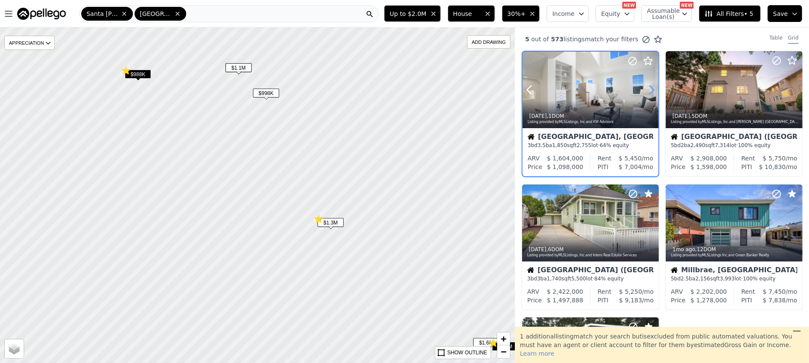
click at [648, 92] on icon at bounding box center [652, 90] width 14 height 14
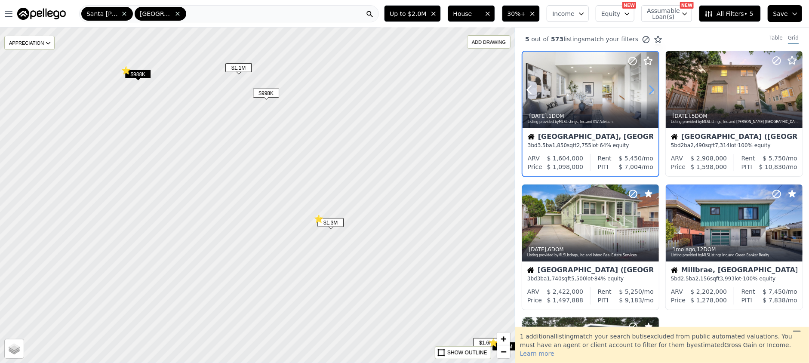
click at [648, 92] on icon at bounding box center [652, 90] width 14 height 14
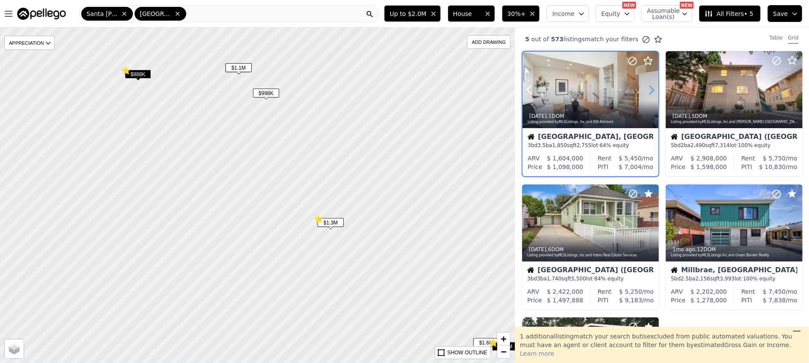
click at [648, 92] on icon at bounding box center [652, 90] width 14 height 14
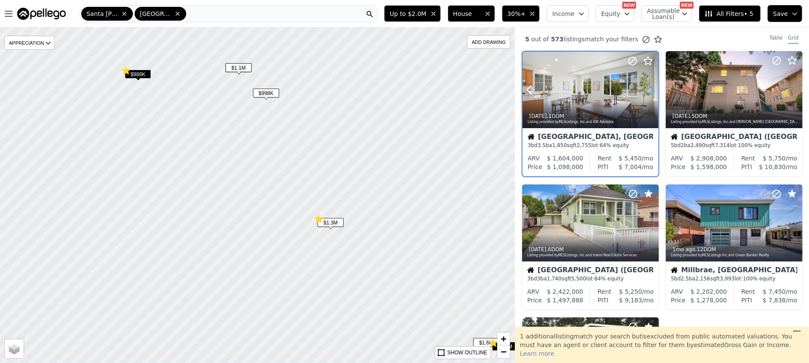
click at [648, 92] on icon at bounding box center [652, 90] width 14 height 14
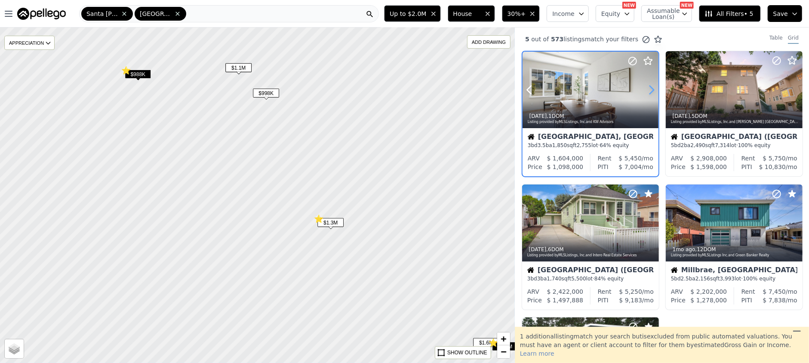
click at [648, 92] on icon at bounding box center [652, 90] width 14 height 14
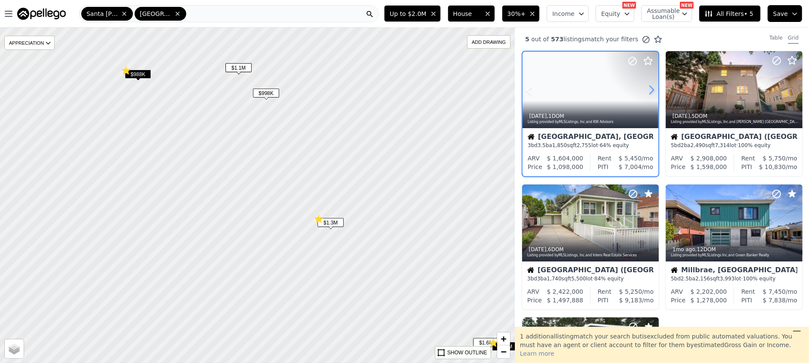
click at [648, 92] on icon at bounding box center [652, 90] width 14 height 14
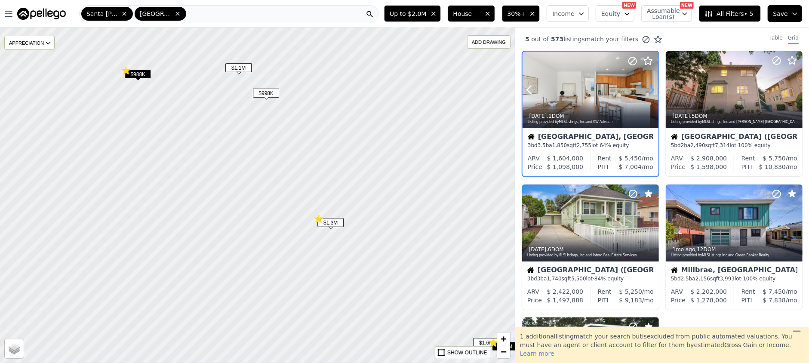
click at [648, 92] on icon at bounding box center [652, 90] width 14 height 14
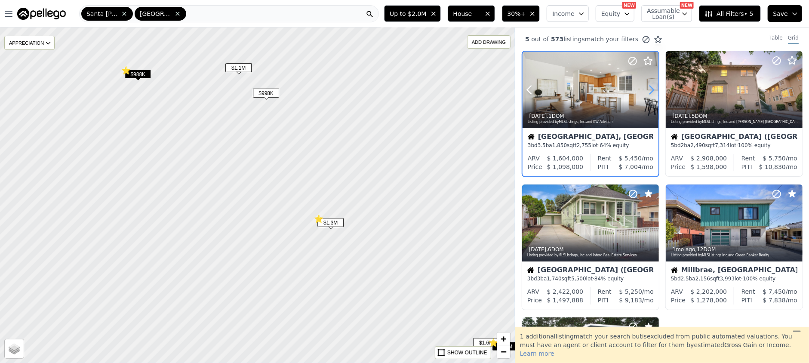
click at [648, 92] on icon at bounding box center [652, 90] width 14 height 14
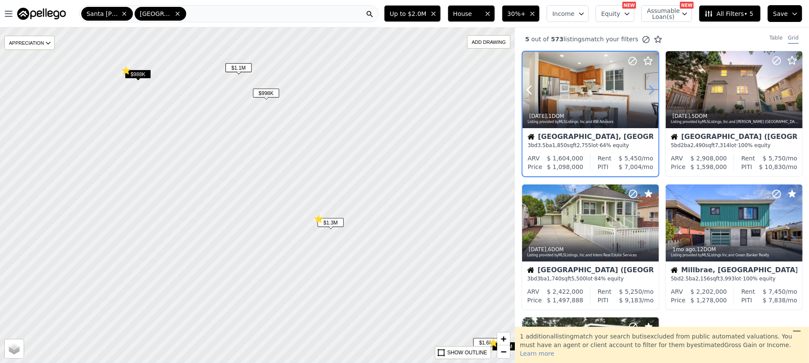
click at [648, 92] on icon at bounding box center [652, 90] width 14 height 14
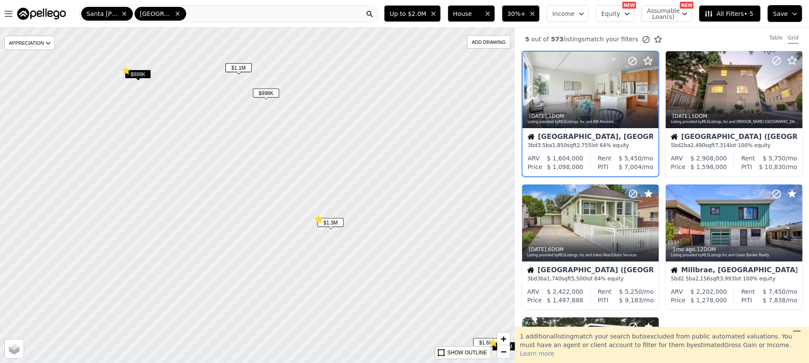
click at [648, 92] on icon at bounding box center [652, 90] width 14 height 14
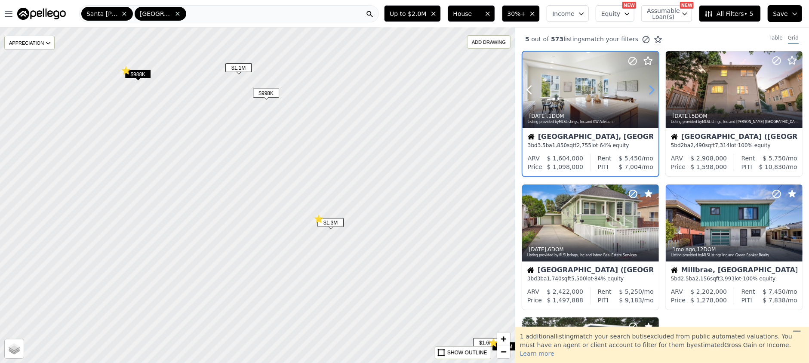
click at [648, 92] on icon at bounding box center [652, 90] width 14 height 14
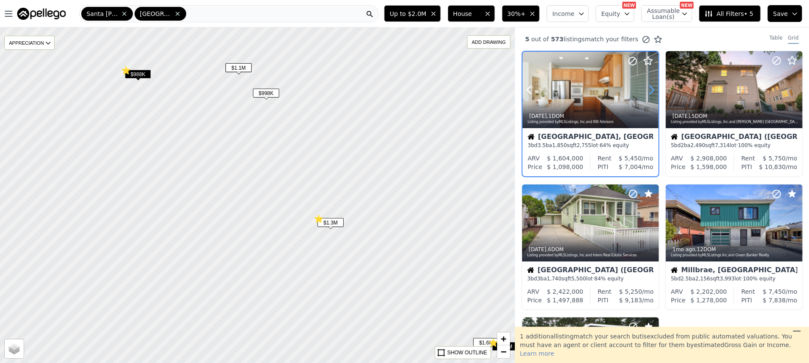
click at [648, 92] on icon at bounding box center [652, 90] width 14 height 14
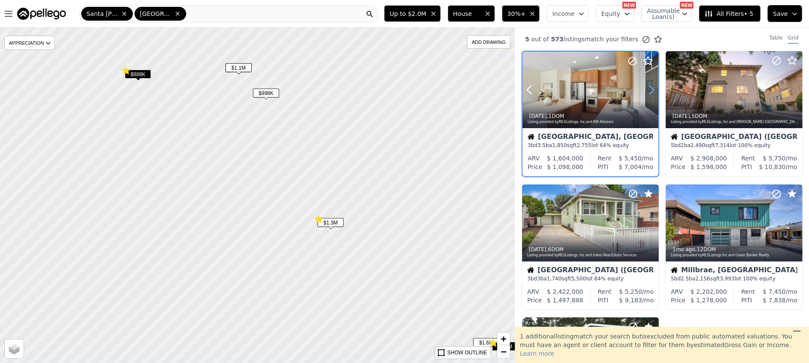
click at [648, 92] on icon at bounding box center [652, 90] width 14 height 14
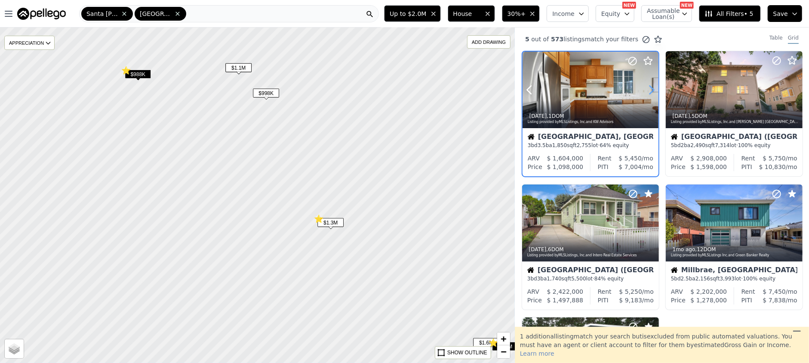
click at [648, 92] on icon at bounding box center [652, 90] width 14 height 14
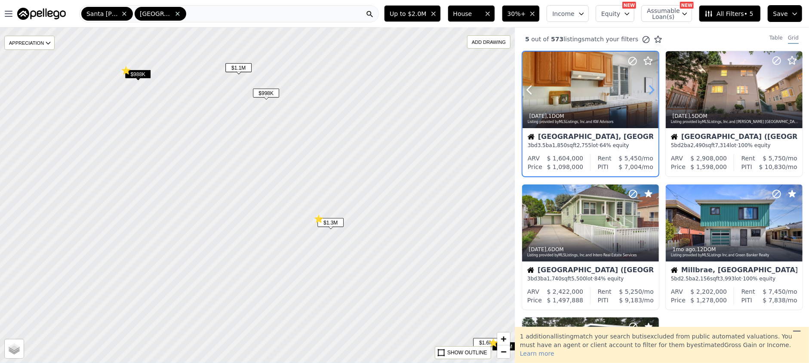
click at [648, 92] on icon at bounding box center [652, 90] width 14 height 14
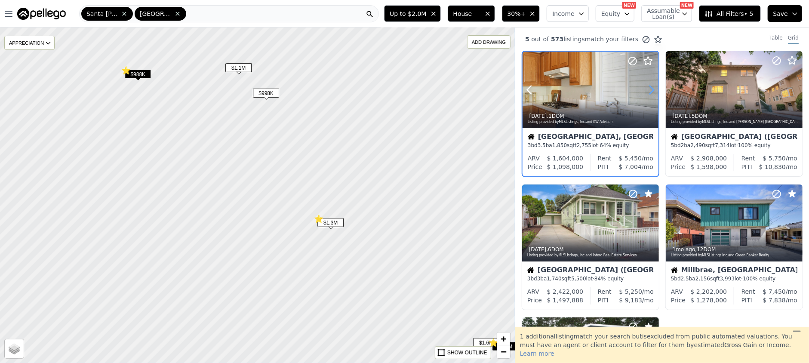
click at [648, 92] on icon at bounding box center [652, 90] width 14 height 14
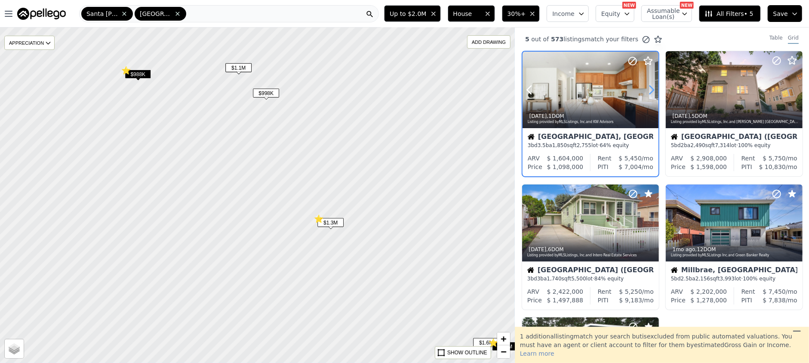
click at [648, 92] on icon at bounding box center [652, 90] width 14 height 14
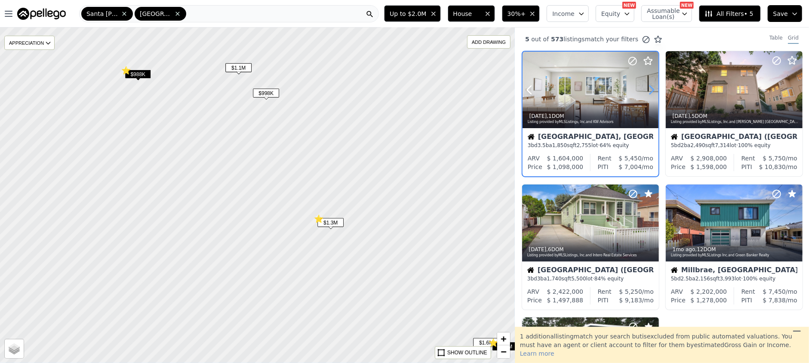
click at [648, 92] on icon at bounding box center [652, 90] width 14 height 14
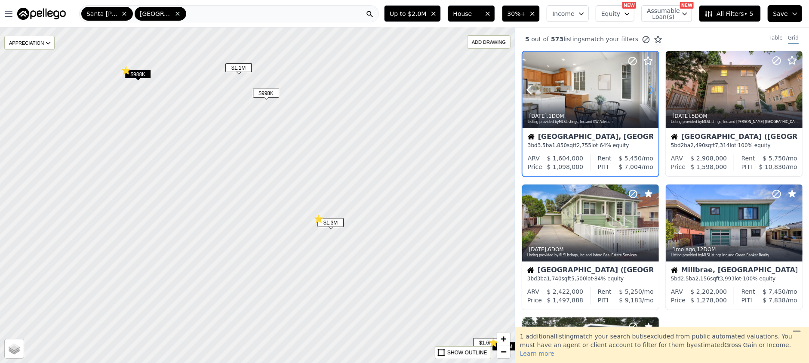
click at [648, 92] on icon at bounding box center [652, 90] width 14 height 14
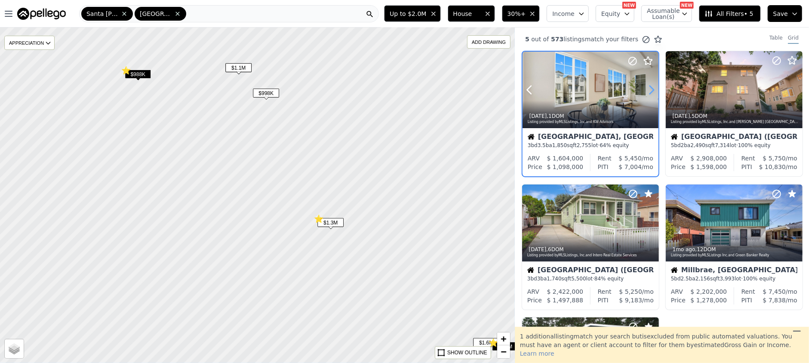
click at [648, 92] on icon at bounding box center [652, 90] width 14 height 14
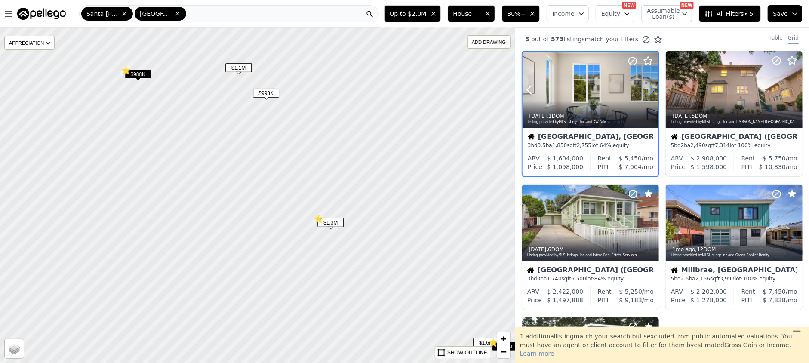
click at [648, 92] on icon at bounding box center [652, 90] width 14 height 14
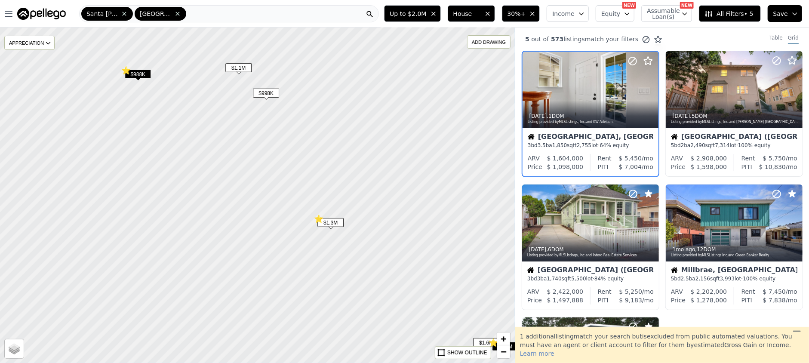
click at [141, 74] on span "$988K" at bounding box center [138, 74] width 26 height 9
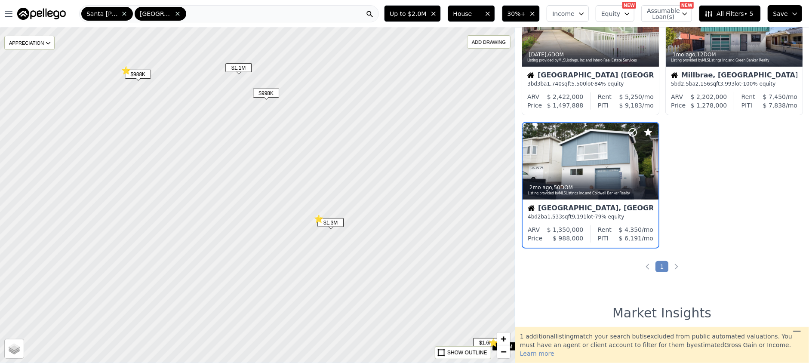
scroll to position [197, 0]
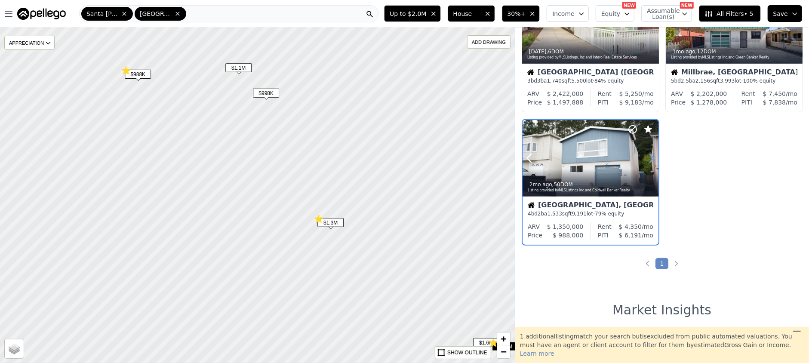
click at [653, 156] on icon at bounding box center [652, 158] width 14 height 14
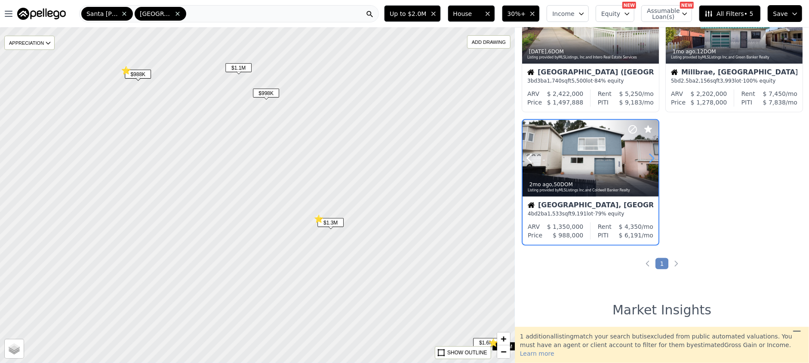
click at [653, 156] on icon at bounding box center [652, 158] width 14 height 14
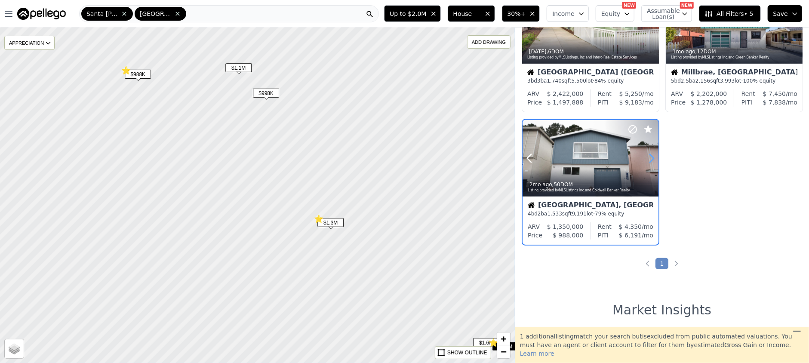
click at [653, 156] on icon at bounding box center [652, 158] width 14 height 14
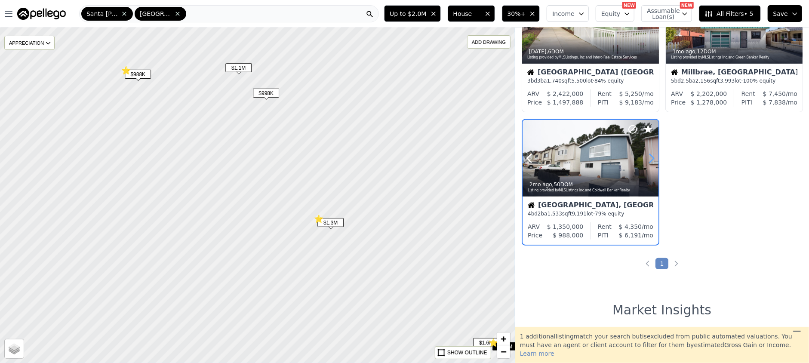
click at [653, 156] on icon at bounding box center [652, 158] width 14 height 14
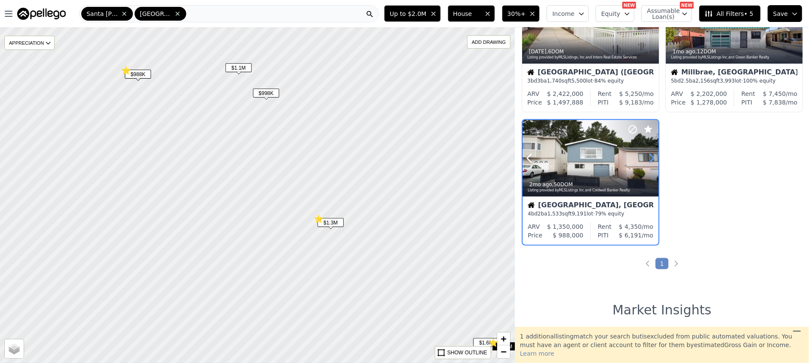
click at [653, 156] on icon at bounding box center [652, 158] width 14 height 14
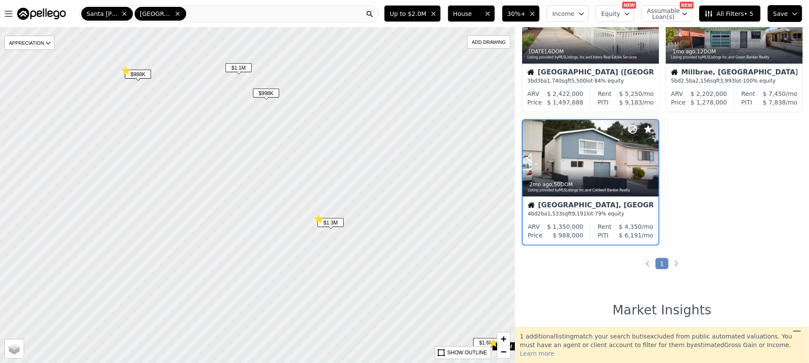
click at [653, 156] on icon at bounding box center [652, 158] width 14 height 14
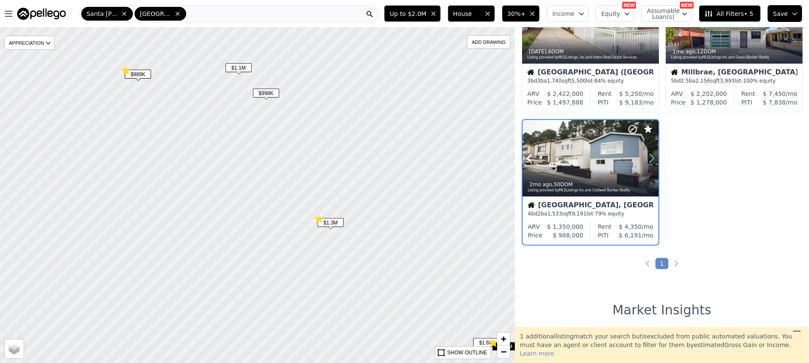
click at [653, 156] on icon at bounding box center [652, 158] width 14 height 14
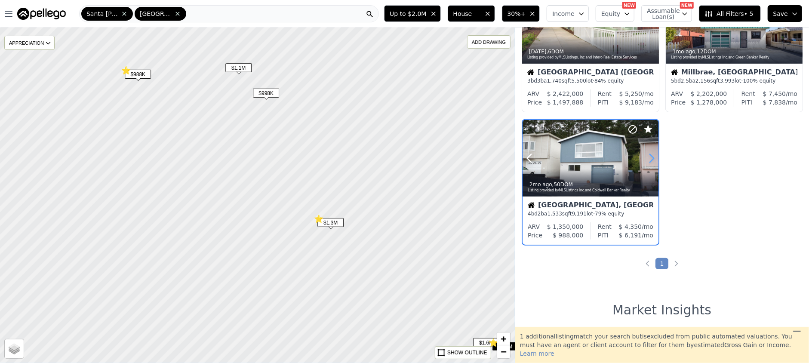
click at [653, 156] on icon at bounding box center [652, 158] width 14 height 14
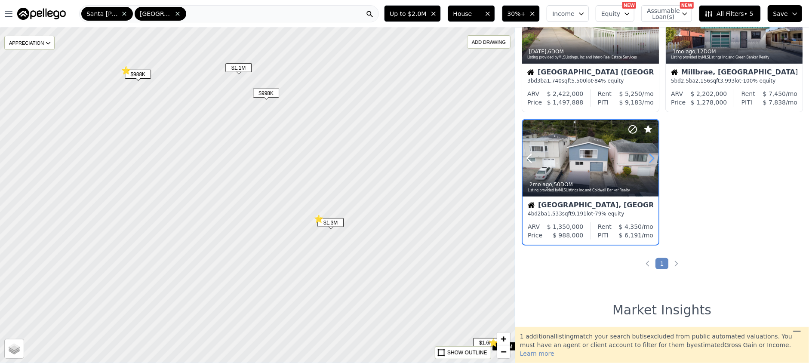
click at [653, 156] on icon at bounding box center [652, 158] width 14 height 14
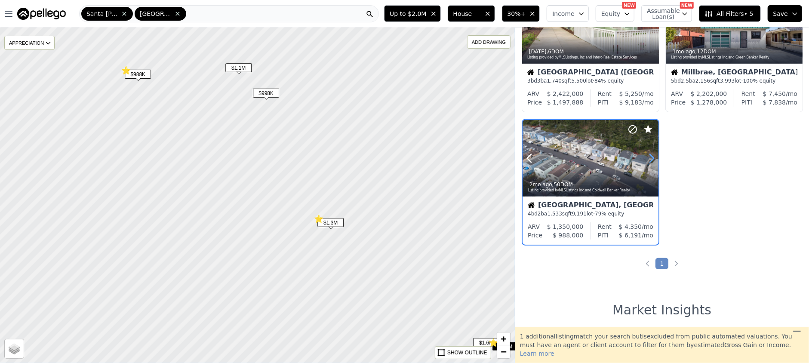
click at [653, 156] on icon at bounding box center [652, 158] width 14 height 14
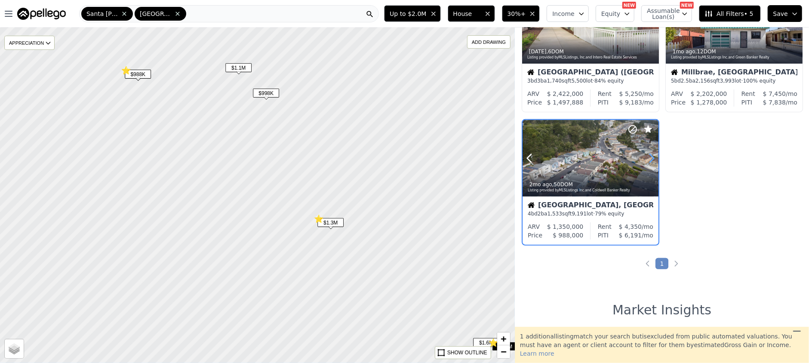
click at [653, 156] on icon at bounding box center [652, 158] width 14 height 14
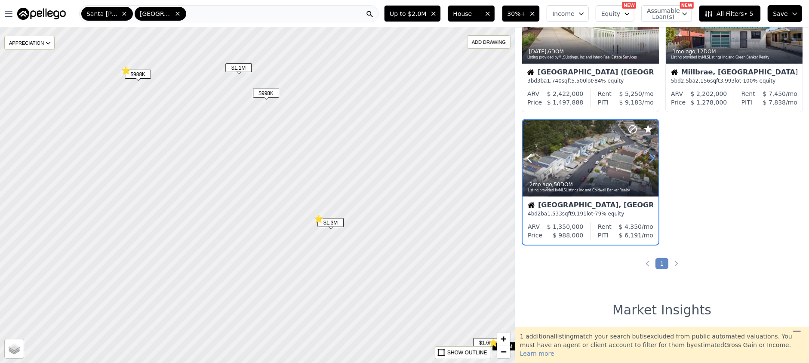
click at [653, 156] on icon at bounding box center [652, 158] width 14 height 14
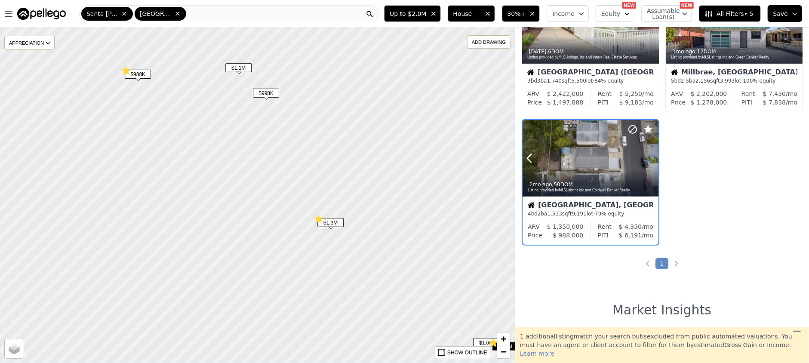
click at [653, 156] on icon at bounding box center [652, 158] width 14 height 14
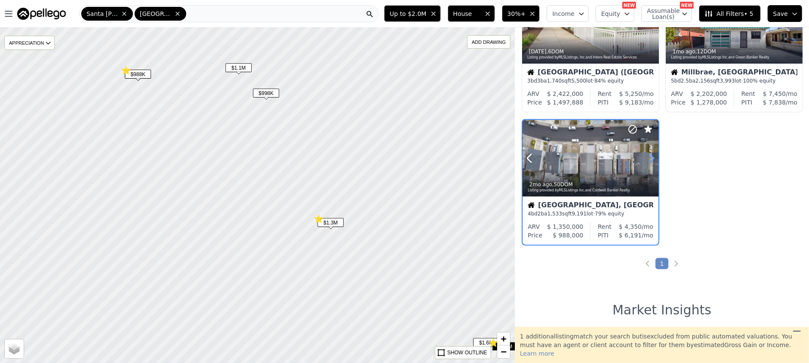
click at [653, 156] on icon at bounding box center [652, 158] width 14 height 14
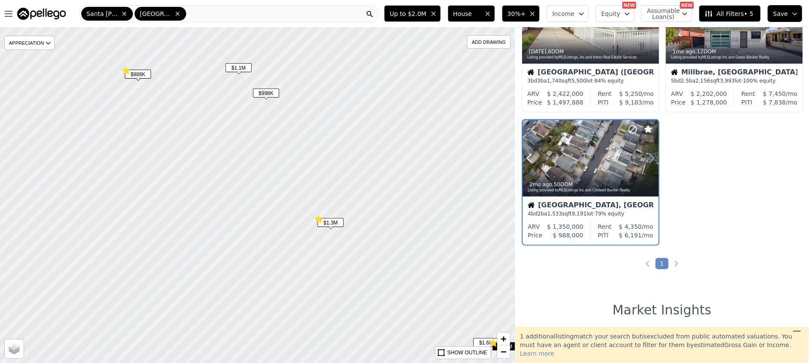
click at [653, 156] on icon at bounding box center [652, 158] width 14 height 14
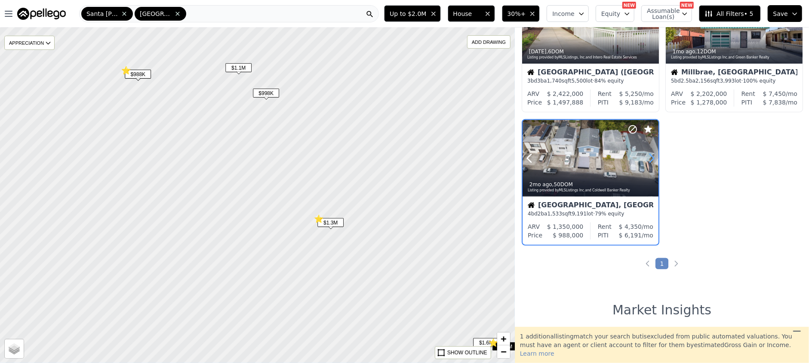
click at [653, 156] on icon at bounding box center [652, 158] width 14 height 14
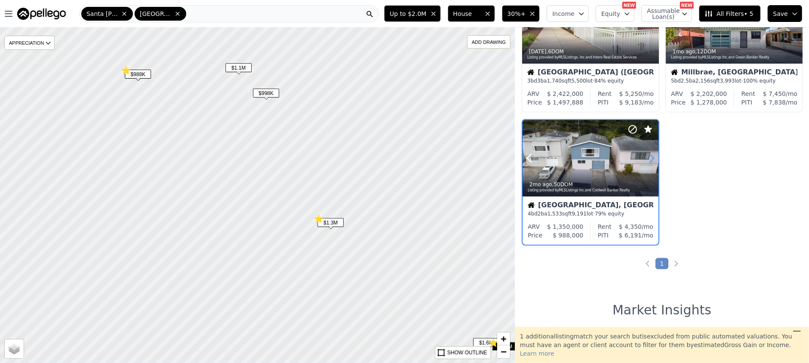
click at [653, 156] on icon at bounding box center [652, 158] width 14 height 14
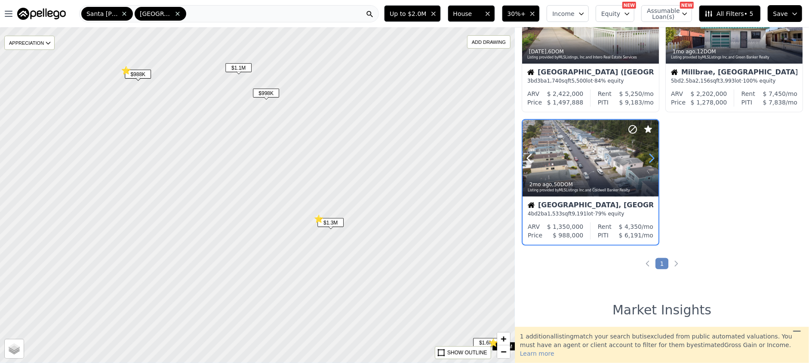
click at [653, 156] on icon at bounding box center [652, 158] width 14 height 14
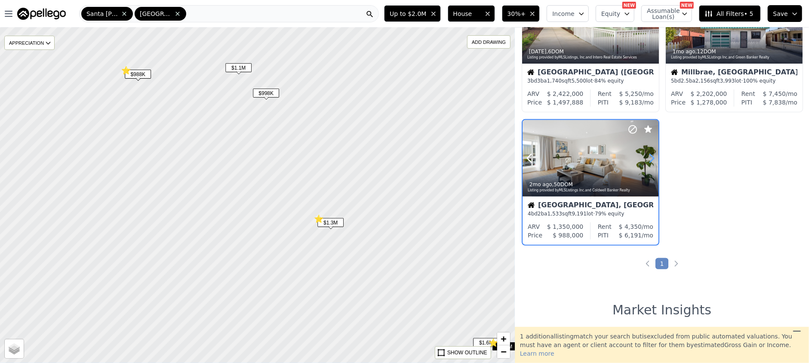
click at [653, 156] on icon at bounding box center [652, 158] width 14 height 14
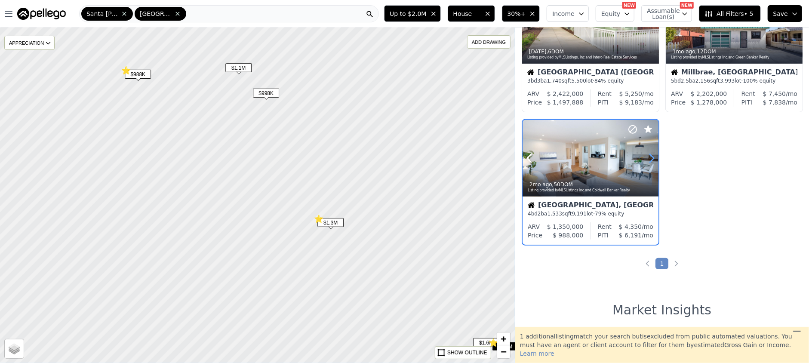
click at [654, 153] on icon at bounding box center [652, 158] width 14 height 14
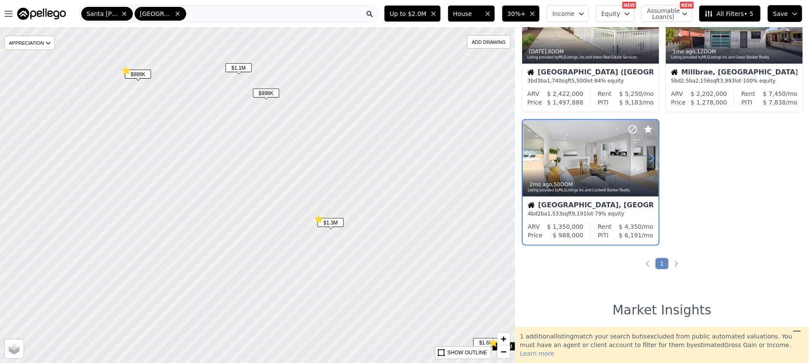
click at [656, 153] on icon at bounding box center [652, 158] width 14 height 14
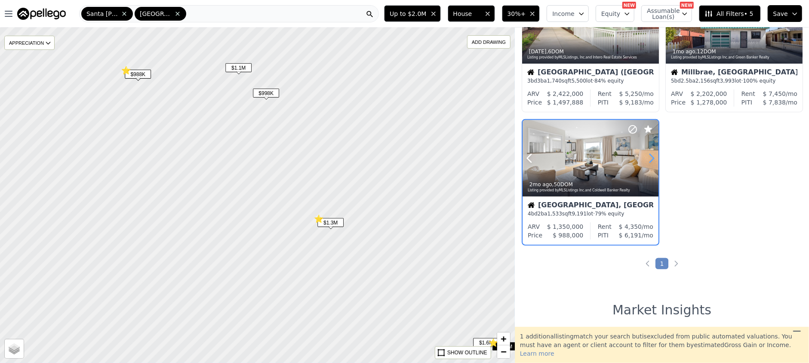
click at [651, 155] on icon at bounding box center [652, 158] width 4 height 8
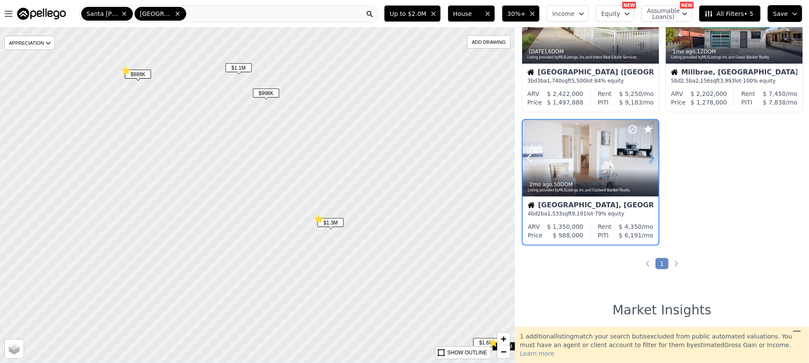
click at [651, 154] on icon at bounding box center [652, 158] width 4 height 8
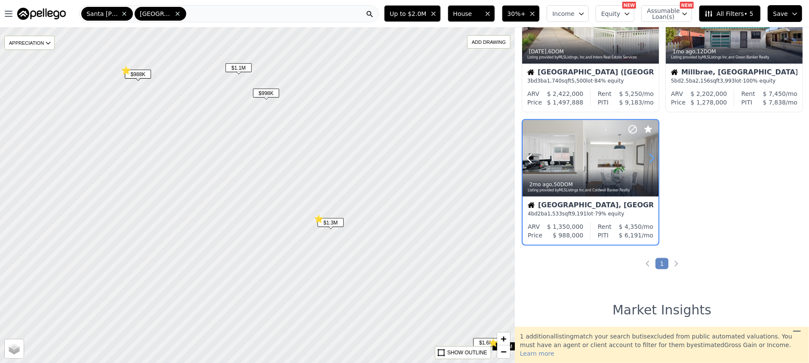
click at [651, 154] on icon at bounding box center [652, 158] width 14 height 14
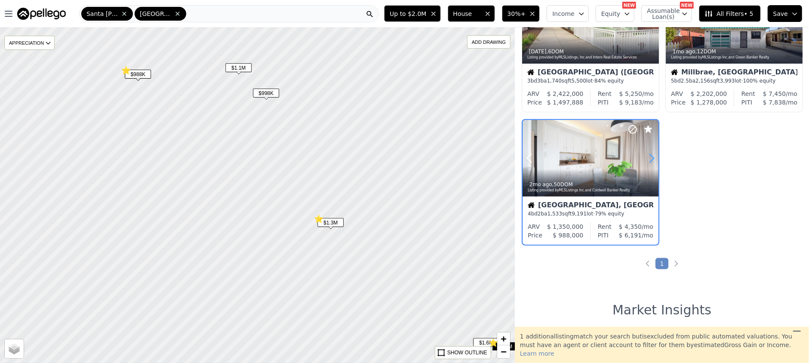
click at [651, 154] on icon at bounding box center [652, 158] width 14 height 14
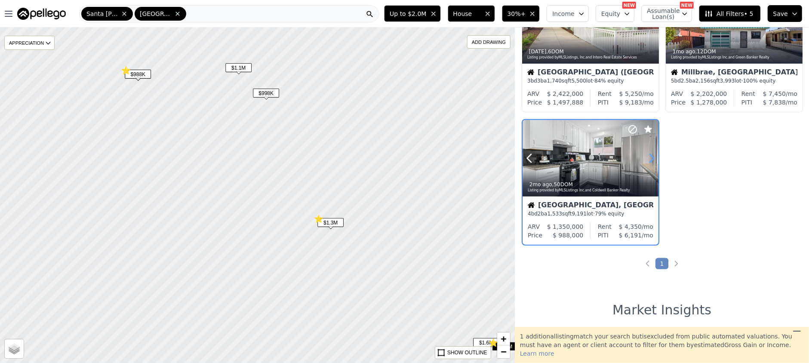
click at [651, 154] on icon at bounding box center [652, 158] width 14 height 14
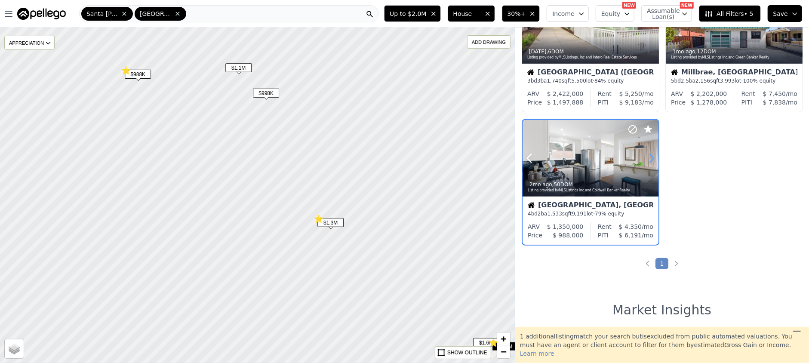
click at [651, 154] on icon at bounding box center [652, 158] width 14 height 14
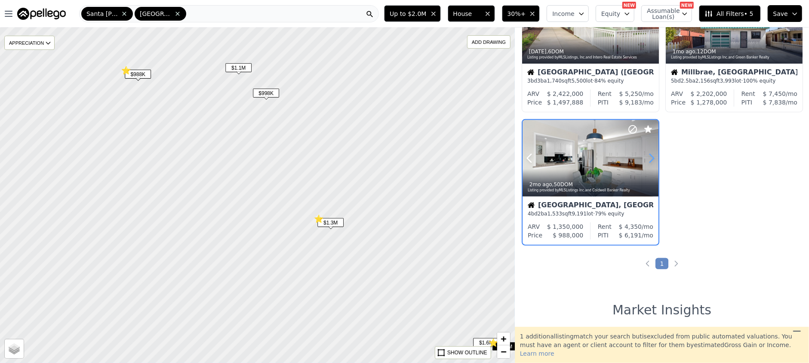
click at [652, 154] on icon at bounding box center [652, 158] width 14 height 14
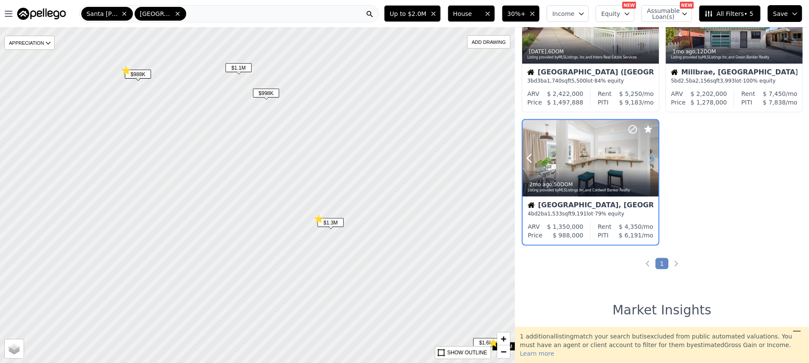
click at [652, 153] on icon at bounding box center [652, 158] width 14 height 14
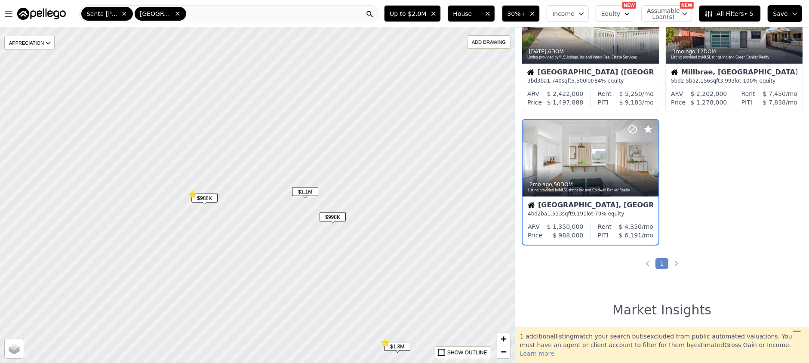
drag, startPoint x: 302, startPoint y: 154, endPoint x: 369, endPoint y: 277, distance: 140.6
click at [369, 277] on div at bounding box center [256, 195] width 617 height 402
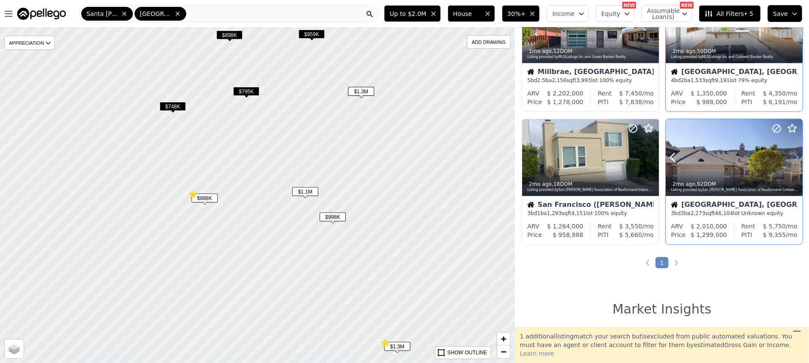
click at [790, 158] on icon at bounding box center [796, 157] width 14 height 14
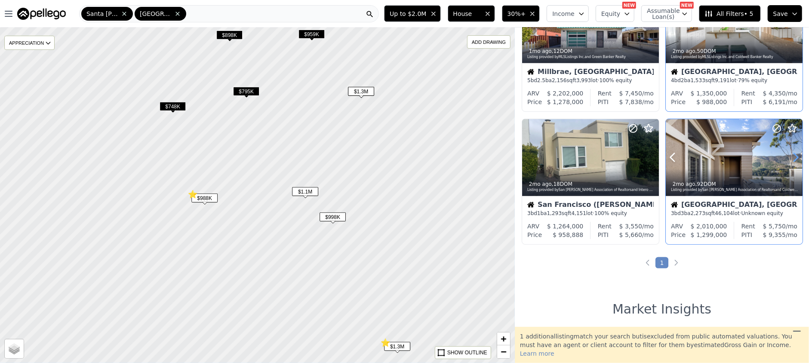
click at [790, 158] on icon at bounding box center [796, 157] width 14 height 14
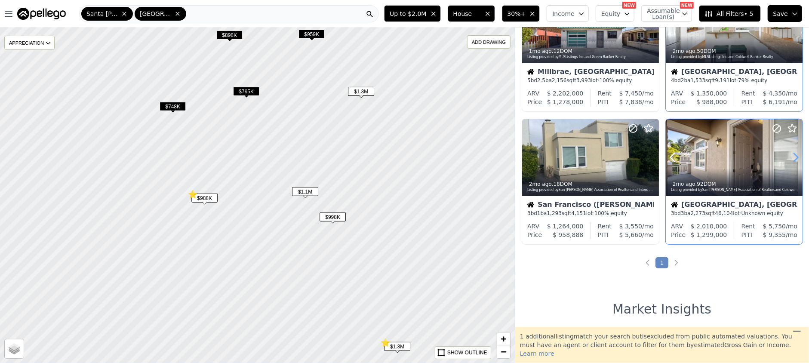
click at [790, 158] on icon at bounding box center [796, 157] width 14 height 14
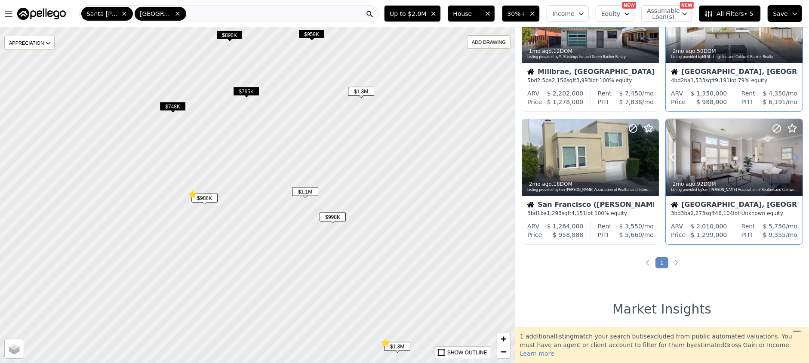
click at [790, 158] on icon at bounding box center [796, 157] width 14 height 14
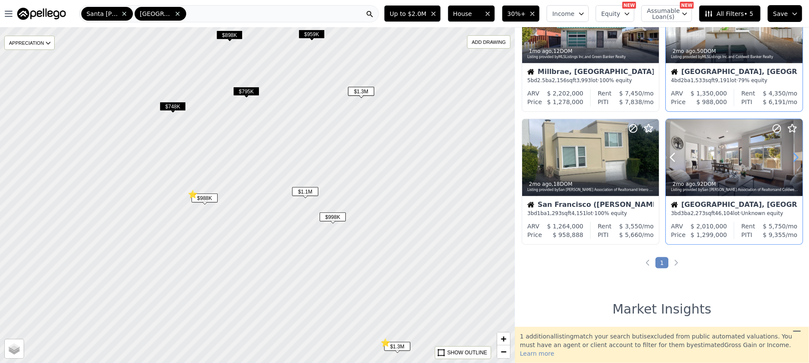
click at [790, 158] on icon at bounding box center [796, 157] width 14 height 14
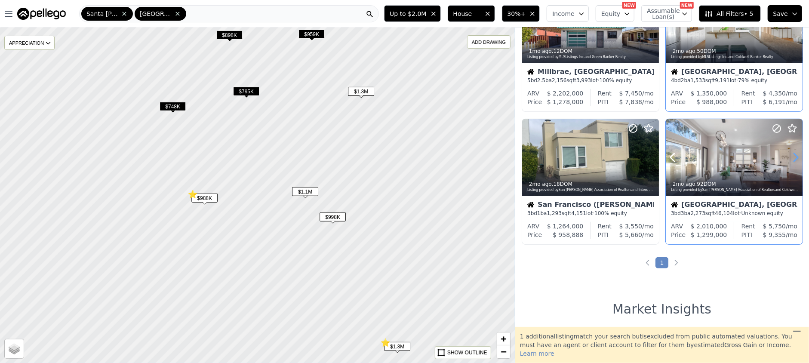
click at [790, 158] on icon at bounding box center [796, 157] width 14 height 14
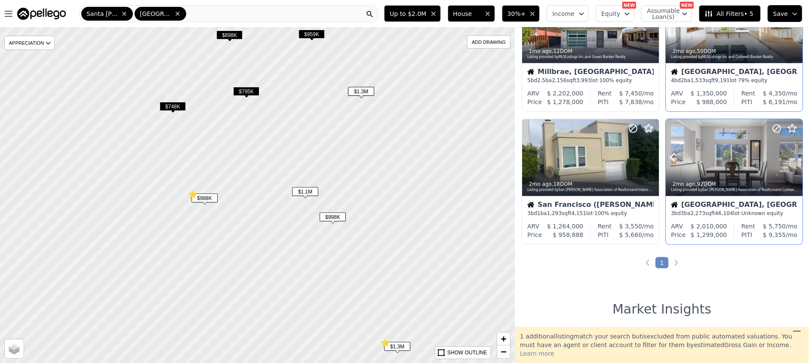
click at [790, 158] on icon at bounding box center [796, 157] width 14 height 14
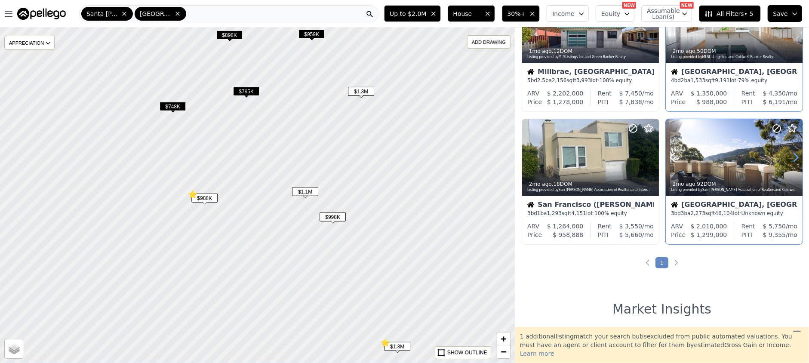
click at [790, 158] on icon at bounding box center [796, 157] width 14 height 14
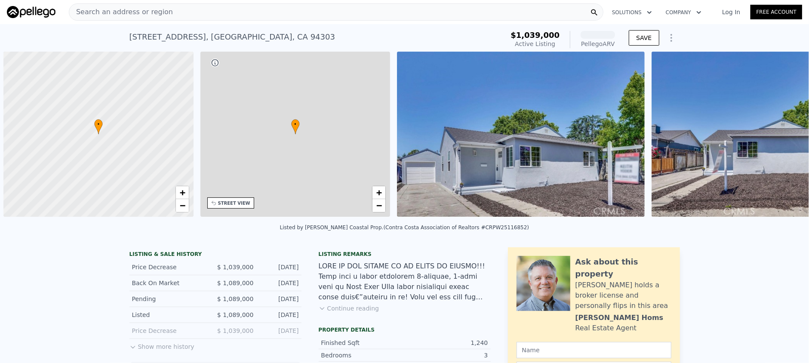
scroll to position [0, 3]
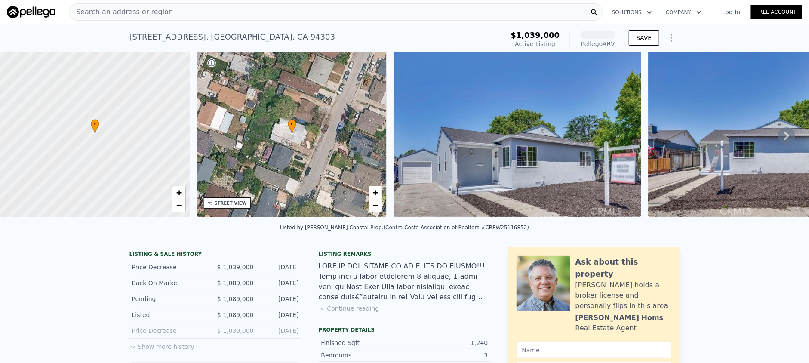
click at [780, 137] on icon at bounding box center [786, 135] width 17 height 17
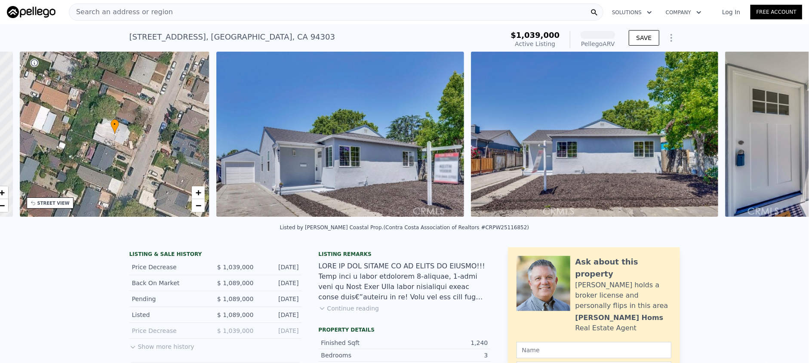
scroll to position [0, 200]
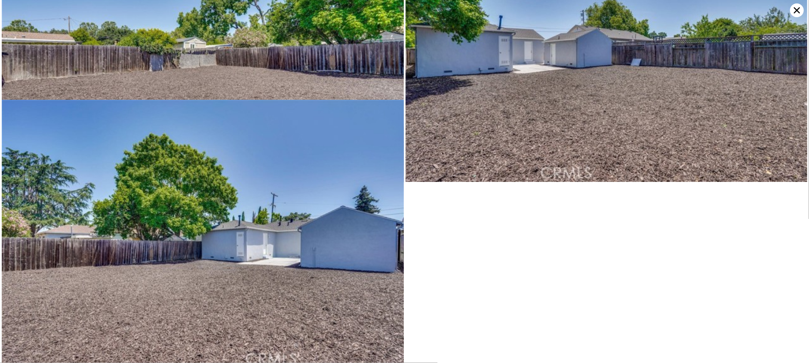
scroll to position [3980, 0]
